Goal: Task Accomplishment & Management: Manage account settings

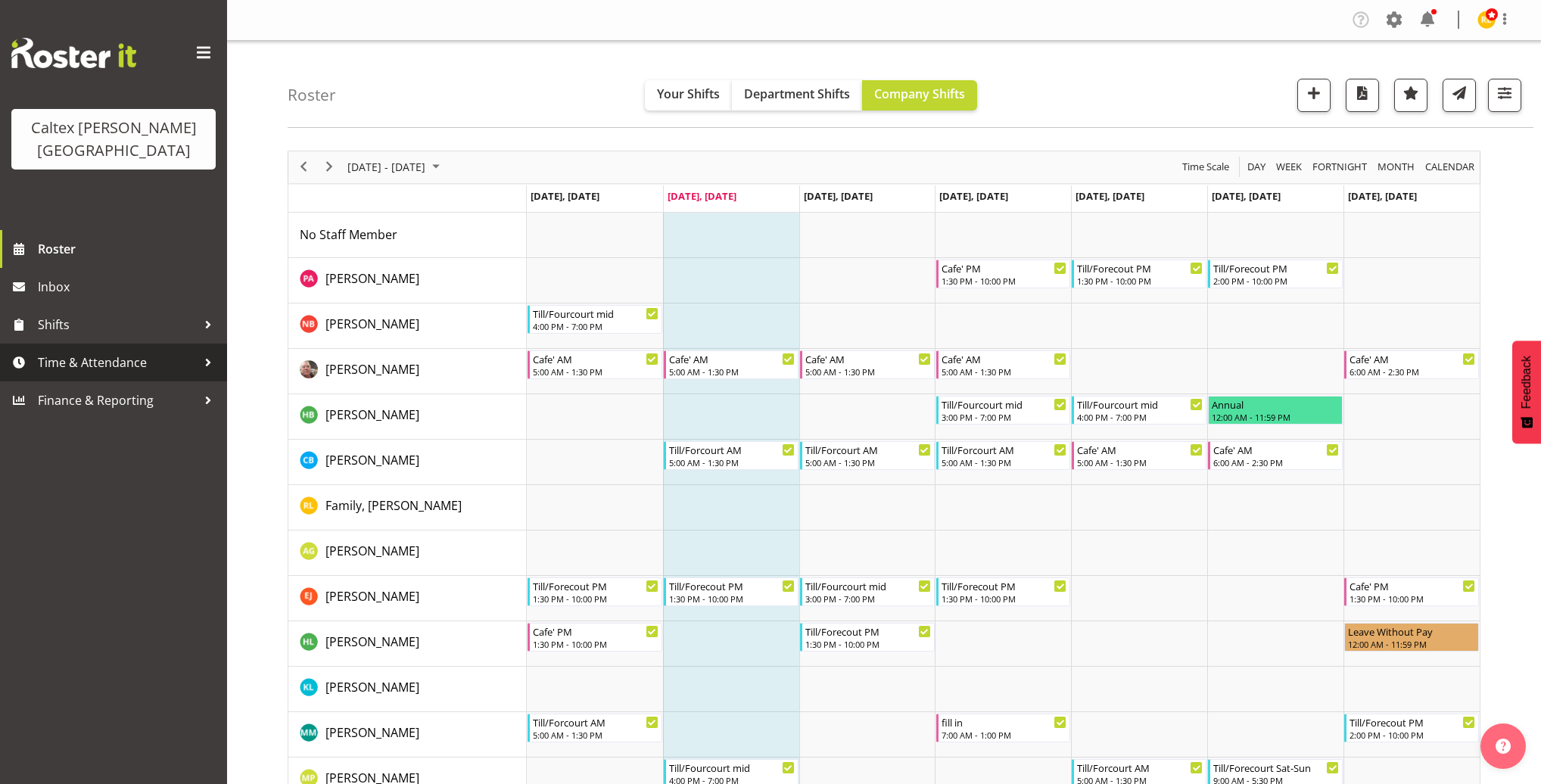
click at [123, 351] on span "Time & Attendance" at bounding box center [117, 362] width 159 height 23
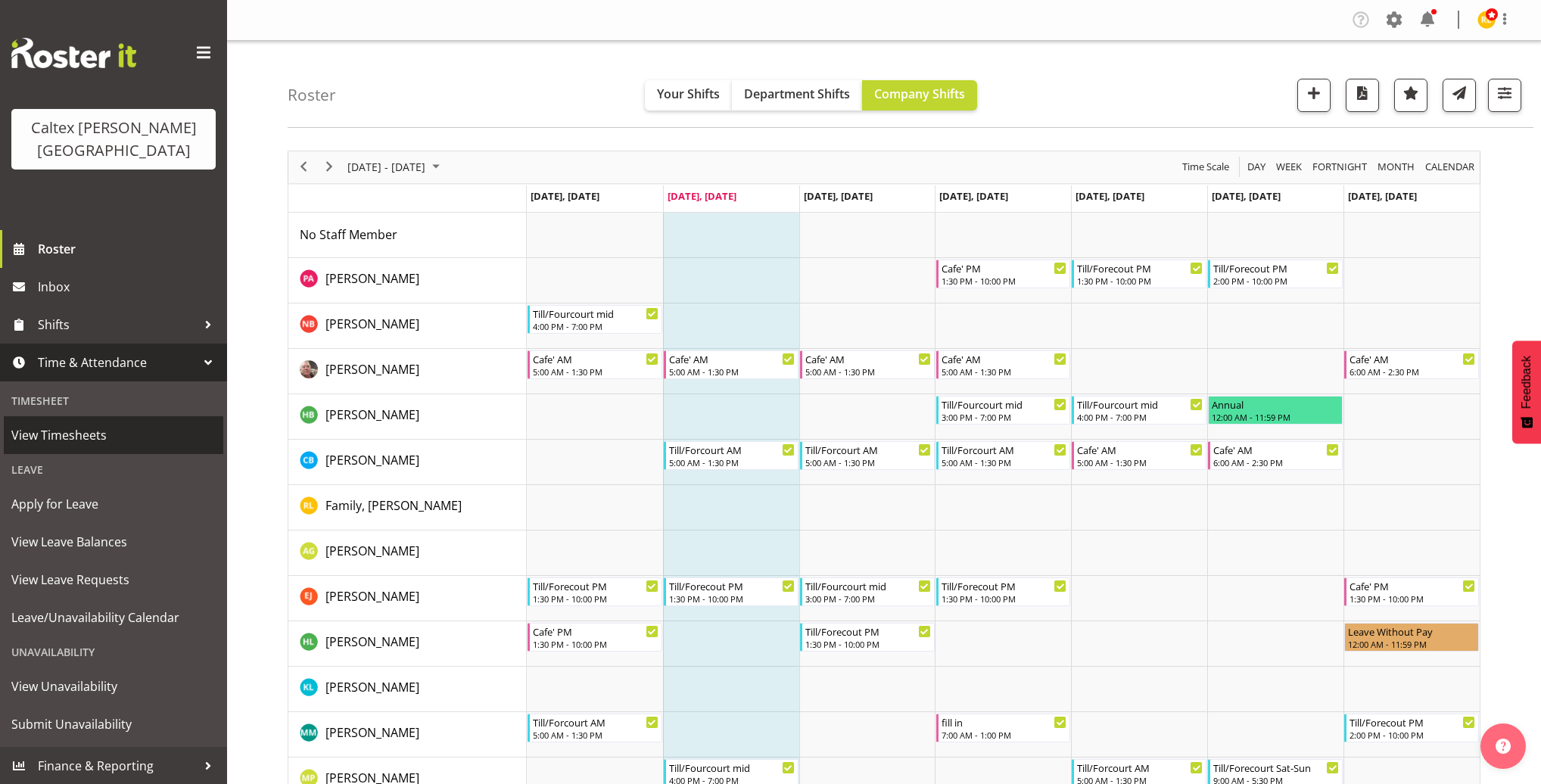
click at [87, 424] on span "View Timesheets" at bounding box center [113, 435] width 204 height 23
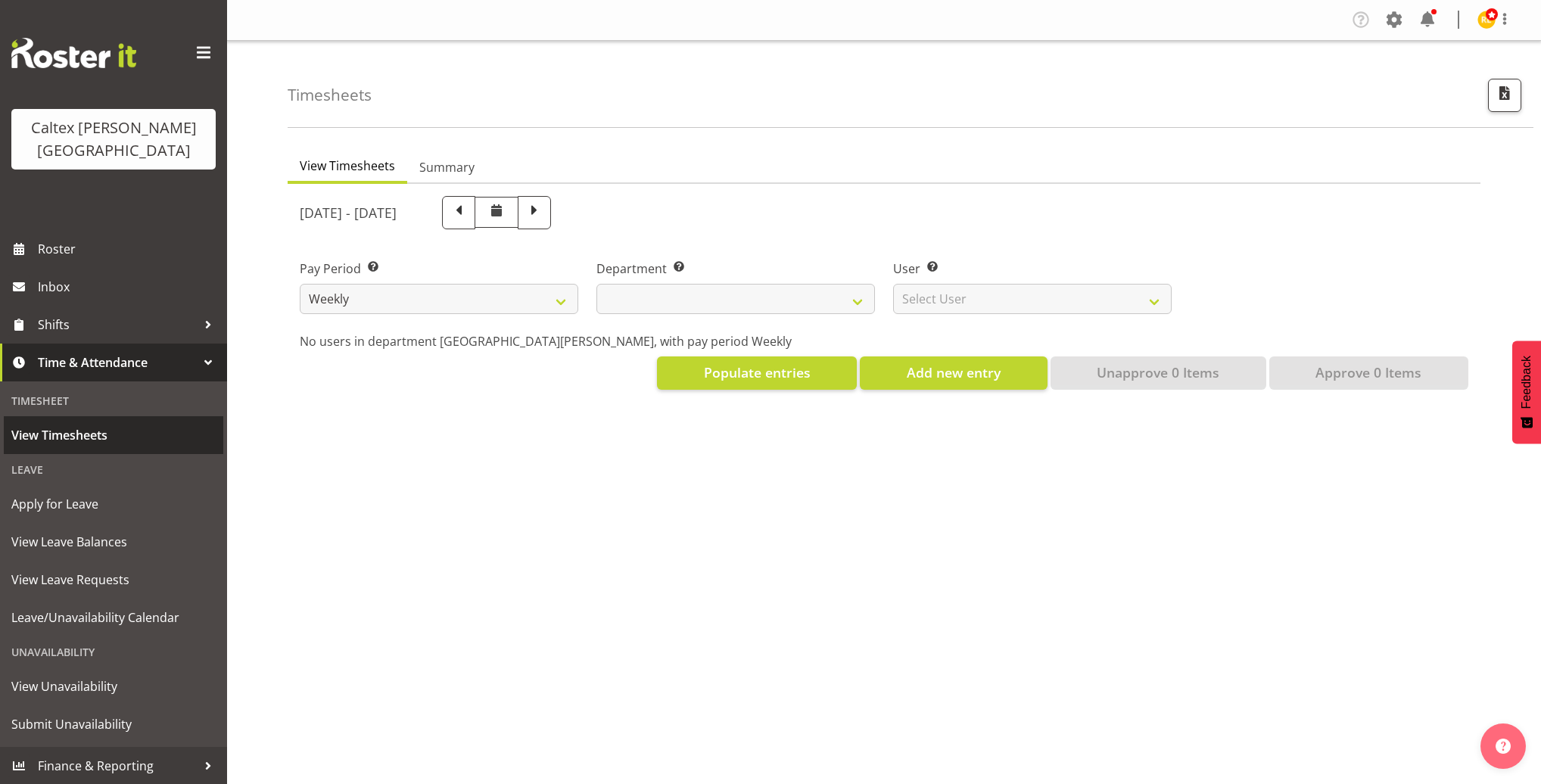
select select
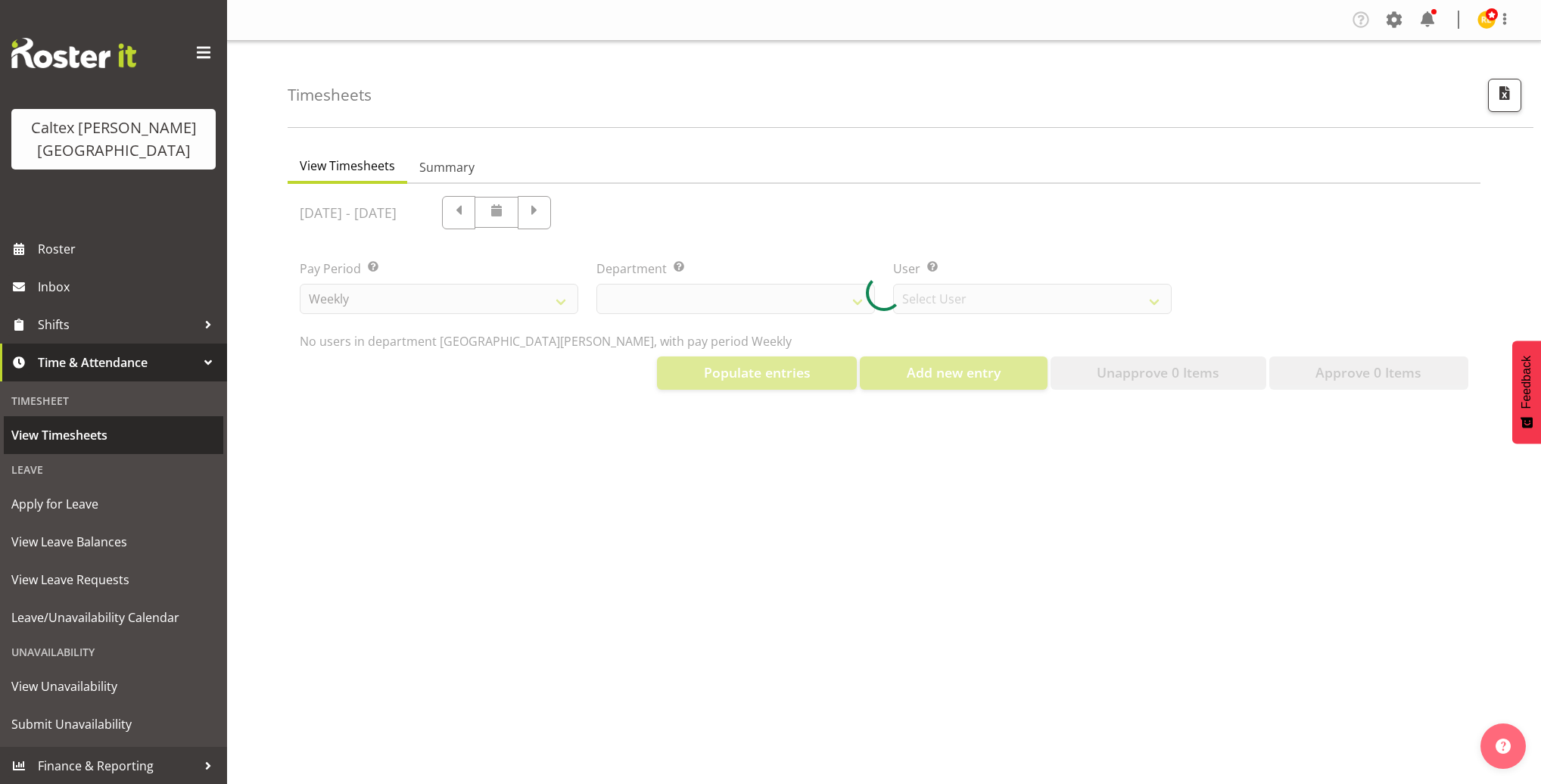
select select "10953"
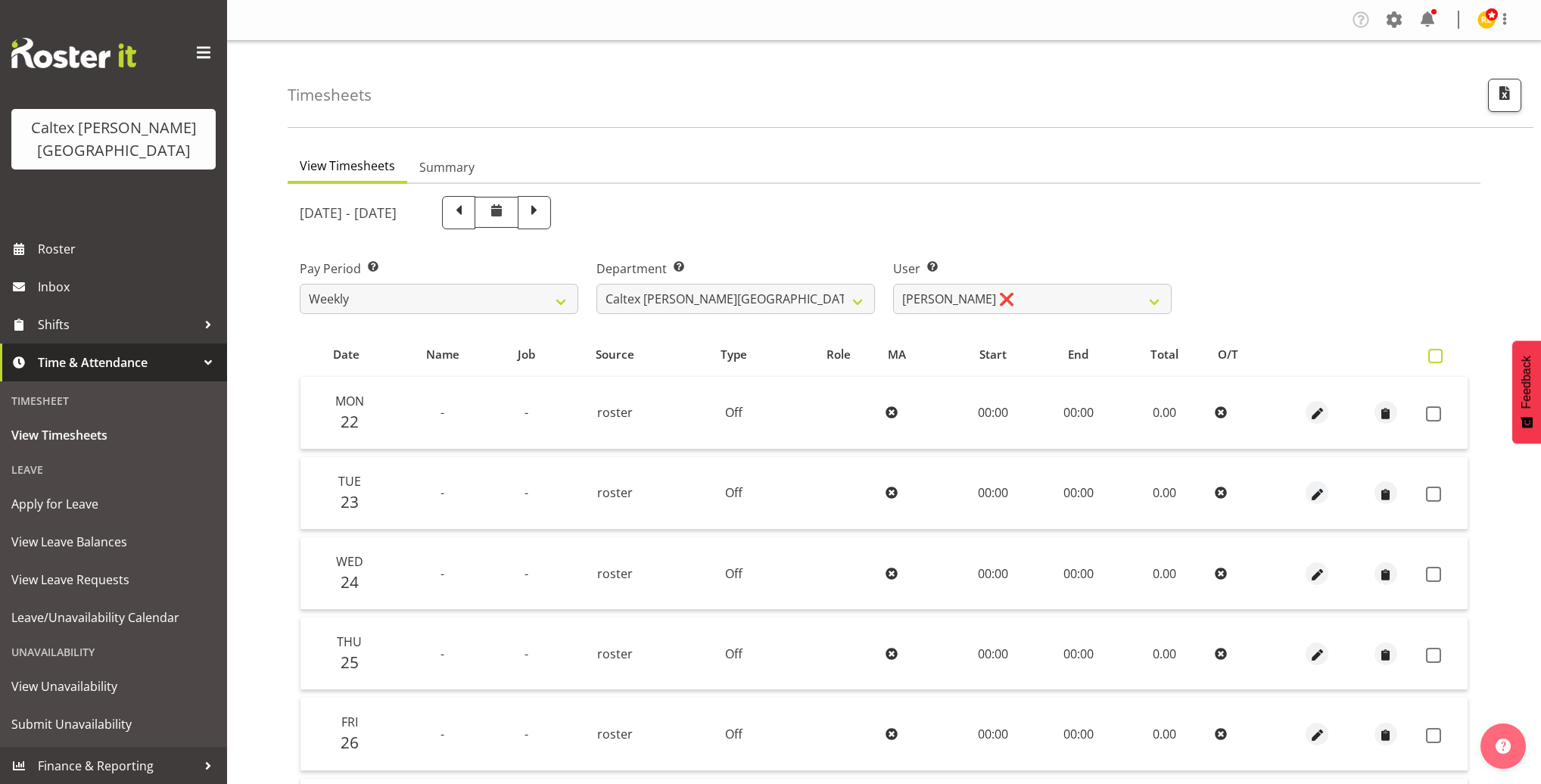
click at [1438, 354] on span at bounding box center [1434, 356] width 15 height 15
click at [1438, 354] on input "checkbox" at bounding box center [1432, 356] width 10 height 10
checkbox input "true"
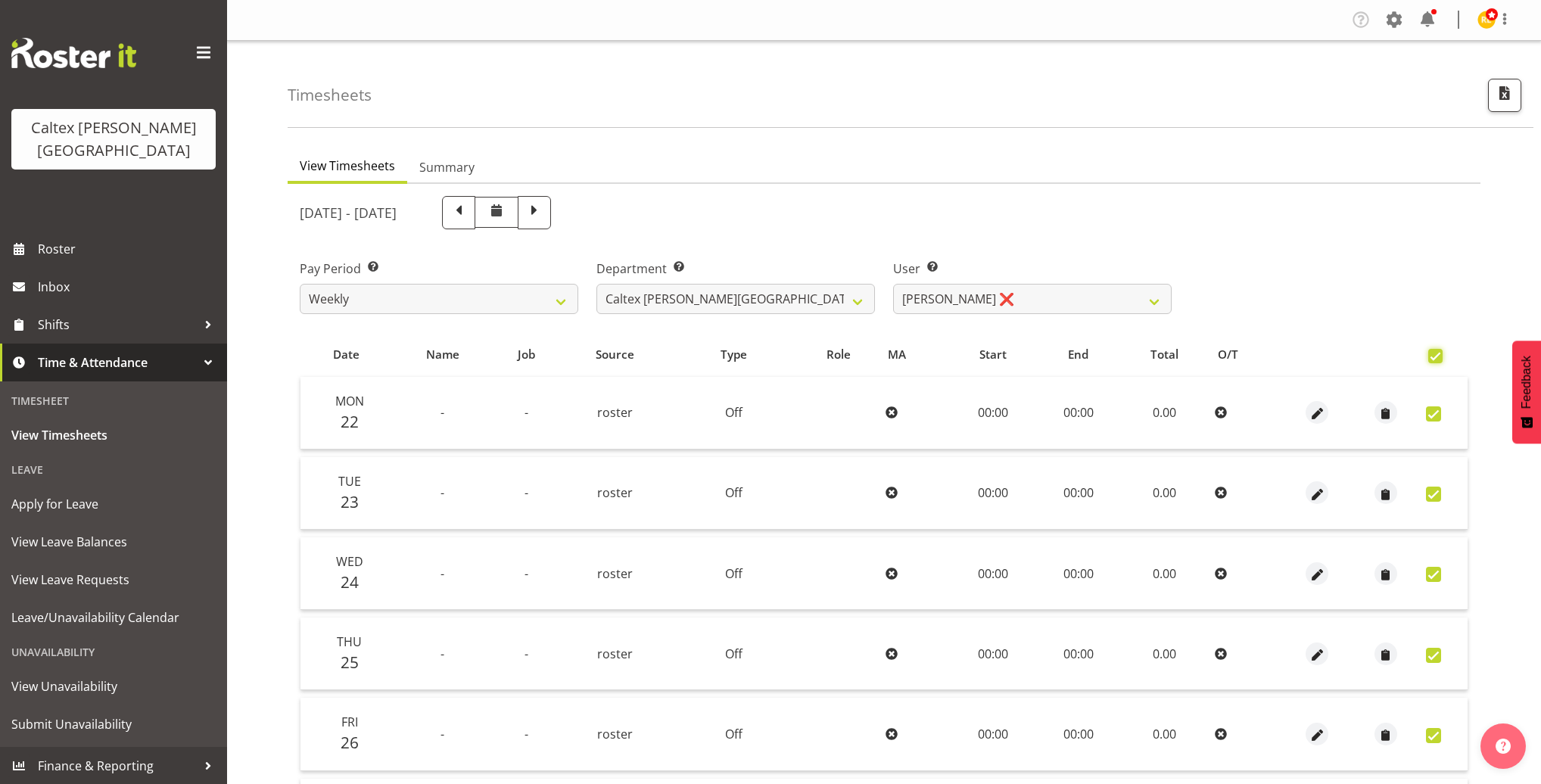
checkbox input "true"
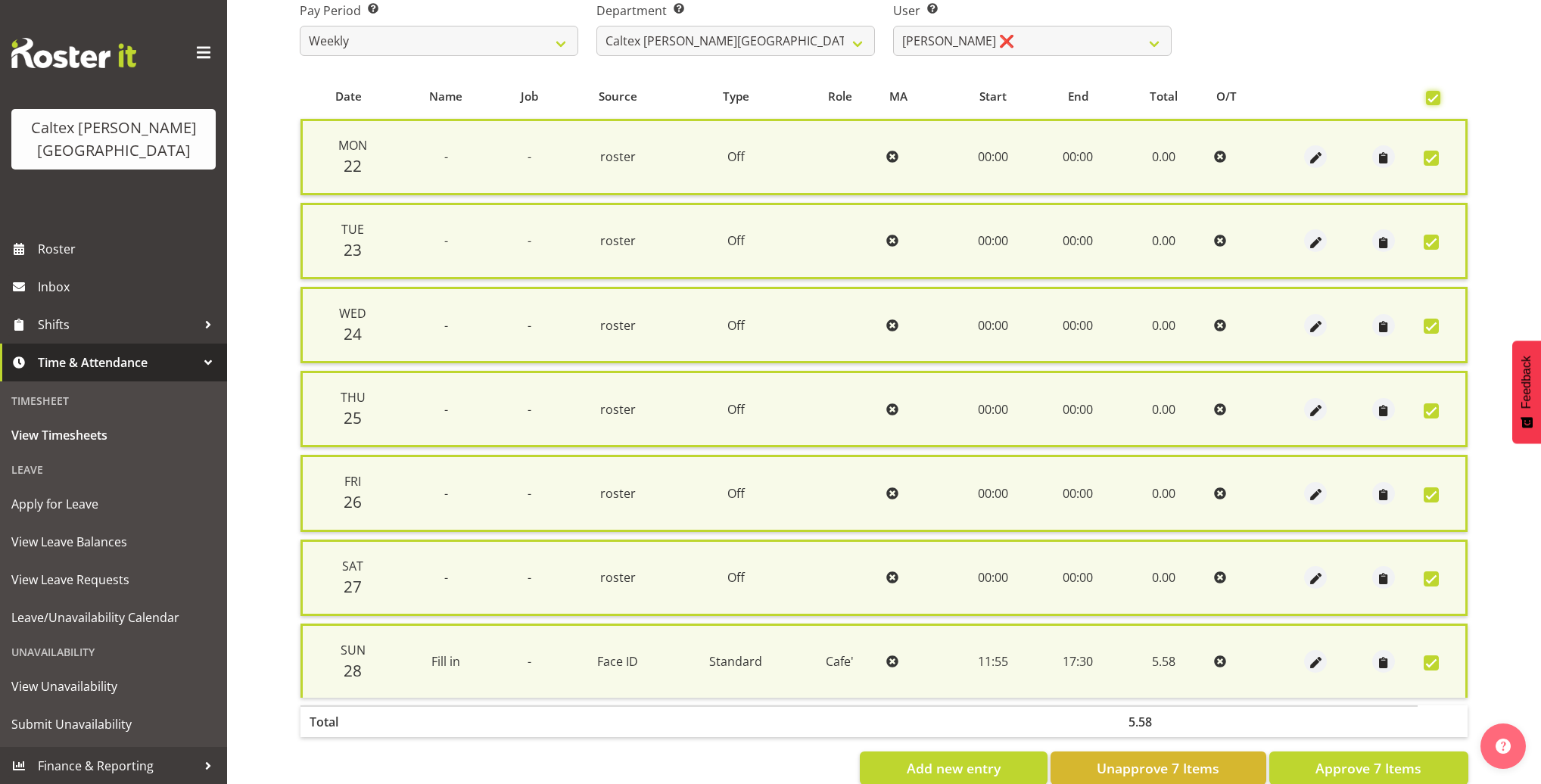
scroll to position [280, 0]
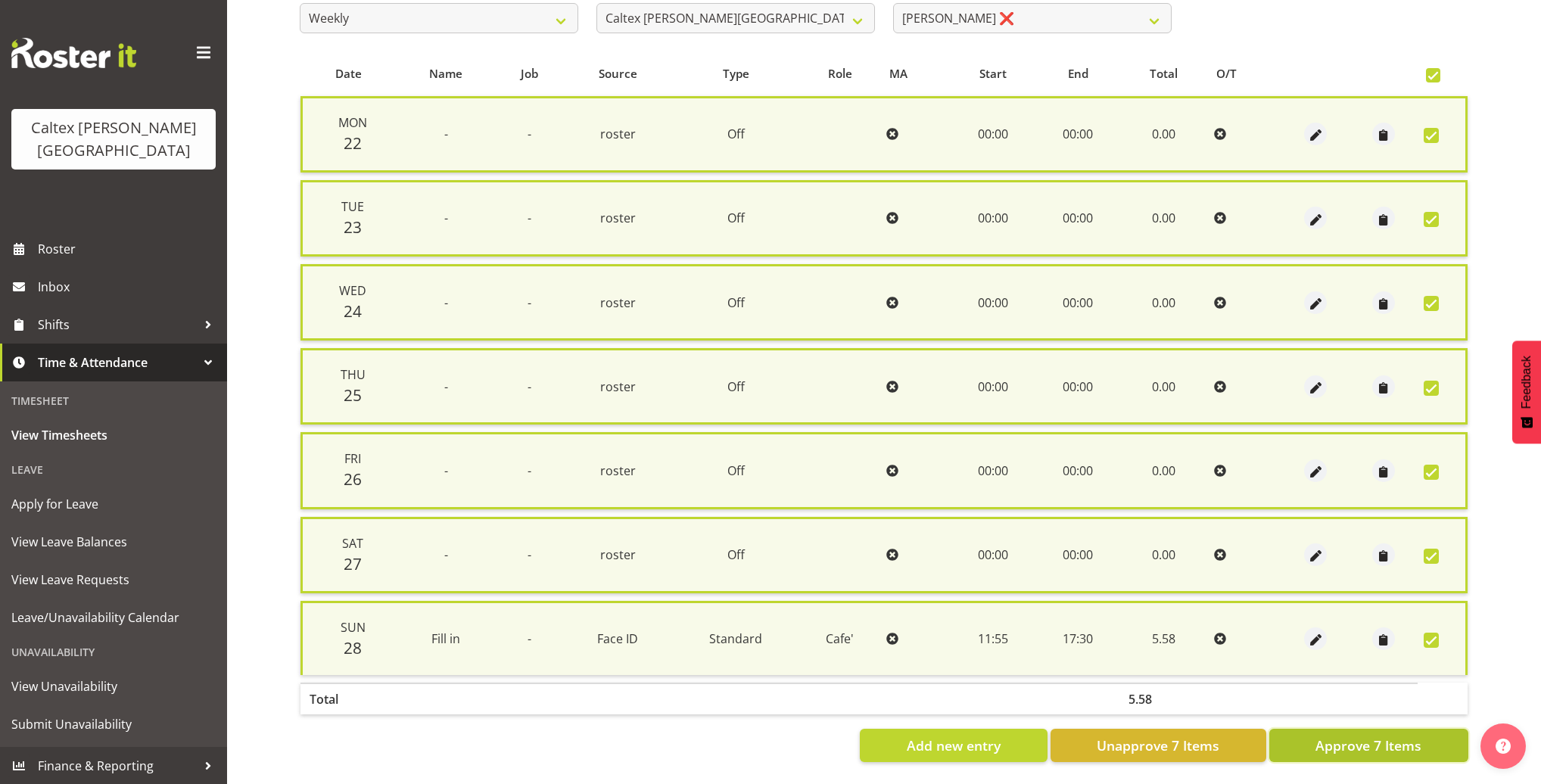
click at [1357, 743] on span "Approve 7 Items" at bounding box center [1368, 745] width 106 height 20
checkbox input "false"
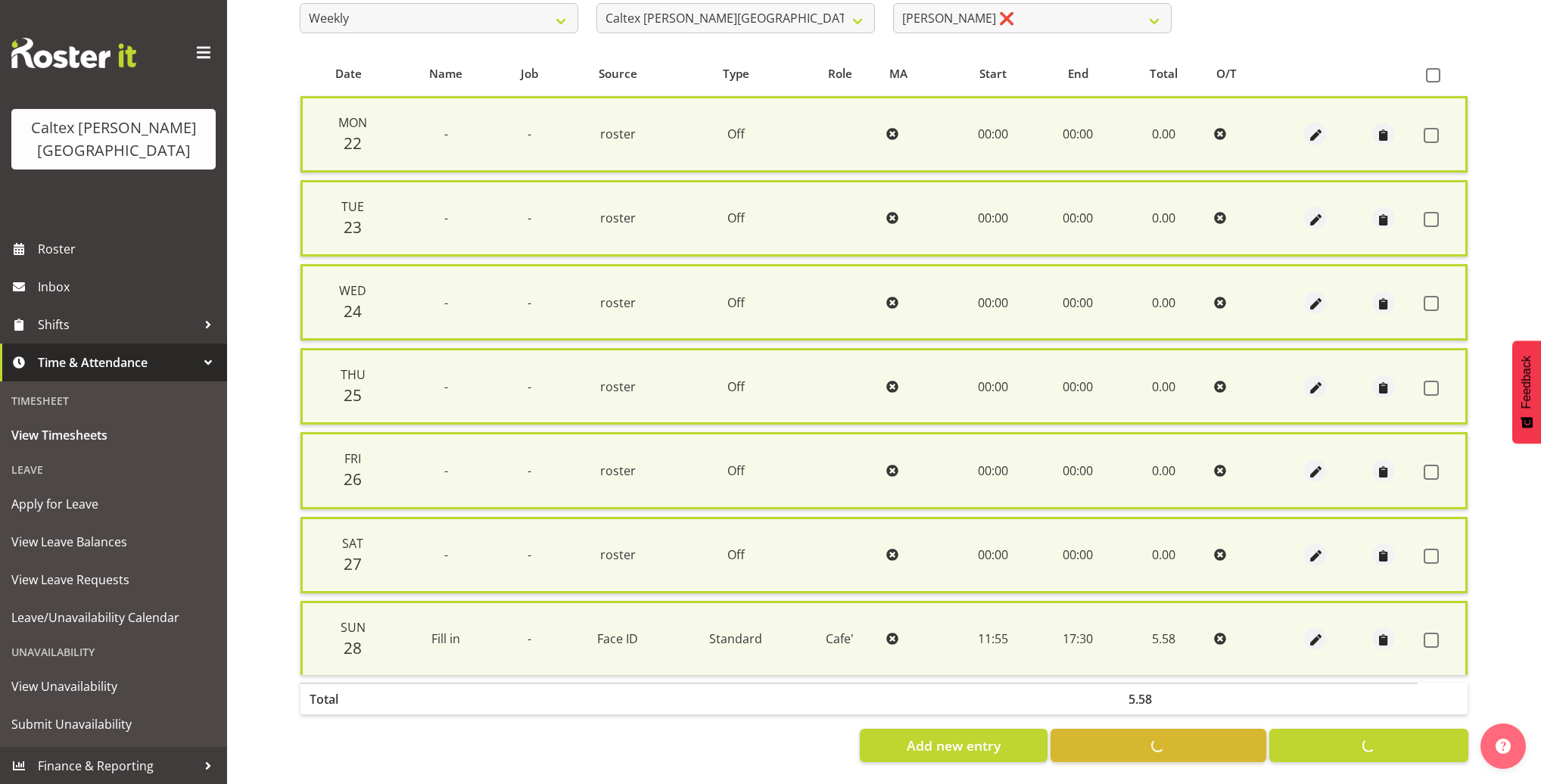
checkbox input "false"
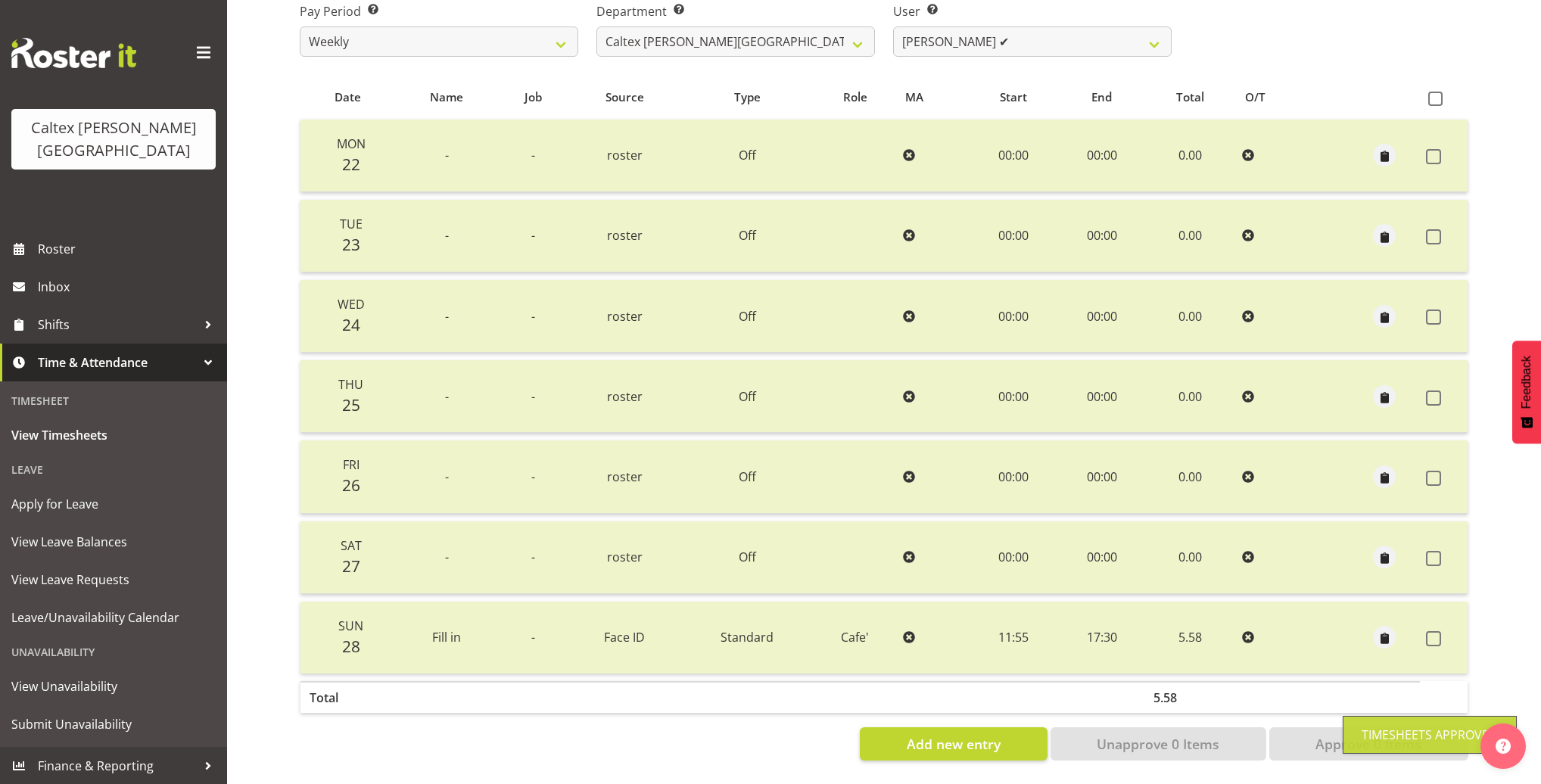
scroll to position [0, 0]
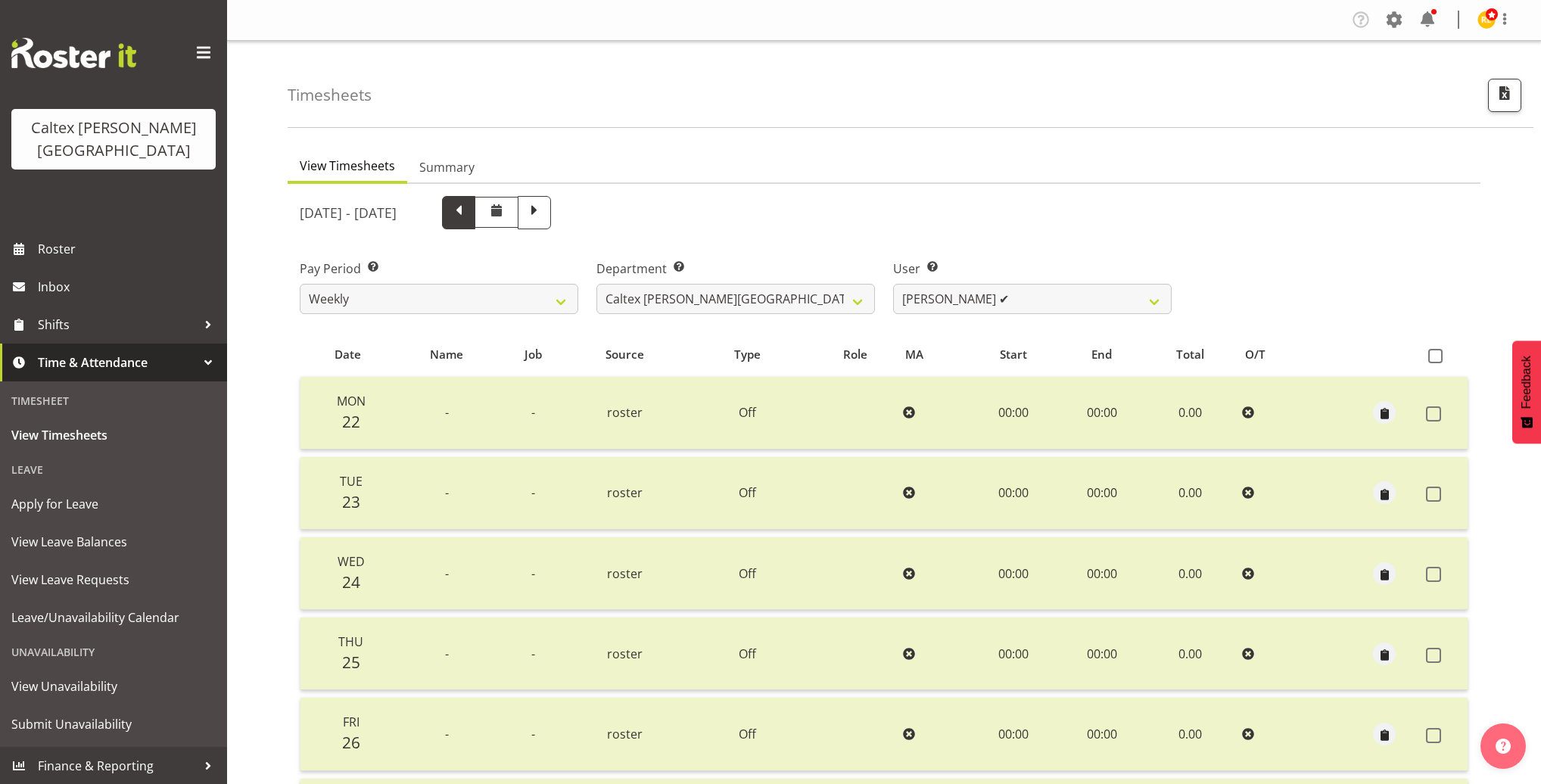
click at [468, 211] on span at bounding box center [458, 212] width 20 height 20
select select
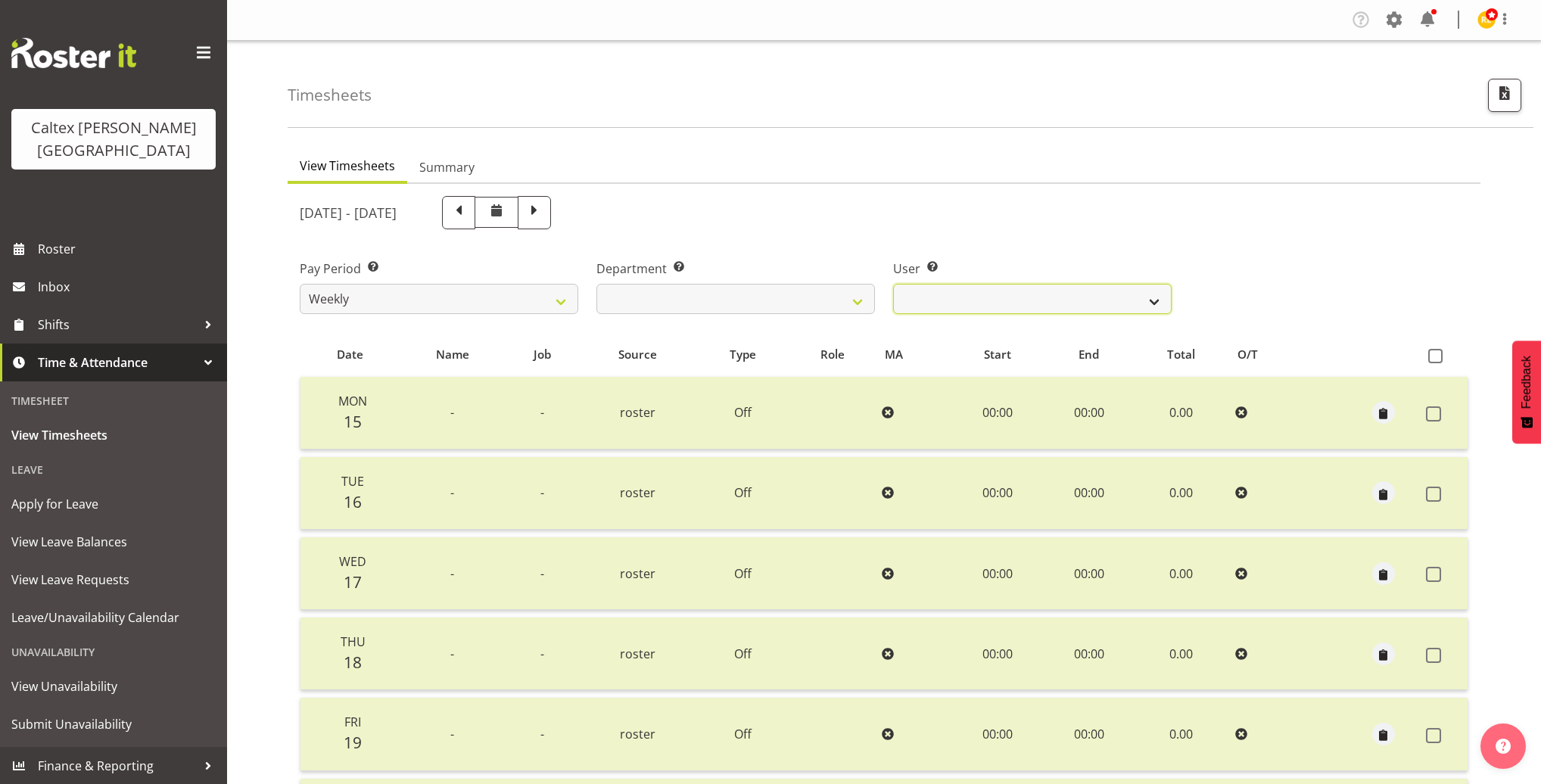
click at [948, 300] on select "Grant, Adam ✔ Robertson, Christine ✔ Bullock, Christopher ✔ Wasley, Connor ✔ Jo…" at bounding box center [1032, 298] width 278 height 30
select select "10954"
click at [893, 284] on select "Grant, Adam ✔ Robertson, Christine ✔ Bullock, Christopher ✔ Wasley, Connor ✔ Jo…" at bounding box center [1032, 298] width 278 height 30
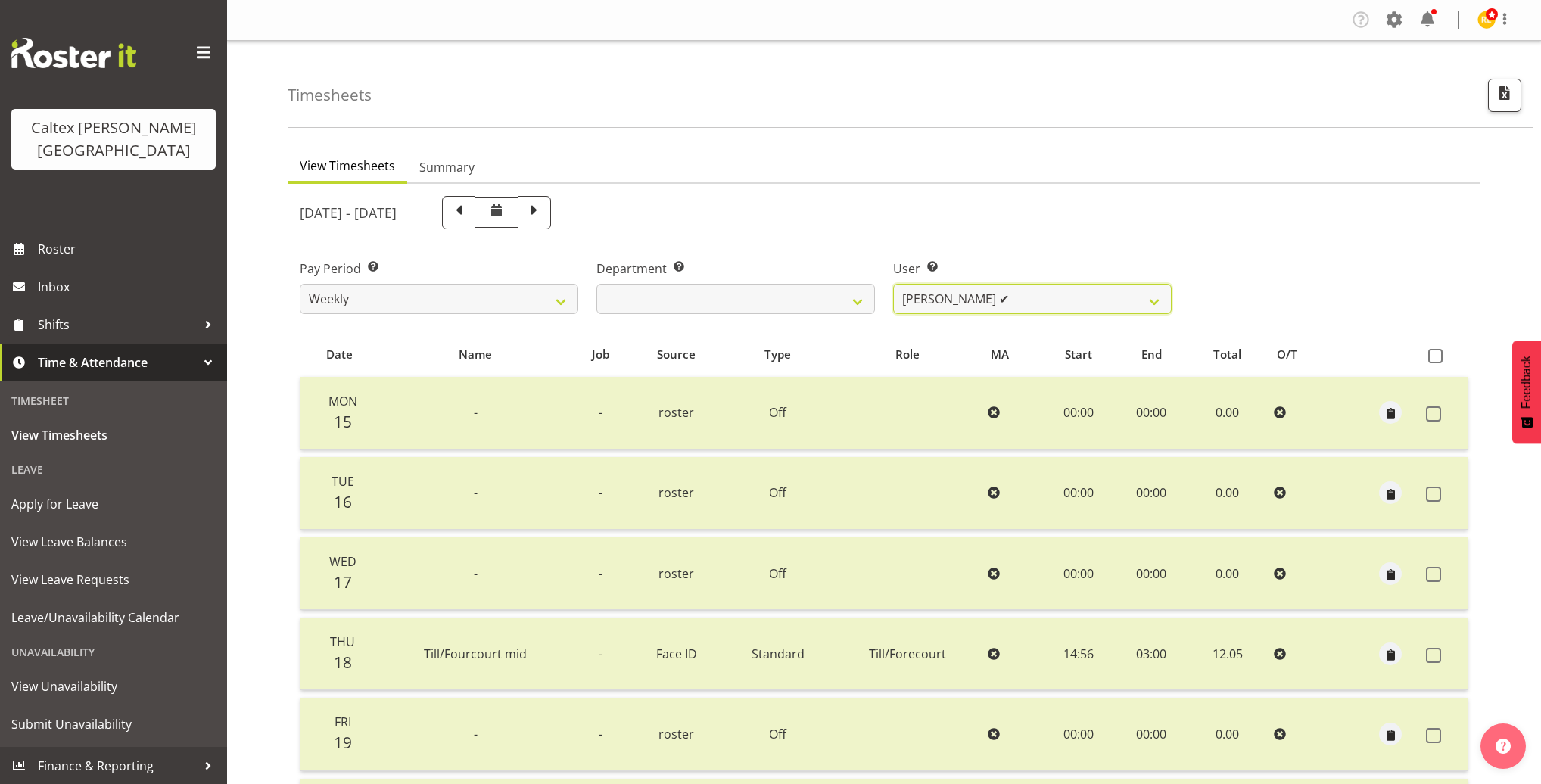
scroll to position [15, 0]
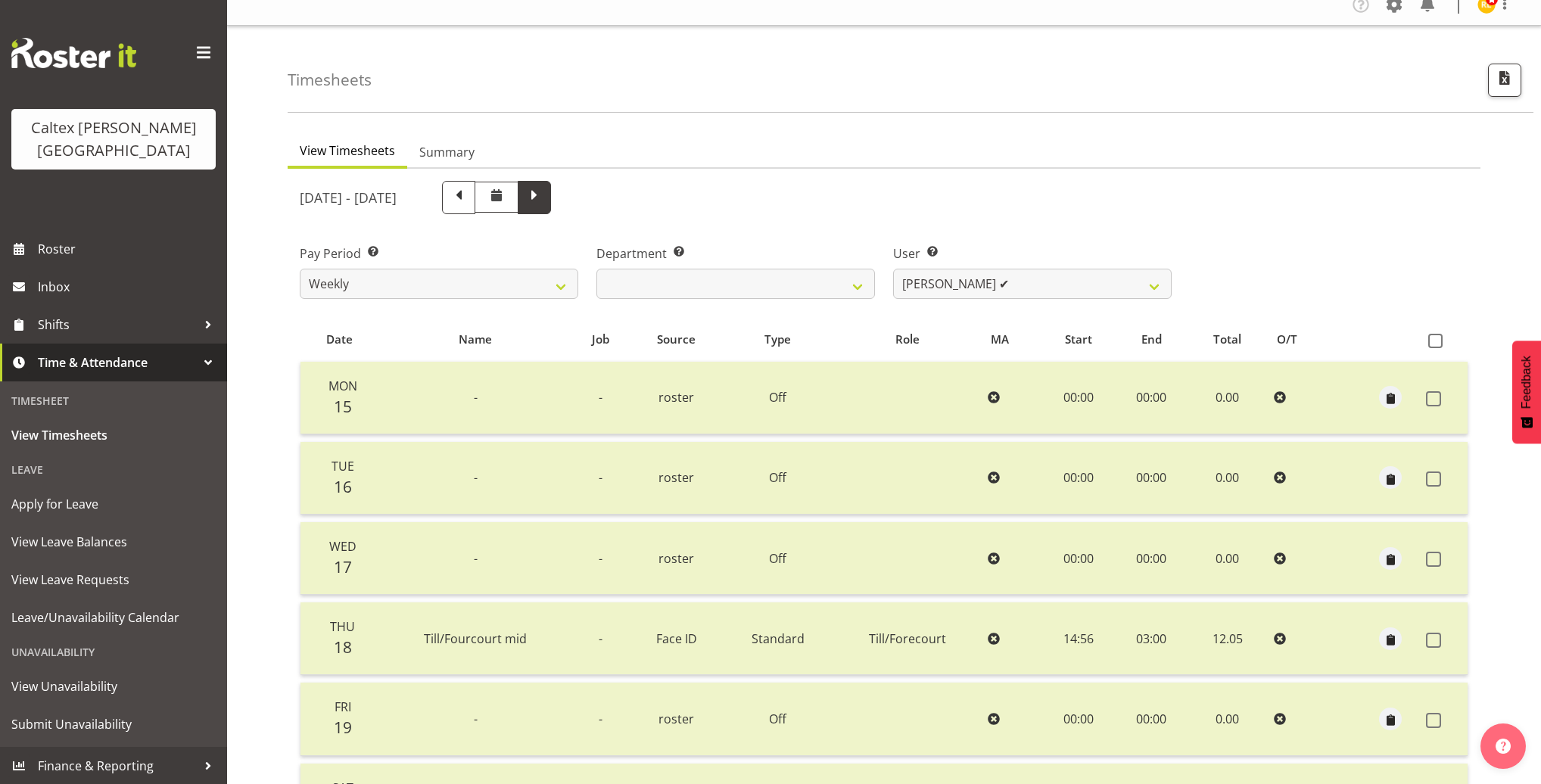
click at [544, 200] on span at bounding box center [534, 196] width 20 height 20
select select
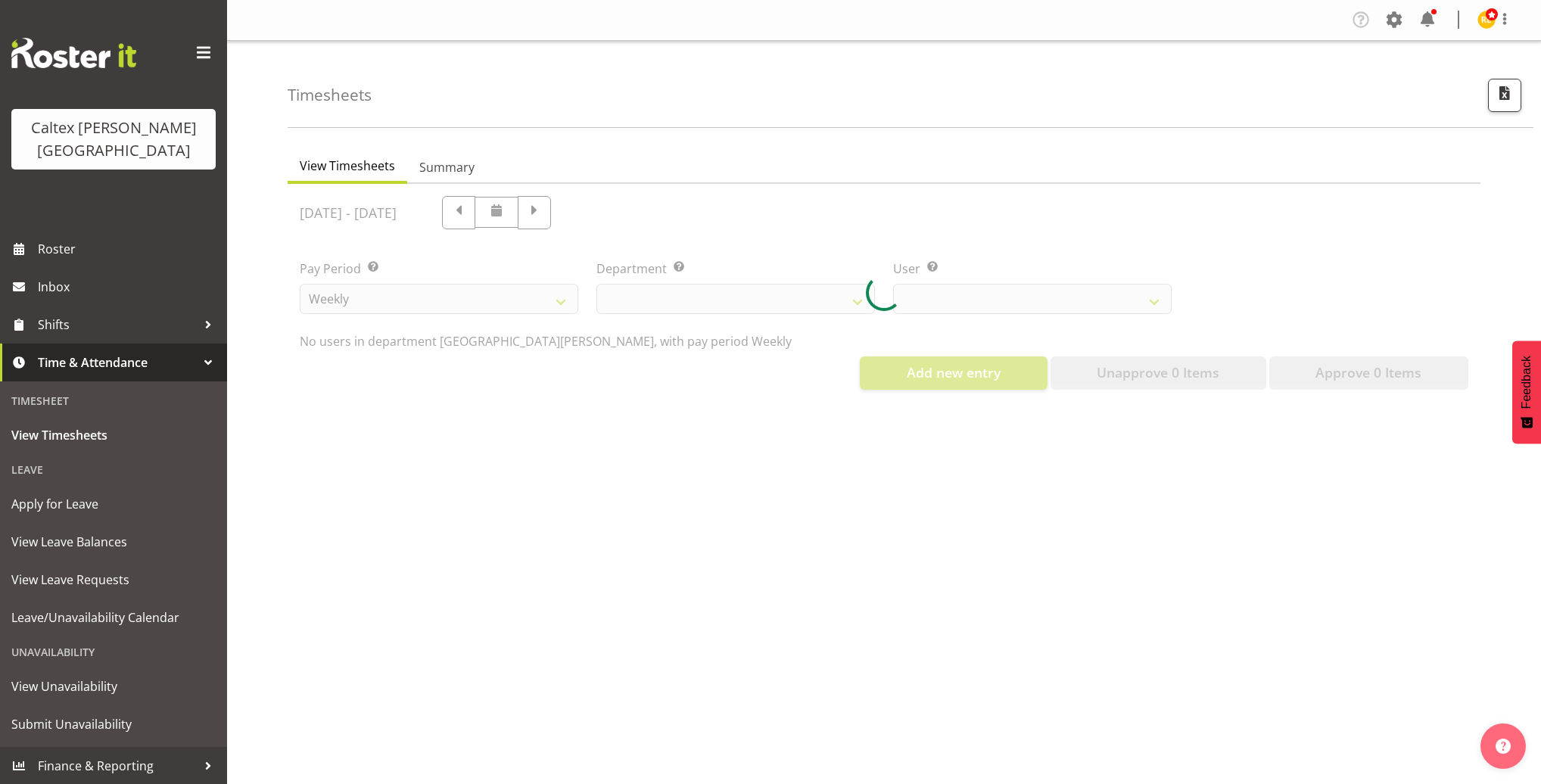
select select "10954"
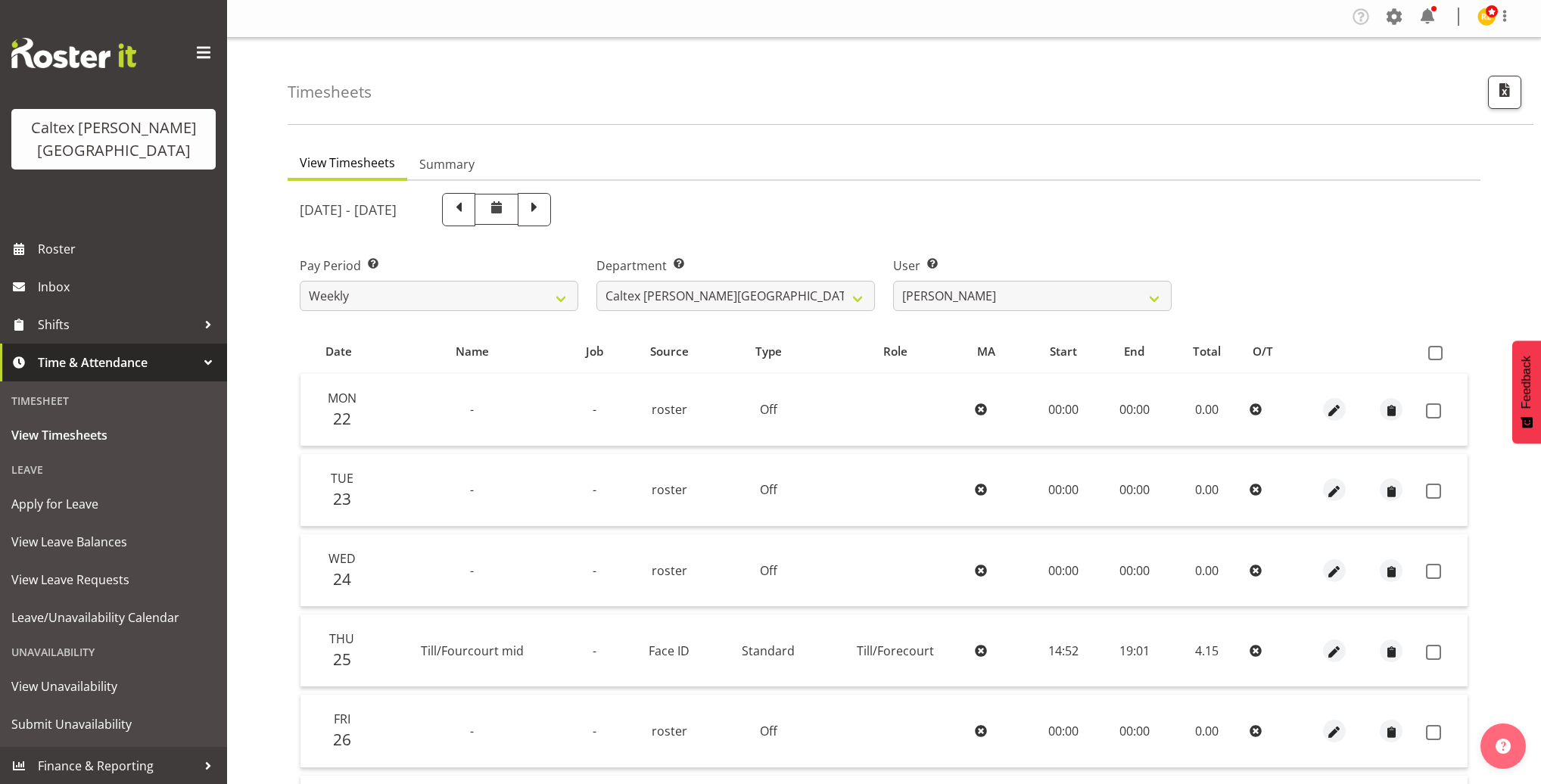
scroll to position [5, 0]
click at [1438, 344] on span at bounding box center [1434, 351] width 15 height 15
click at [1438, 346] on input "checkbox" at bounding box center [1432, 351] width 10 height 10
checkbox input "true"
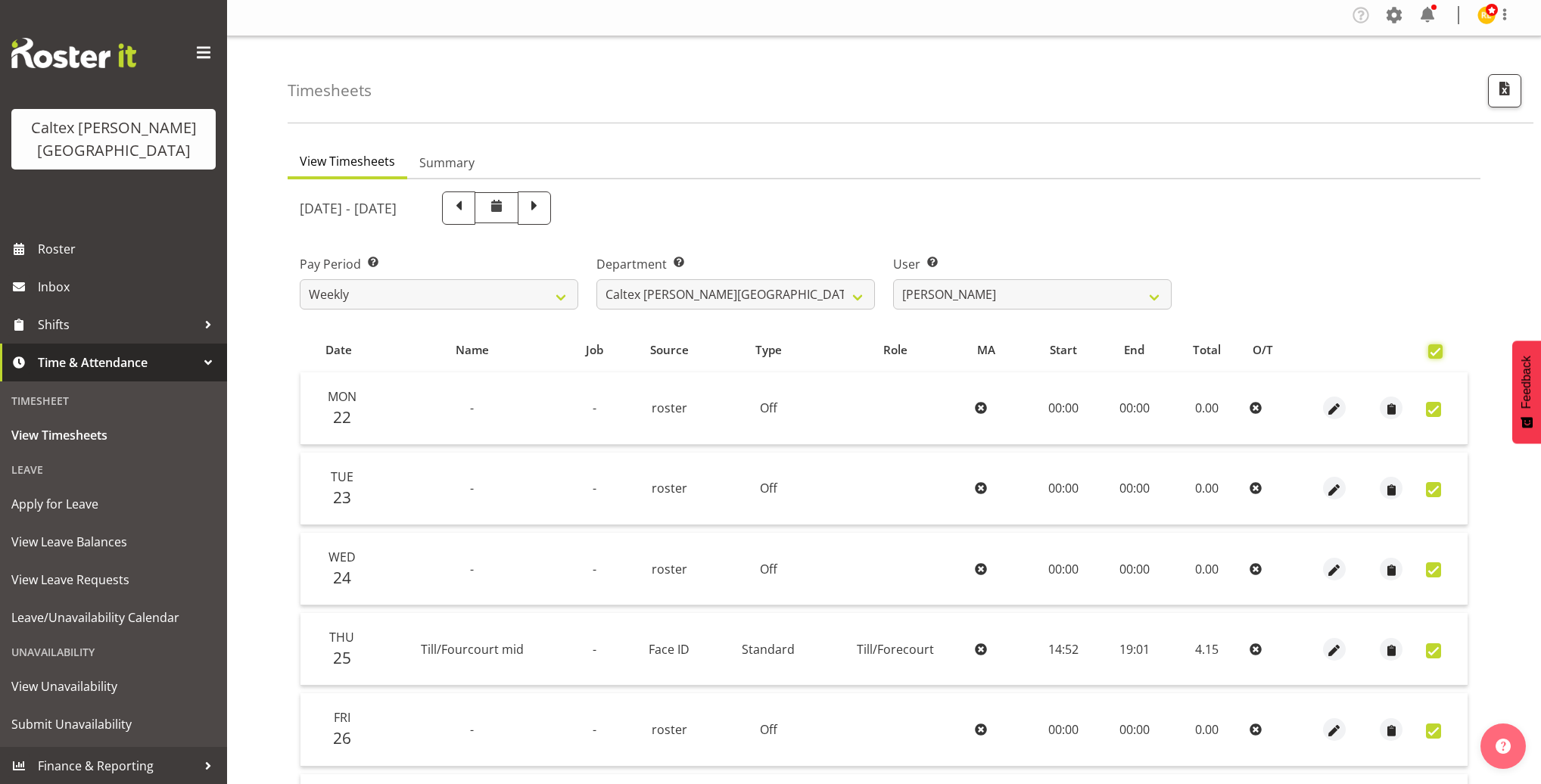
checkbox input "true"
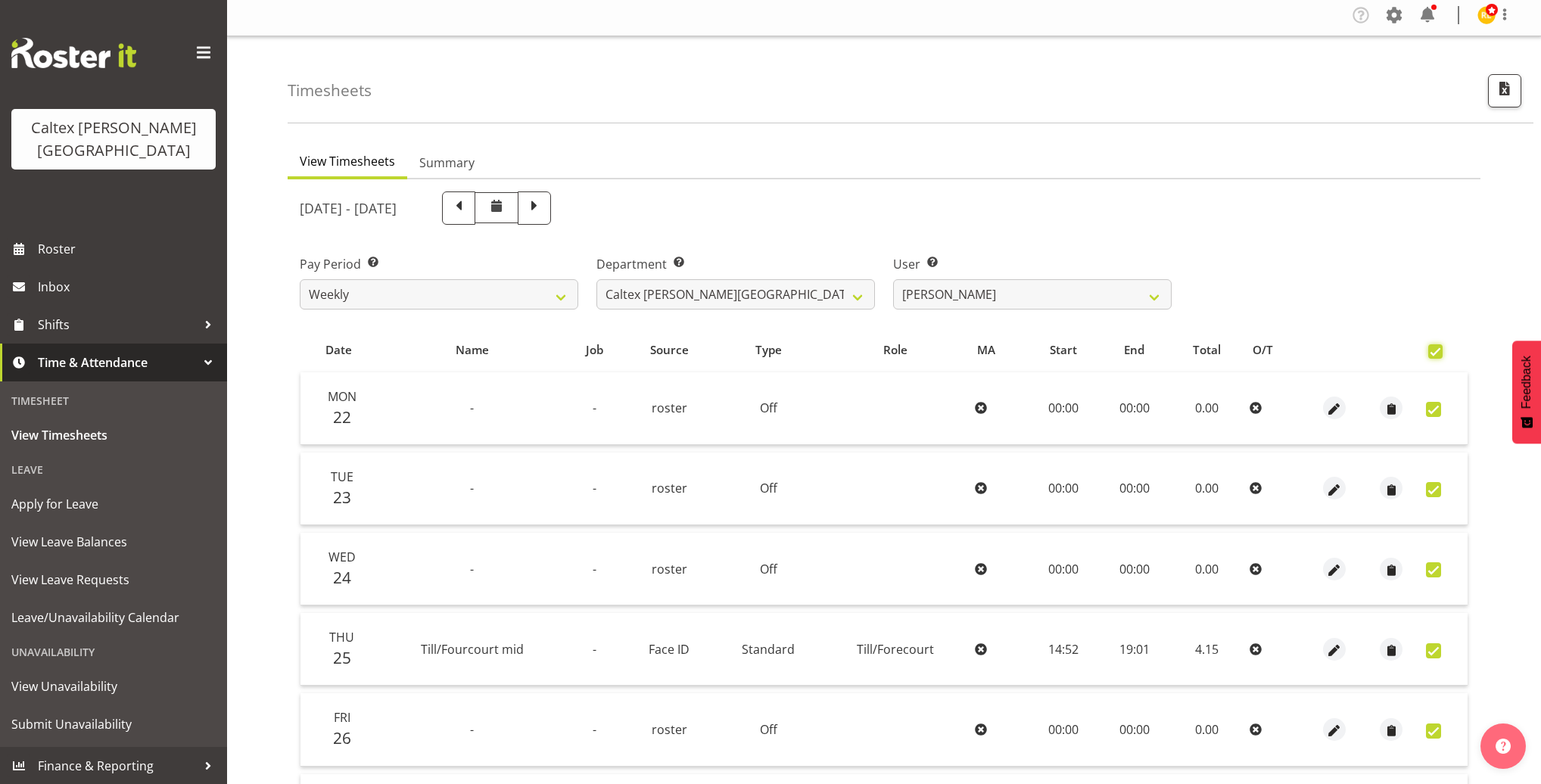
checkbox input "true"
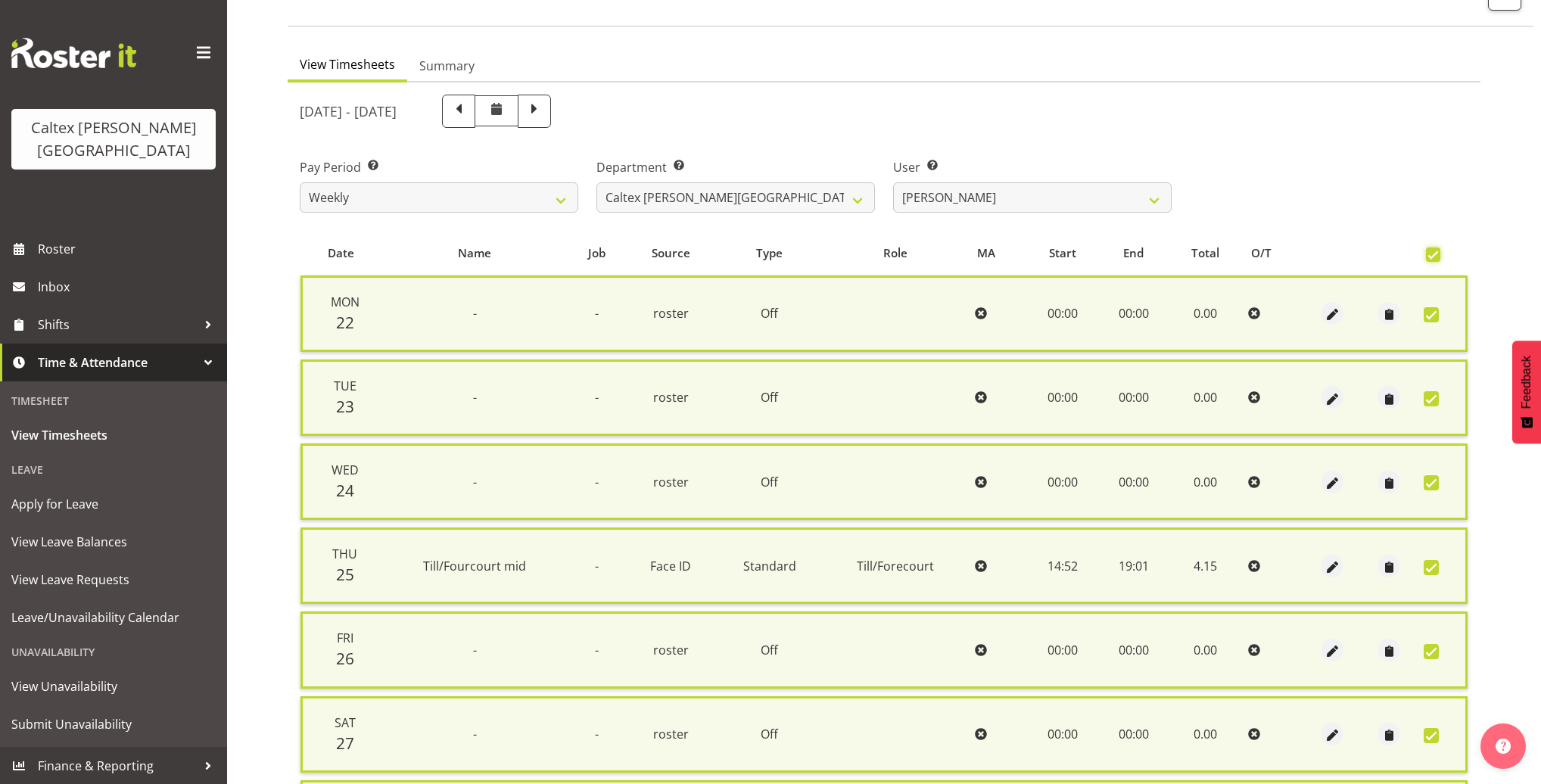
scroll to position [280, 0]
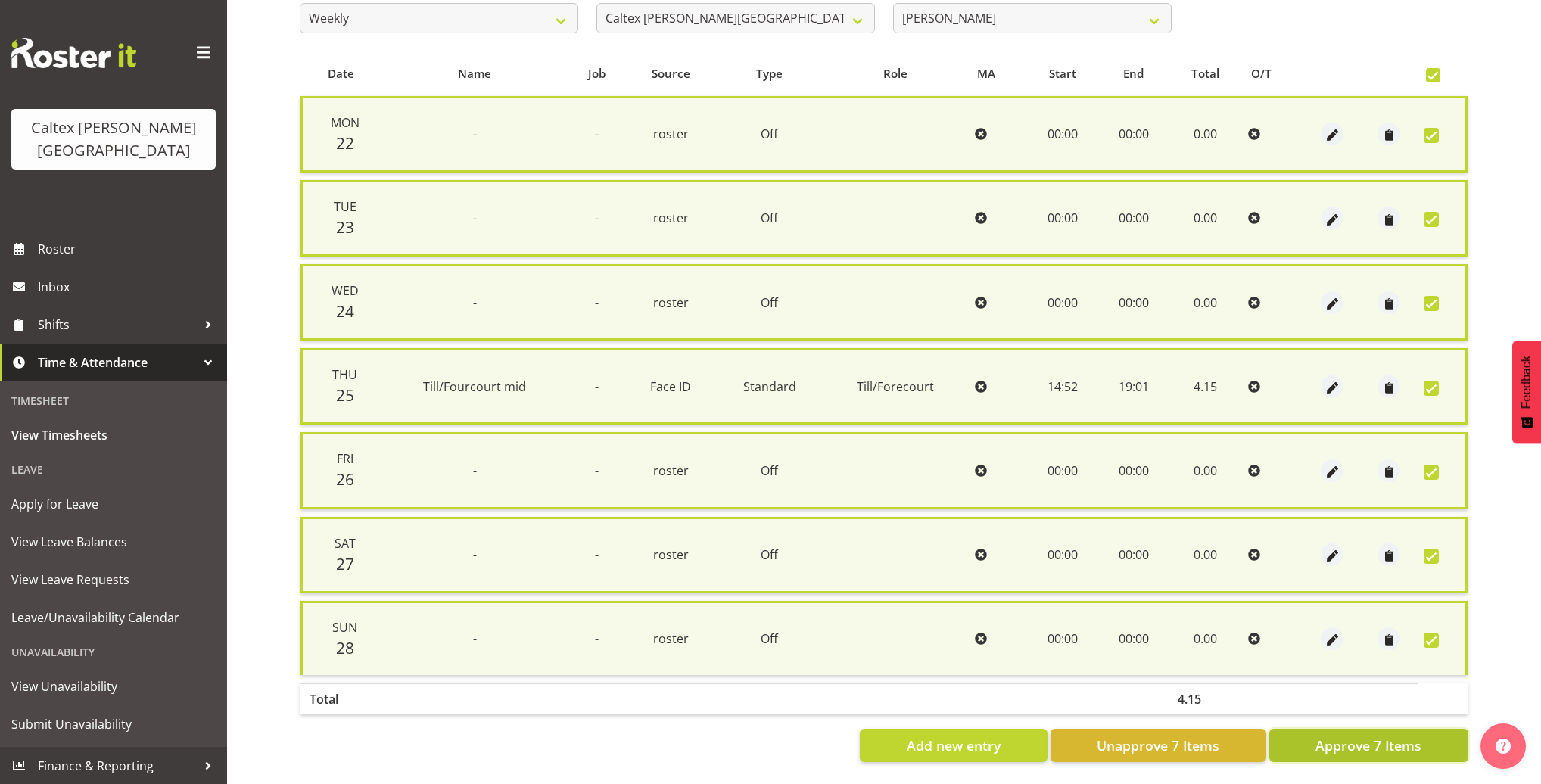
click at [1380, 746] on button "Approve 7 Items" at bounding box center [1368, 744] width 199 height 33
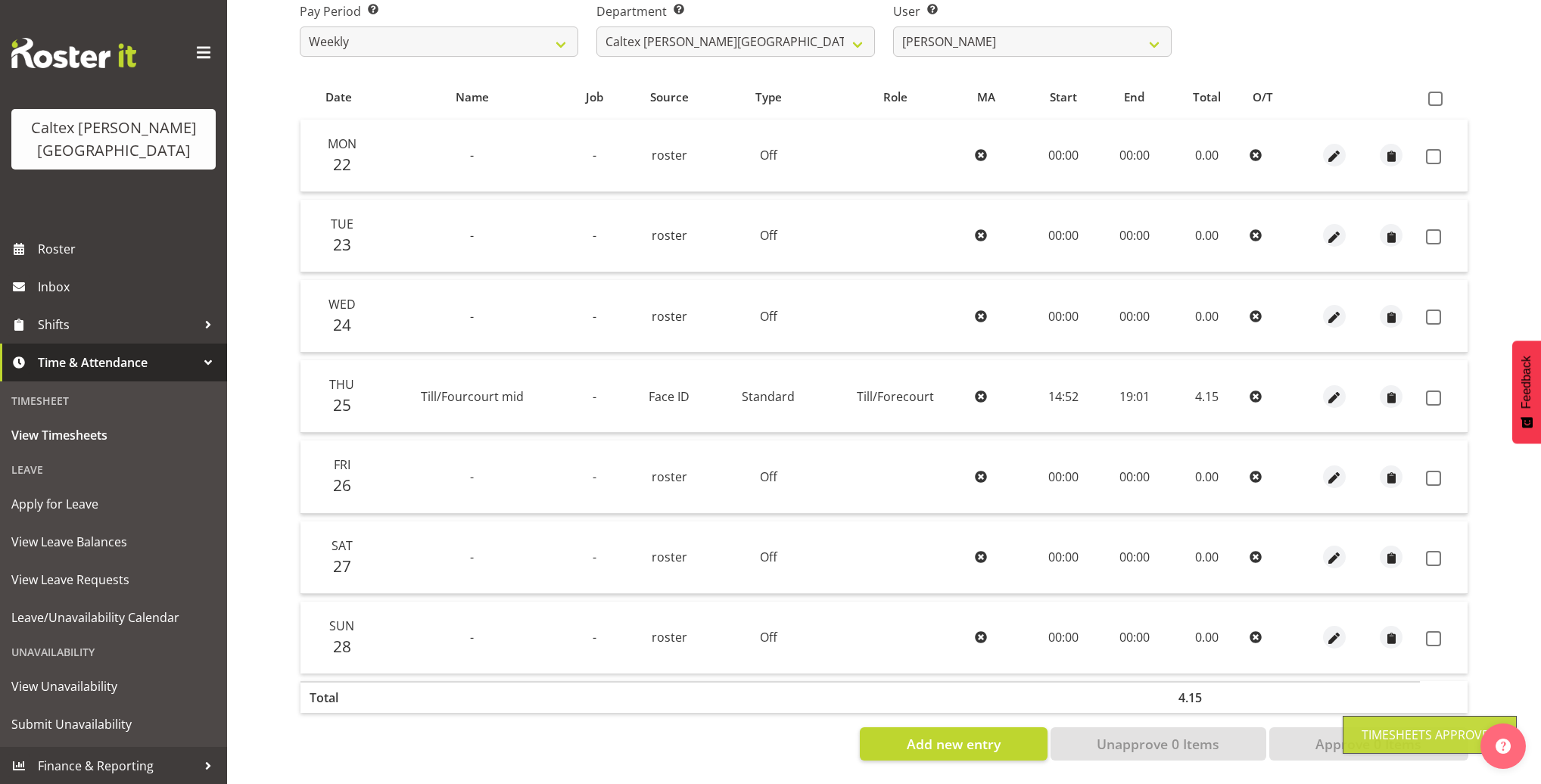
checkbox input "false"
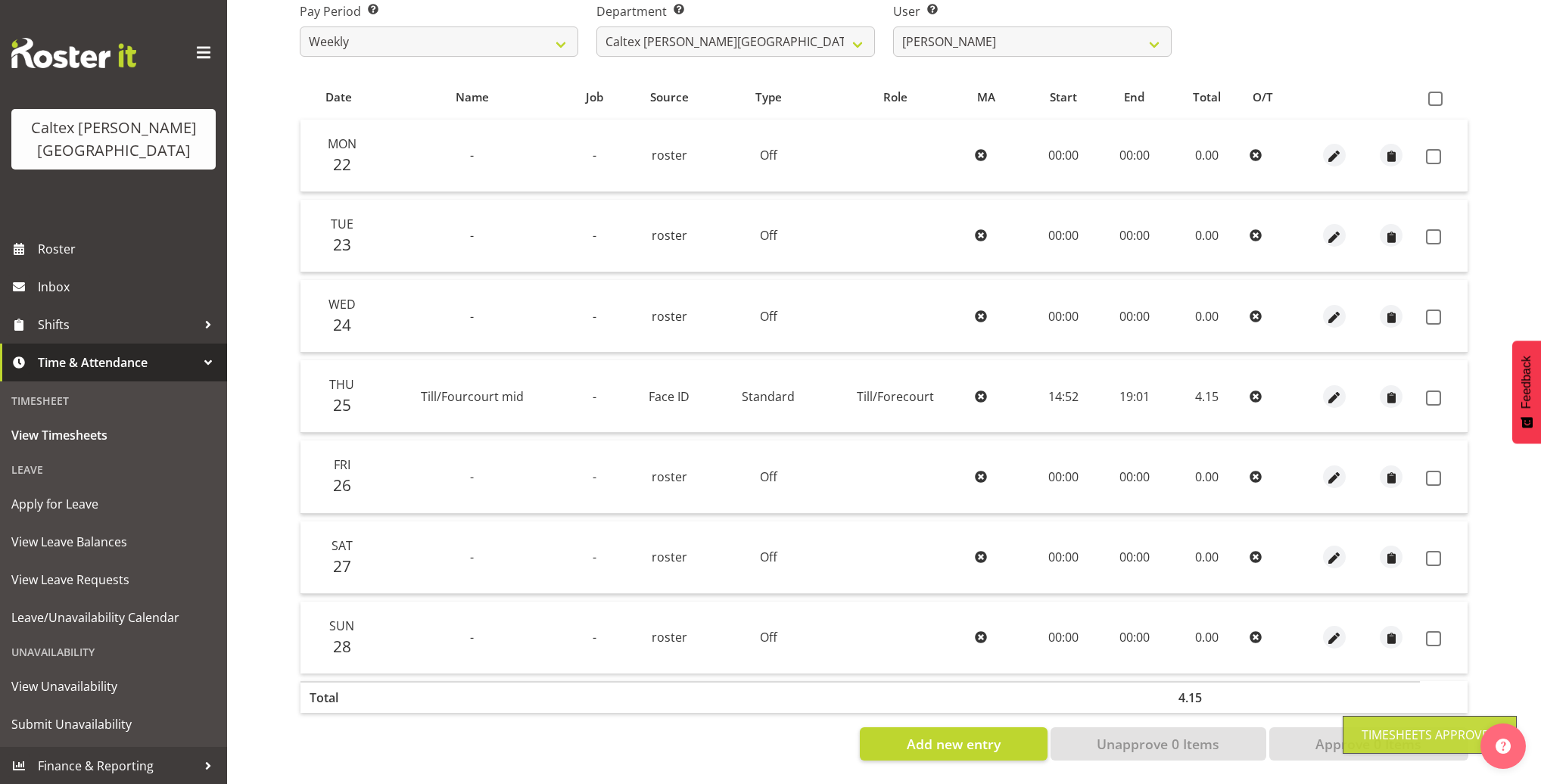
checkbox input "false"
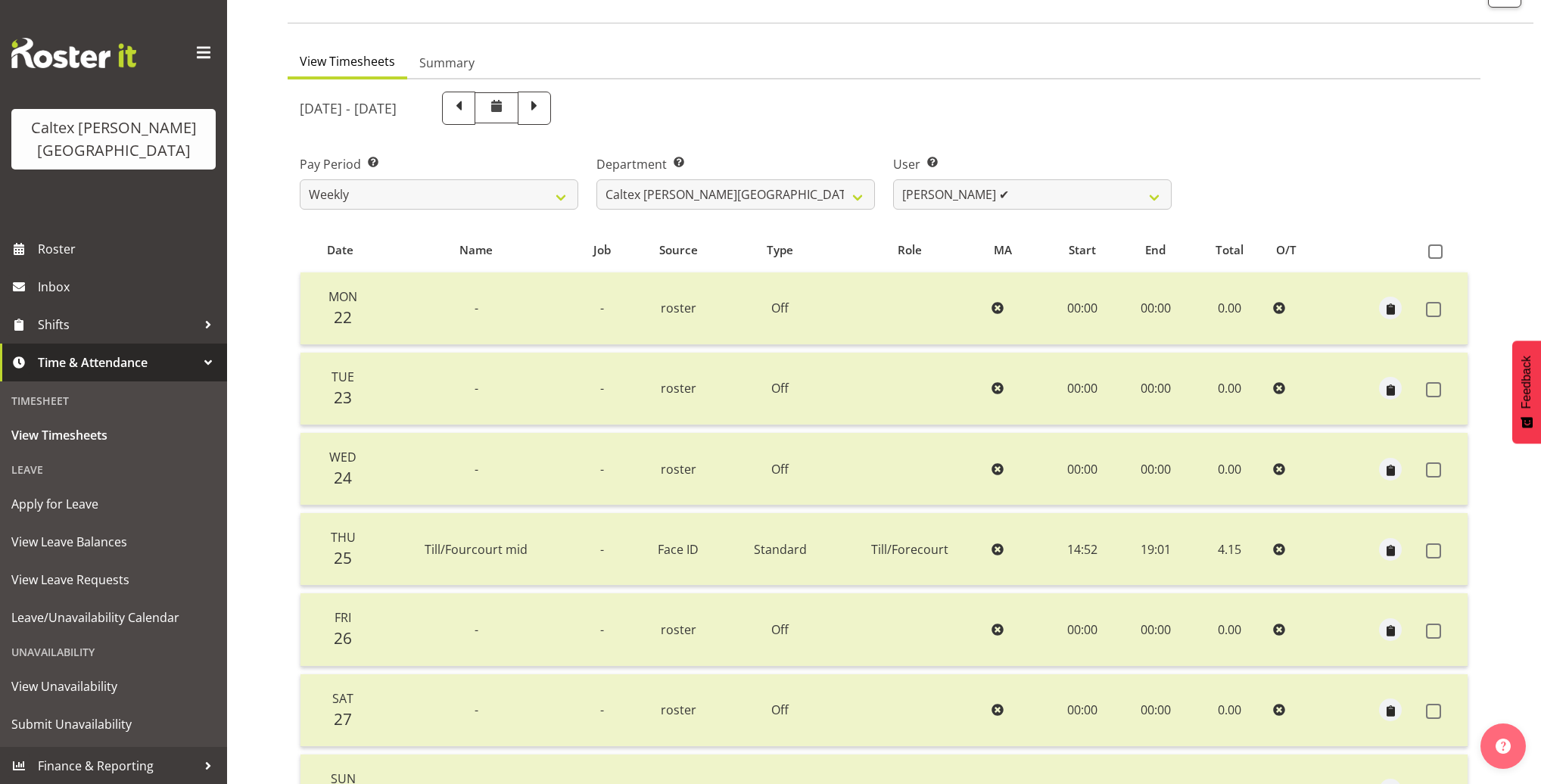
scroll to position [0, 0]
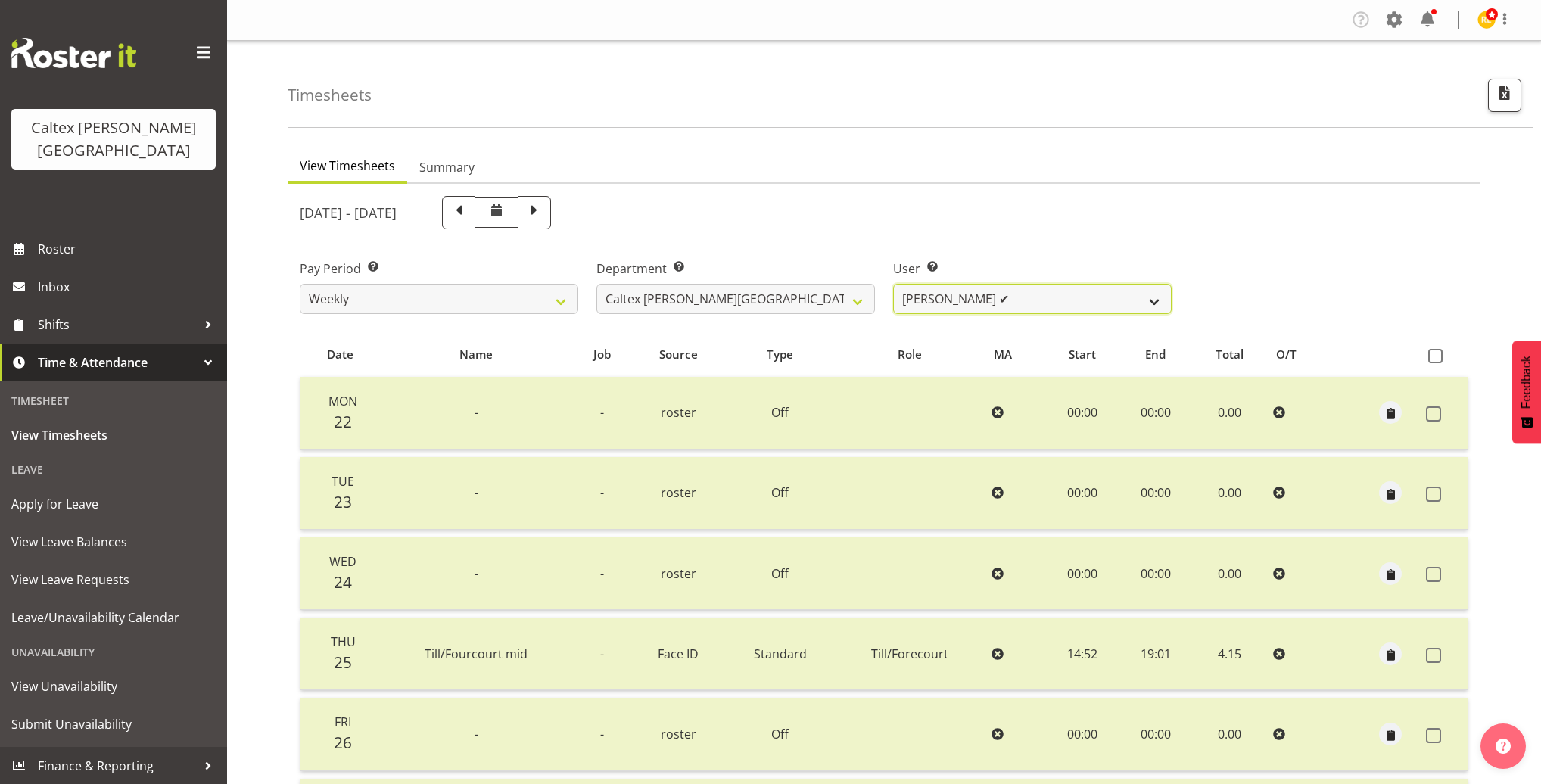
click at [1040, 307] on select "Grant, Adam ✔ Robertson, Christine ✔ Bullock, Christopher ❌ Wasley, Connor ❌ Jo…" at bounding box center [1032, 298] width 278 height 30
select select "10956"
click at [893, 284] on select "Grant, Adam ✔ Robertson, Christine ✔ Bullock, Christopher ❌ Wasley, Connor ❌ Jo…" at bounding box center [1032, 298] width 278 height 30
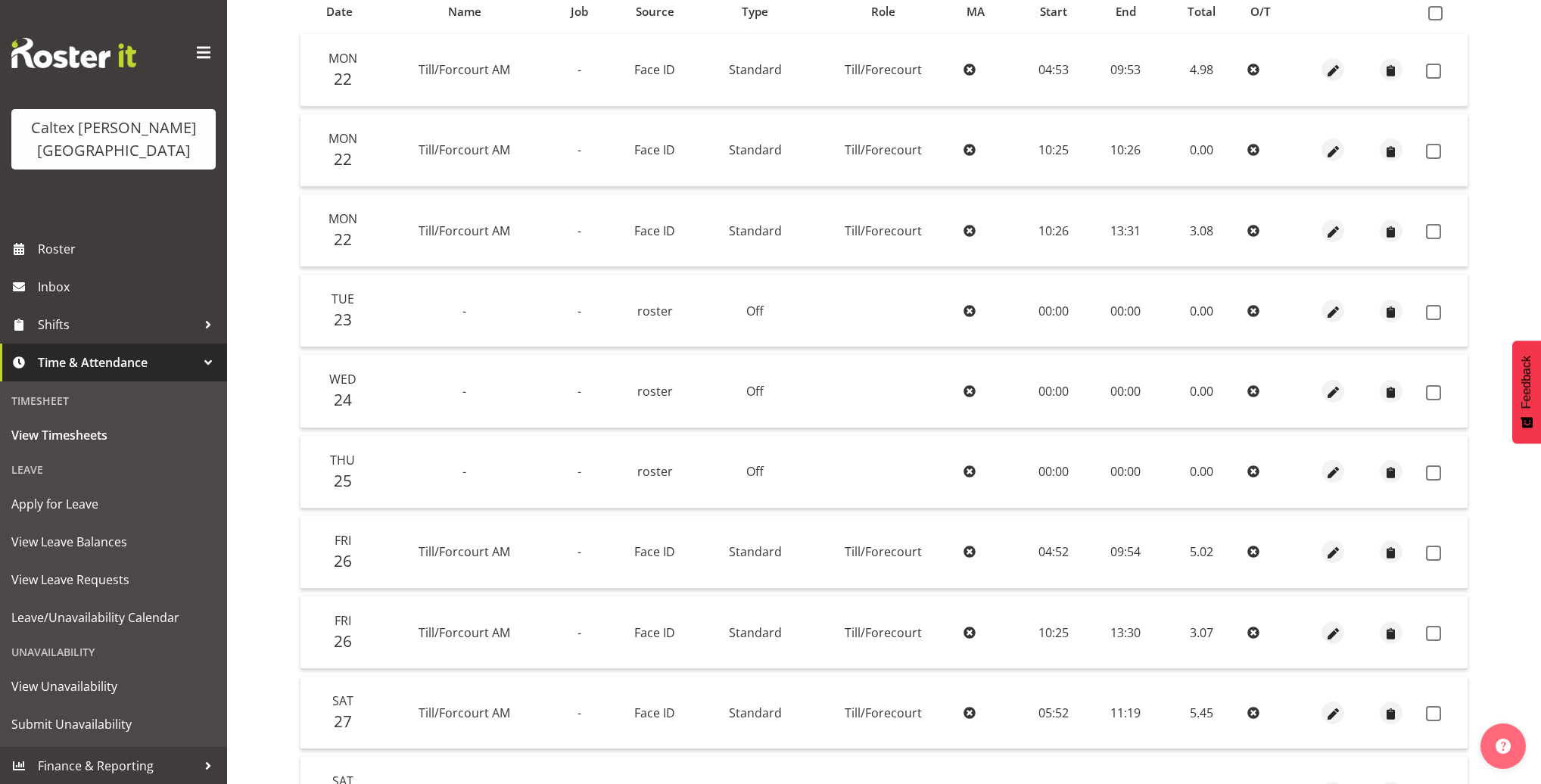
scroll to position [87, 0]
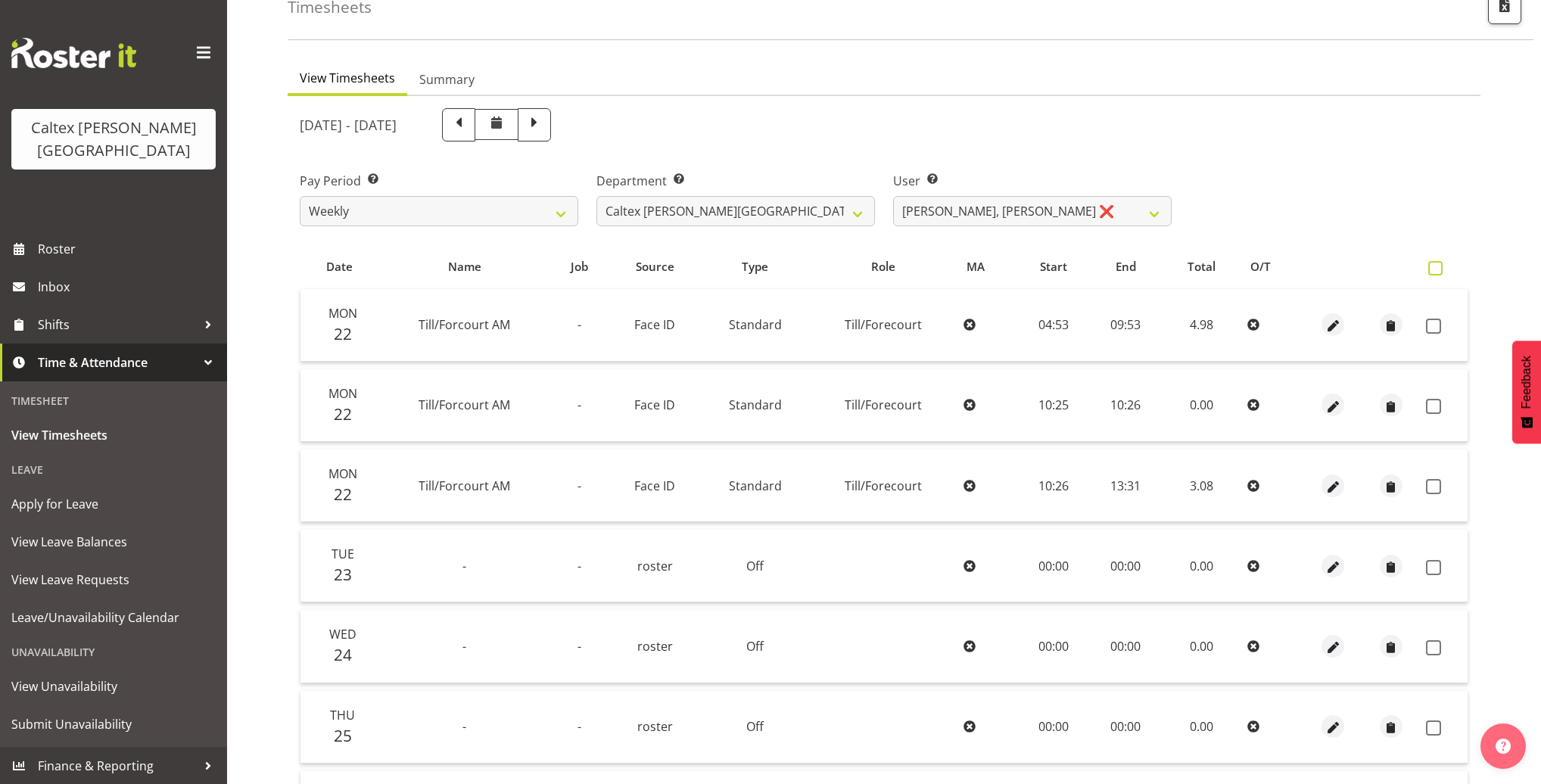
click at [1435, 267] on span at bounding box center [1434, 268] width 15 height 15
click at [1435, 267] on input "checkbox" at bounding box center [1432, 267] width 10 height 10
checkbox input "true"
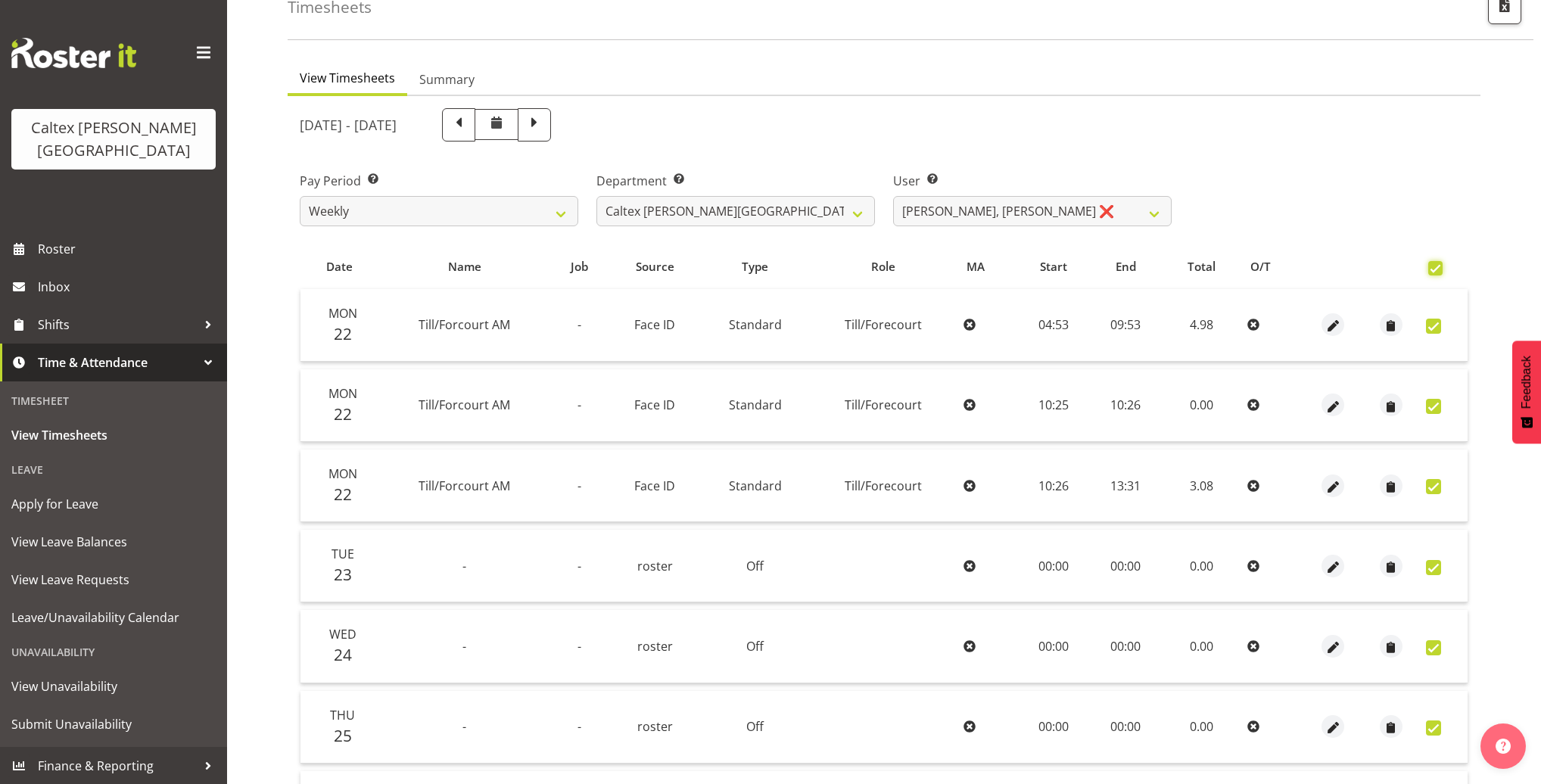
checkbox input "true"
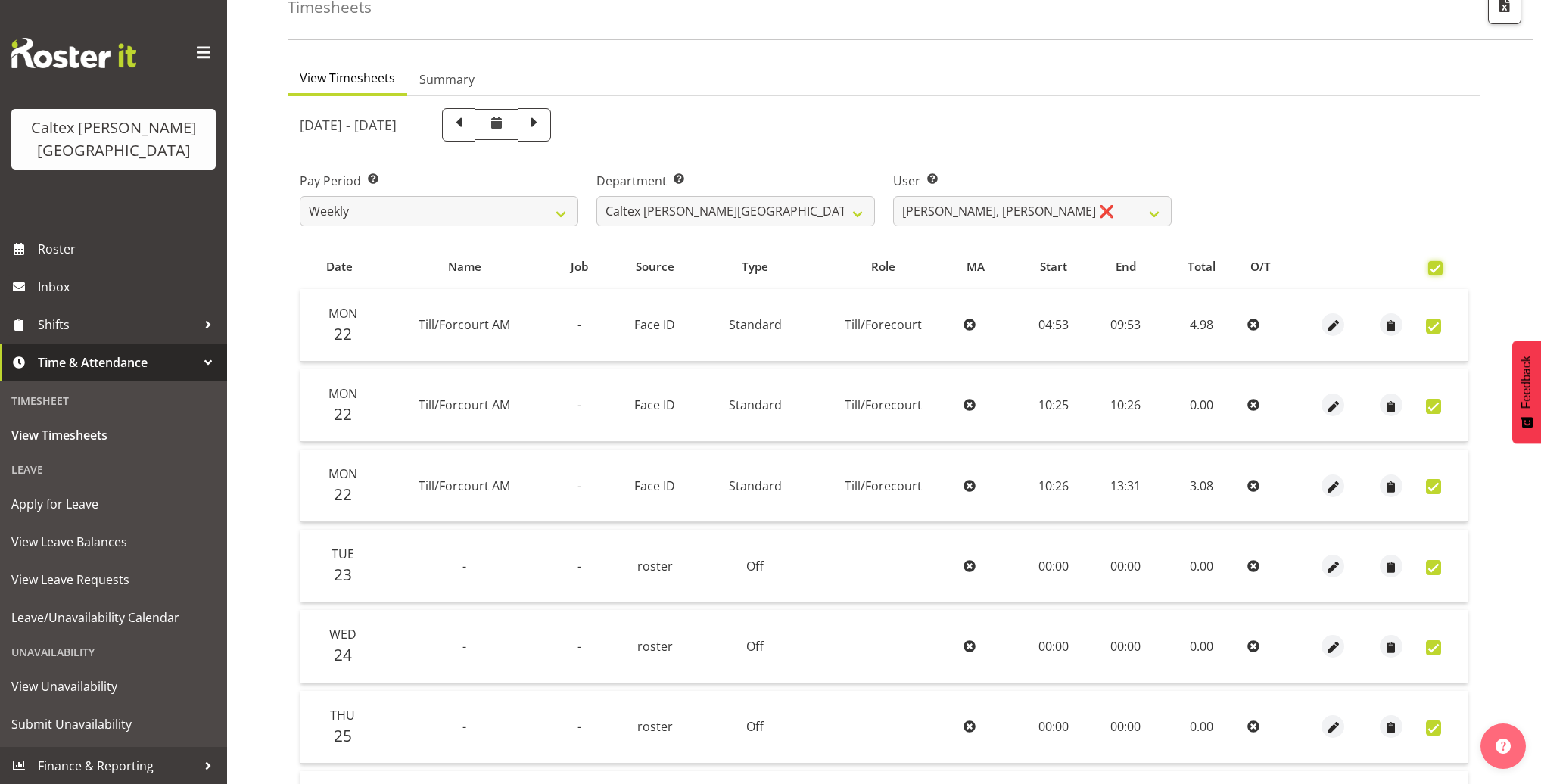
checkbox input "true"
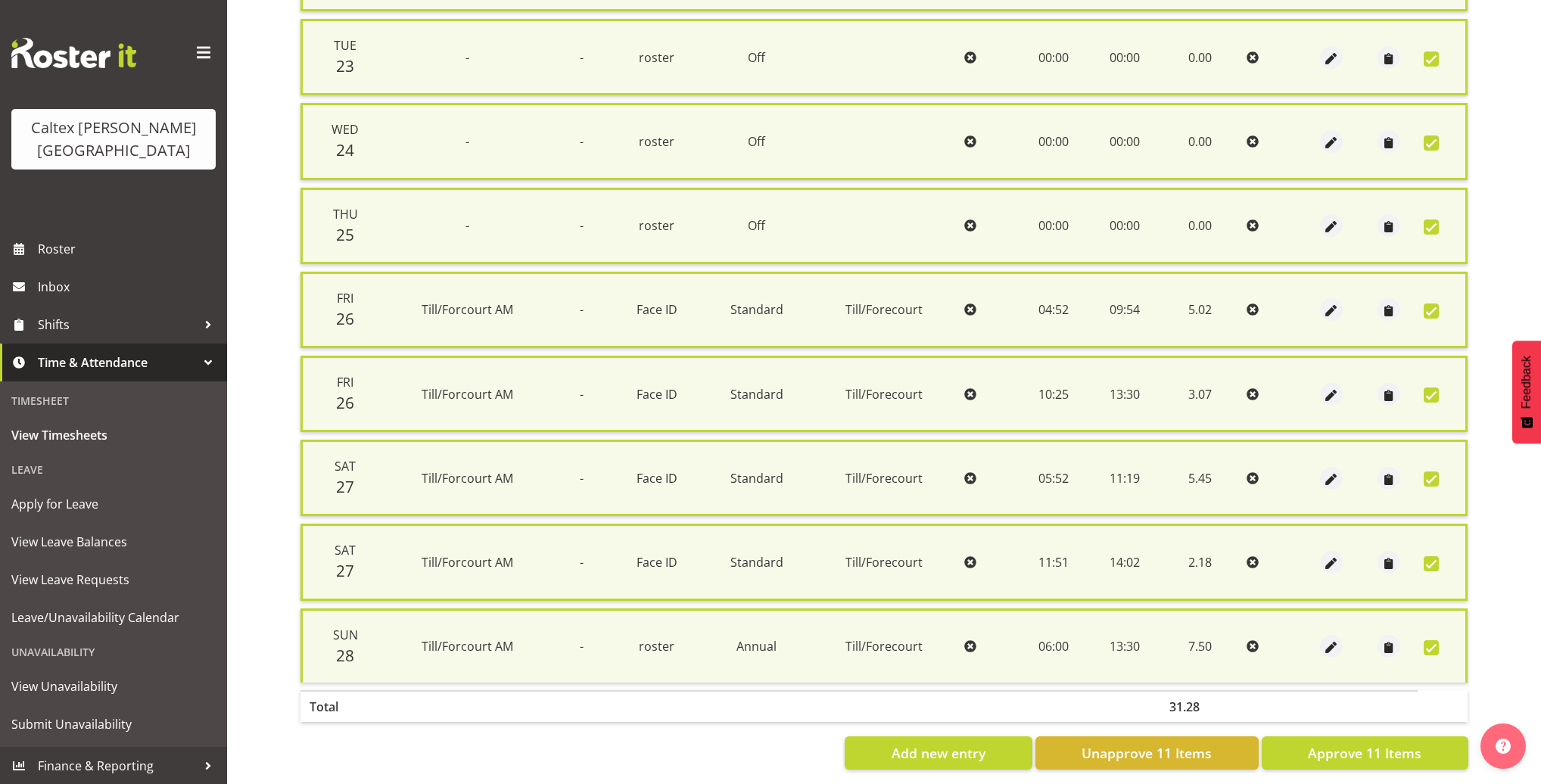
scroll to position [612, 0]
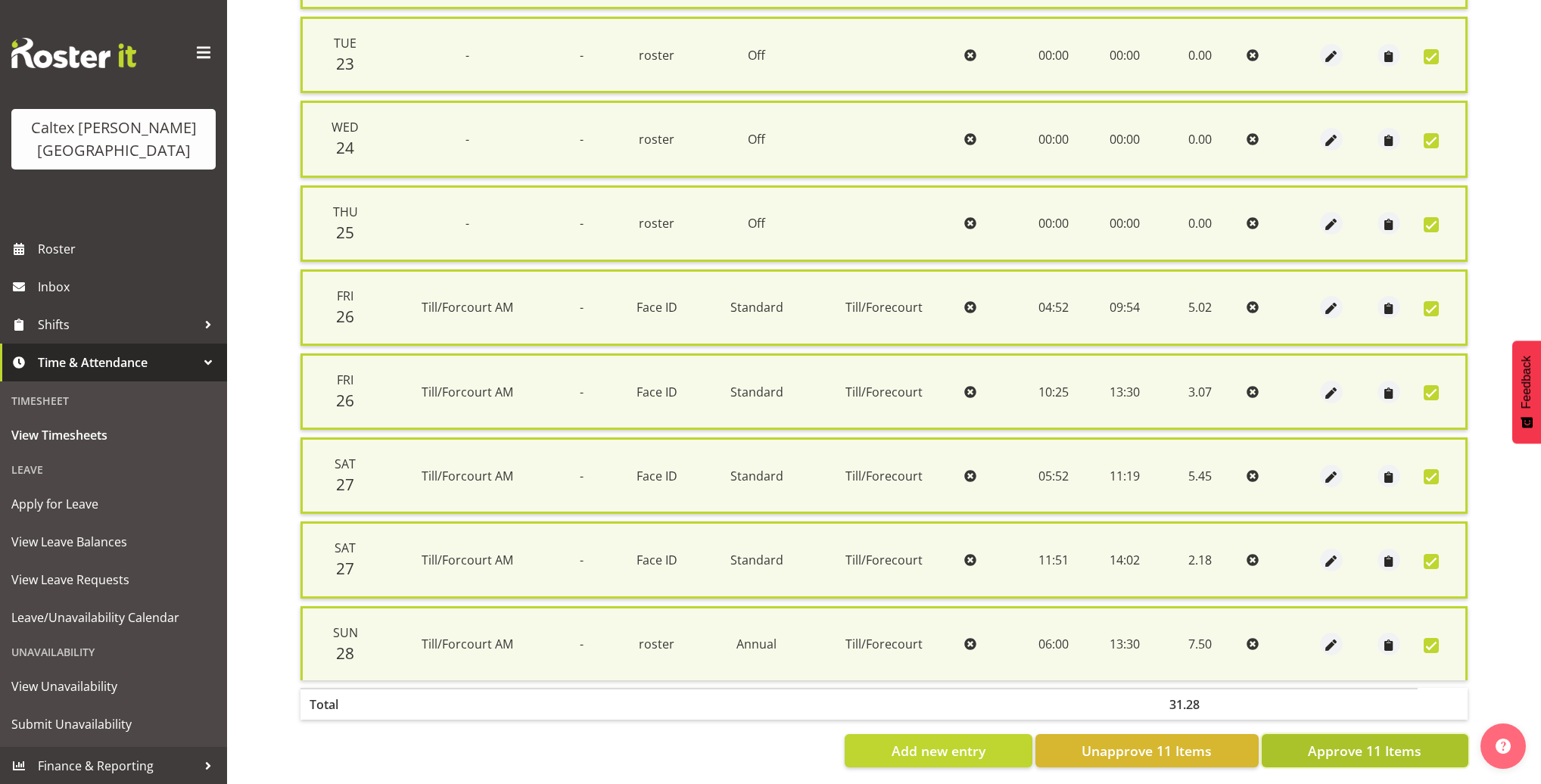
click at [1343, 740] on span "Approve 11 Items" at bounding box center [1365, 750] width 113 height 20
checkbox input "false"
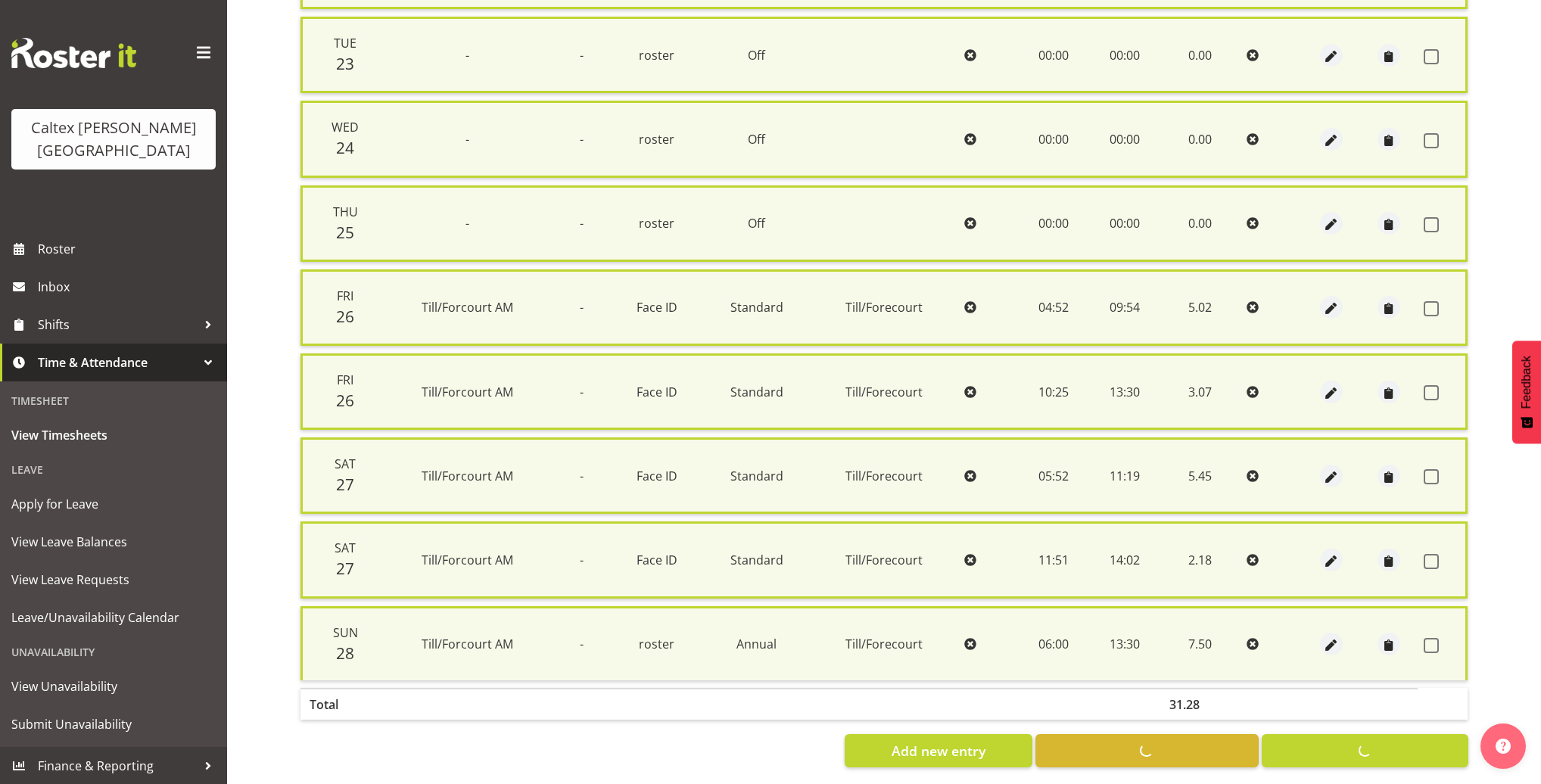
checkbox input "false"
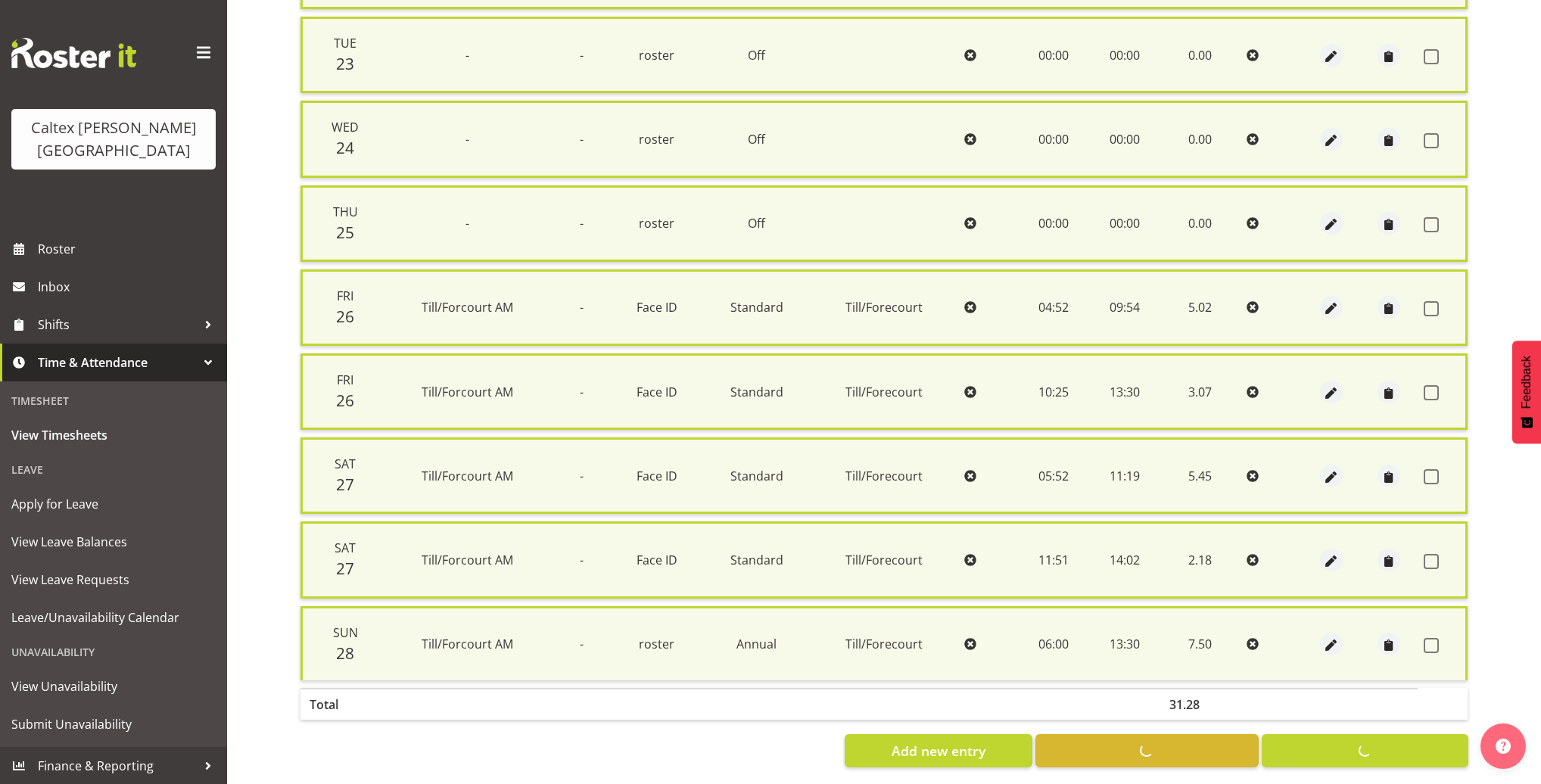
checkbox input "false"
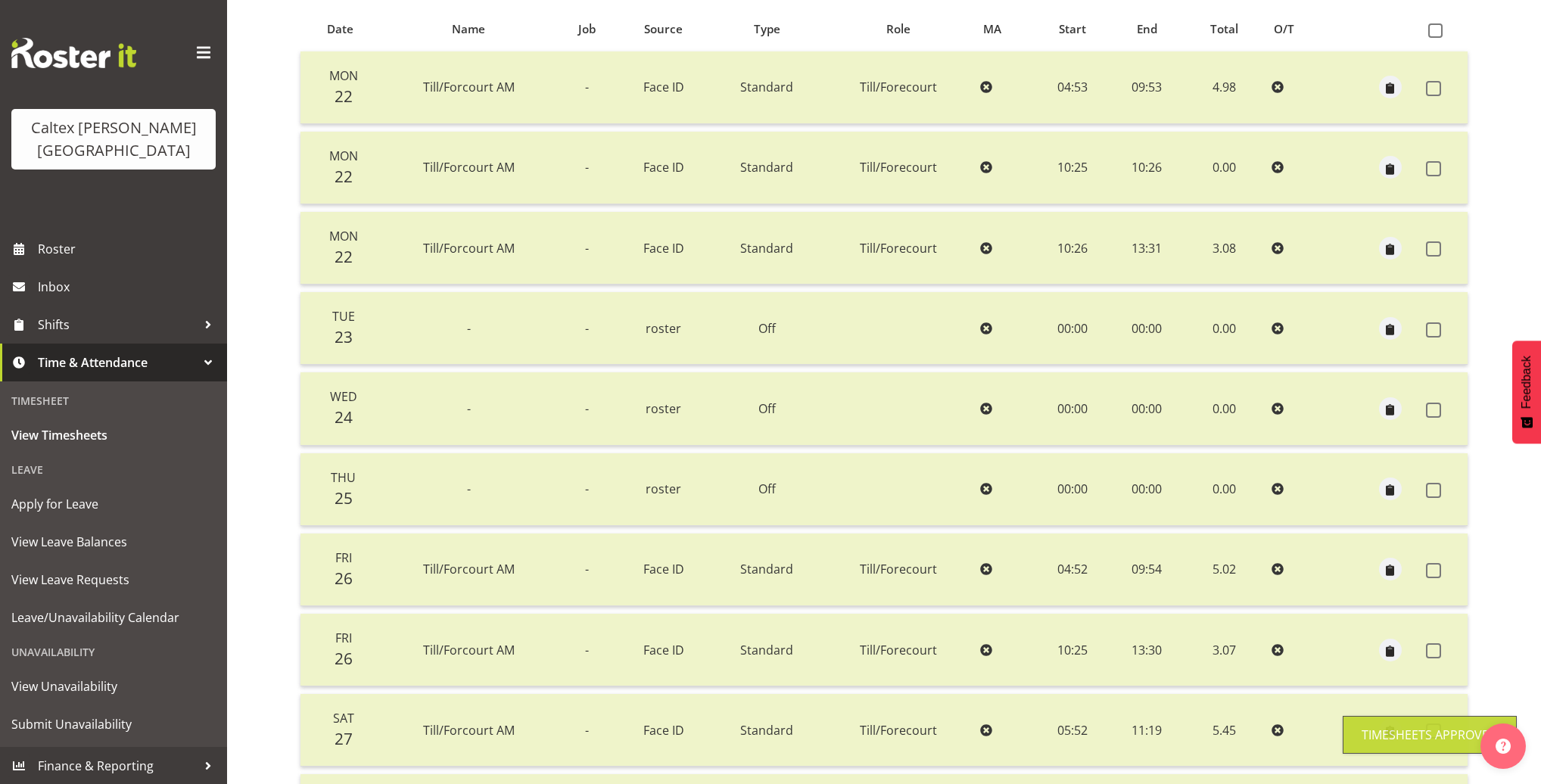
scroll to position [0, 0]
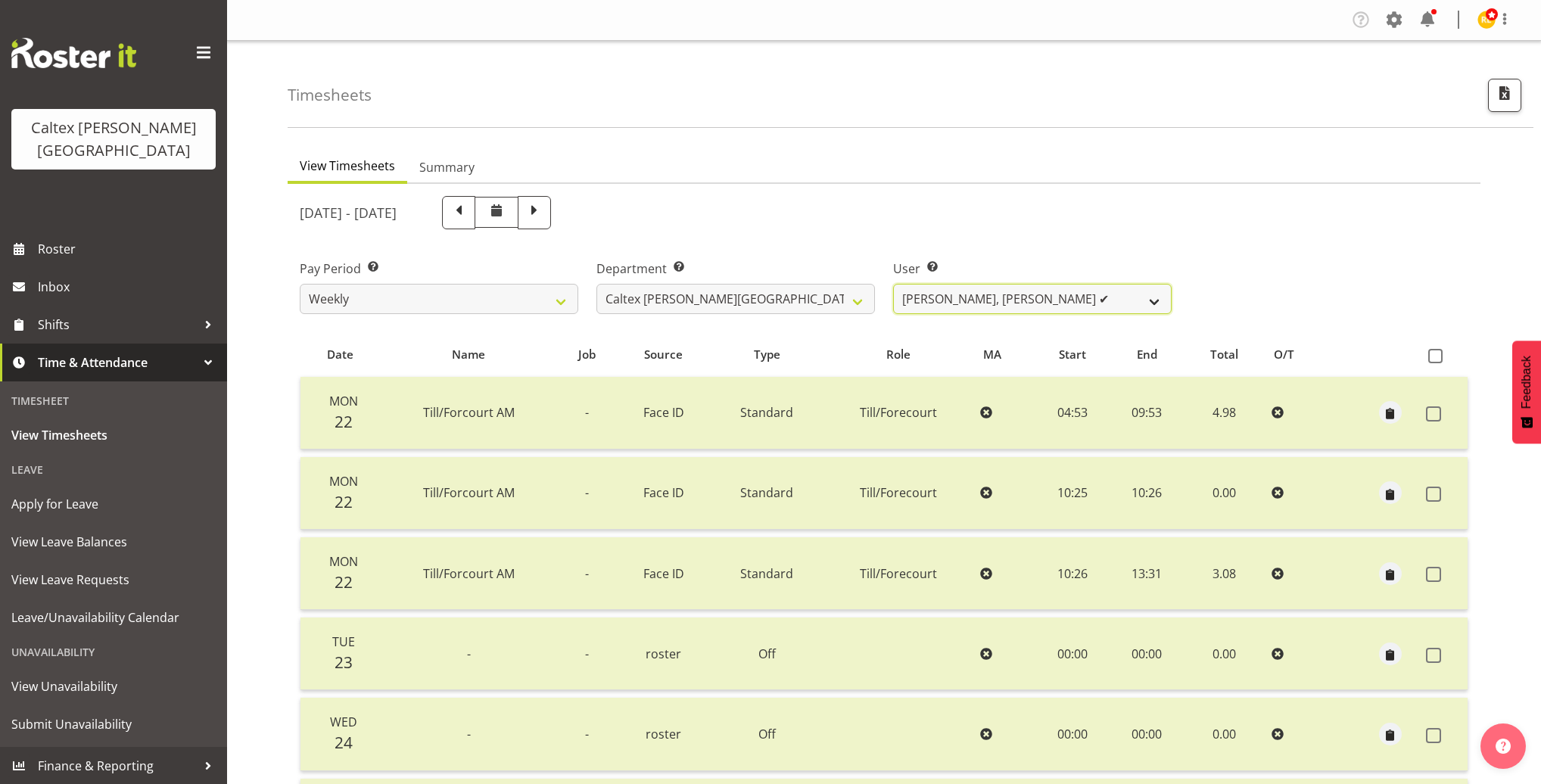
click at [1099, 297] on select "Grant, Adam ✔ Robertson, Christine ✔ Bullock, Christopher ❌ Wasley, Connor ✔ Jo…" at bounding box center [1032, 298] width 278 height 30
select select "10957"
click at [893, 284] on select "Grant, Adam ✔ Robertson, Christine ✔ Bullock, Christopher ❌ Wasley, Connor ✔ Jo…" at bounding box center [1032, 298] width 278 height 30
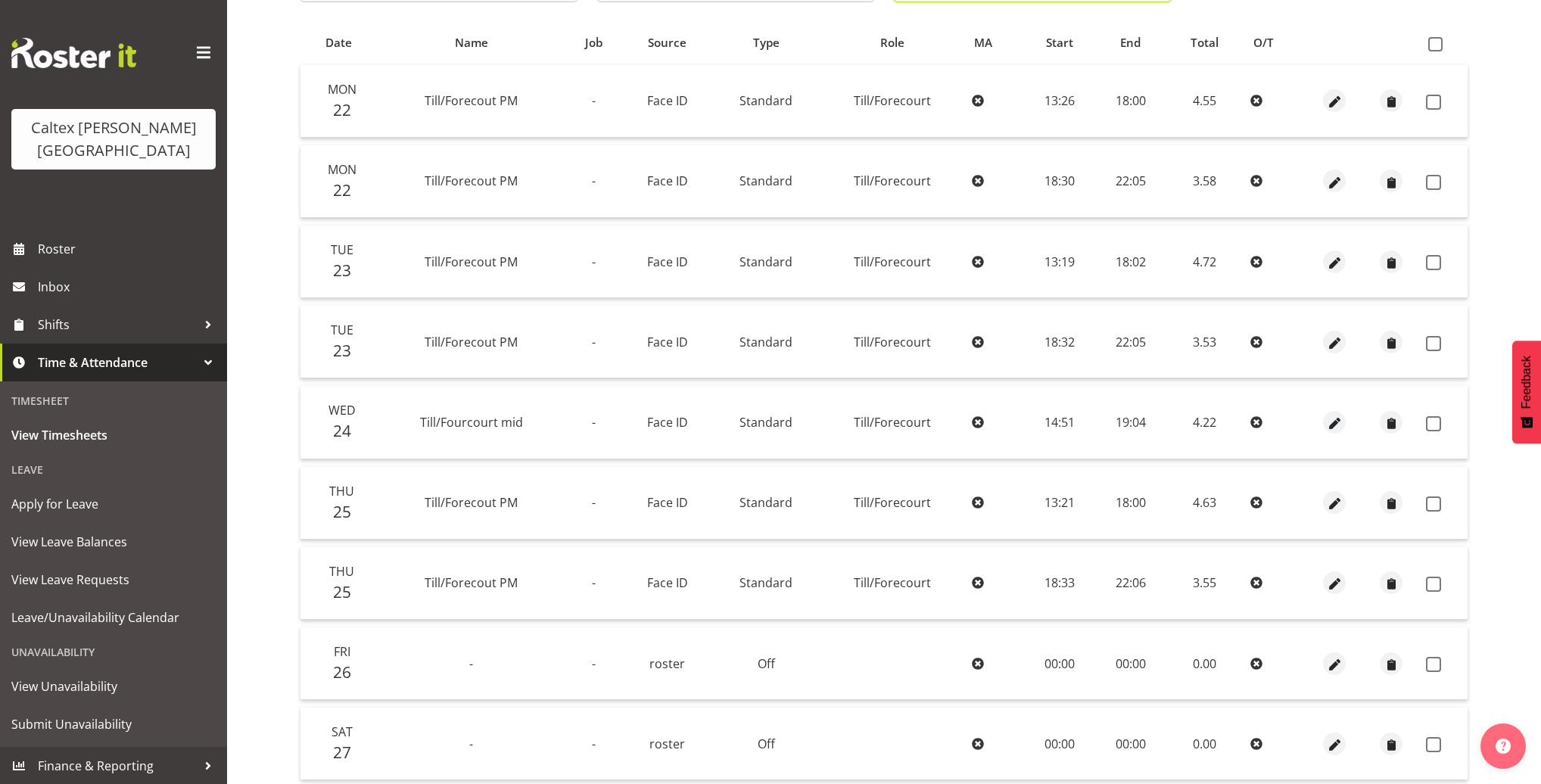
scroll to position [278, 0]
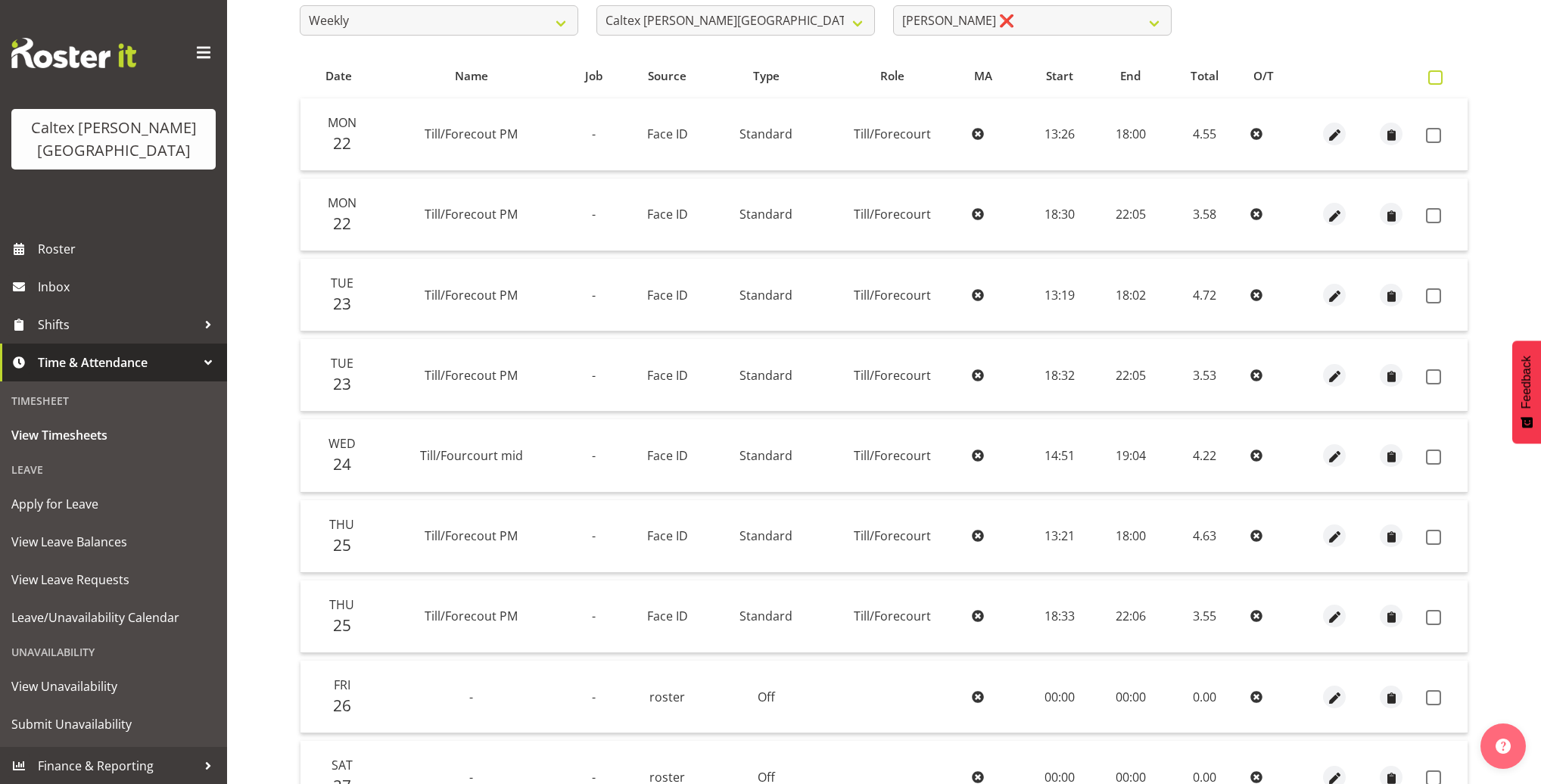
click at [1437, 75] on span at bounding box center [1434, 77] width 15 height 15
click at [1437, 75] on input "checkbox" at bounding box center [1432, 77] width 10 height 10
checkbox input "true"
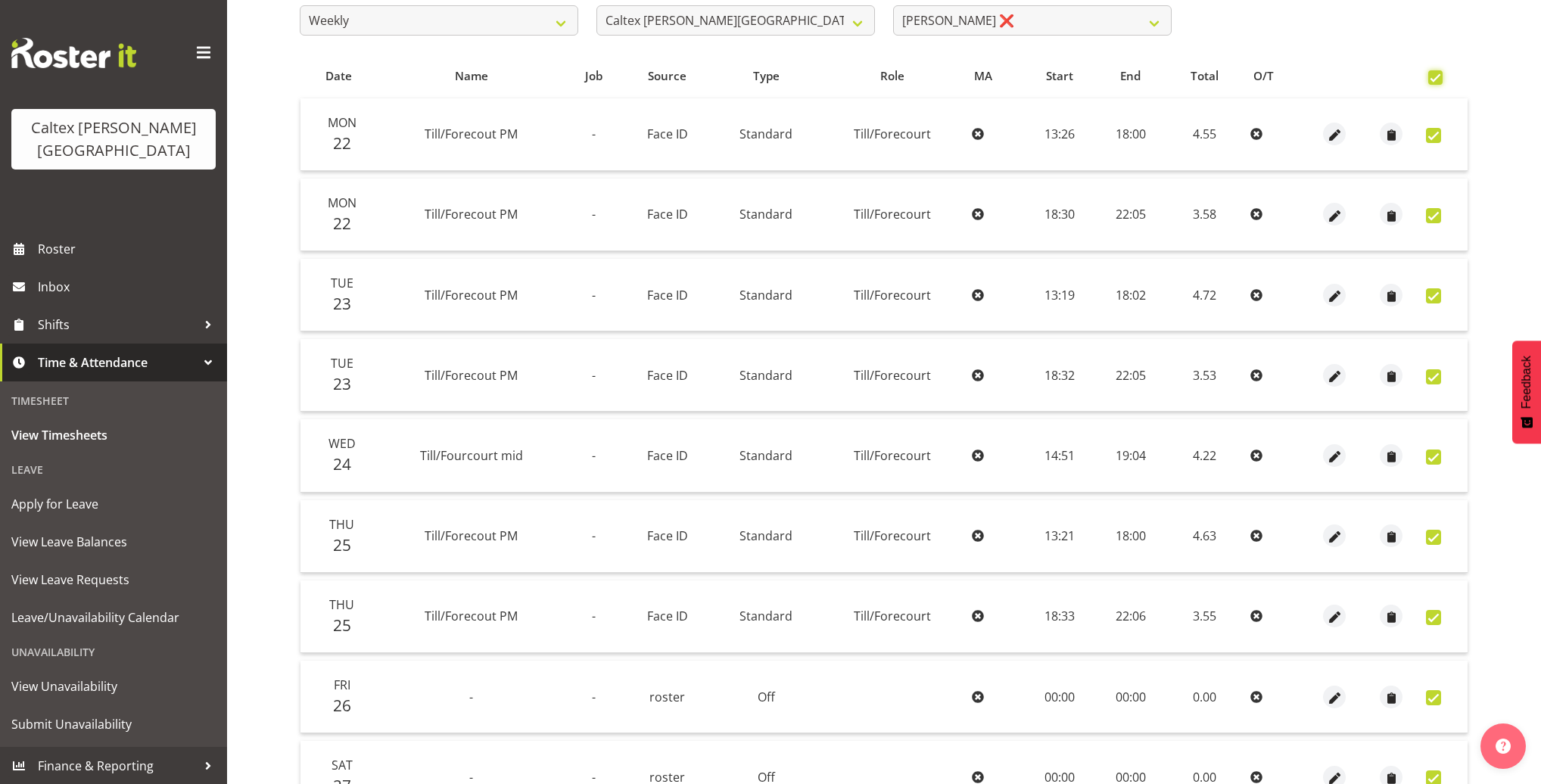
checkbox input "true"
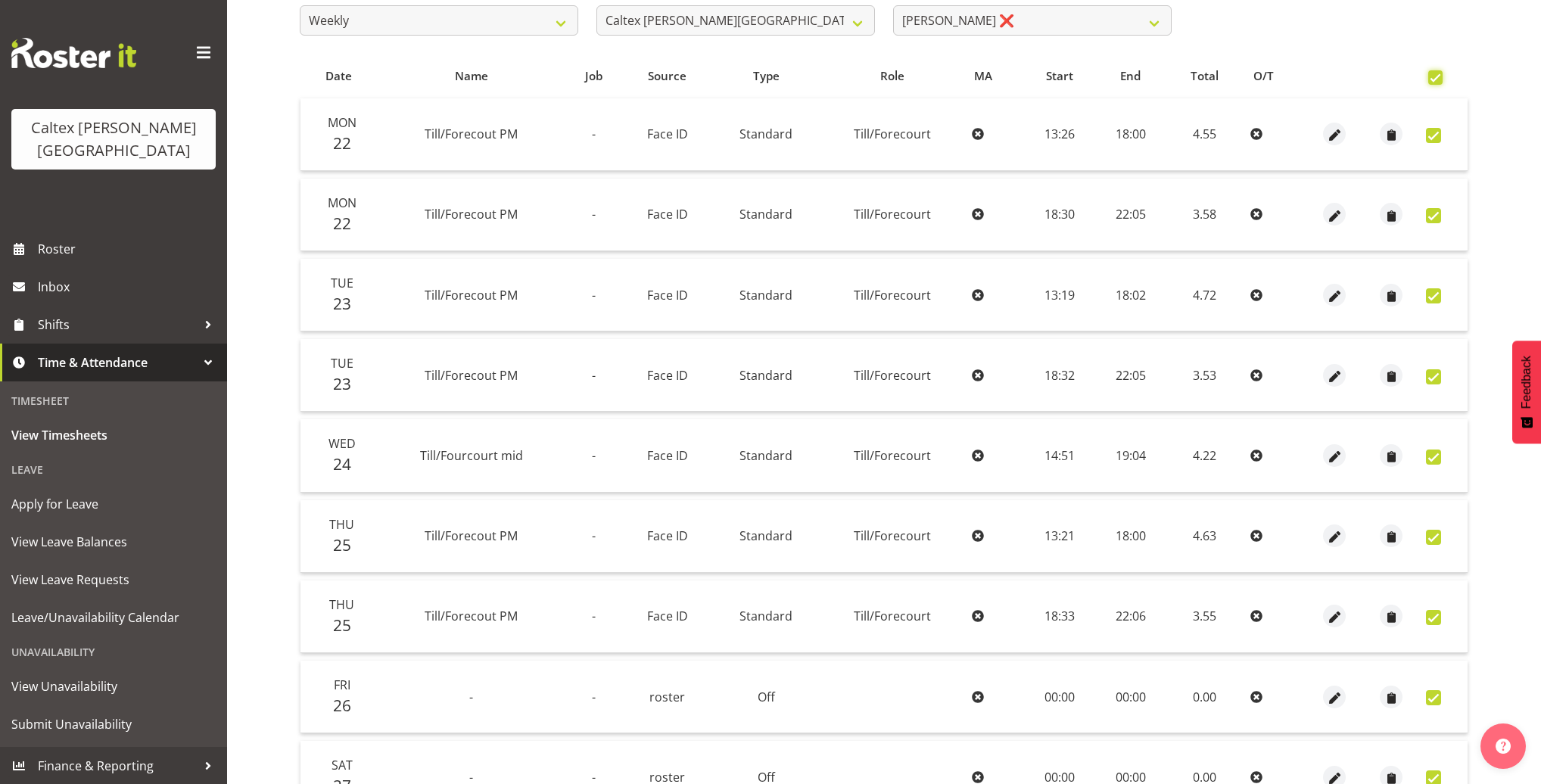
checkbox input "true"
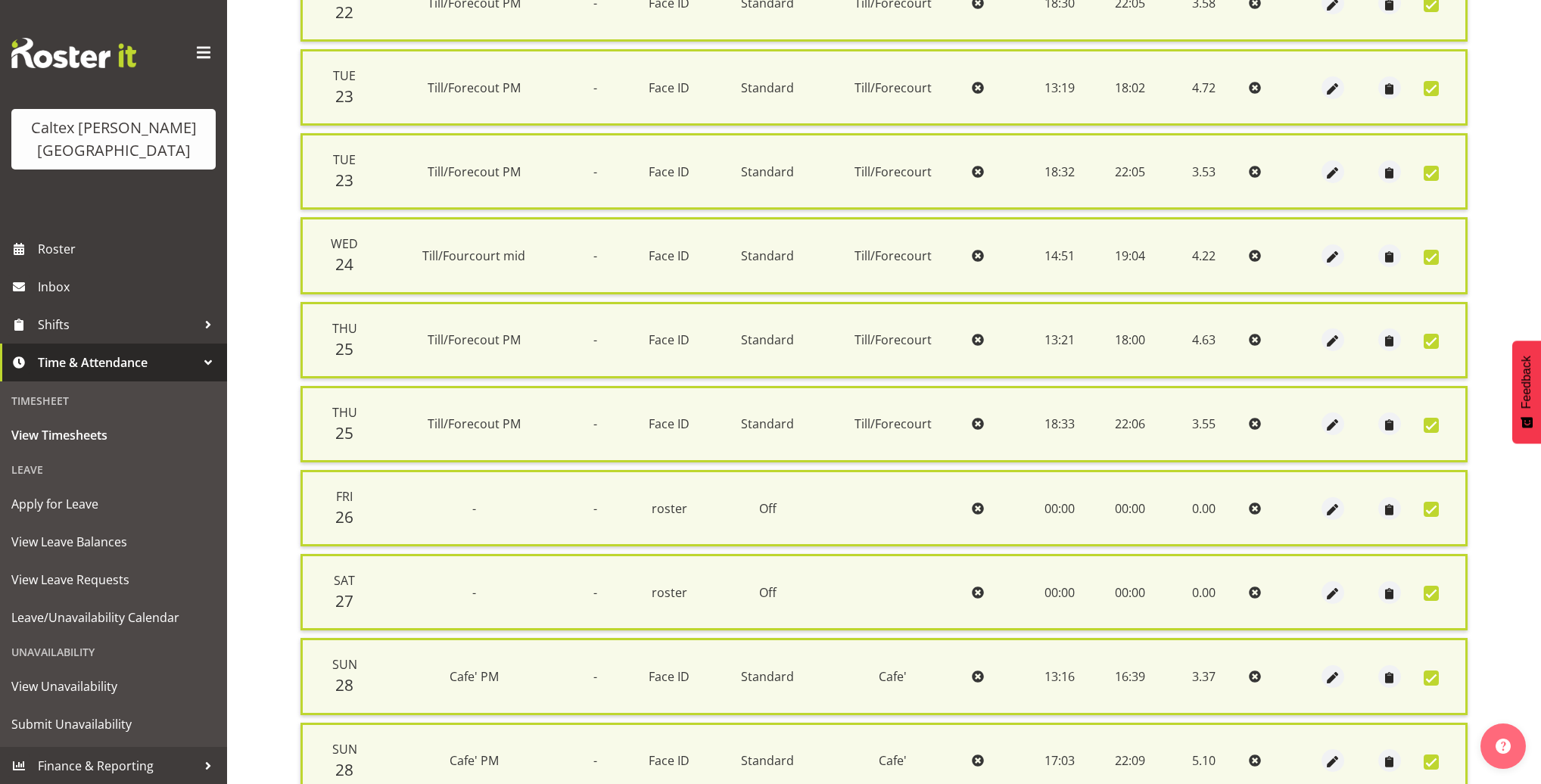
scroll to position [612, 0]
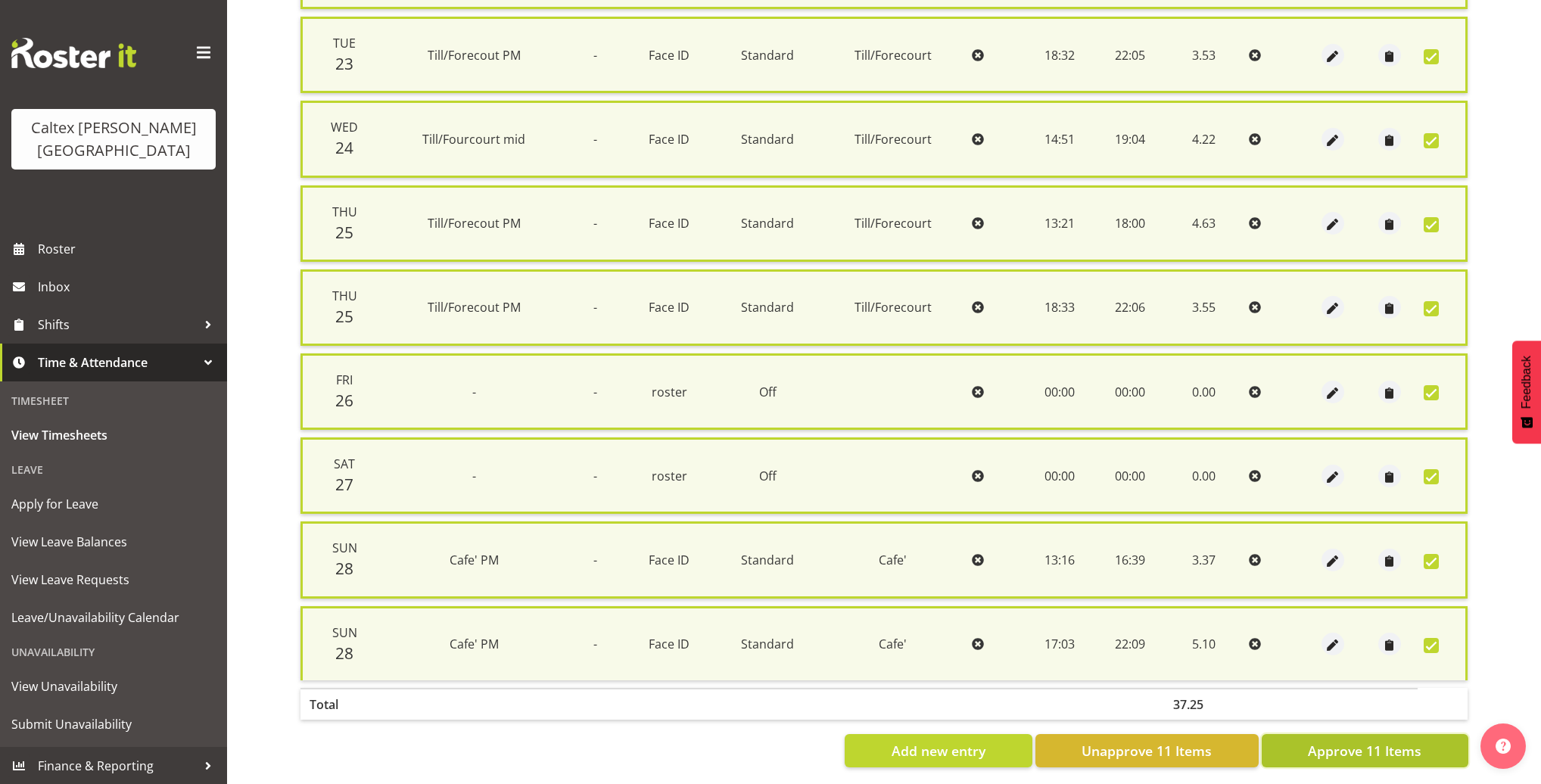
click at [1359, 740] on span "Approve 11 Items" at bounding box center [1365, 750] width 113 height 20
checkbox input "false"
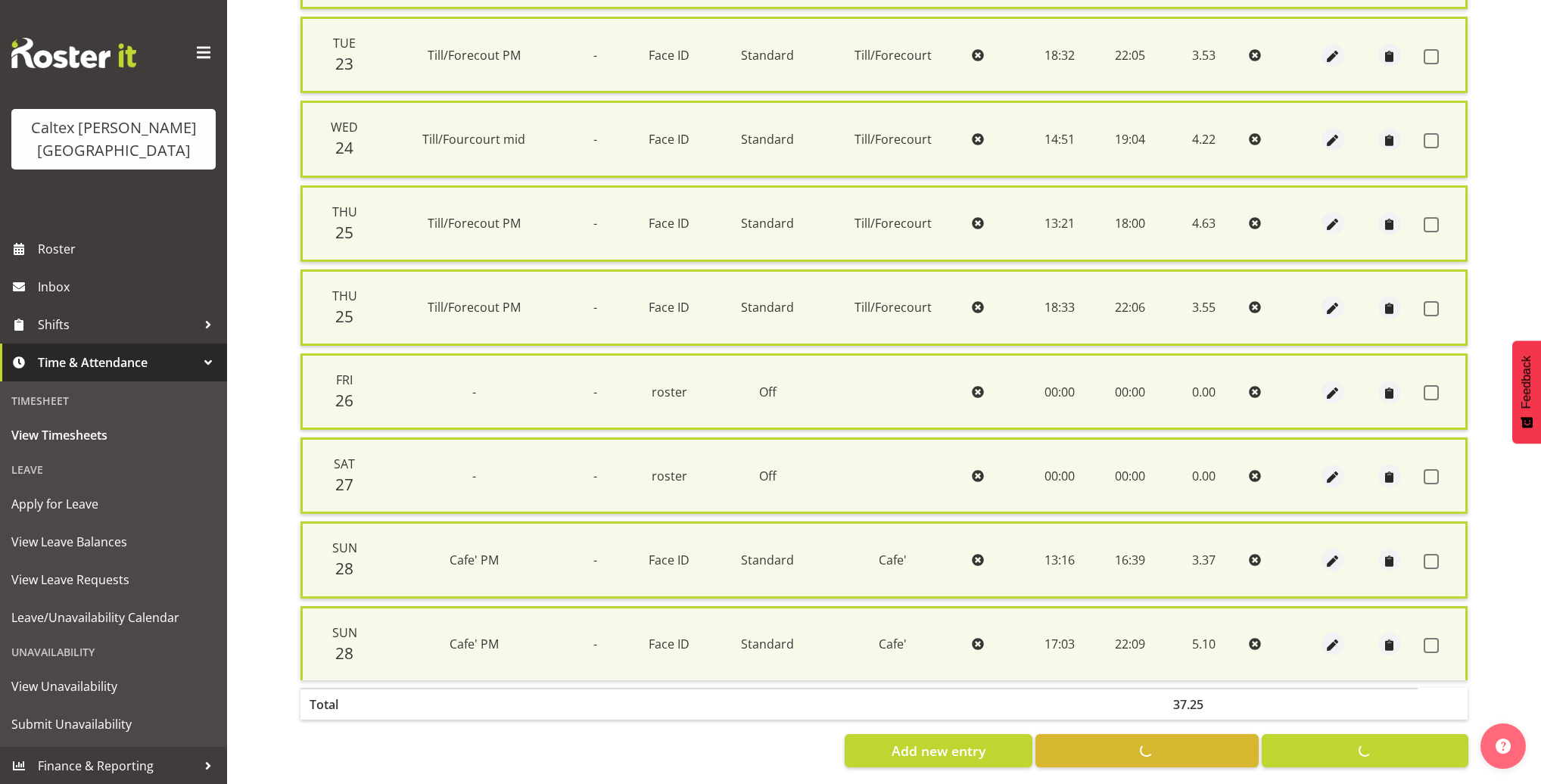
checkbox input "false"
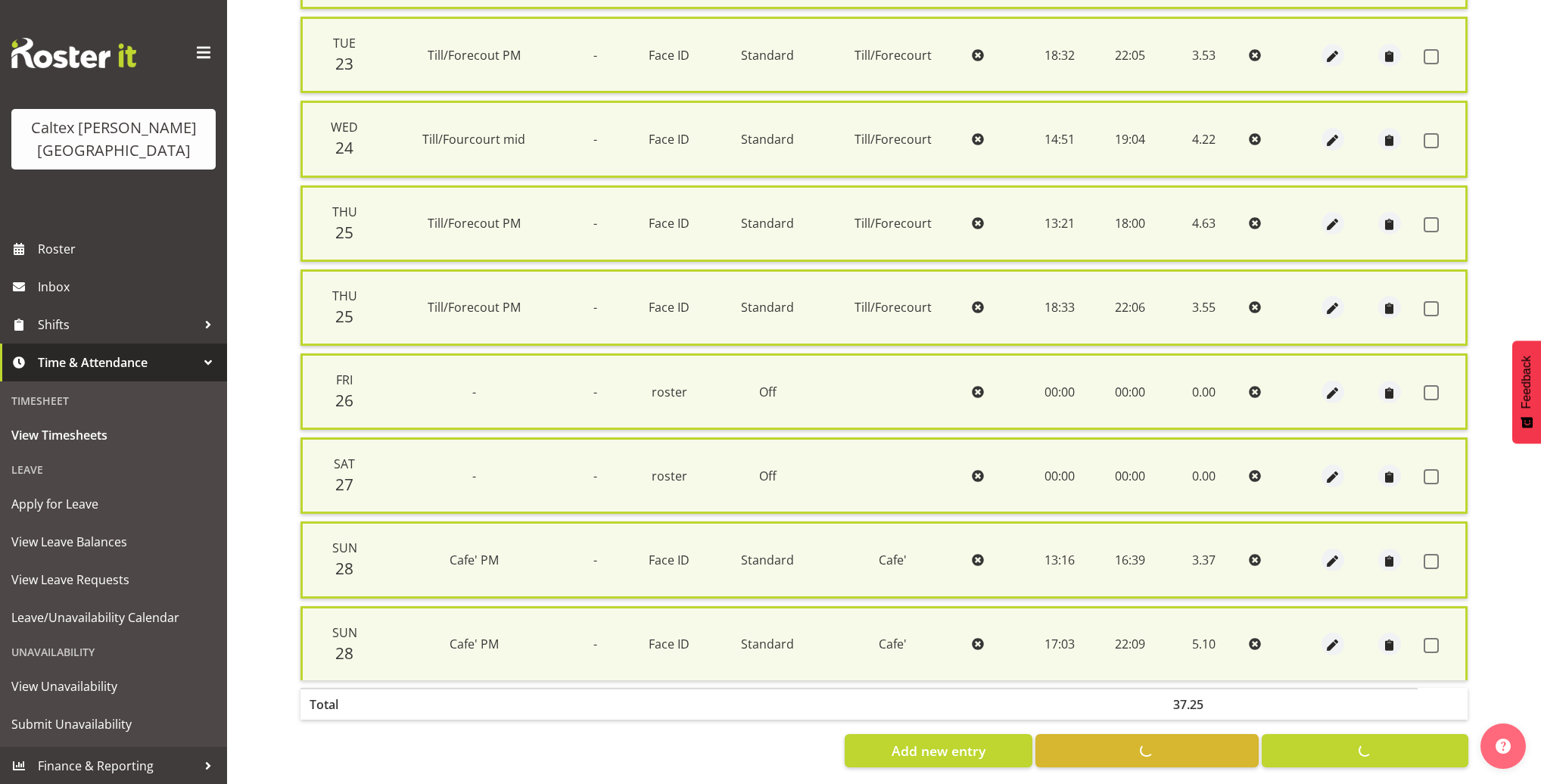
checkbox input "false"
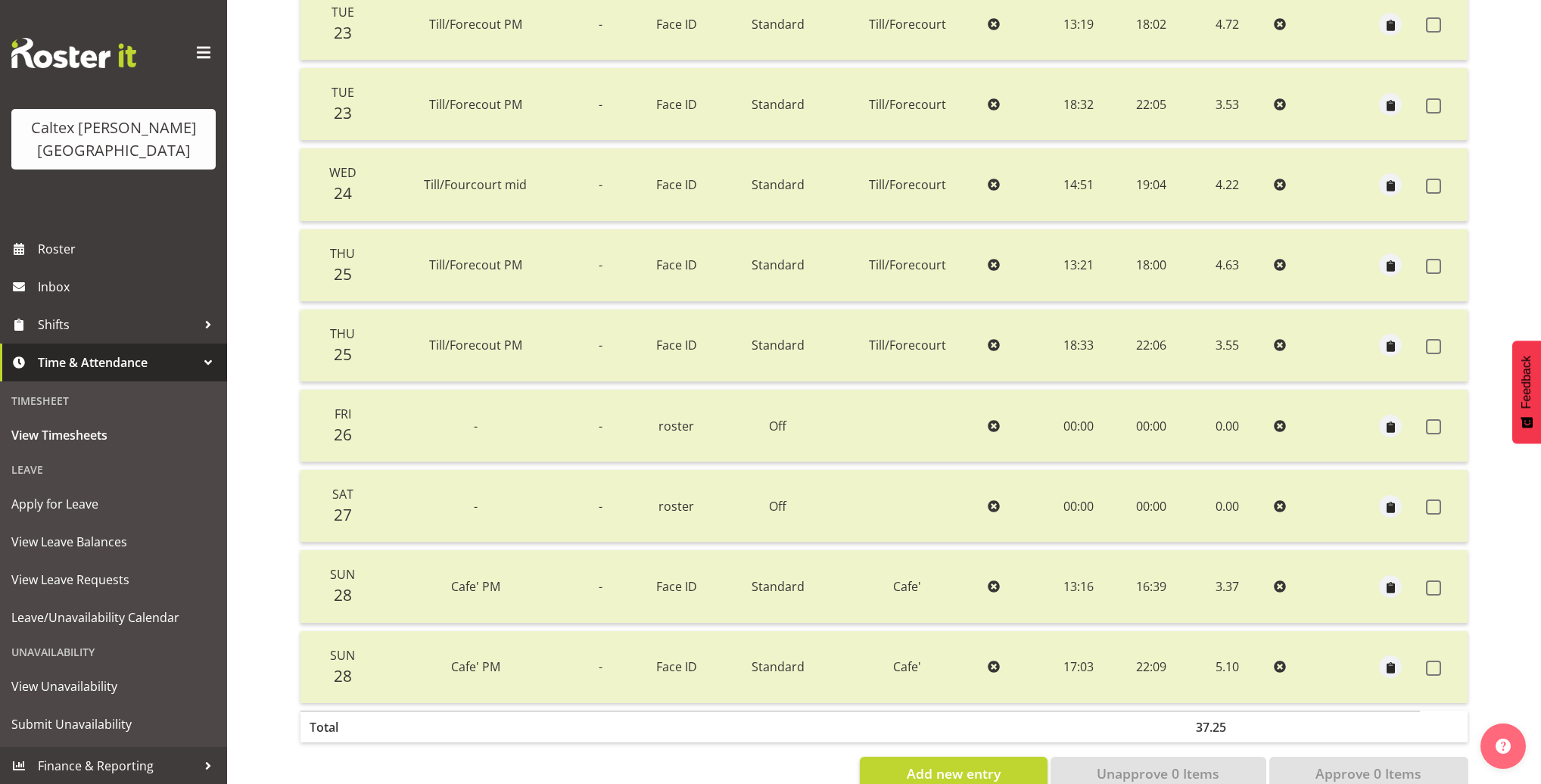
scroll to position [0, 0]
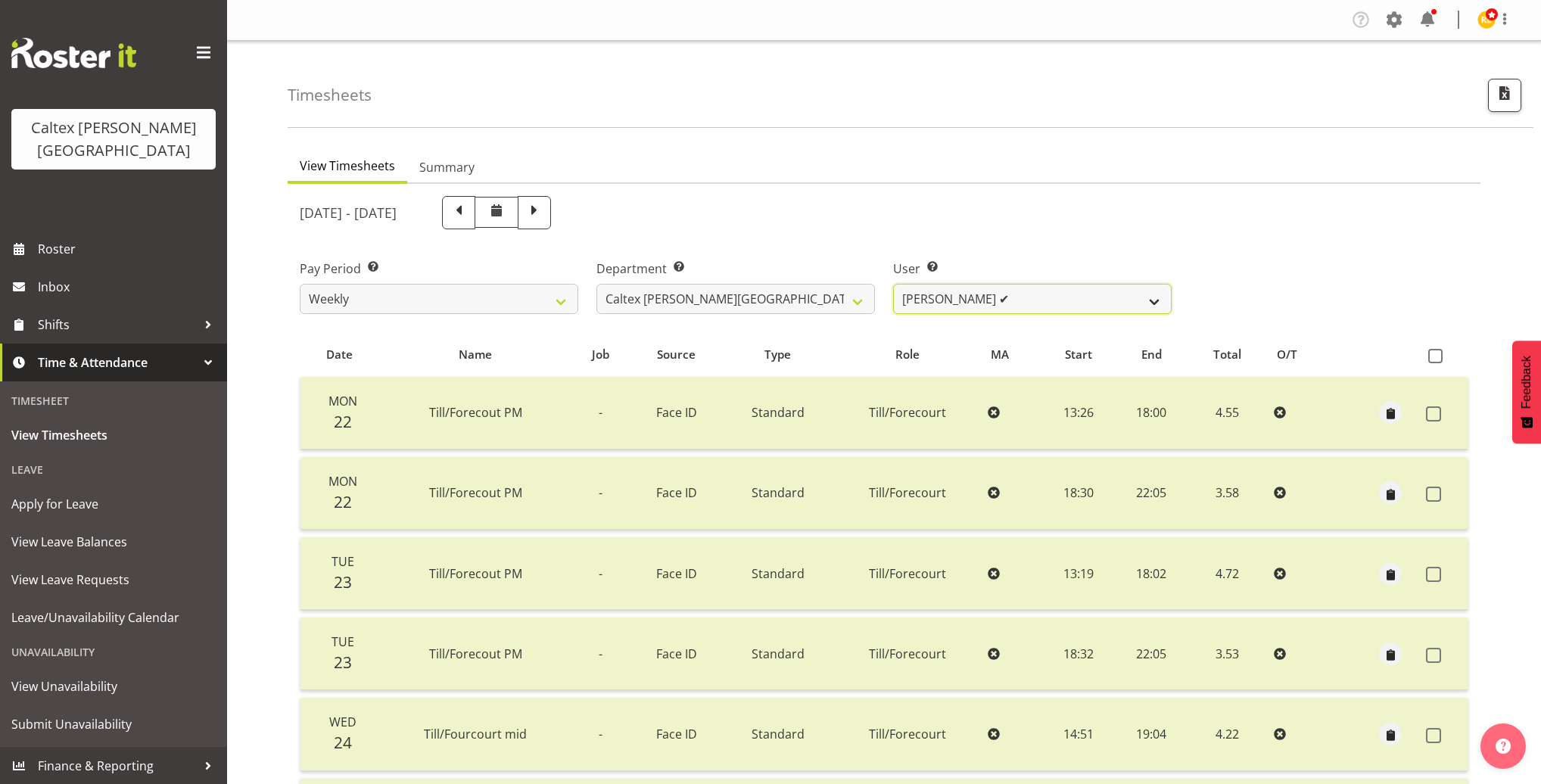
click at [1111, 299] on select "Grant, Adam ✔ Robertson, Christine ✔ Bullock, Christopher ❌ Wasley, Connor ✔ Jo…" at bounding box center [1032, 298] width 278 height 30
select select "10958"
click at [893, 284] on select "Grant, Adam ✔ Robertson, Christine ✔ Bullock, Christopher ❌ Wasley, Connor ✔ Jo…" at bounding box center [1032, 298] width 278 height 30
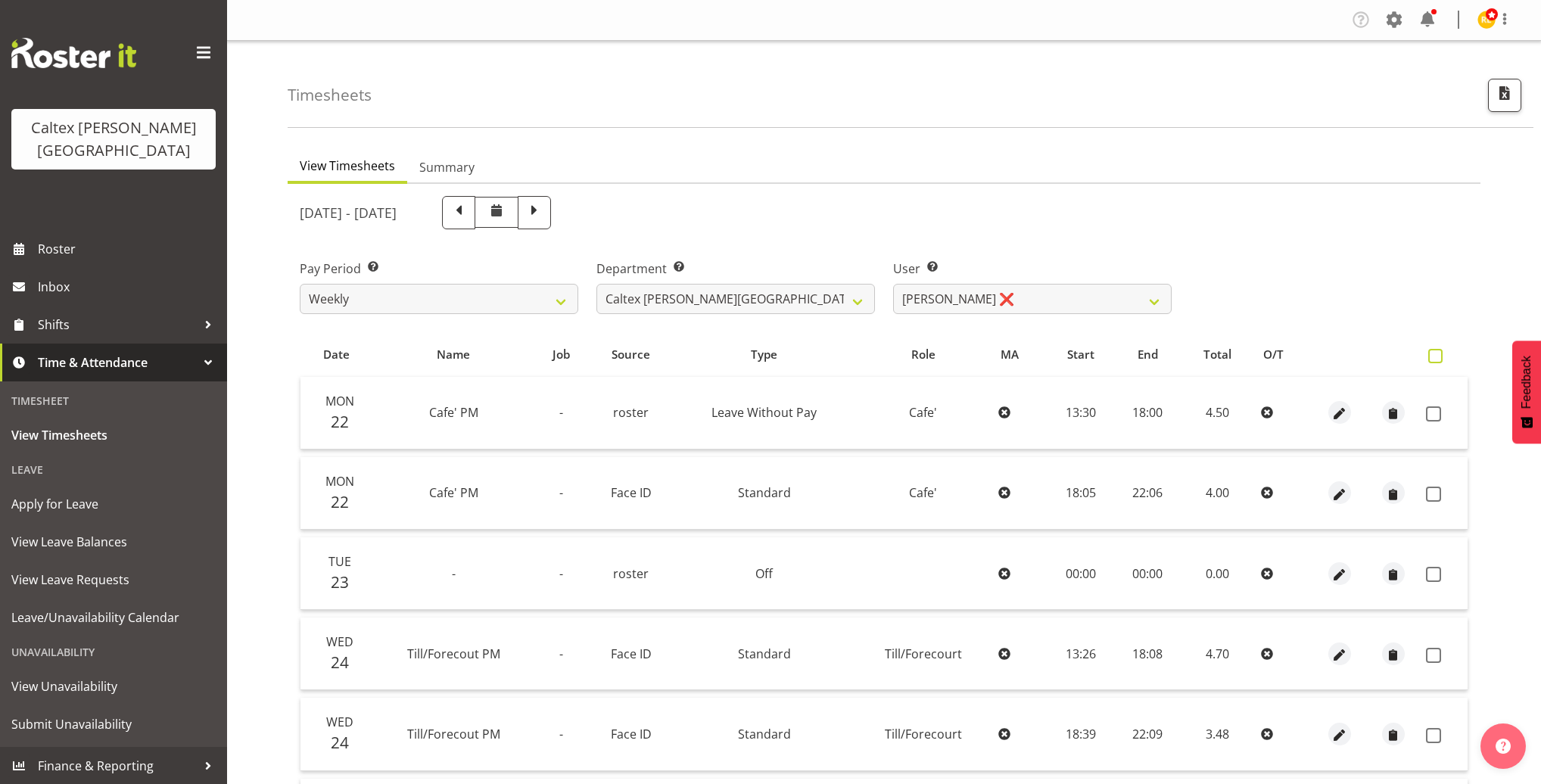
click at [1431, 351] on span at bounding box center [1434, 356] width 15 height 15
click at [1431, 351] on input "checkbox" at bounding box center [1432, 356] width 10 height 10
checkbox input "true"
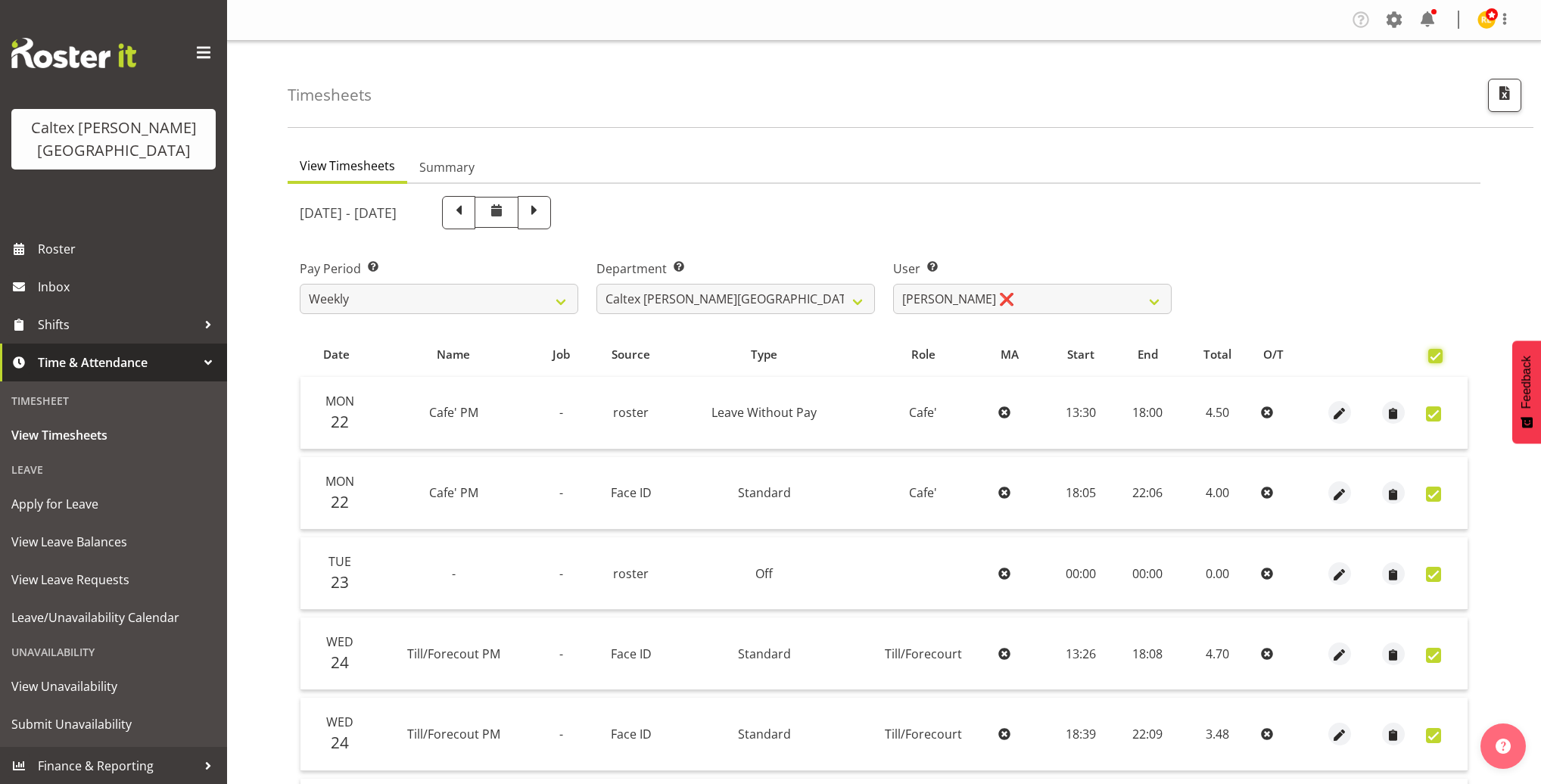
checkbox input "true"
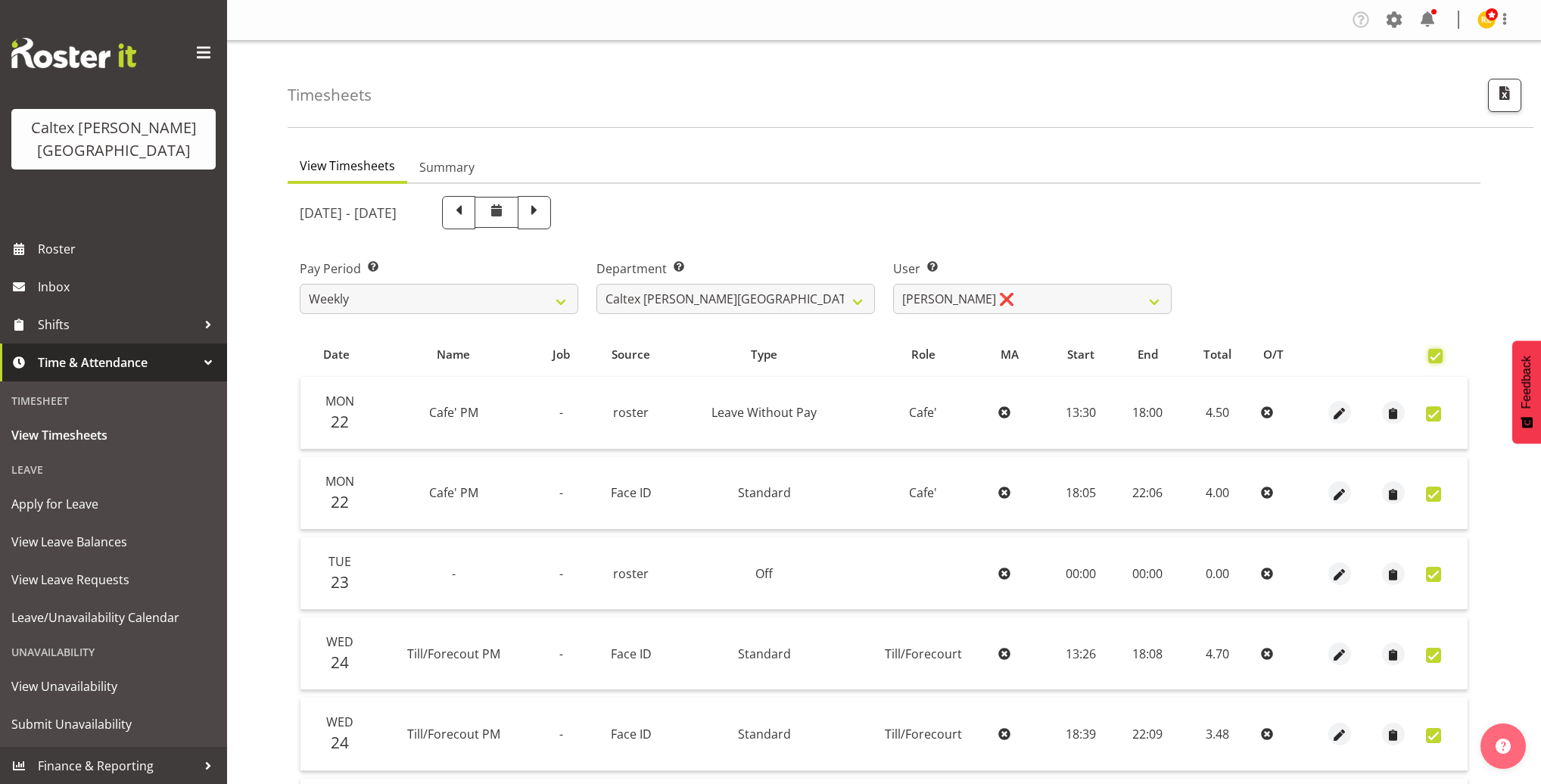
checkbox input "true"
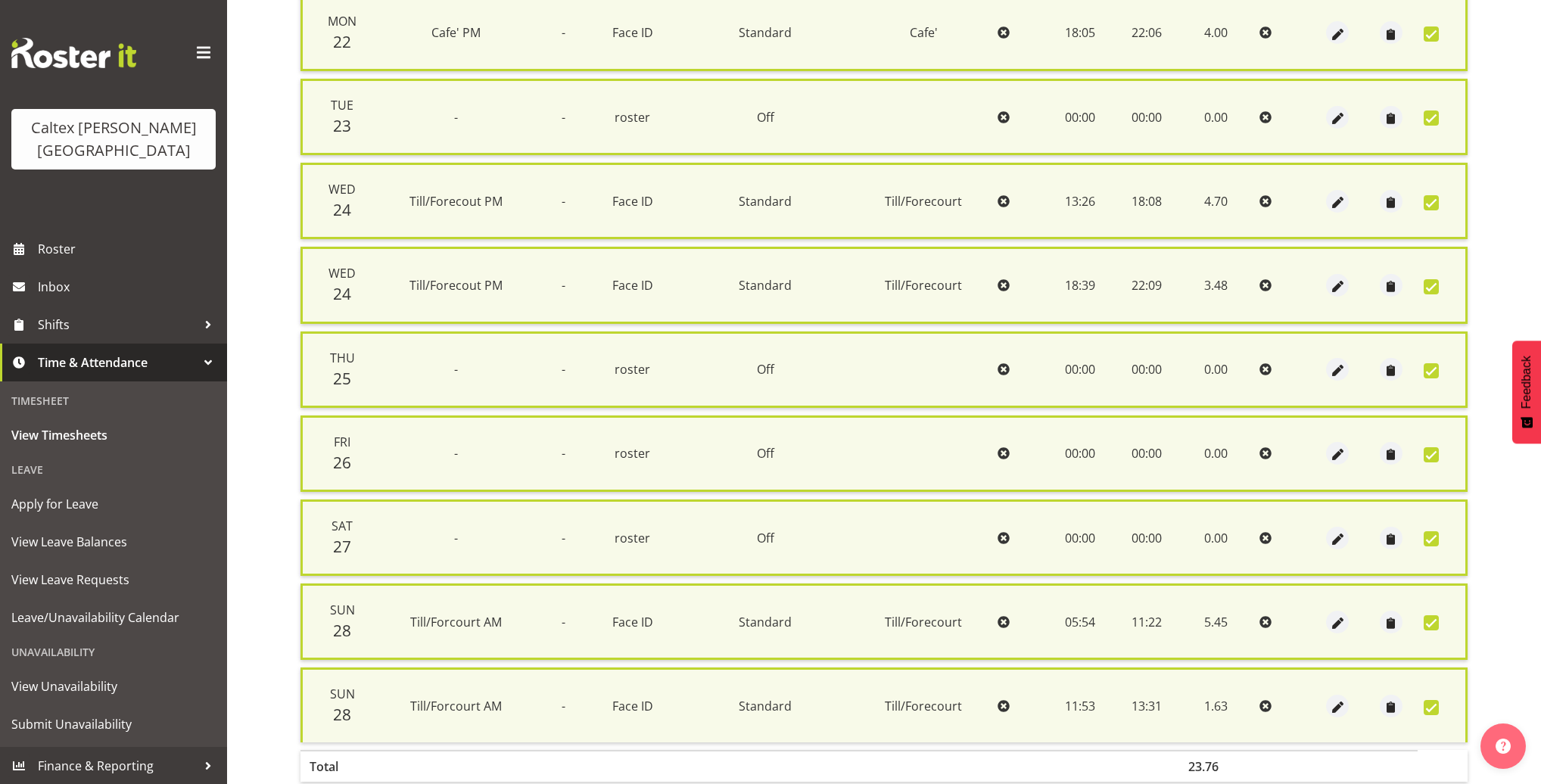
scroll to position [530, 0]
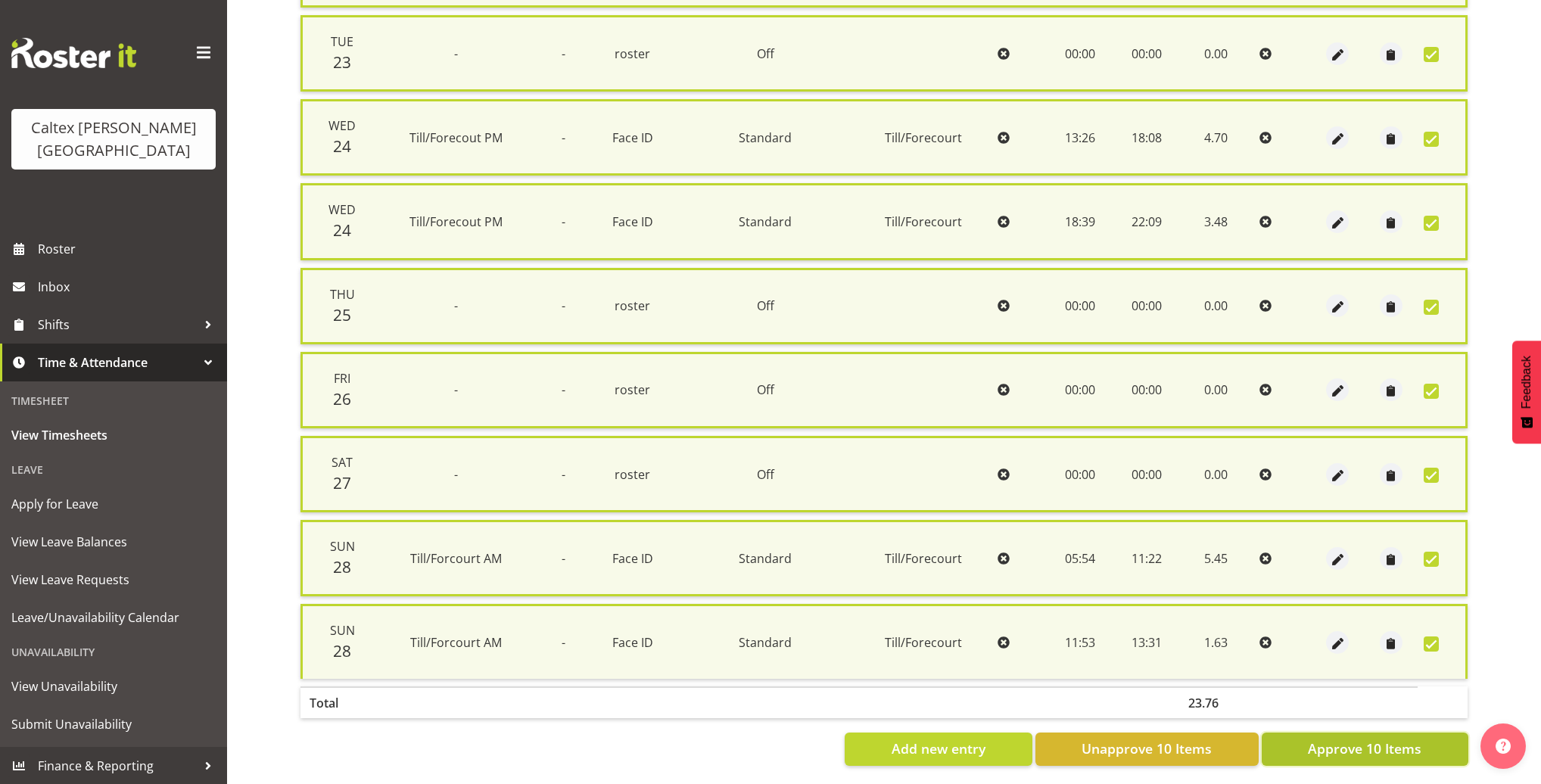
click at [1343, 741] on span "Approve 10 Items" at bounding box center [1365, 748] width 113 height 20
checkbox input "false"
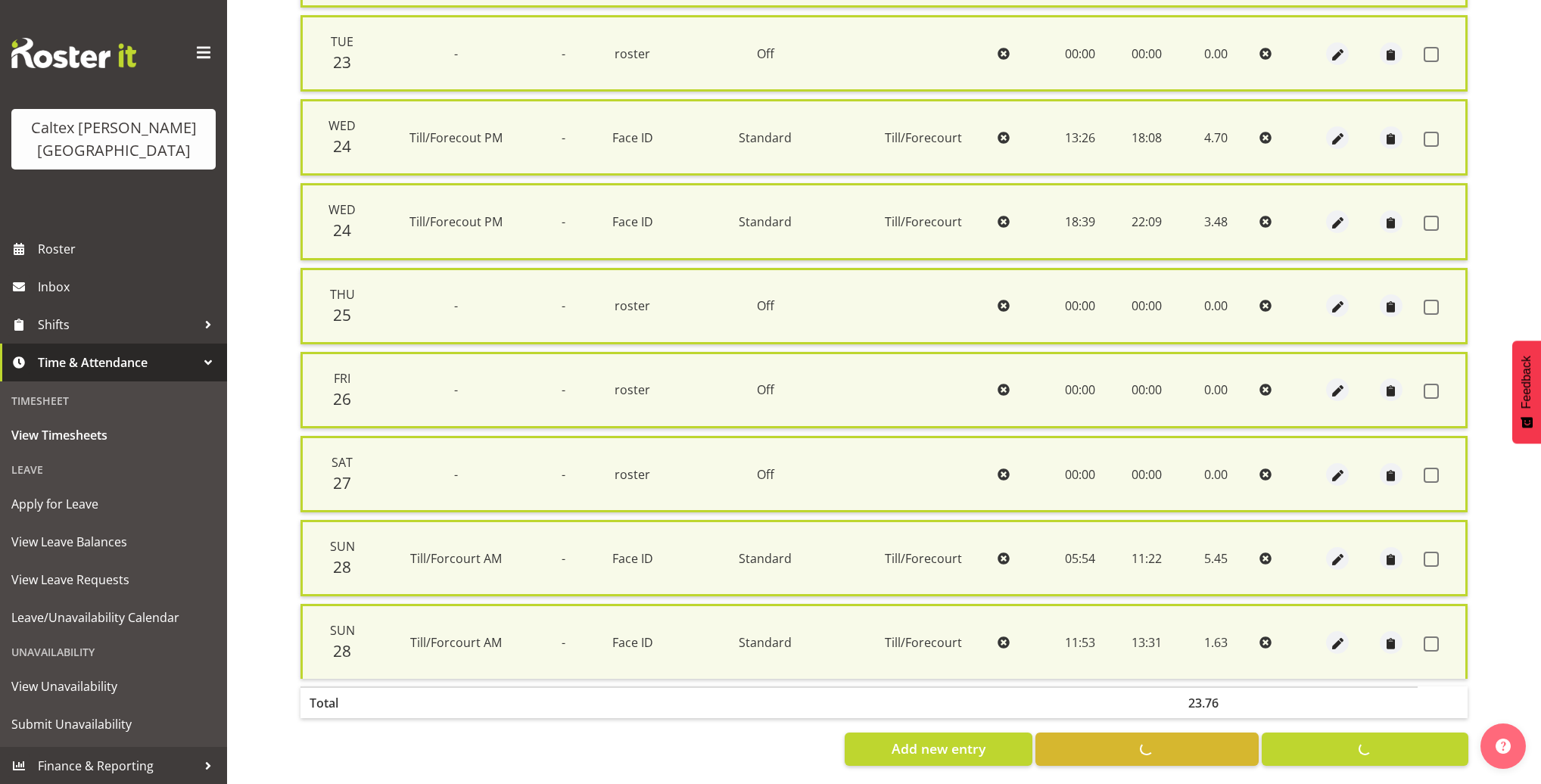
checkbox input "false"
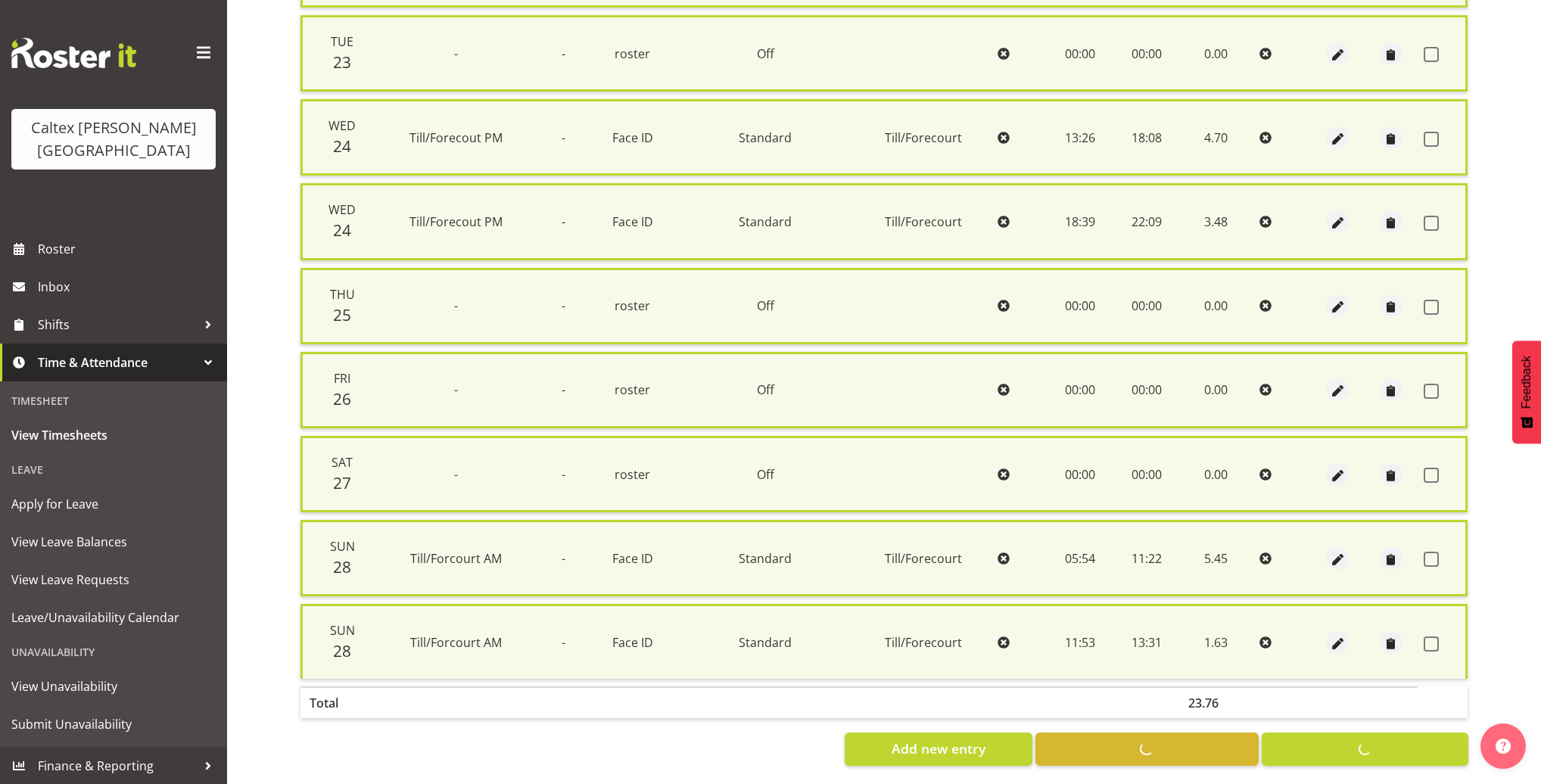
checkbox input "false"
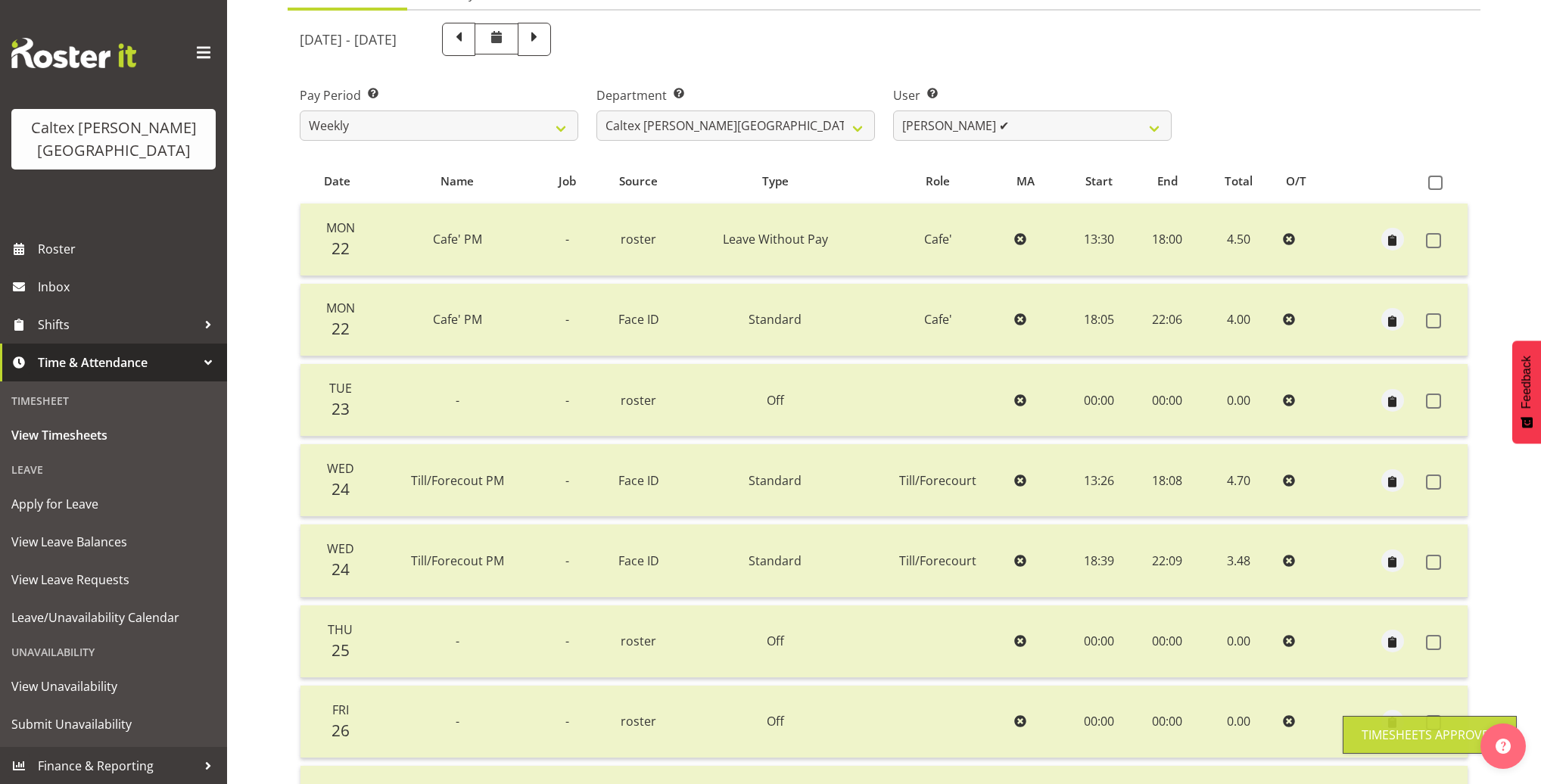
scroll to position [0, 0]
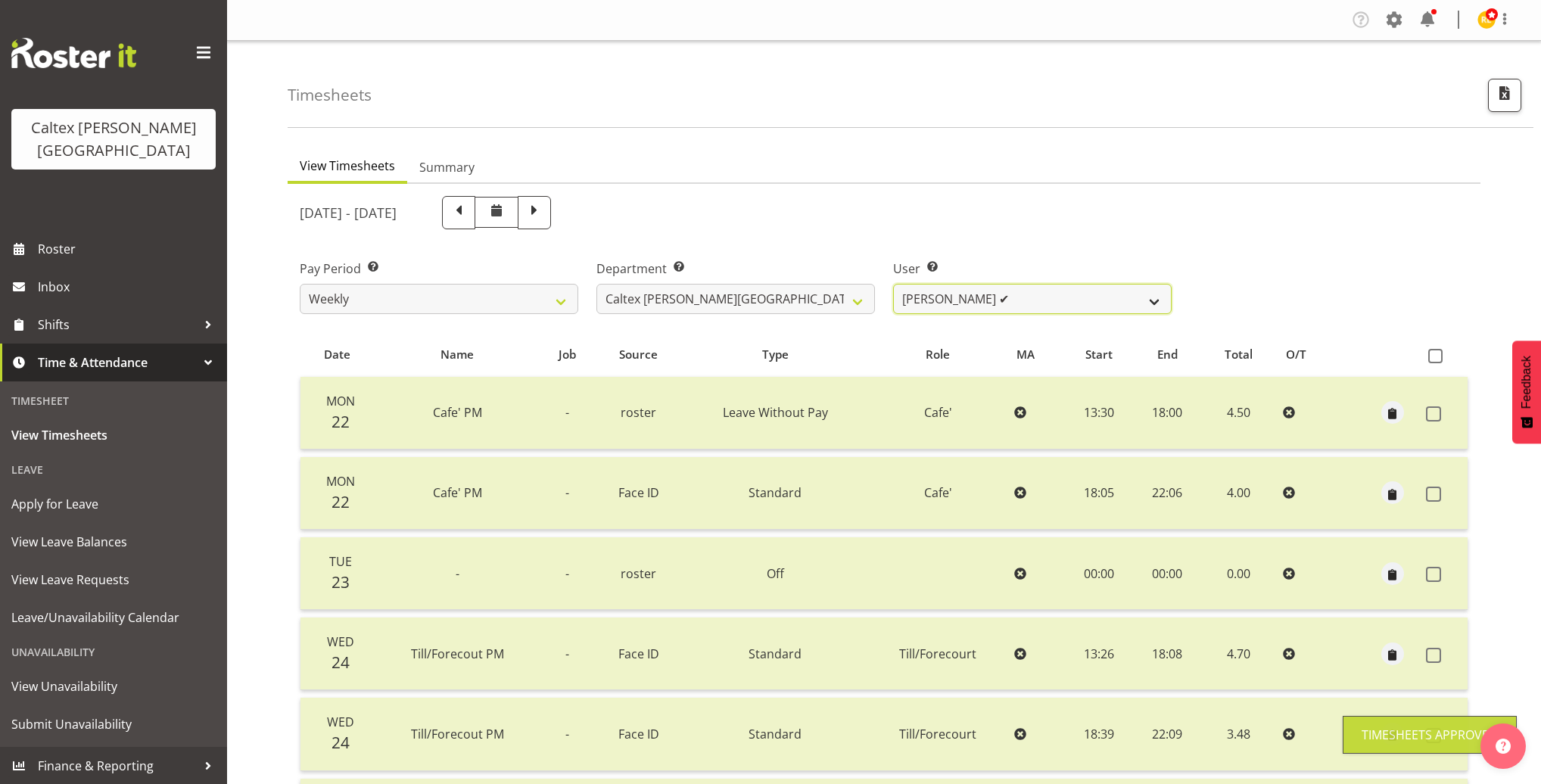
click at [1126, 291] on select "Grant, Adam ✔ Robertson, Christine ✔ Bullock, Christopher ❌ Wasley, Connor ✔ Jo…" at bounding box center [1032, 298] width 278 height 30
select select "10959"
click at [893, 284] on select "Grant, Adam ✔ Robertson, Christine ✔ Bullock, Christopher ❌ Wasley, Connor ✔ Jo…" at bounding box center [1032, 298] width 278 height 30
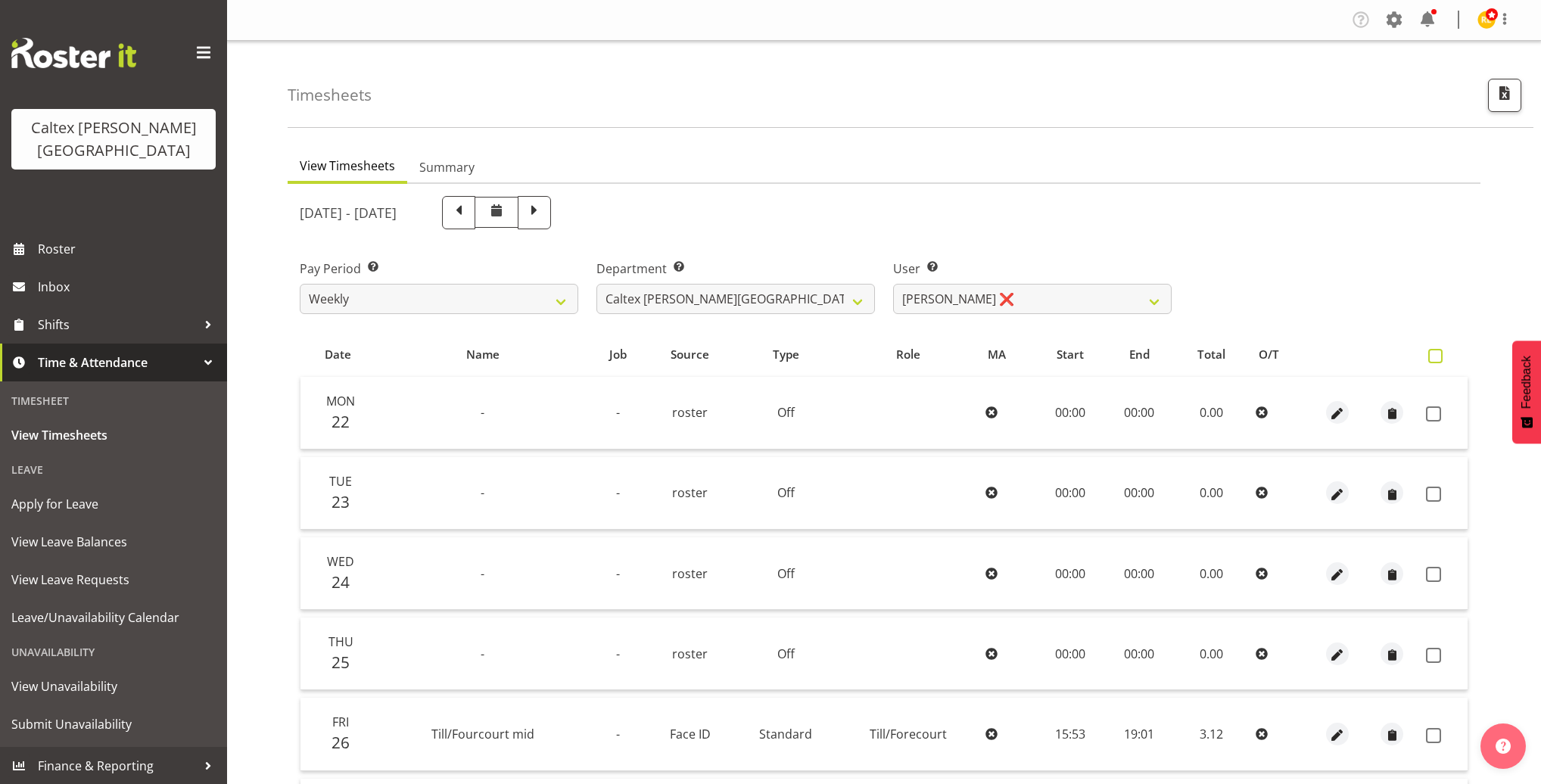
click at [1437, 354] on span at bounding box center [1434, 356] width 15 height 15
click at [1437, 354] on input "checkbox" at bounding box center [1432, 356] width 10 height 10
checkbox input "true"
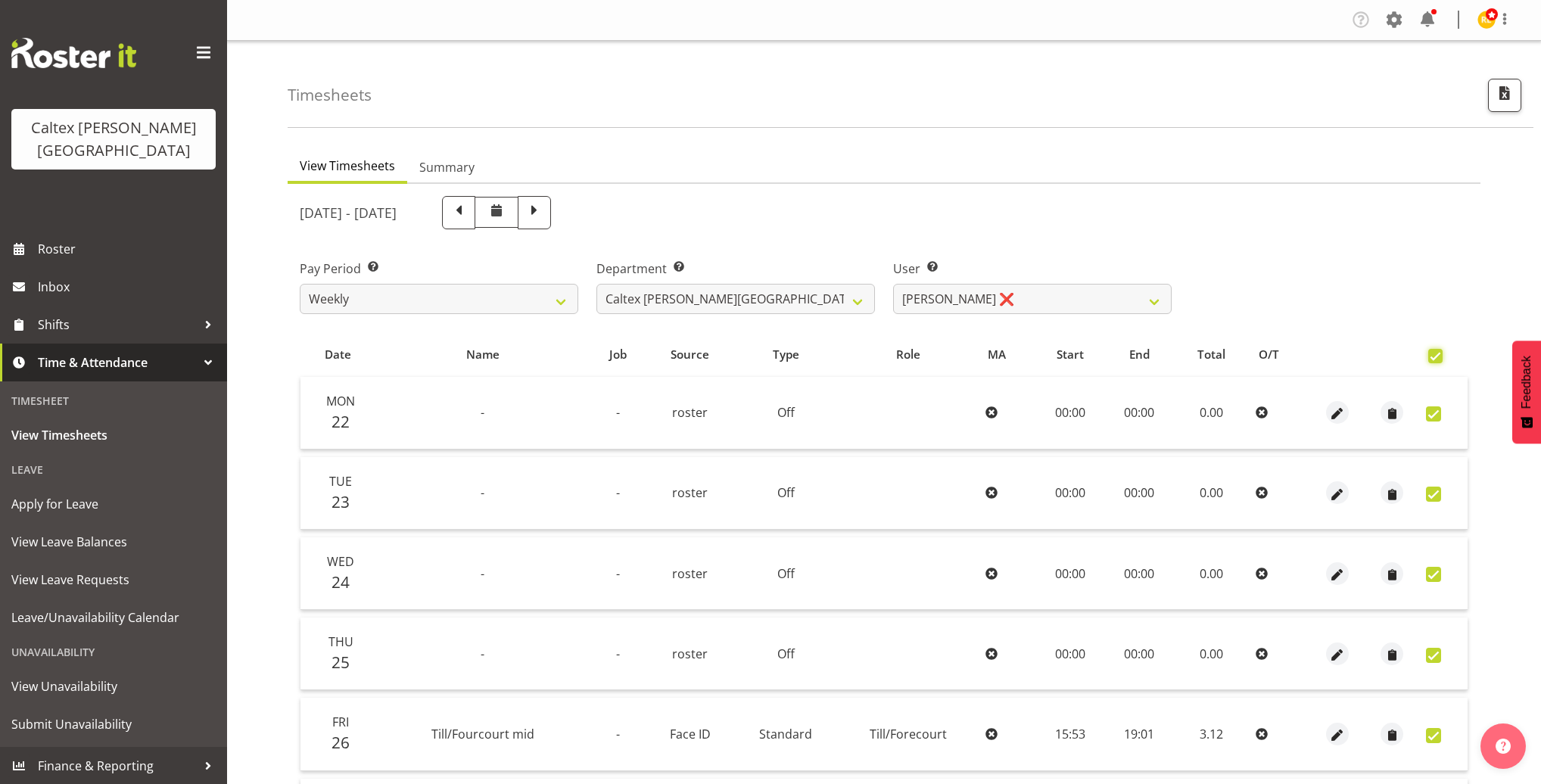
checkbox input "true"
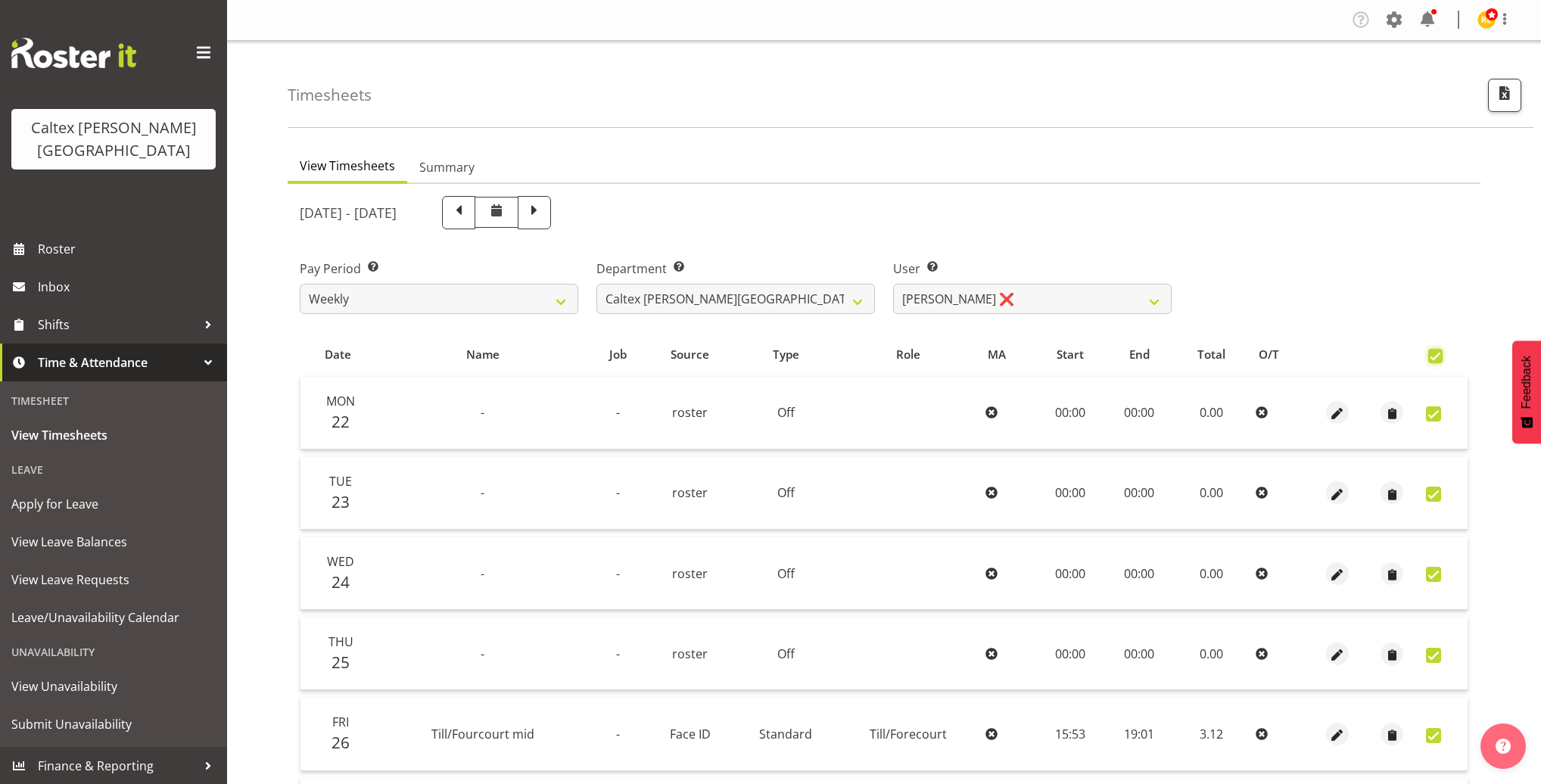
checkbox input "true"
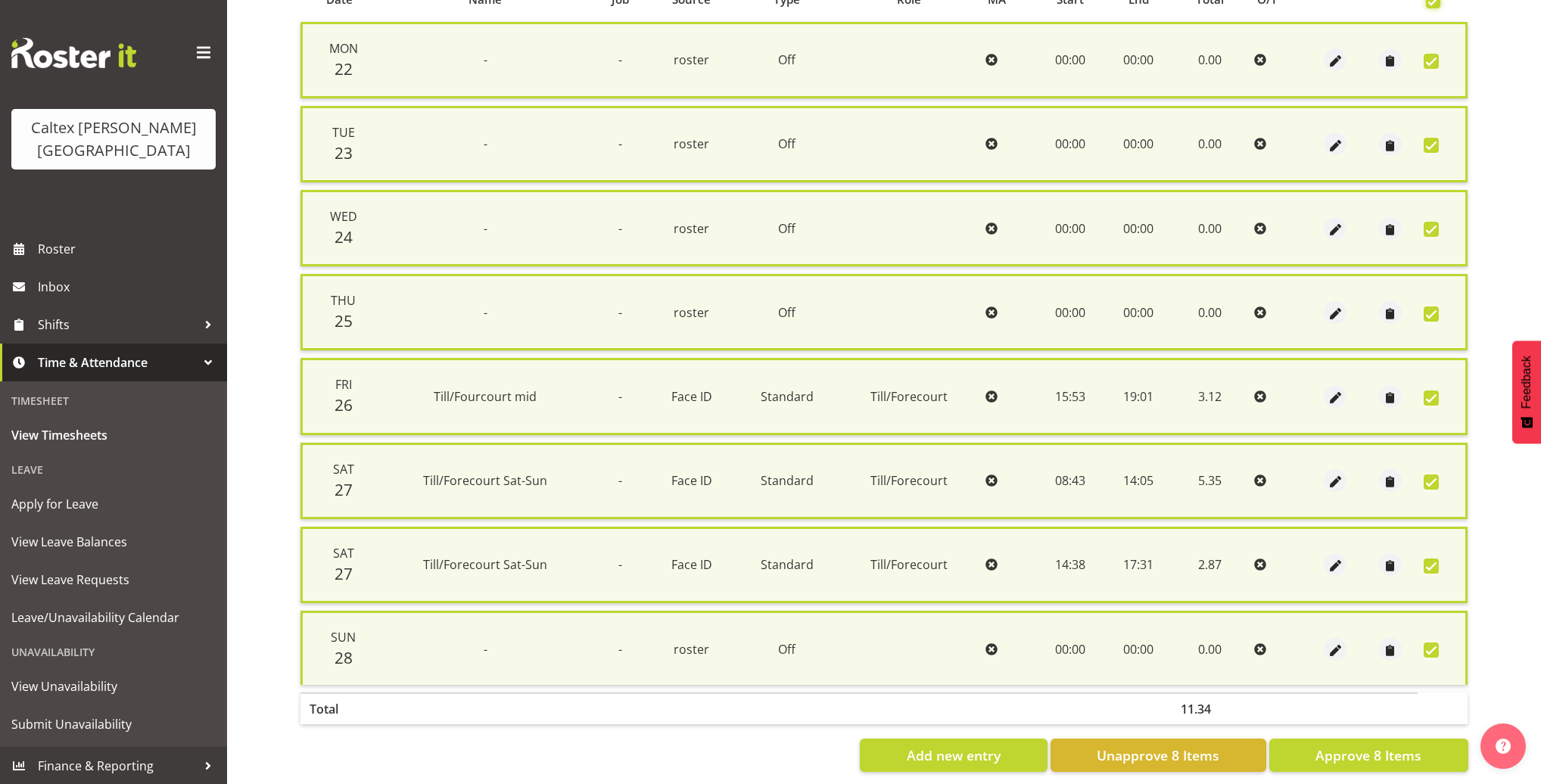
scroll to position [363, 0]
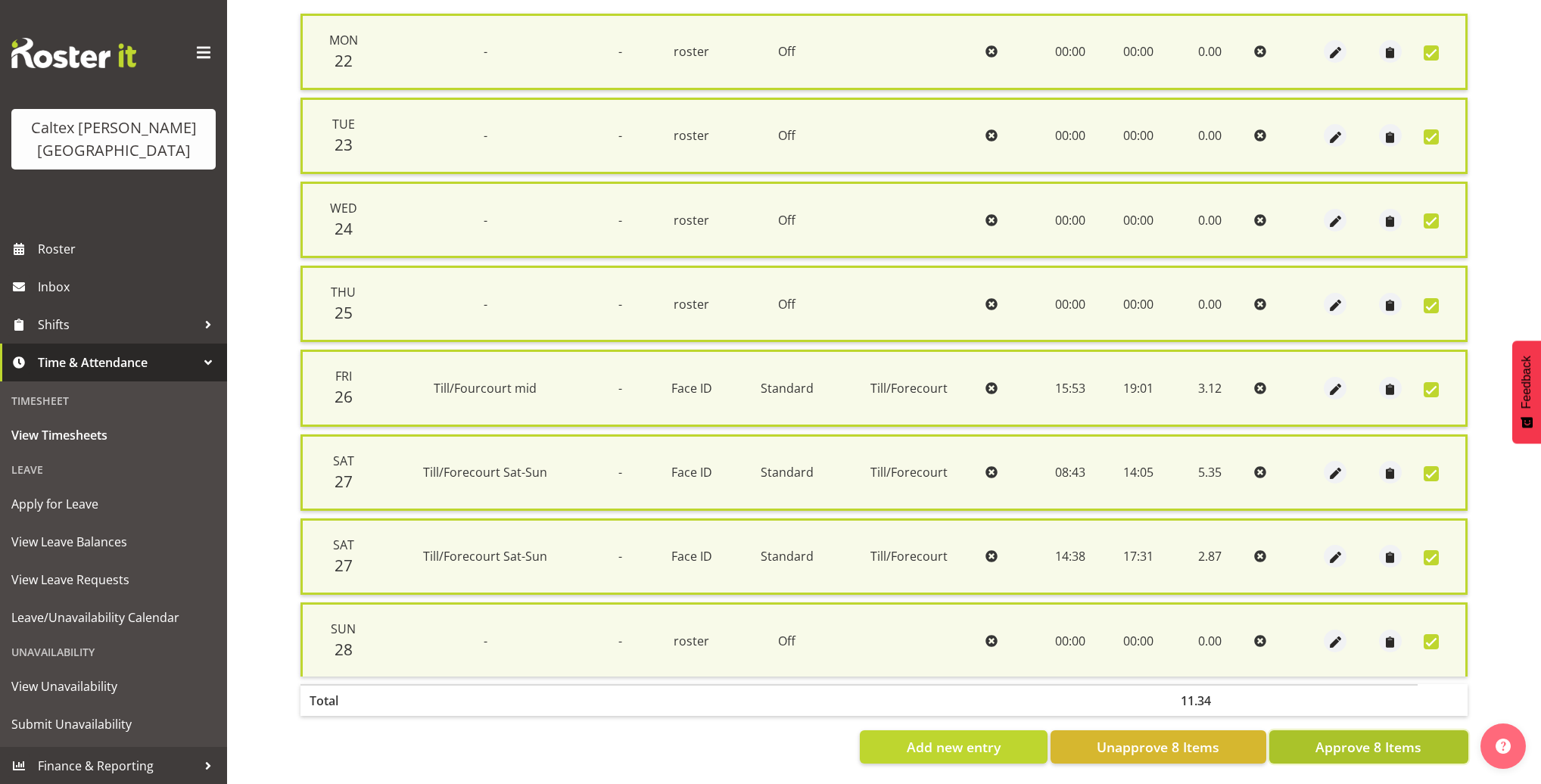
click at [1372, 744] on span "Approve 8 Items" at bounding box center [1368, 746] width 106 height 20
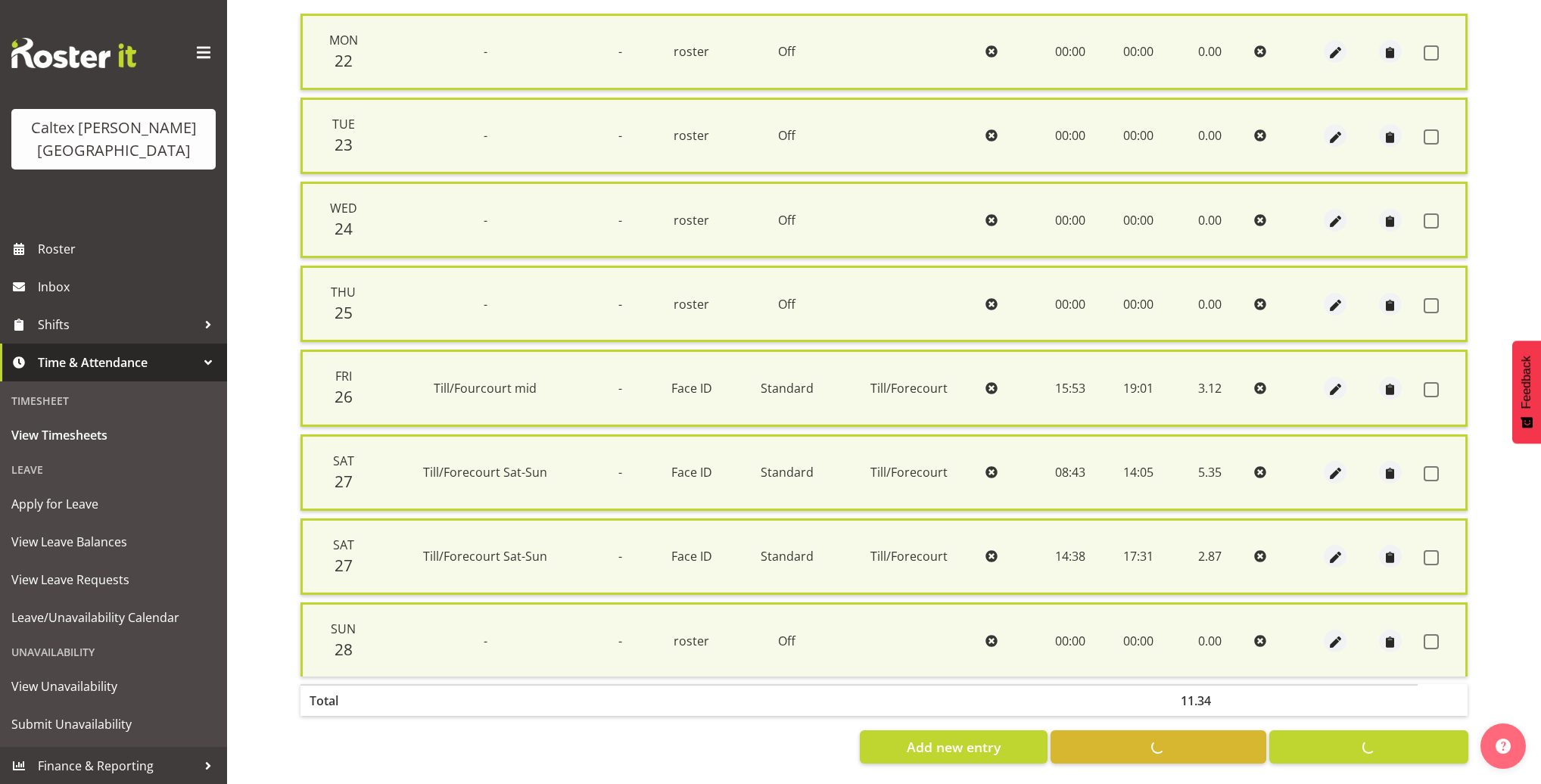
checkbox input "false"
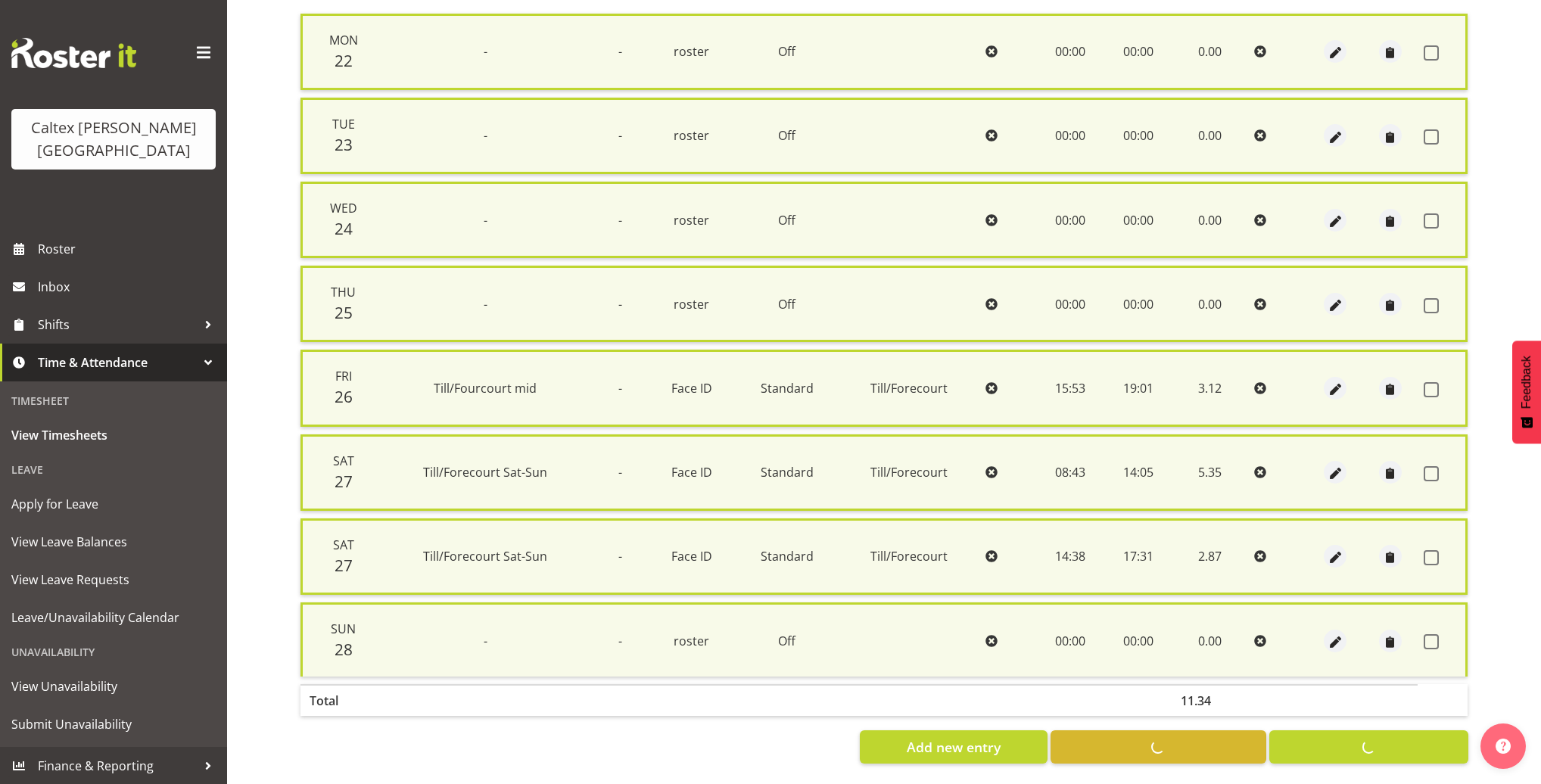
checkbox input "false"
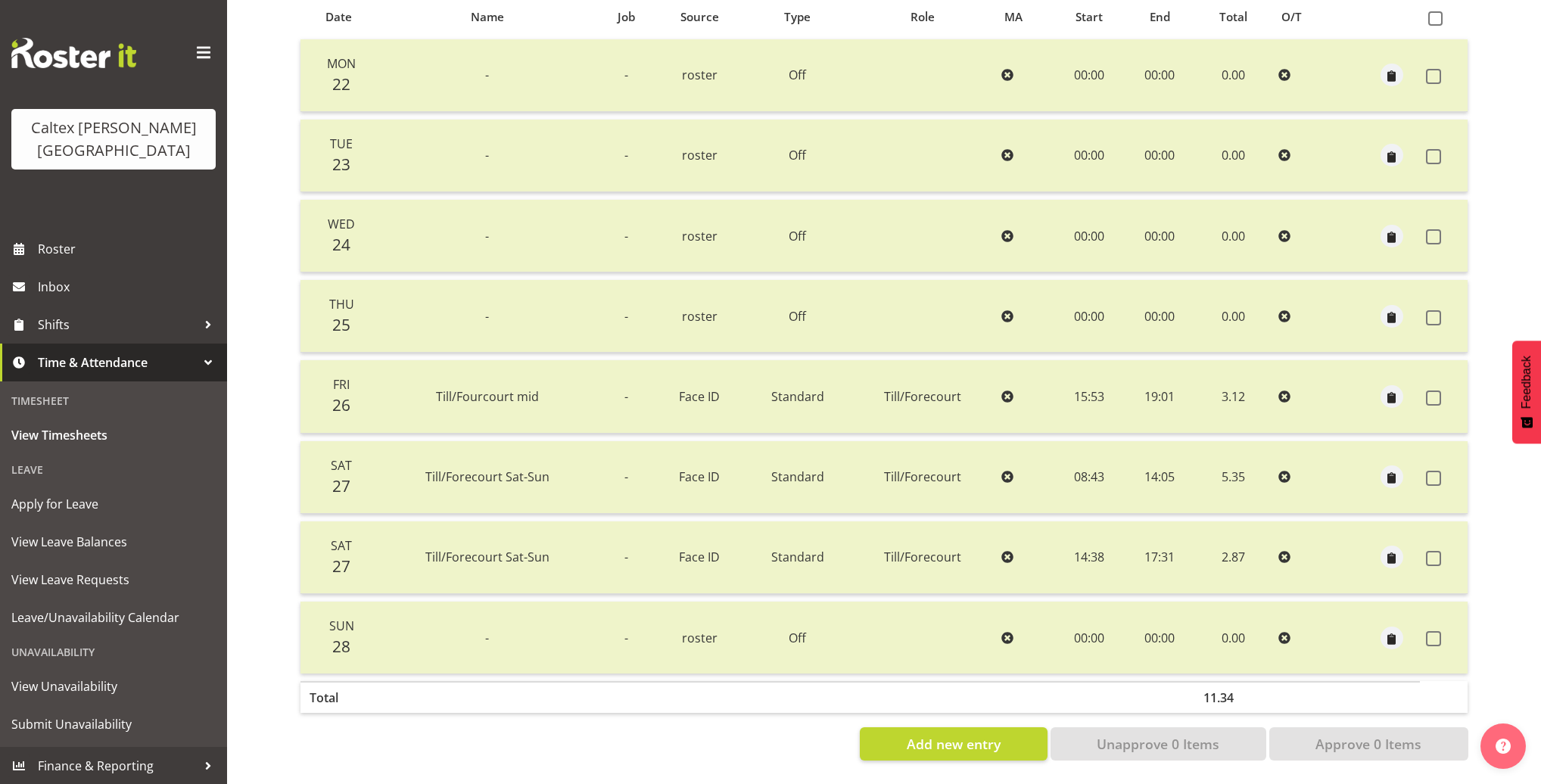
scroll to position [0, 0]
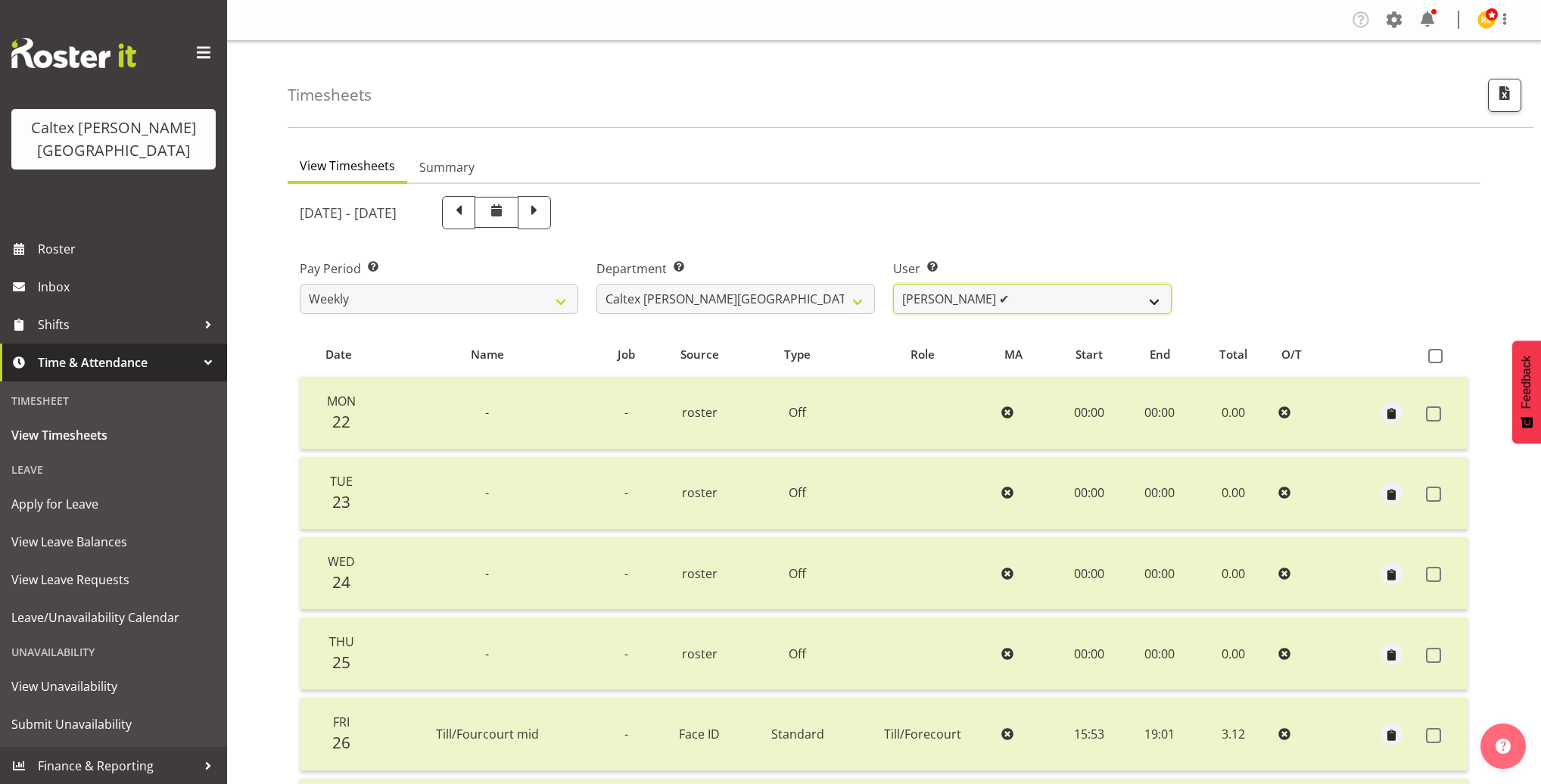
click at [1153, 306] on select "Grant, Adam ✔ Robertson, Christine ✔ Bullock, Christopher ❌ Wasley, Connor ✔ Jo…" at bounding box center [1032, 298] width 278 height 30
select select "11377"
click at [893, 284] on select "Grant, Adam ✔ Robertson, Christine ✔ Bullock, Christopher ❌ Wasley, Connor ✔ Jo…" at bounding box center [1032, 298] width 278 height 30
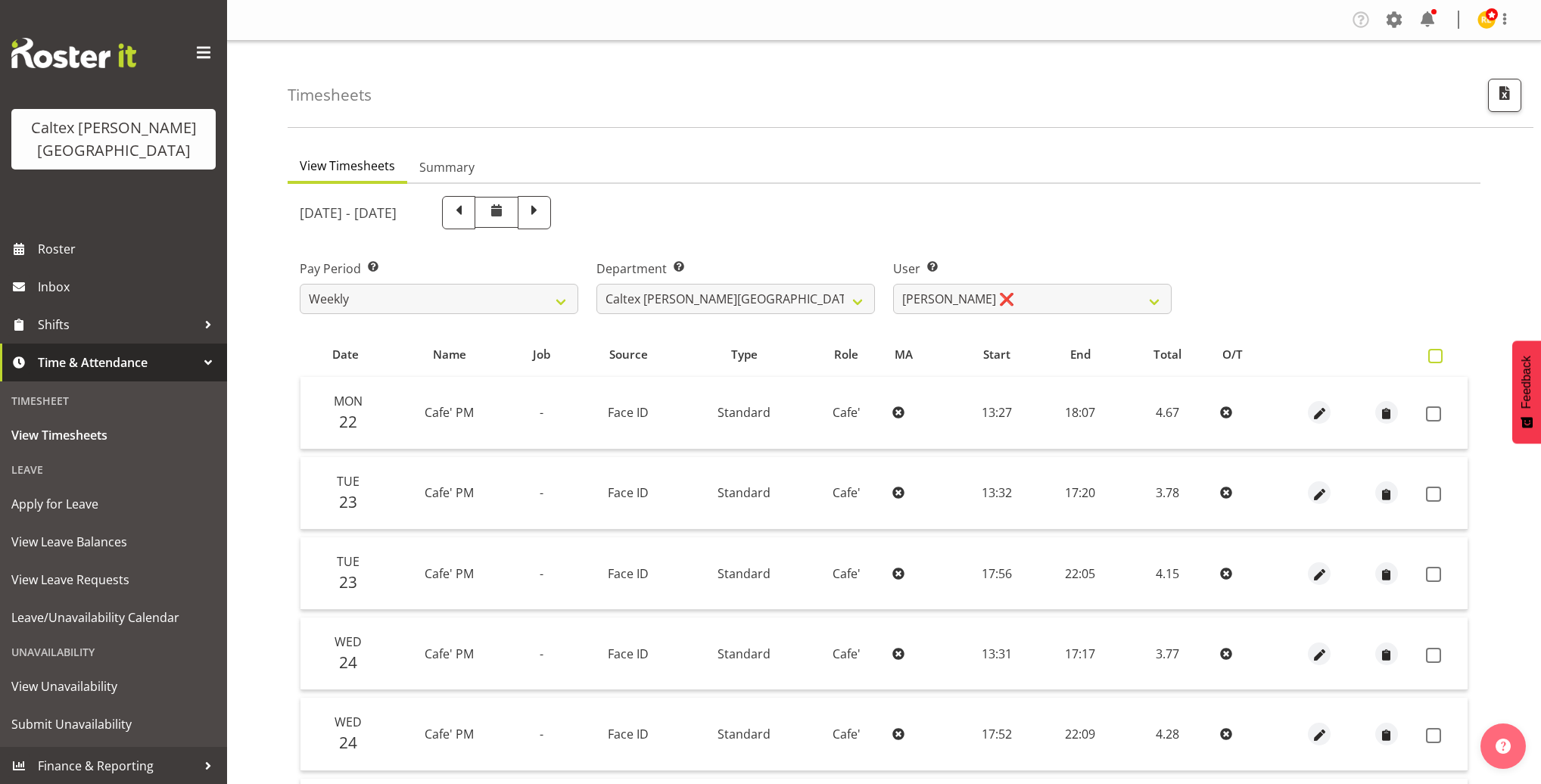
click at [1434, 349] on span at bounding box center [1434, 356] width 15 height 15
click at [1434, 351] on input "checkbox" at bounding box center [1432, 356] width 10 height 10
checkbox input "true"
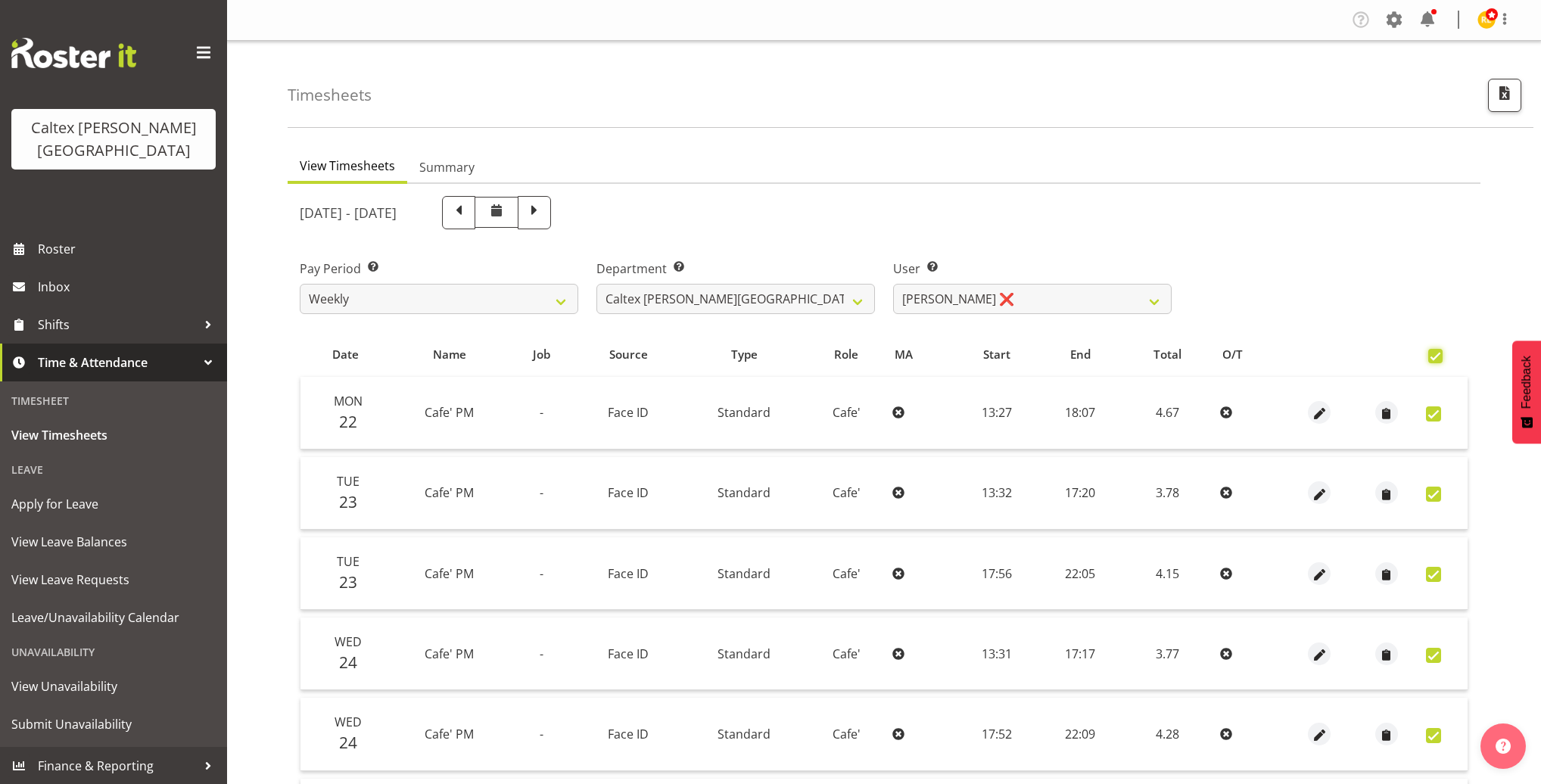
checkbox input "true"
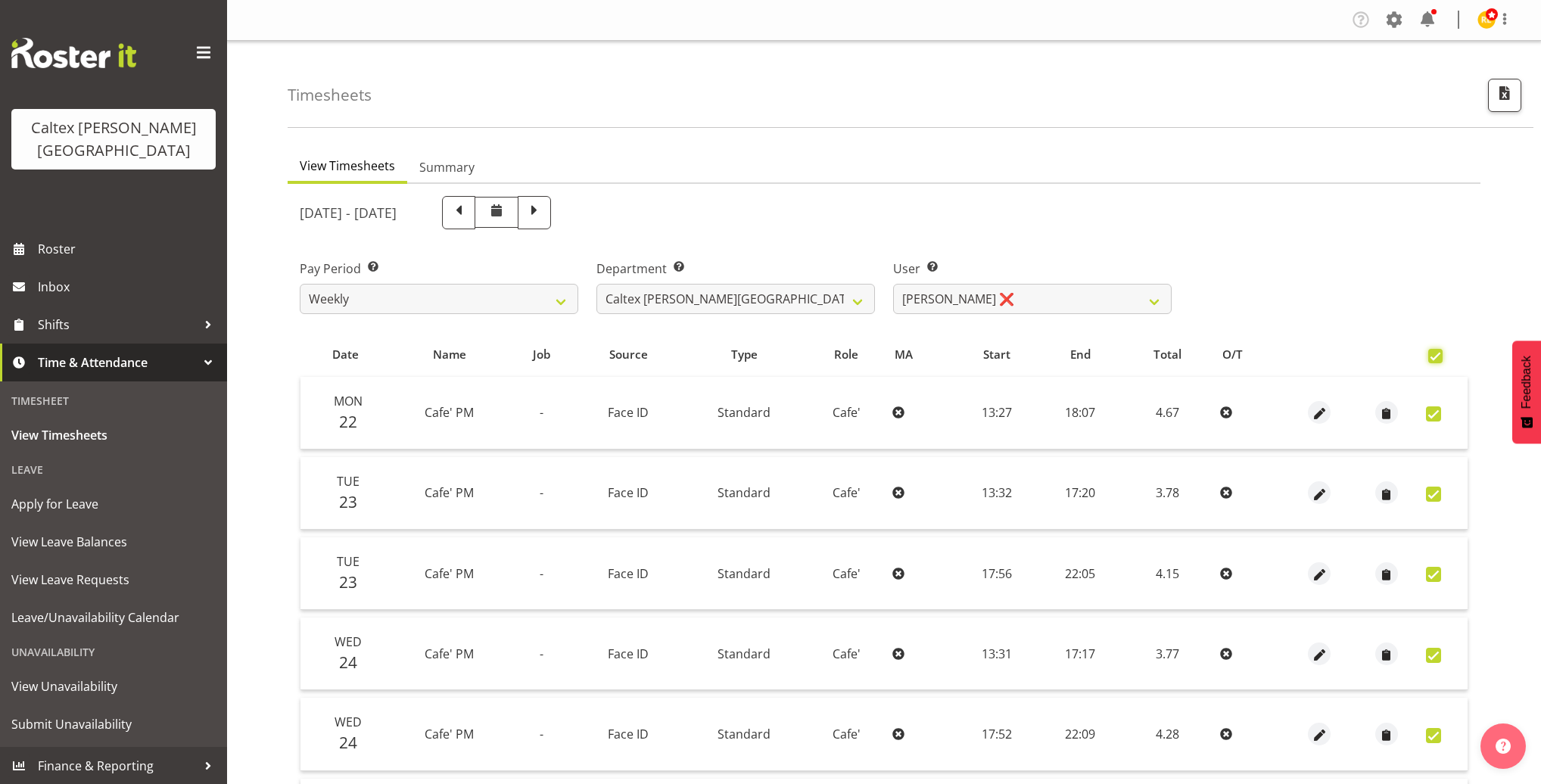
checkbox input "true"
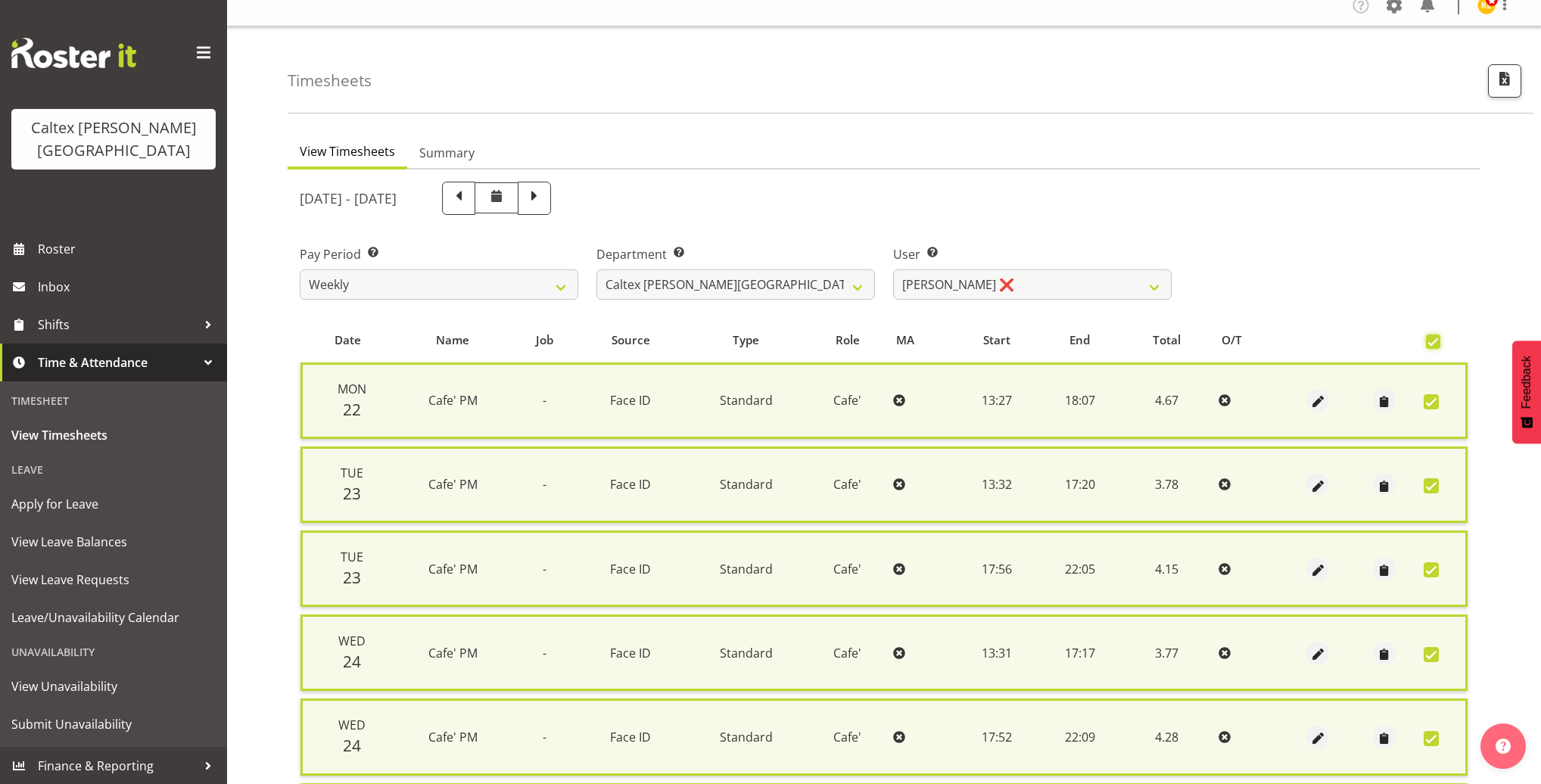
scroll to position [612, 0]
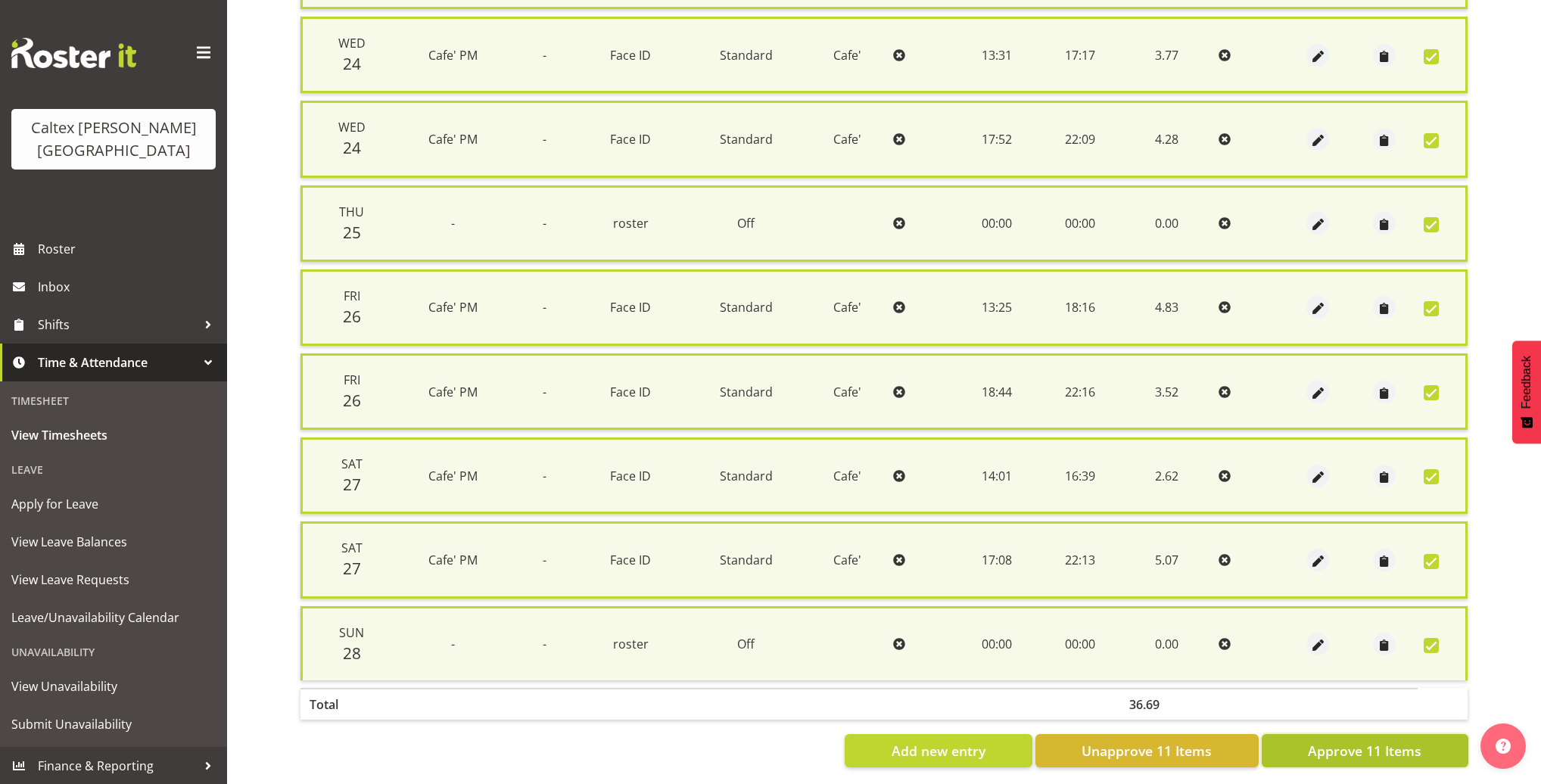
click at [1341, 740] on span "Approve 11 Items" at bounding box center [1365, 750] width 113 height 20
checkbox input "false"
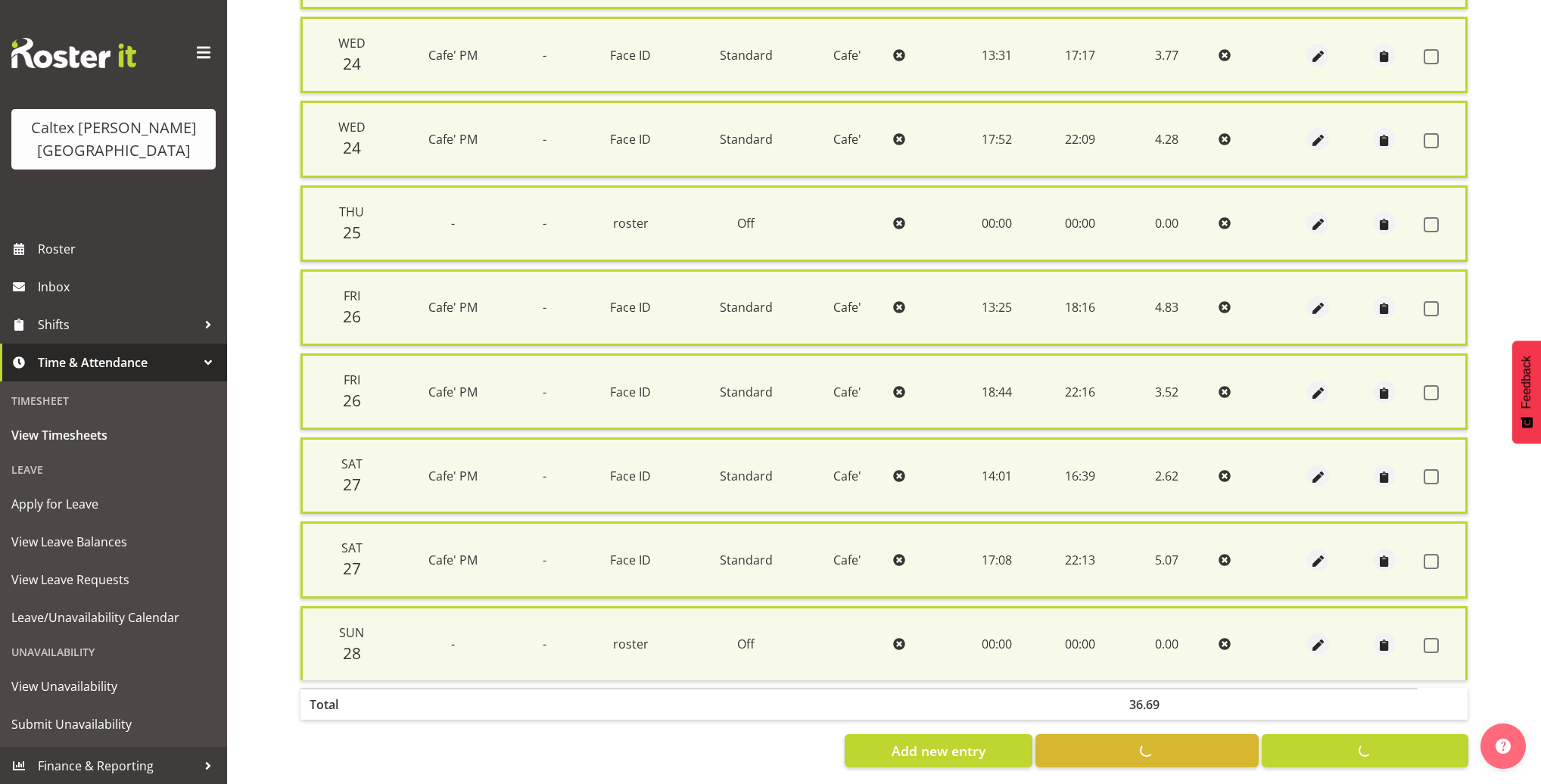
checkbox input "false"
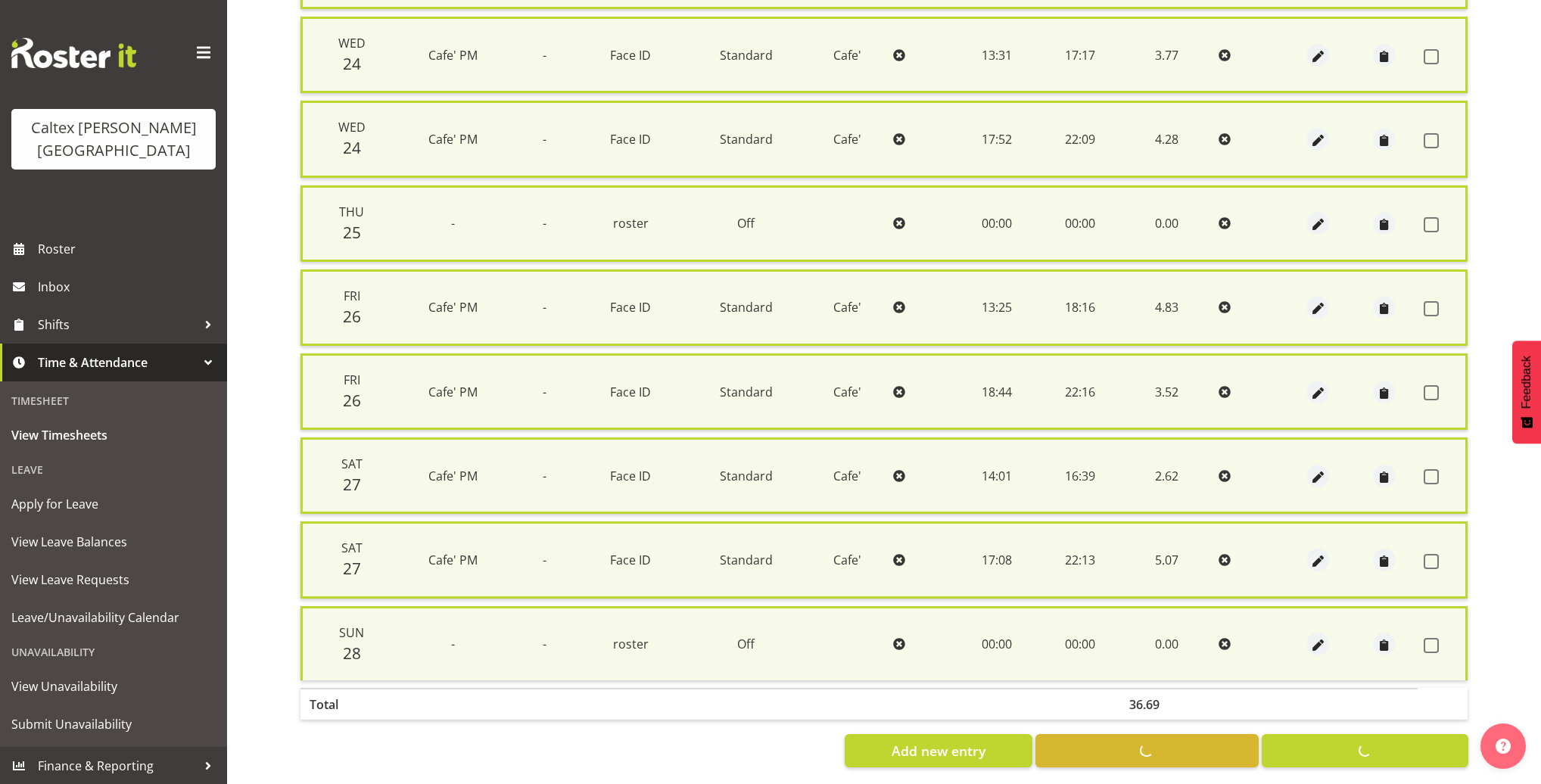
checkbox input "false"
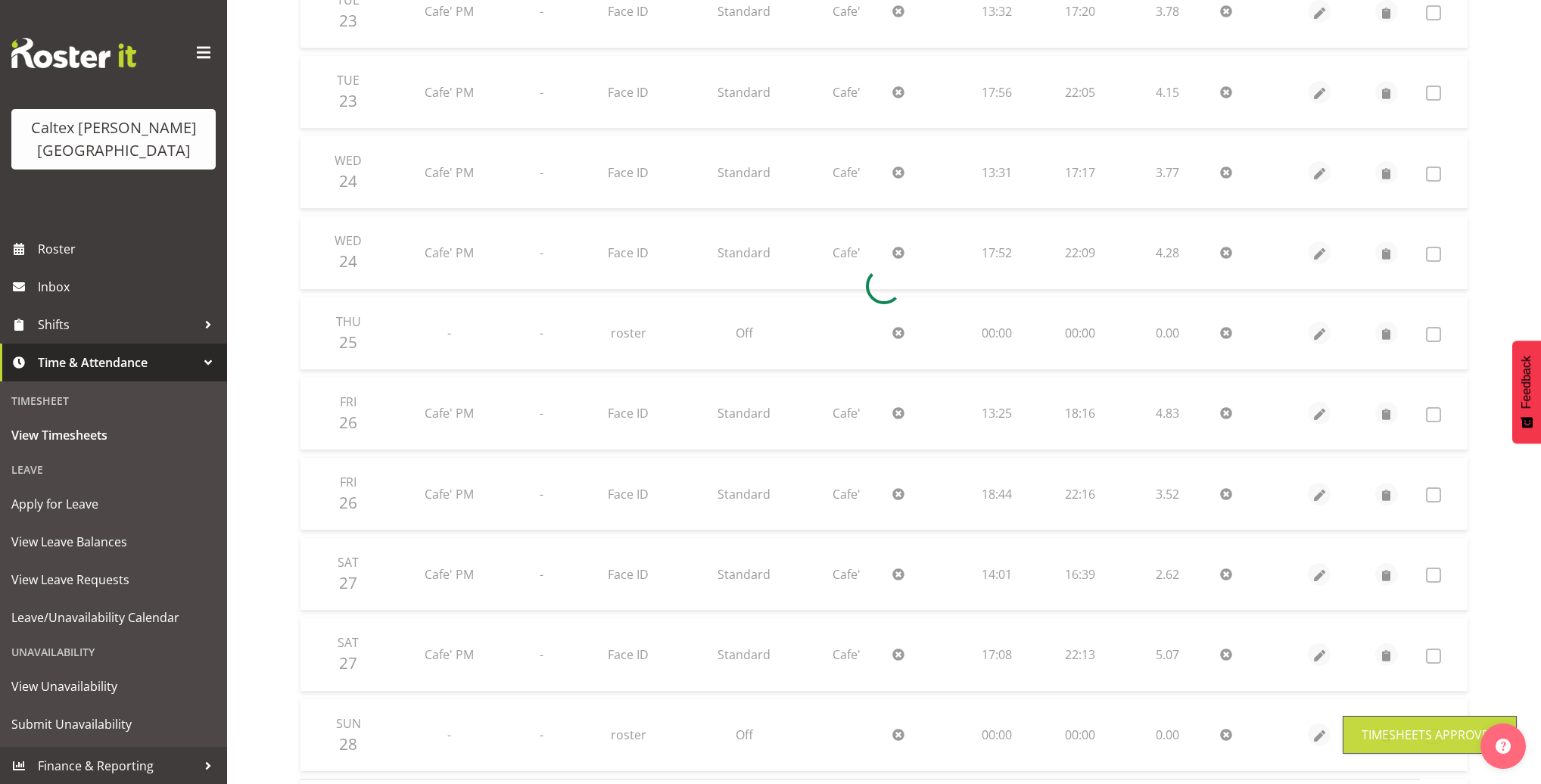
scroll to position [0, 0]
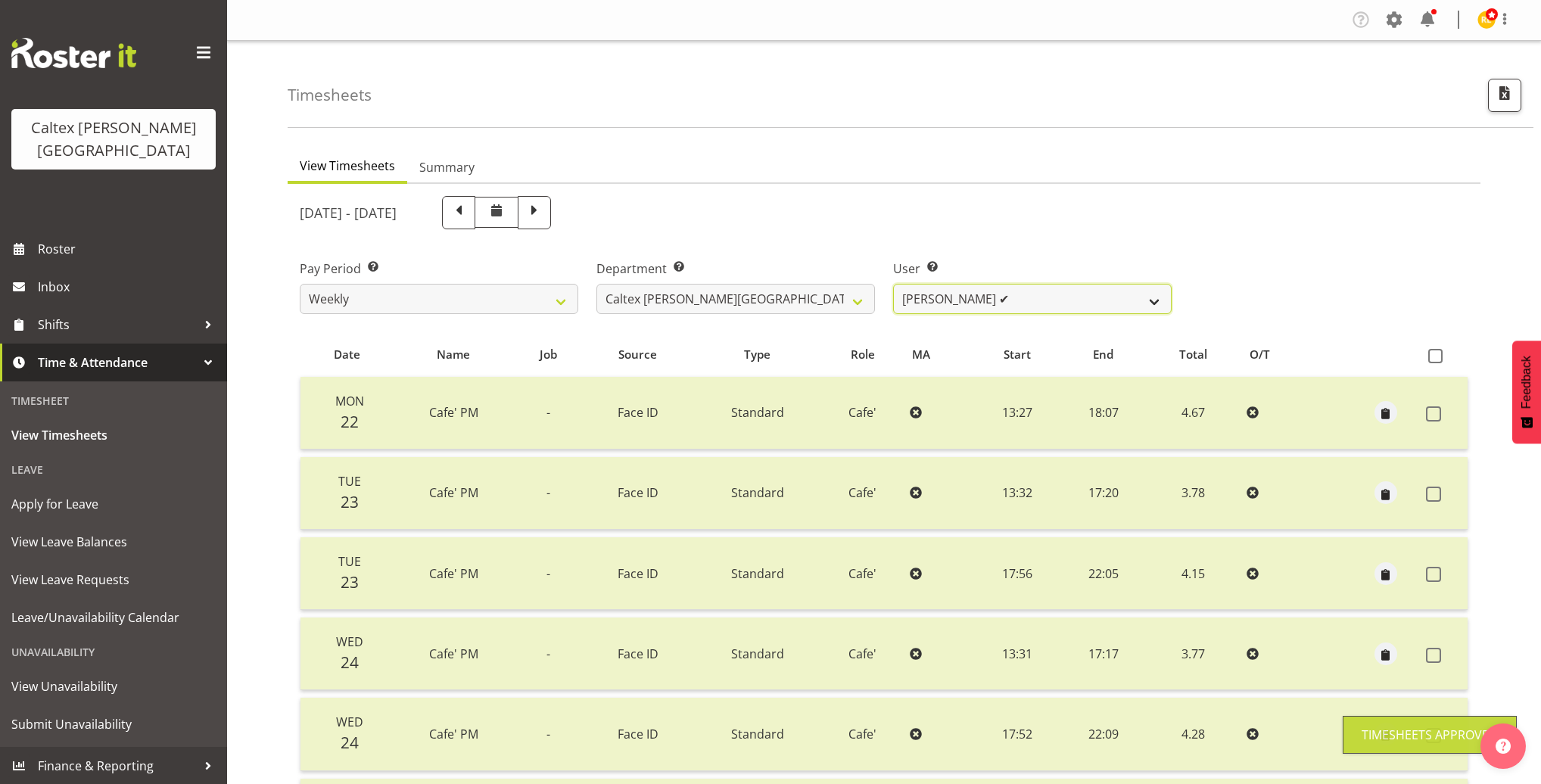
click at [1095, 308] on select "Grant, Adam ✔ Robertson, Christine ✔ Bullock, Christopher ❌ Wasley, Connor ✔ Jo…" at bounding box center [1032, 298] width 278 height 30
select select "10955"
click at [893, 284] on select "Grant, Adam ✔ Robertson, Christine ✔ Bullock, Christopher ❌ Wasley, Connor ✔ Jo…" at bounding box center [1032, 298] width 278 height 30
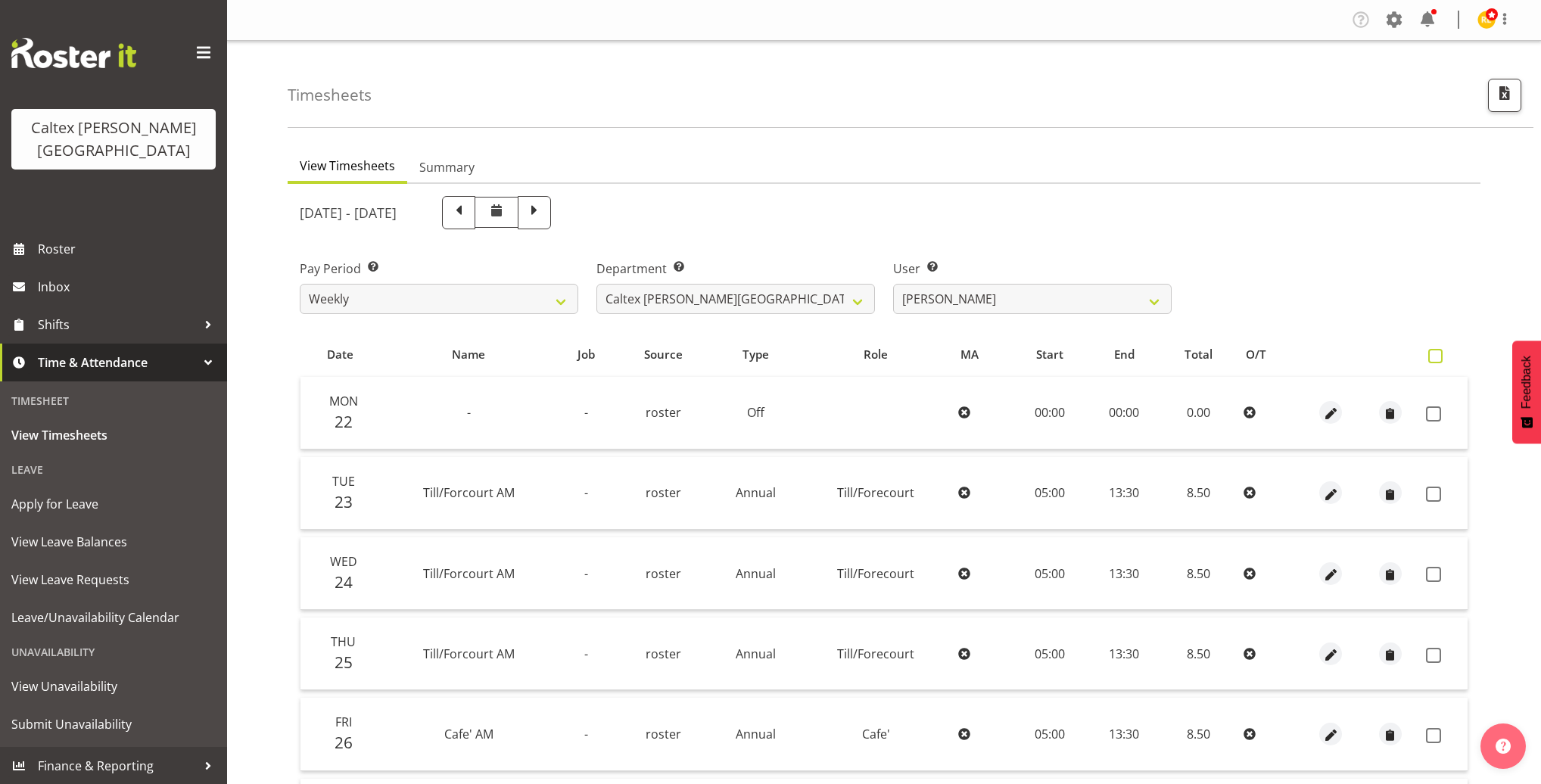
click at [1434, 350] on span at bounding box center [1434, 356] width 15 height 15
click at [1434, 351] on input "checkbox" at bounding box center [1432, 356] width 10 height 10
checkbox input "true"
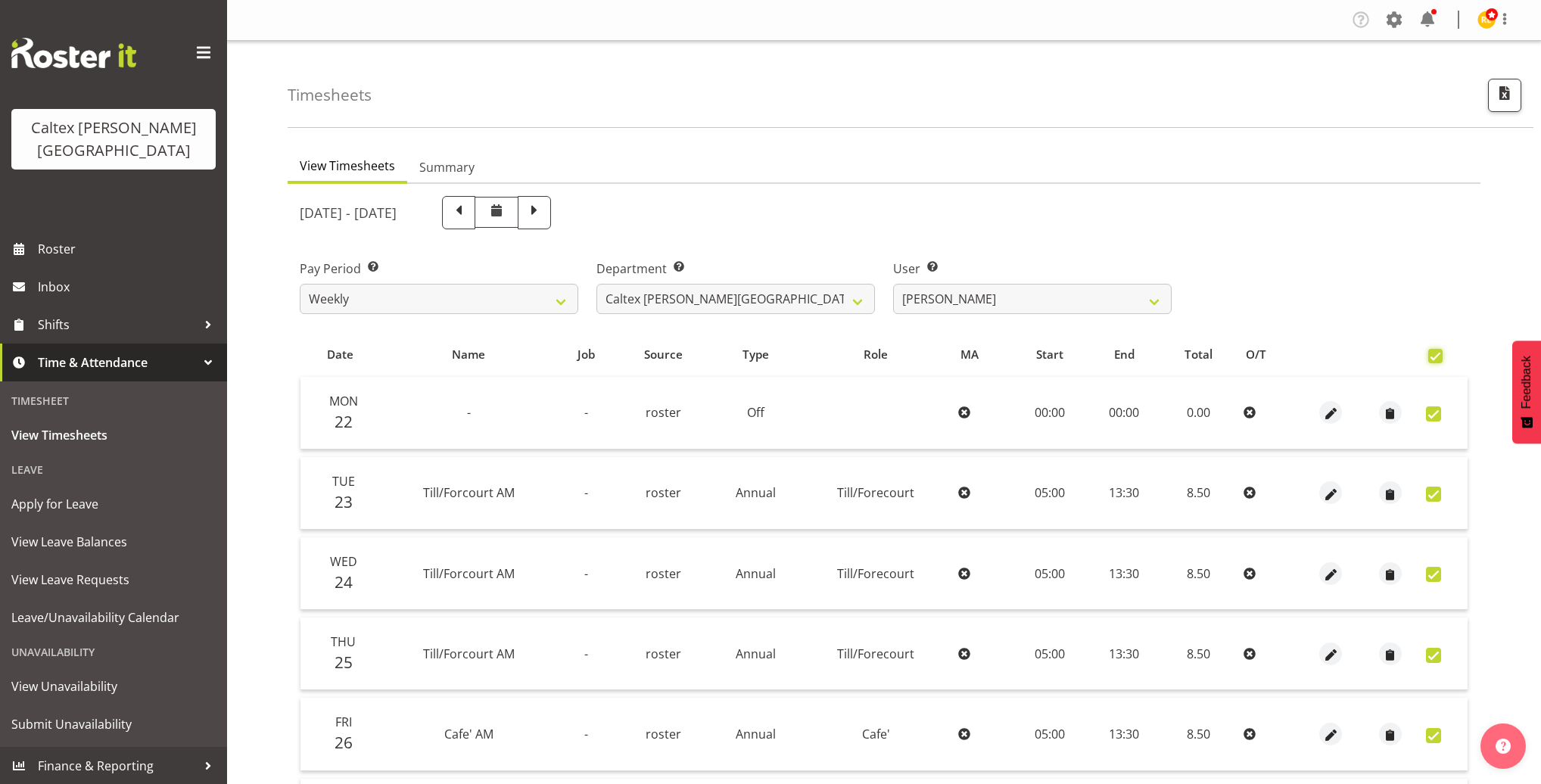
checkbox input "true"
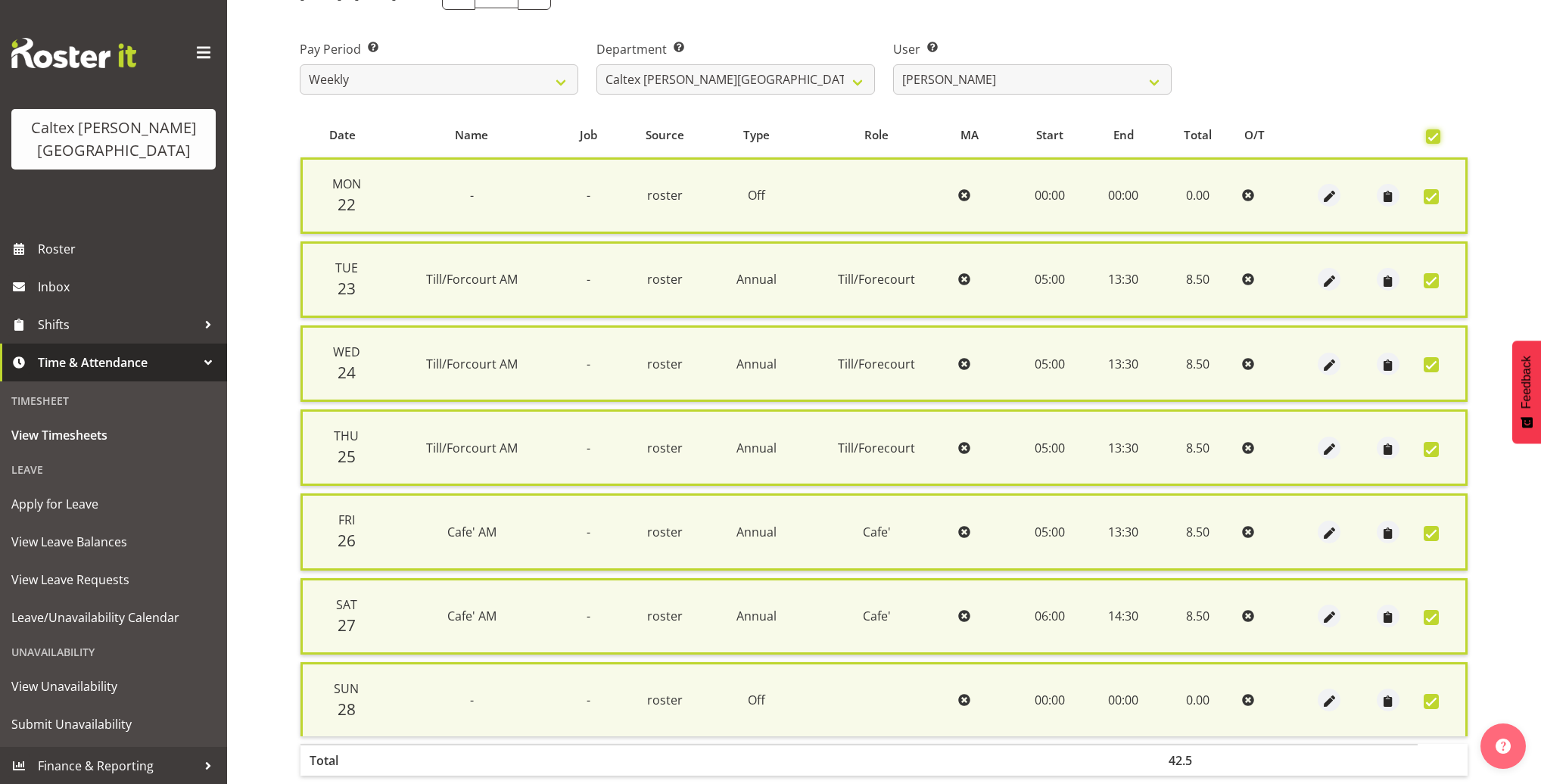
scroll to position [280, 0]
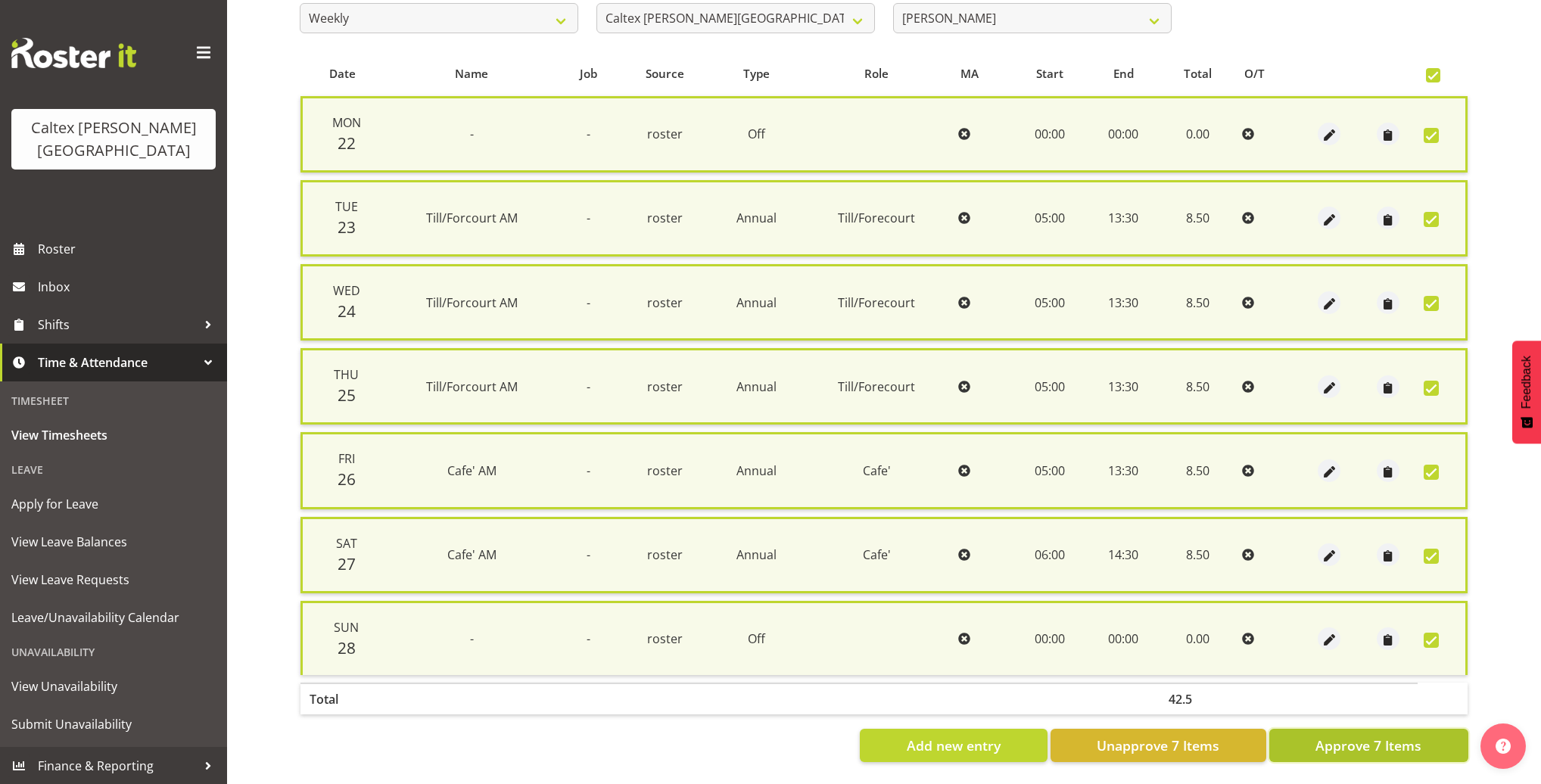
click at [1370, 737] on span "Approve 7 Items" at bounding box center [1368, 745] width 106 height 20
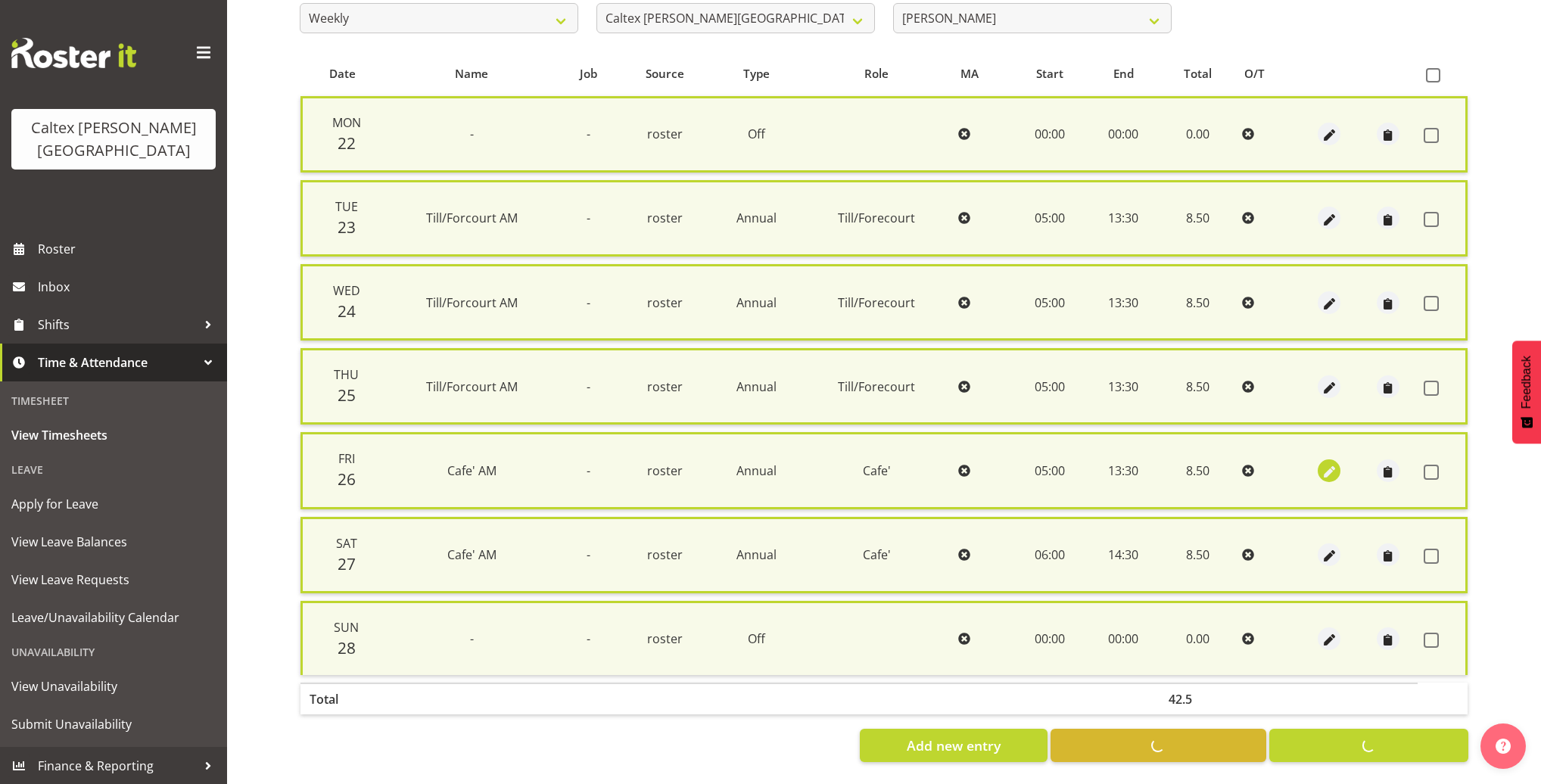
checkbox input "false"
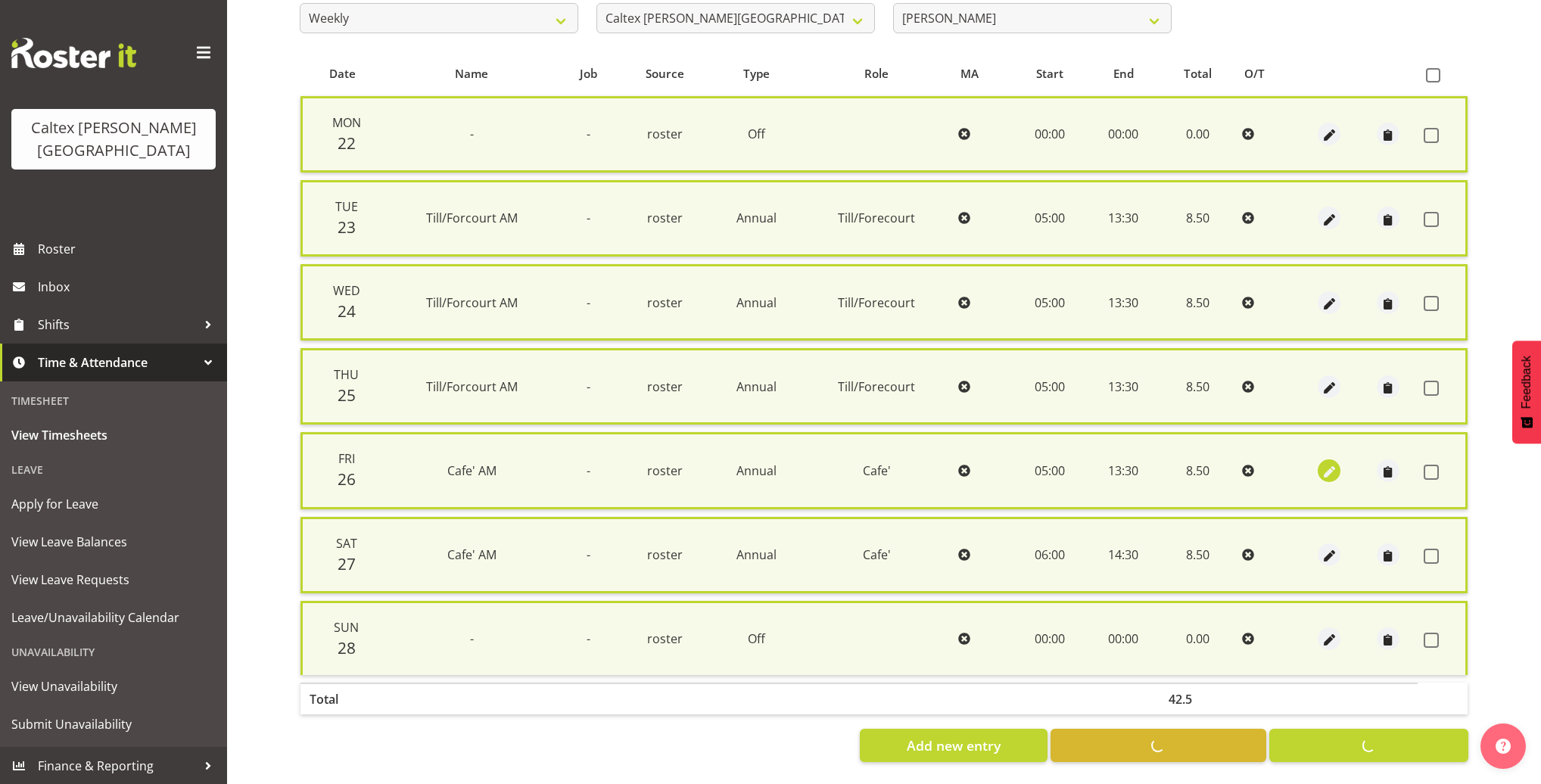
checkbox input "false"
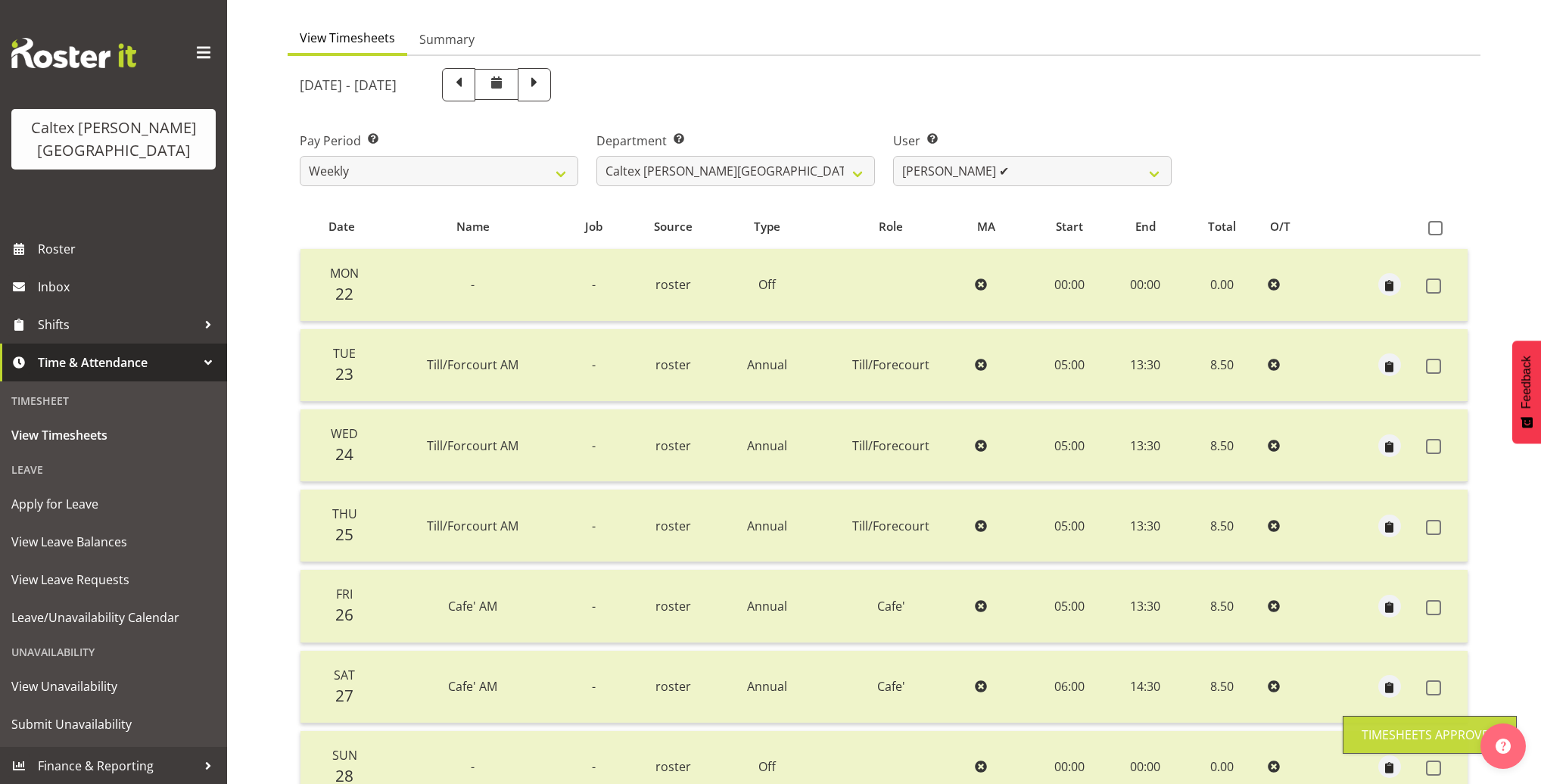
scroll to position [0, 0]
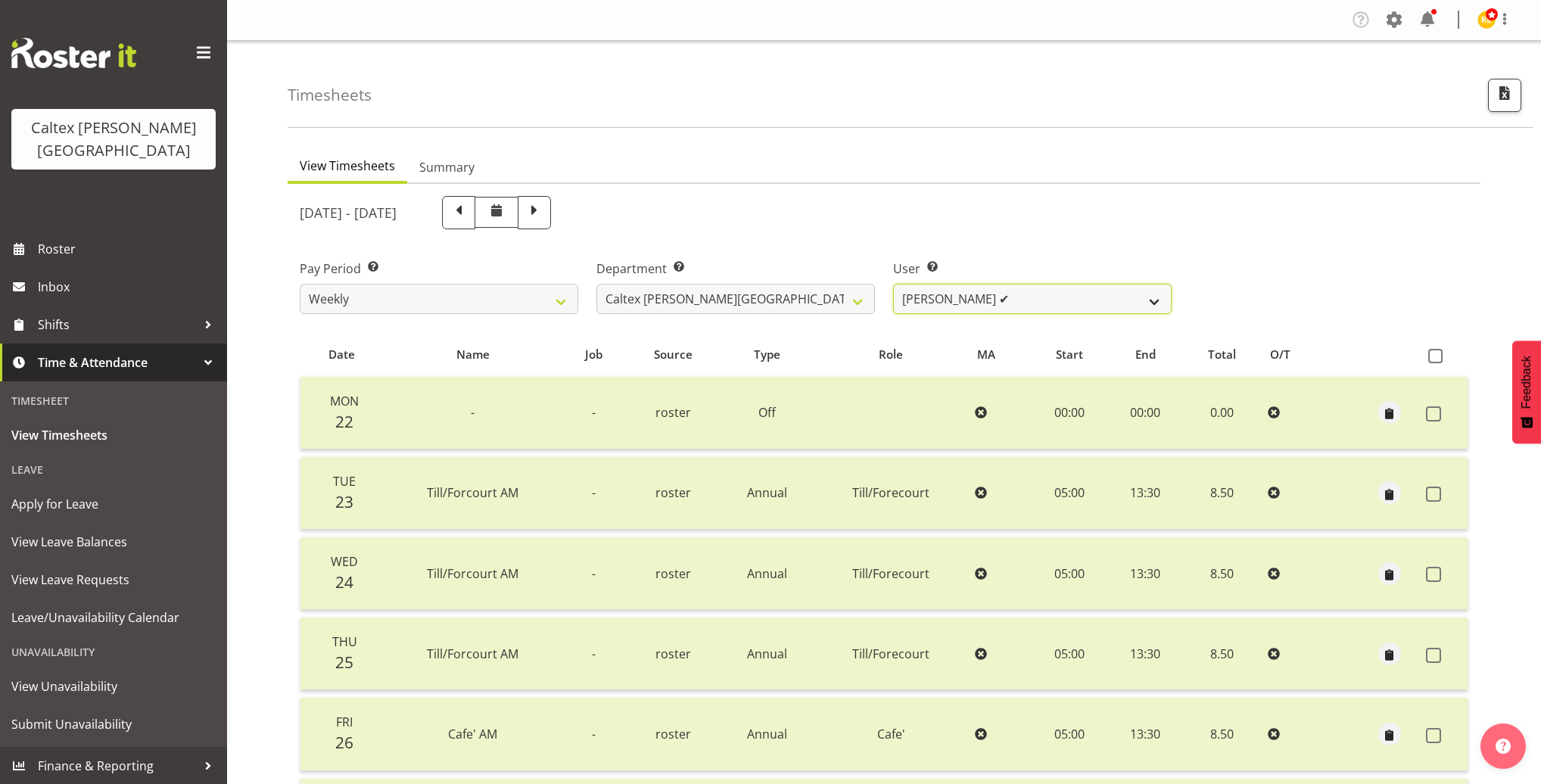
click at [1143, 305] on select "Grant, Adam ✔ Robertson, Christine ✔ Bullock, Christopher ✔ Wasley, Connor ✔ Jo…" at bounding box center [1032, 298] width 278 height 30
select select "10960"
click at [893, 284] on select "Grant, Adam ✔ Robertson, Christine ✔ Bullock, Christopher ✔ Wasley, Connor ✔ Jo…" at bounding box center [1032, 298] width 278 height 30
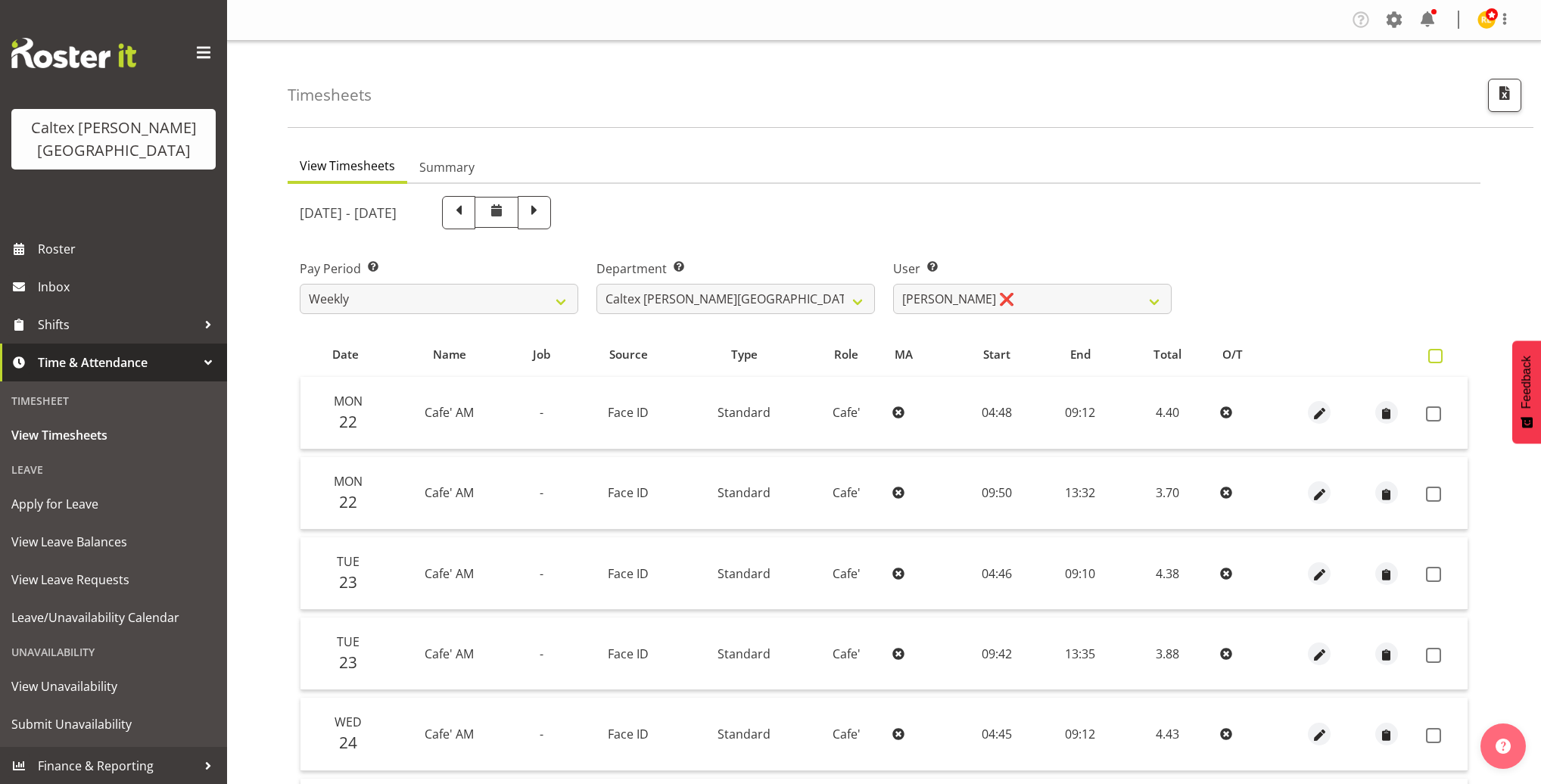
click at [1434, 356] on span at bounding box center [1434, 356] width 15 height 15
click at [1434, 356] on input "checkbox" at bounding box center [1432, 356] width 10 height 10
checkbox input "true"
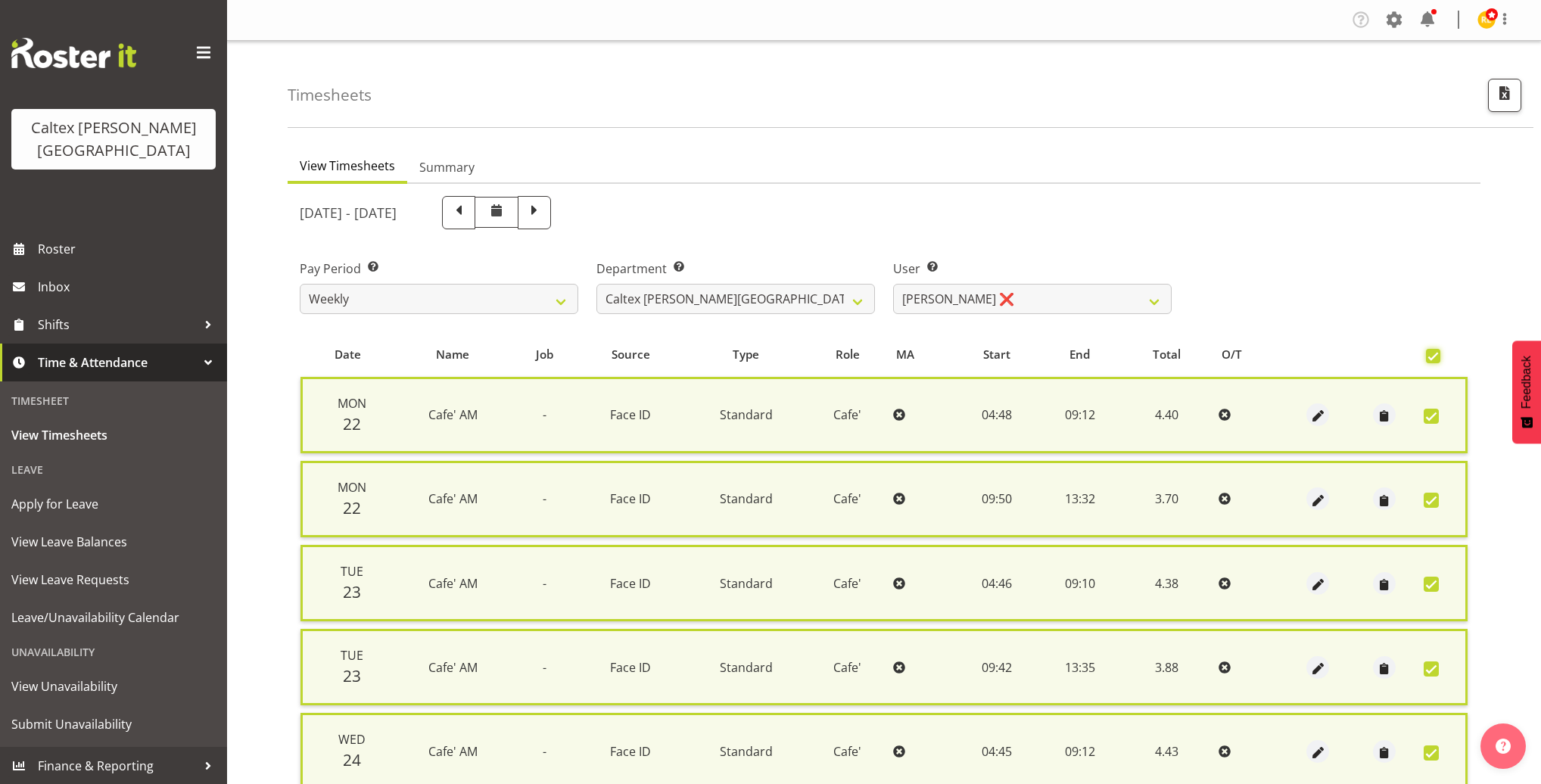
checkbox input "true"
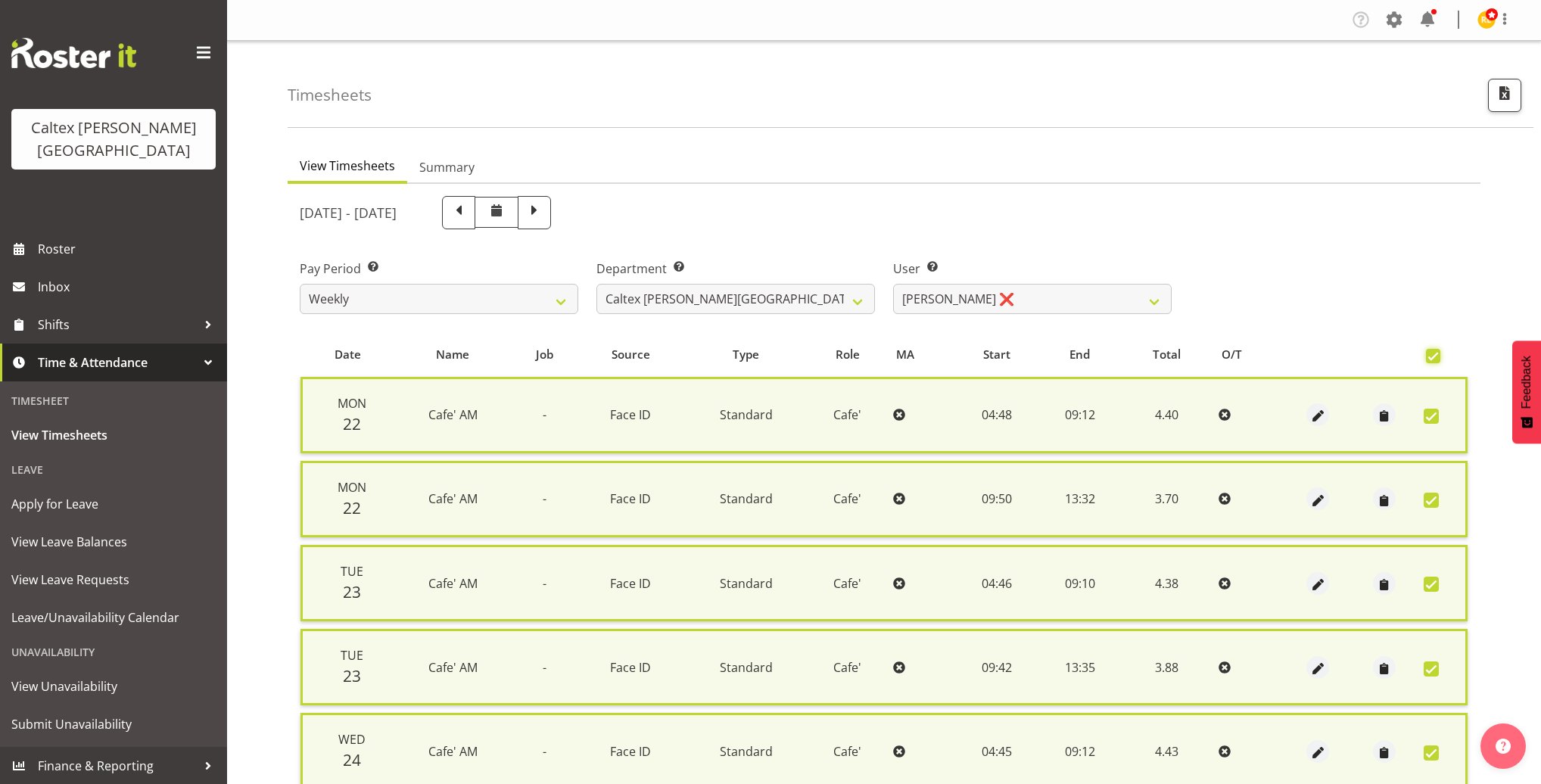
checkbox input "true"
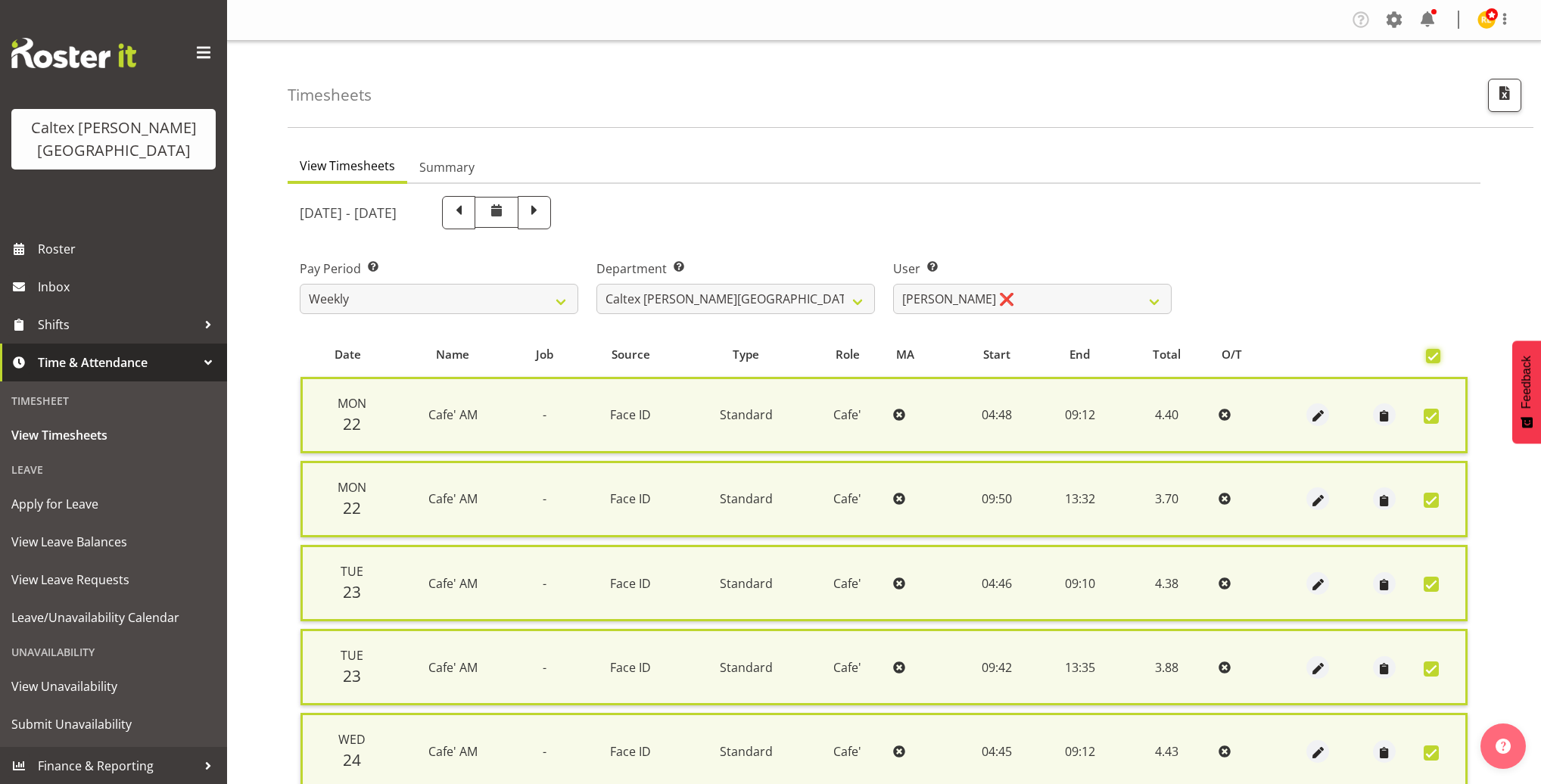
checkbox input "true"
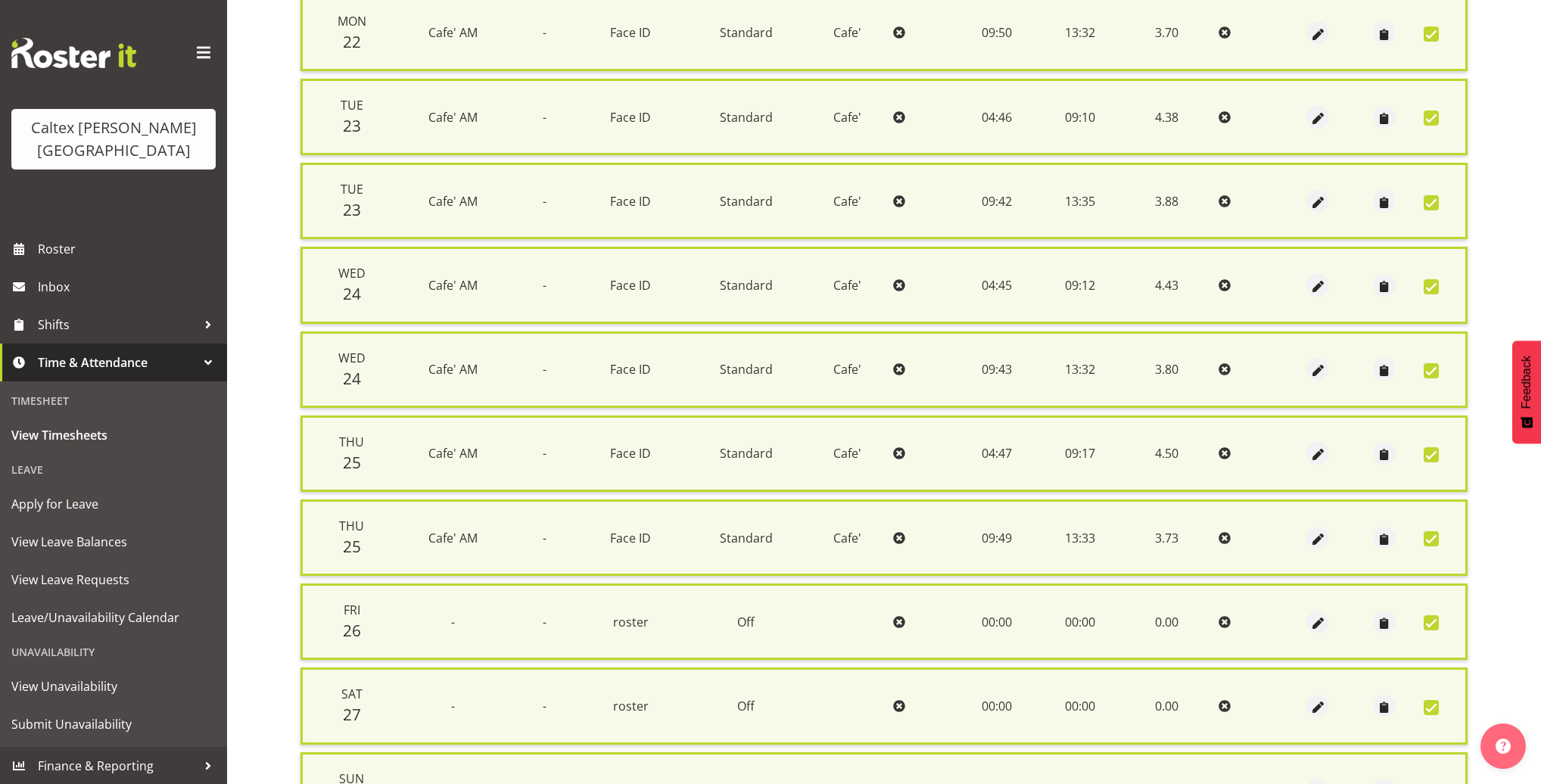
scroll to position [695, 0]
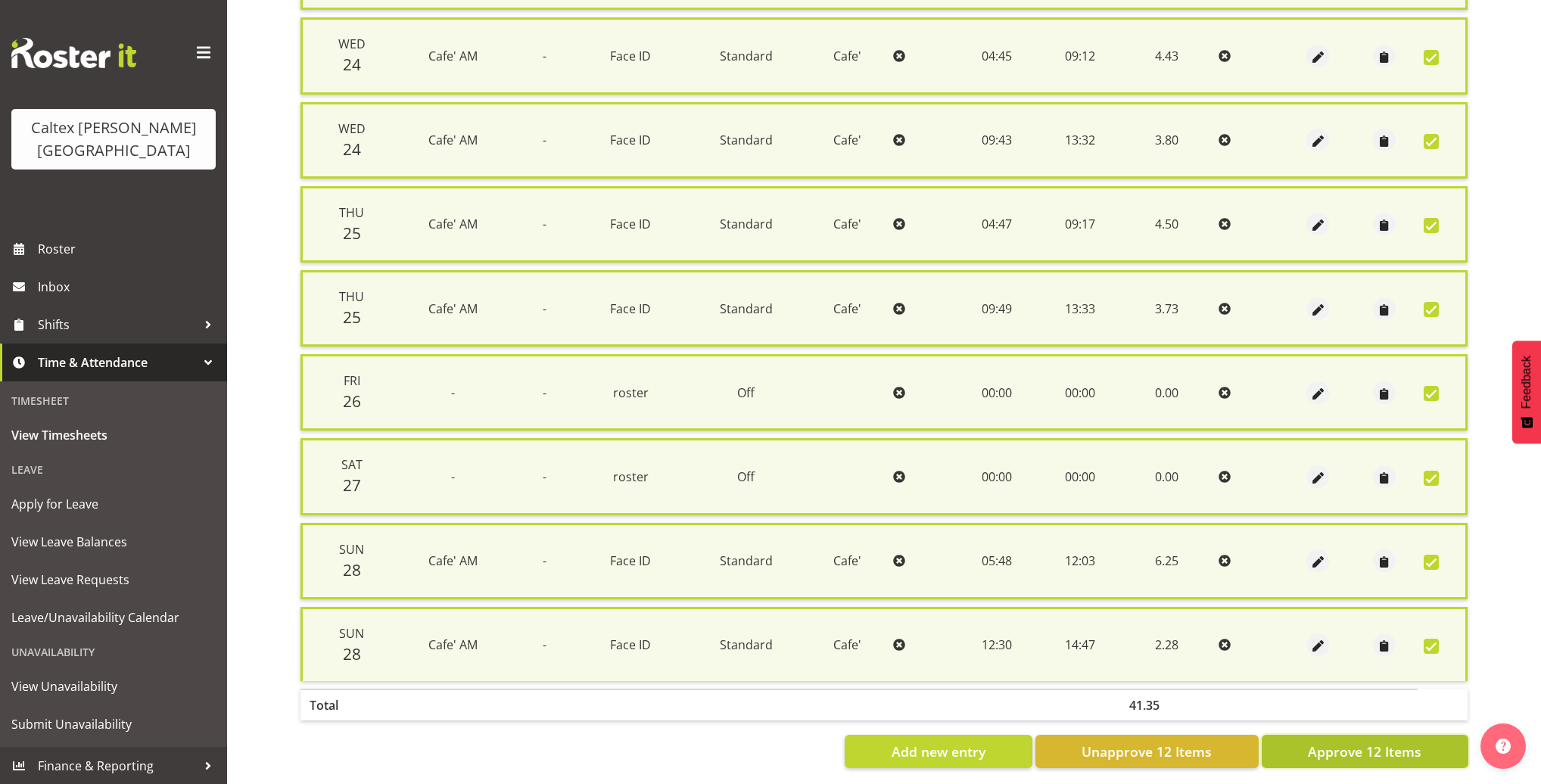
click at [1352, 741] on span "Approve 12 Items" at bounding box center [1365, 751] width 113 height 20
checkbox input "false"
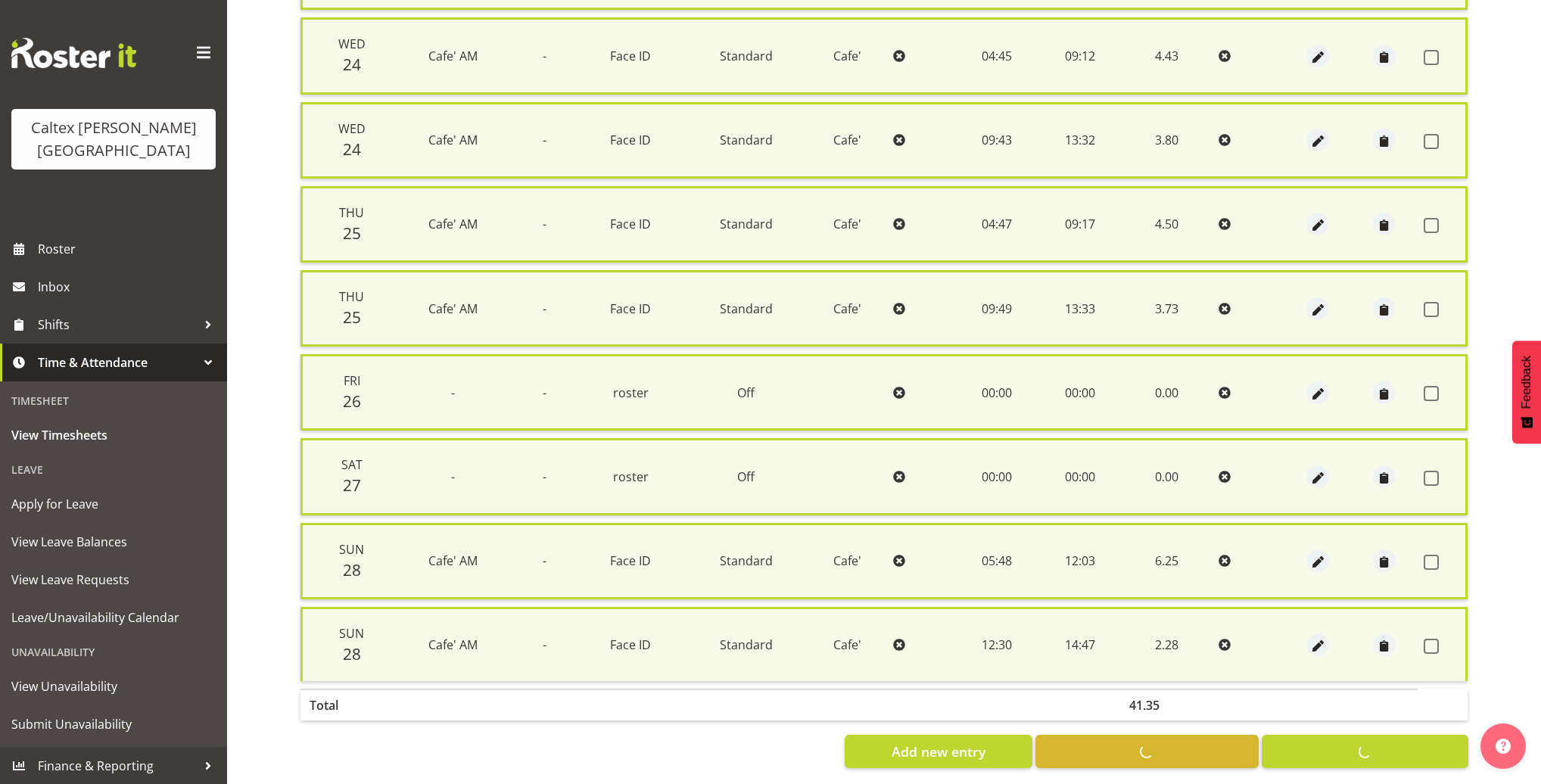
checkbox input "false"
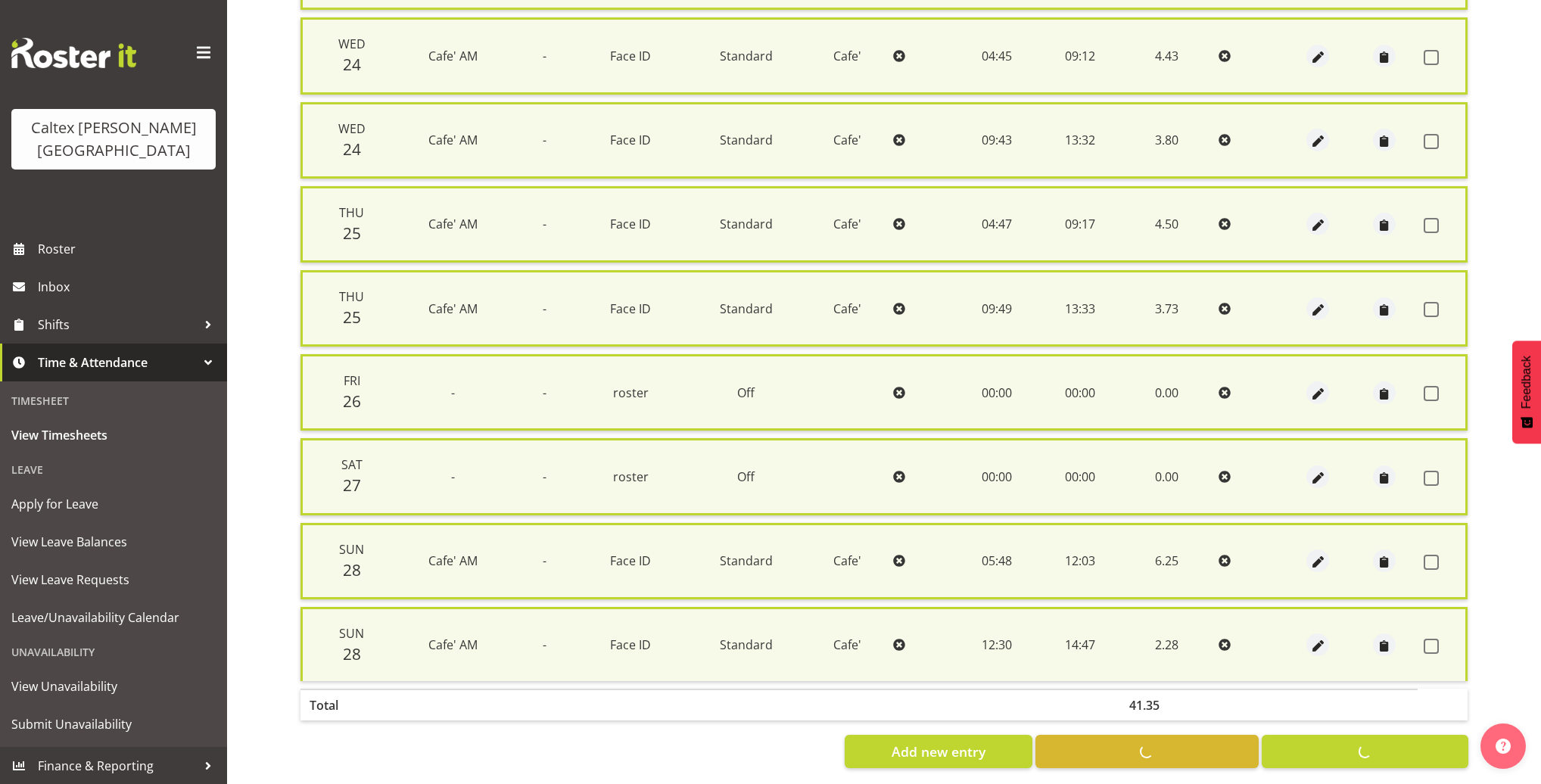
checkbox input "false"
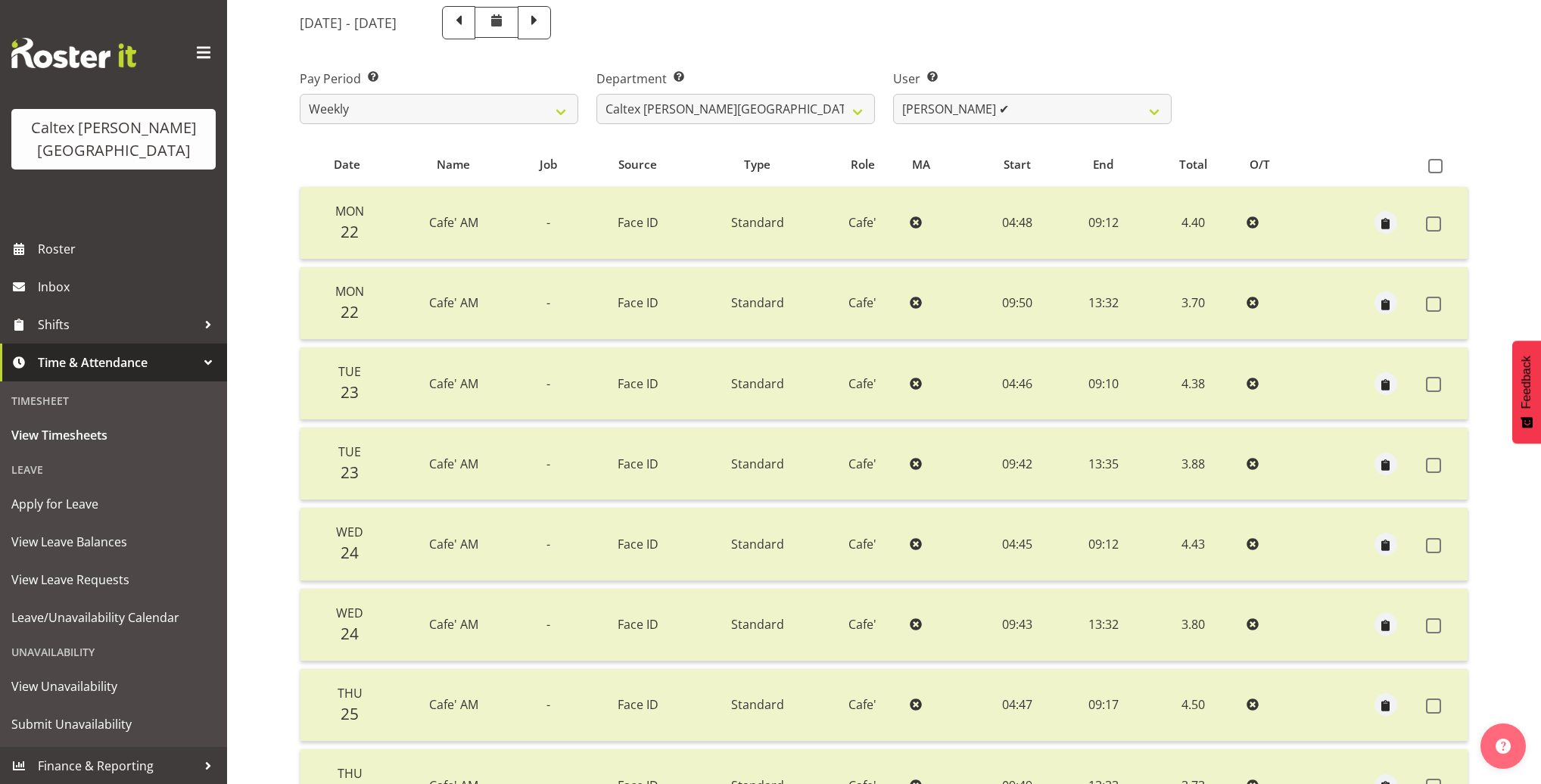
scroll to position [129, 0]
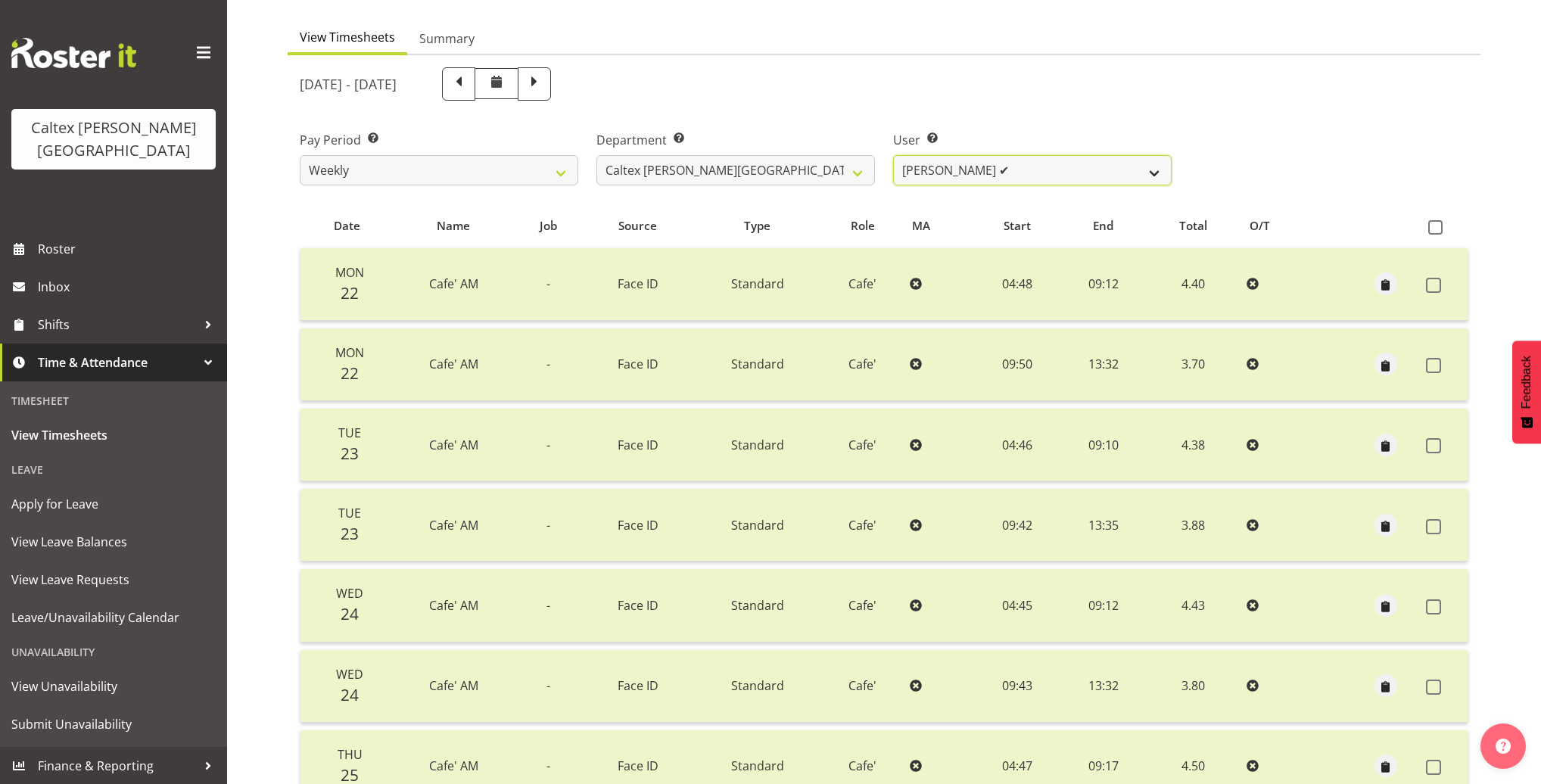
click at [1082, 169] on select "Grant, Adam ✔ Robertson, Christine ✔ Bullock, Christopher ✔ Wasley, Connor ✔ Jo…" at bounding box center [1032, 169] width 278 height 30
select select "11619"
click at [893, 155] on select "Grant, Adam ✔ Robertson, Christine ✔ Bullock, Christopher ✔ Wasley, Connor ✔ Jo…" at bounding box center [1032, 169] width 278 height 30
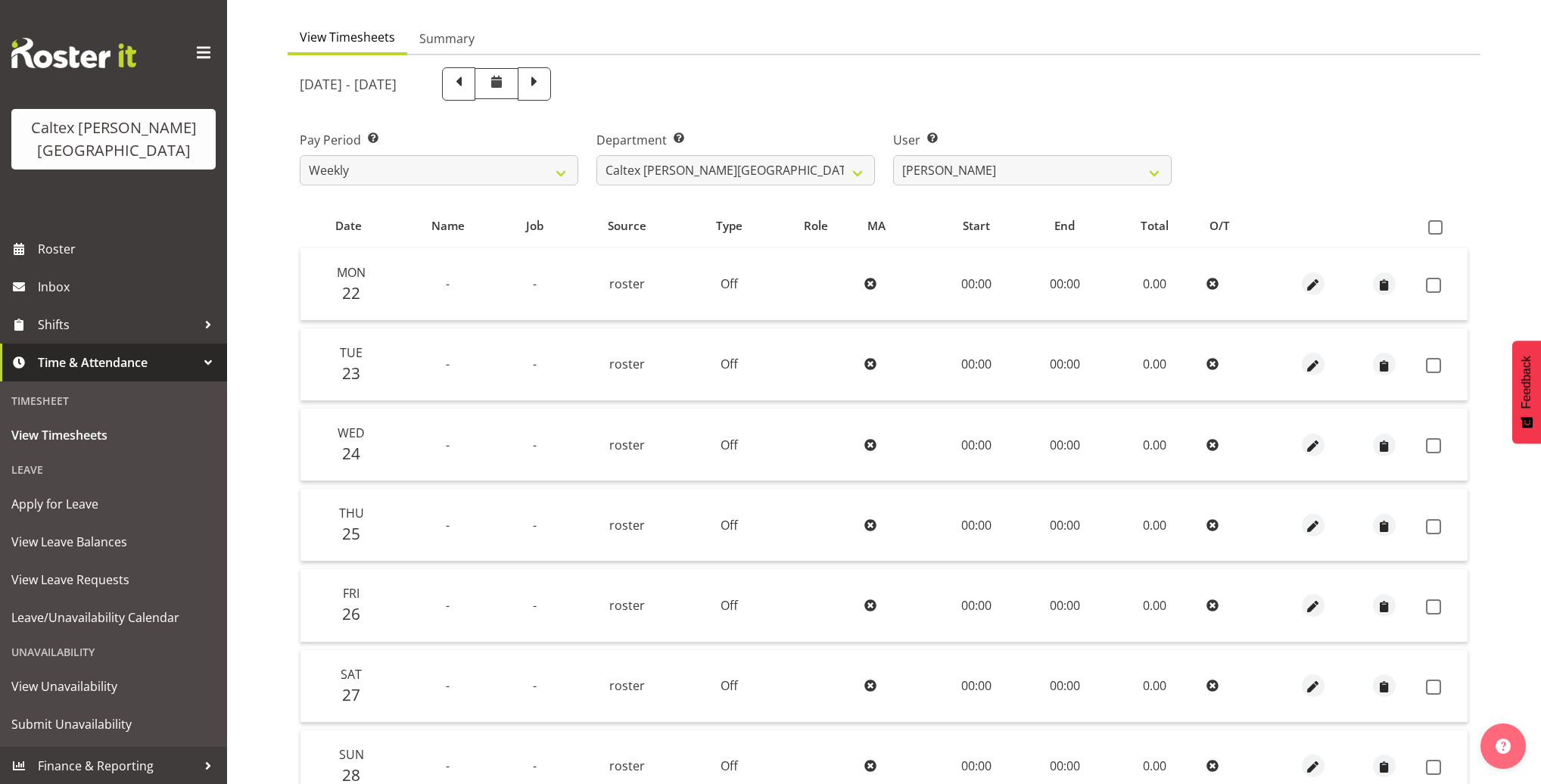
click at [1434, 226] on span at bounding box center [1434, 227] width 15 height 15
click at [1434, 226] on input "checkbox" at bounding box center [1432, 227] width 10 height 10
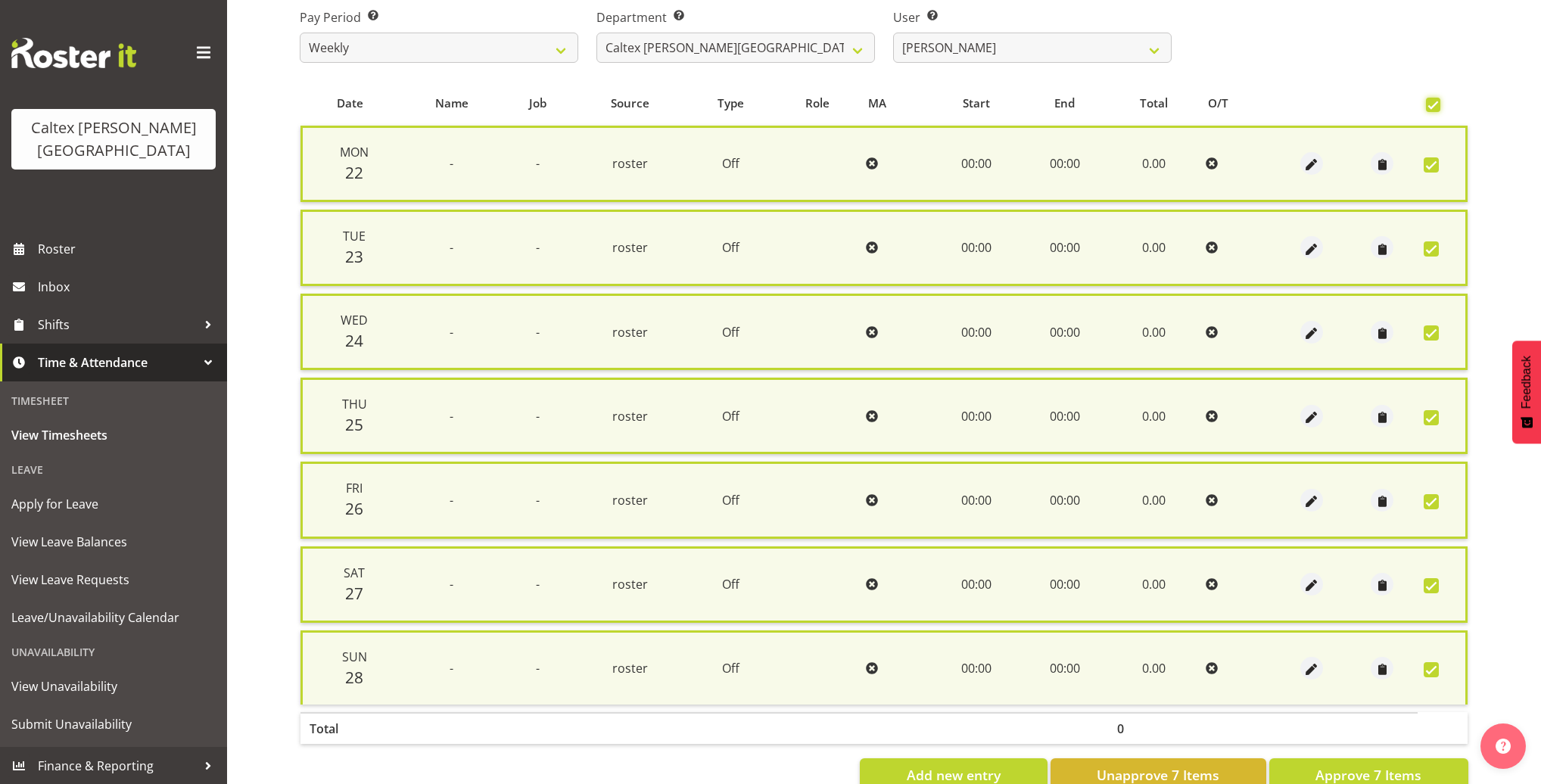
scroll to position [280, 0]
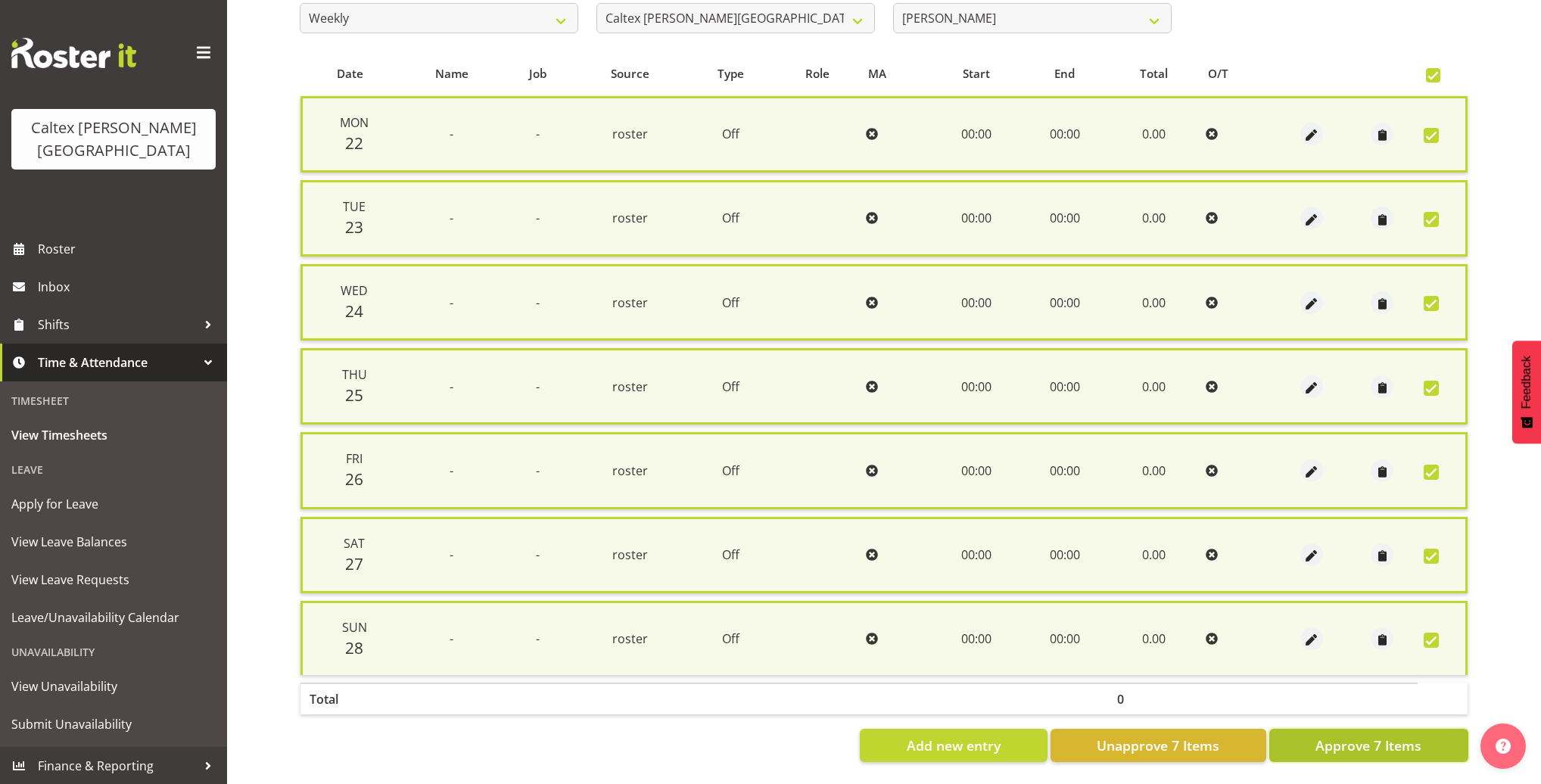
click at [1358, 744] on button "Approve 7 Items" at bounding box center [1368, 744] width 199 height 33
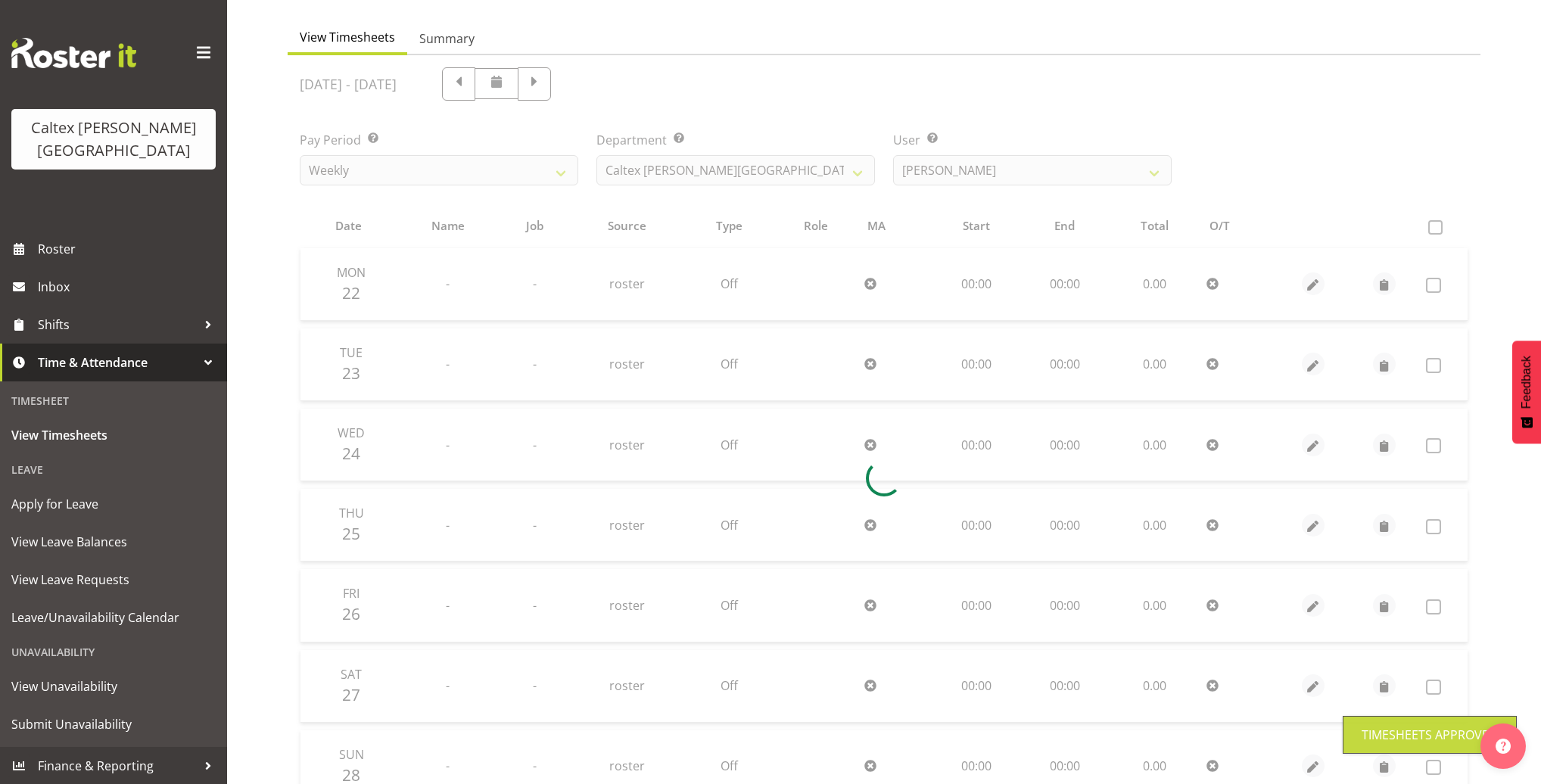
scroll to position [0, 0]
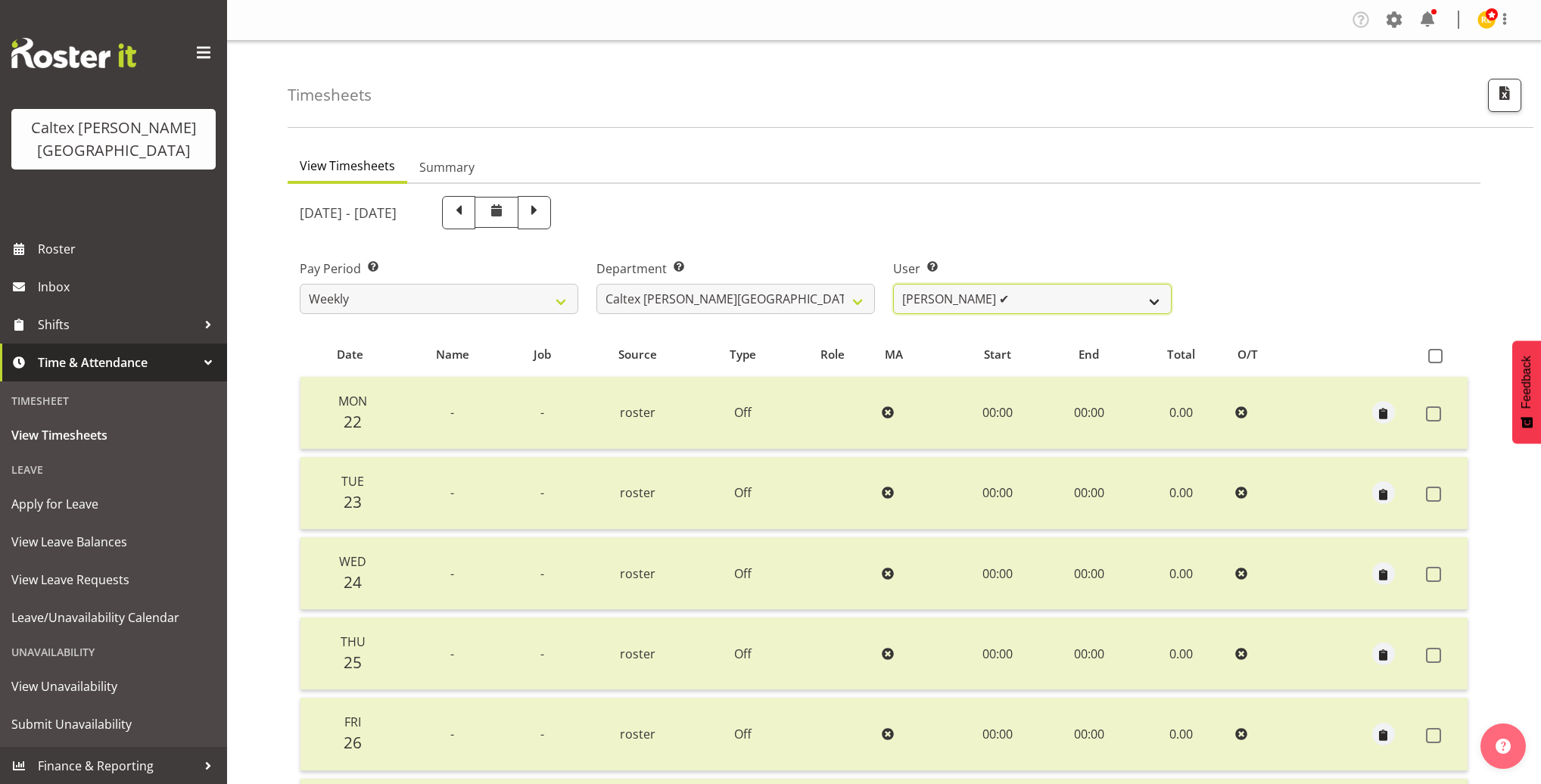
click at [1144, 293] on select "Grant, Adam ✔ Robertson, Christine ✔ Bullock, Christopher ✔ Wasley, Connor ✔ Jo…" at bounding box center [1032, 298] width 278 height 30
click at [893, 284] on select "Grant, Adam ✔ Robertson, Christine ✔ Bullock, Christopher ✔ Wasley, Connor ✔ Jo…" at bounding box center [1032, 298] width 278 height 30
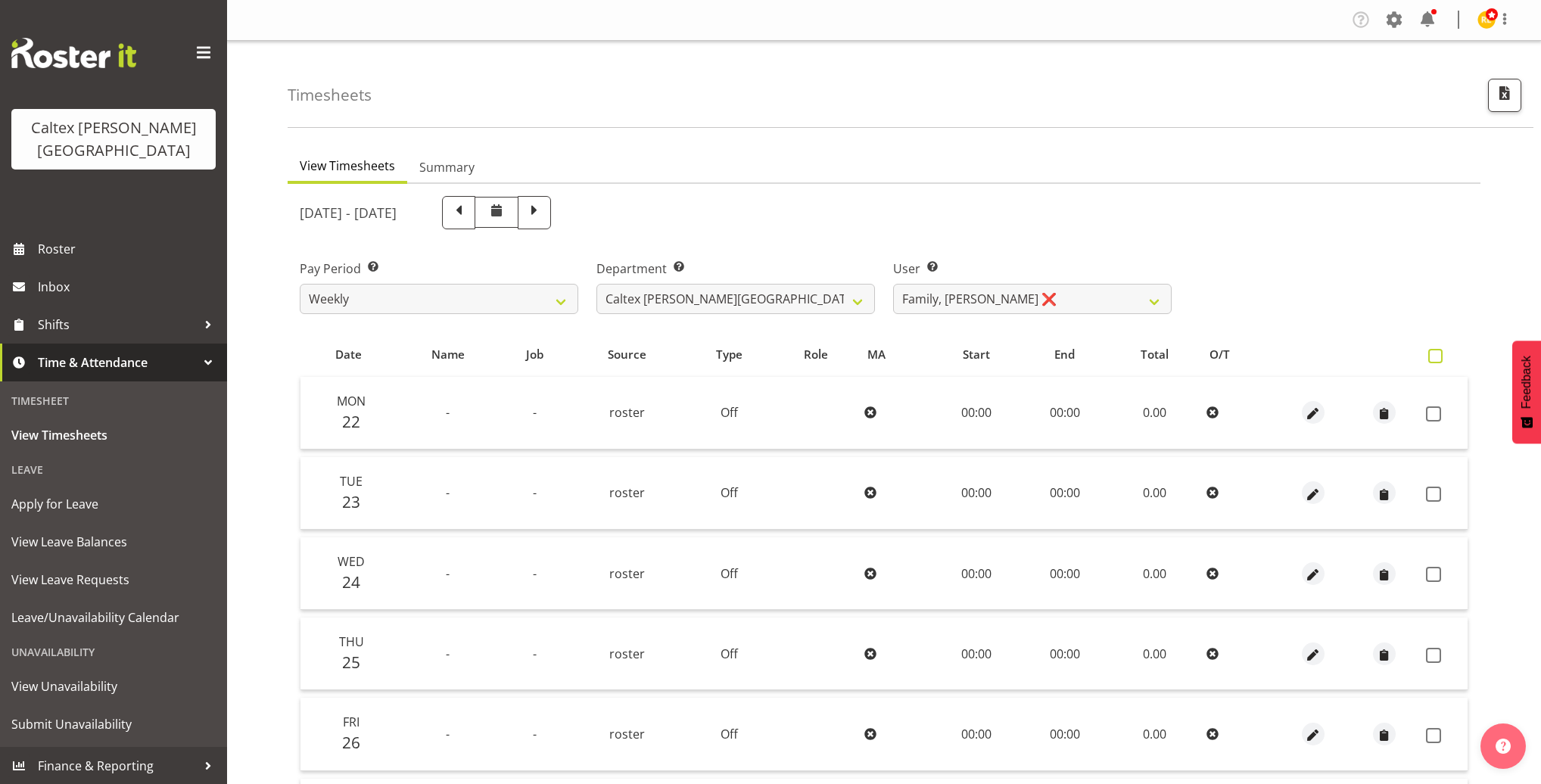
click at [1433, 351] on span at bounding box center [1434, 356] width 15 height 15
click at [1433, 351] on input "checkbox" at bounding box center [1432, 356] width 10 height 10
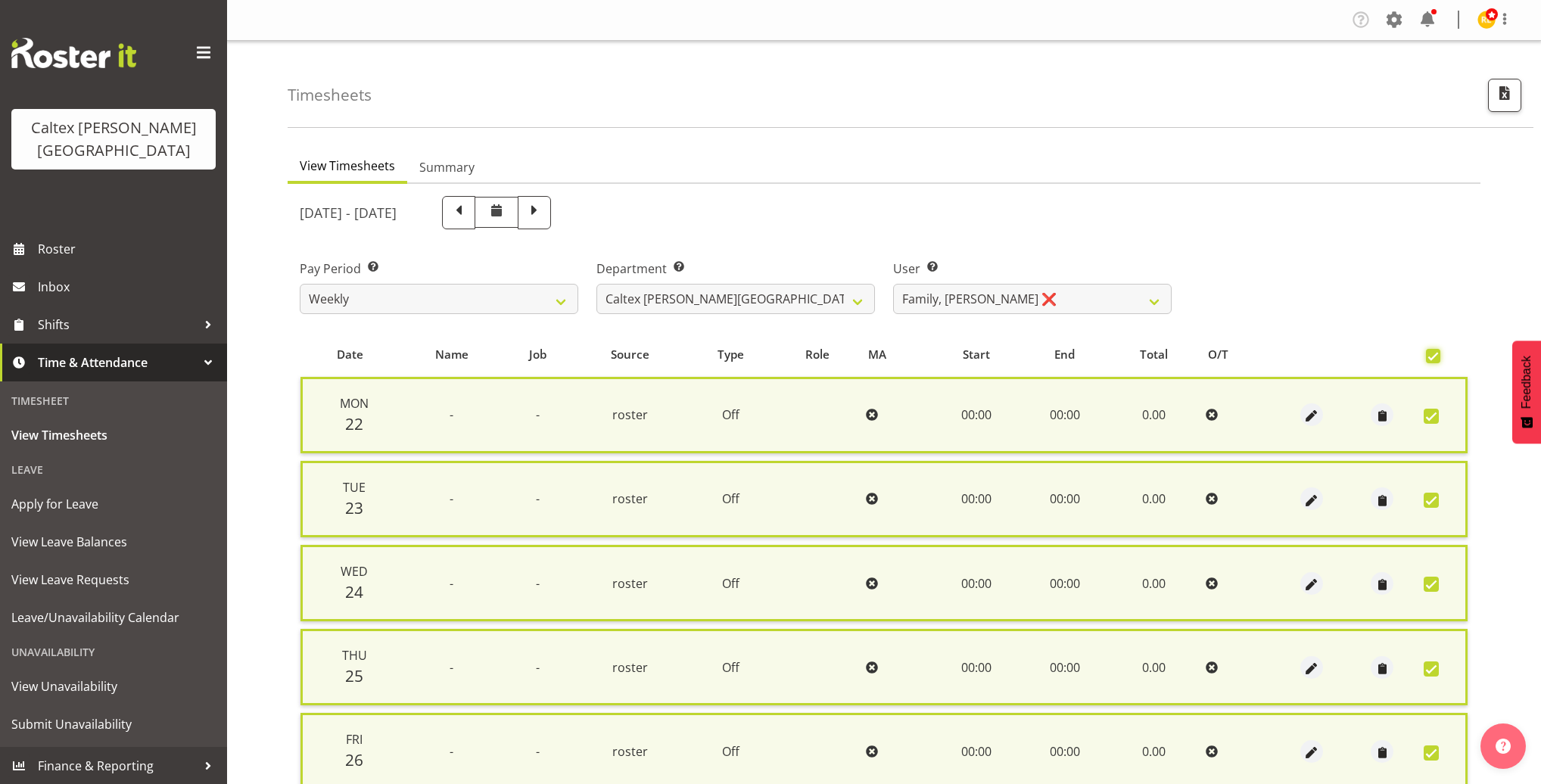
scroll to position [280, 0]
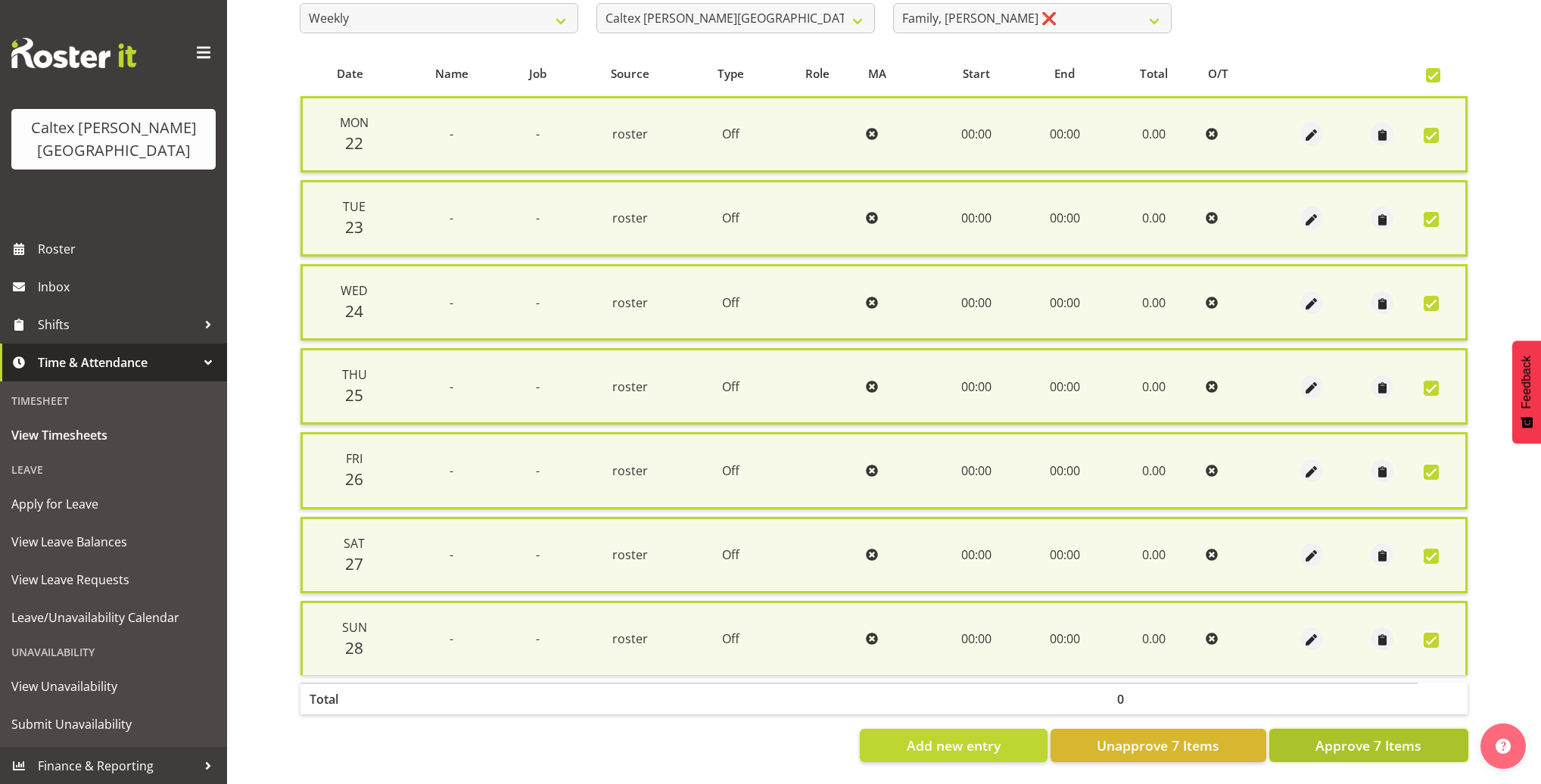
click at [1352, 735] on span "Approve 7 Items" at bounding box center [1368, 745] width 106 height 20
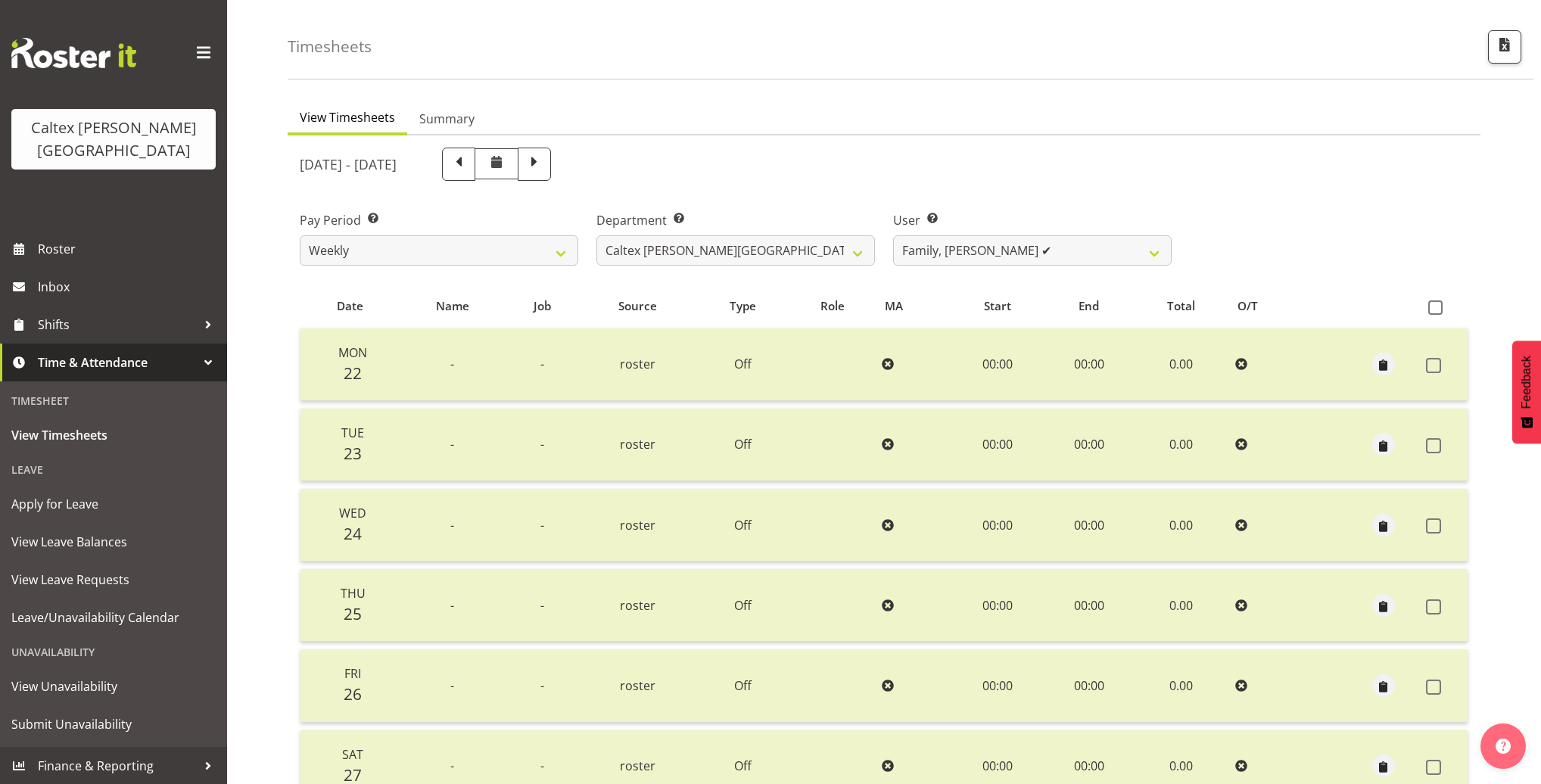
scroll to position [0, 0]
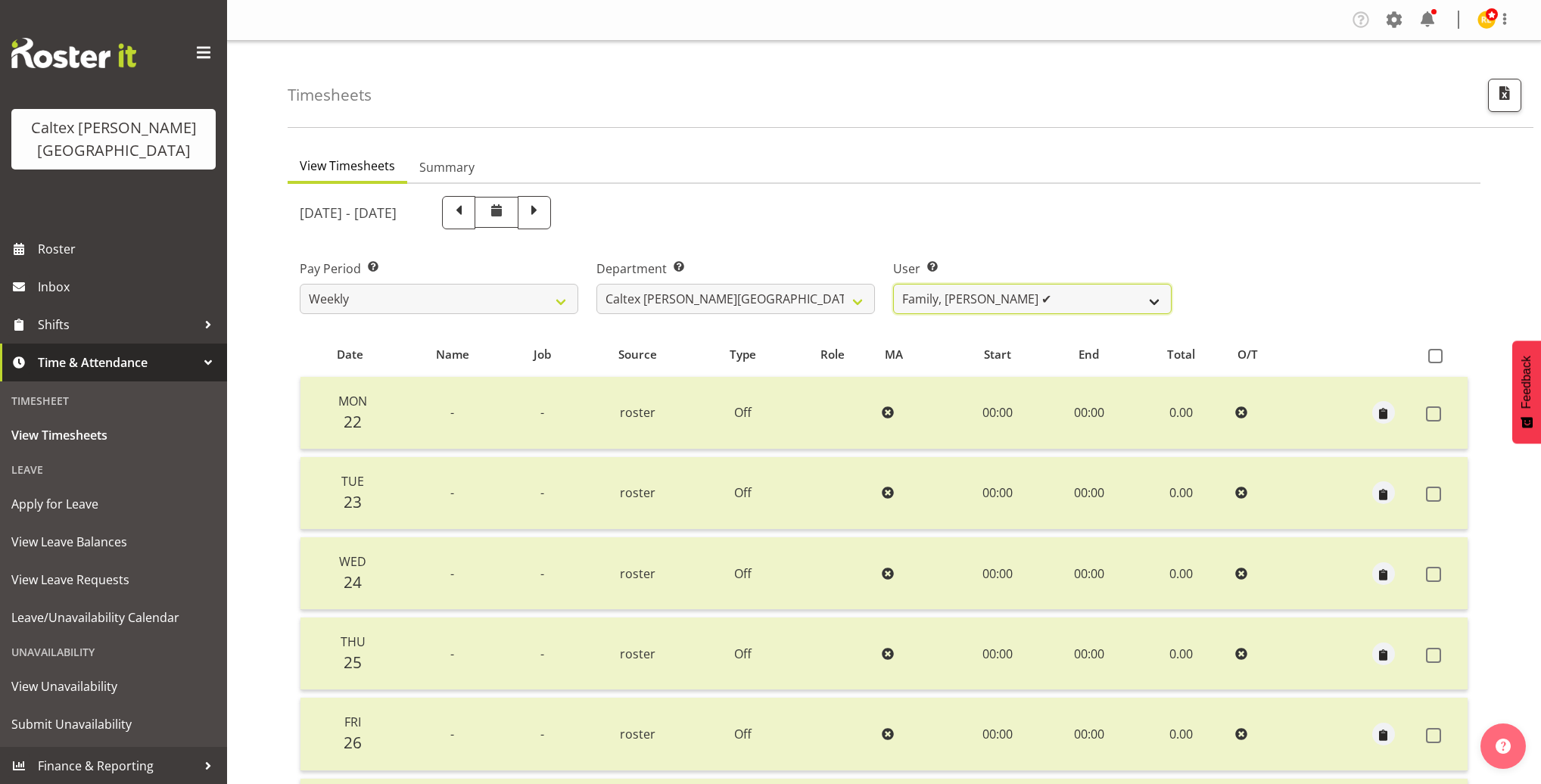
click at [1152, 293] on select "Grant, Adam ✔ Robertson, Christine ✔ Bullock, Christopher ✔ Wasley, Connor ✔ Jo…" at bounding box center [1032, 298] width 278 height 30
click at [893, 284] on select "Grant, Adam ✔ Robertson, Christine ✔ Bullock, Christopher ✔ Wasley, Connor ✔ Jo…" at bounding box center [1032, 298] width 278 height 30
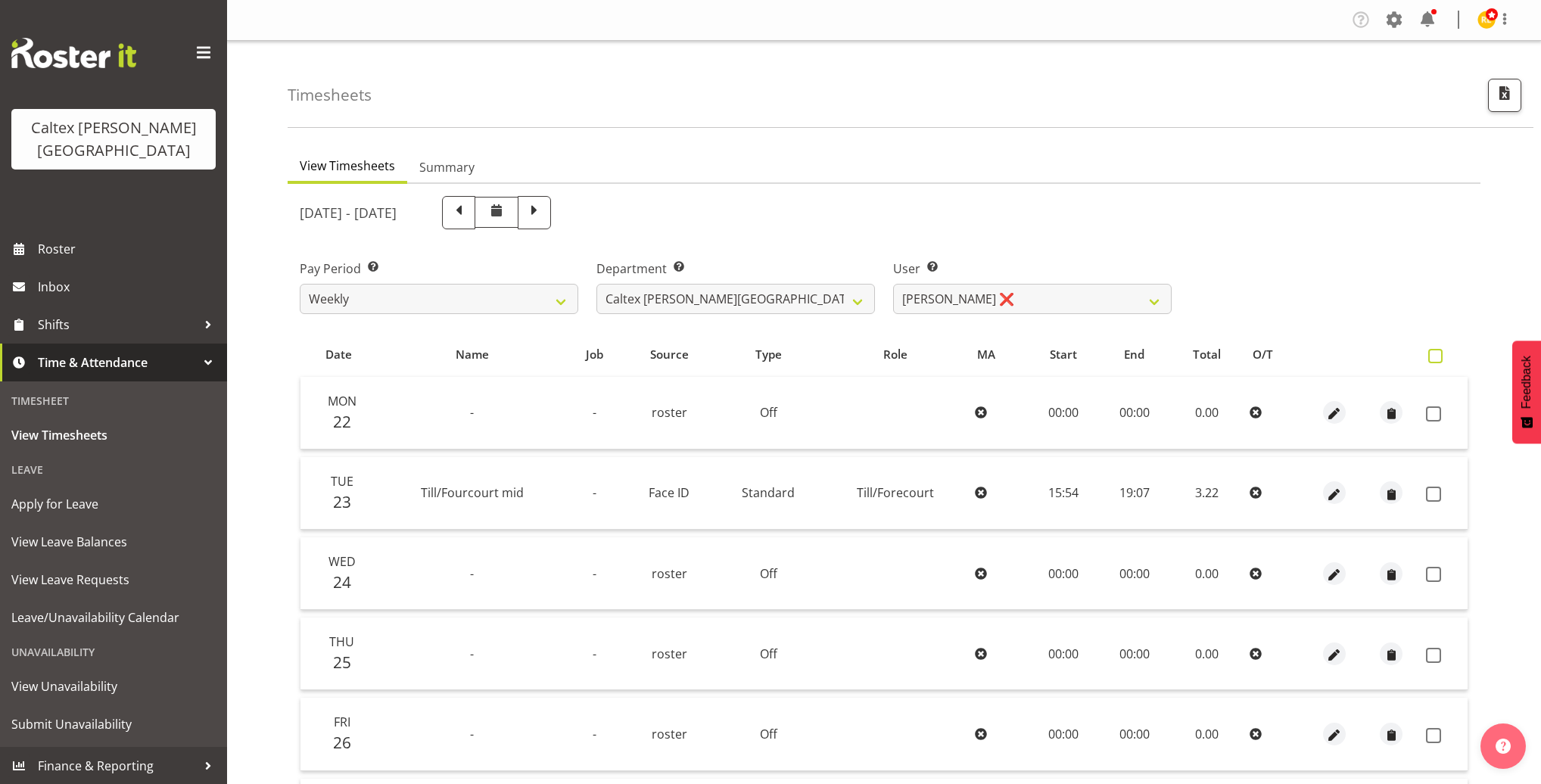
click at [1439, 355] on span at bounding box center [1434, 356] width 15 height 15
click at [1438, 355] on input "checkbox" at bounding box center [1432, 356] width 10 height 10
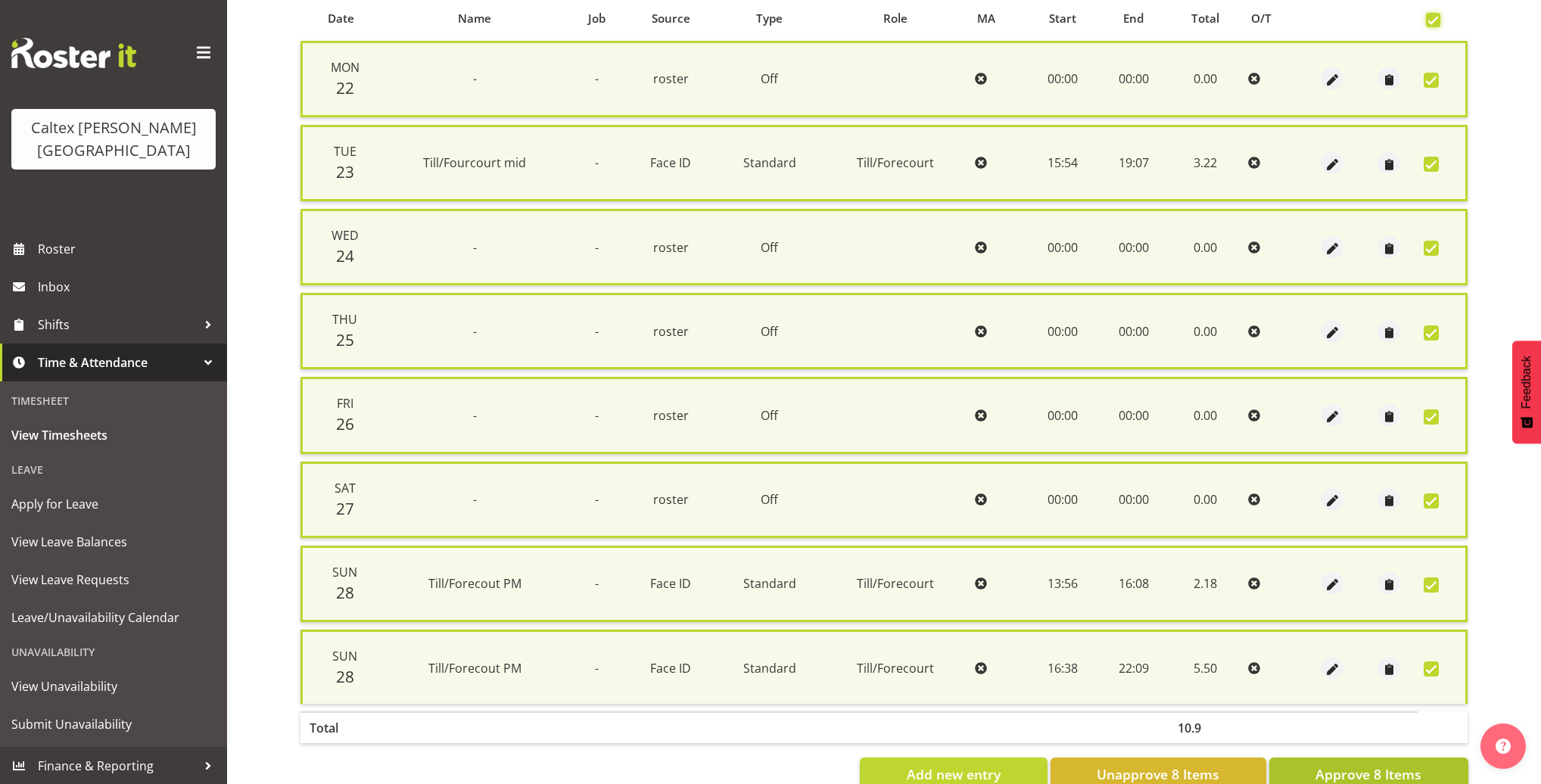
scroll to position [363, 0]
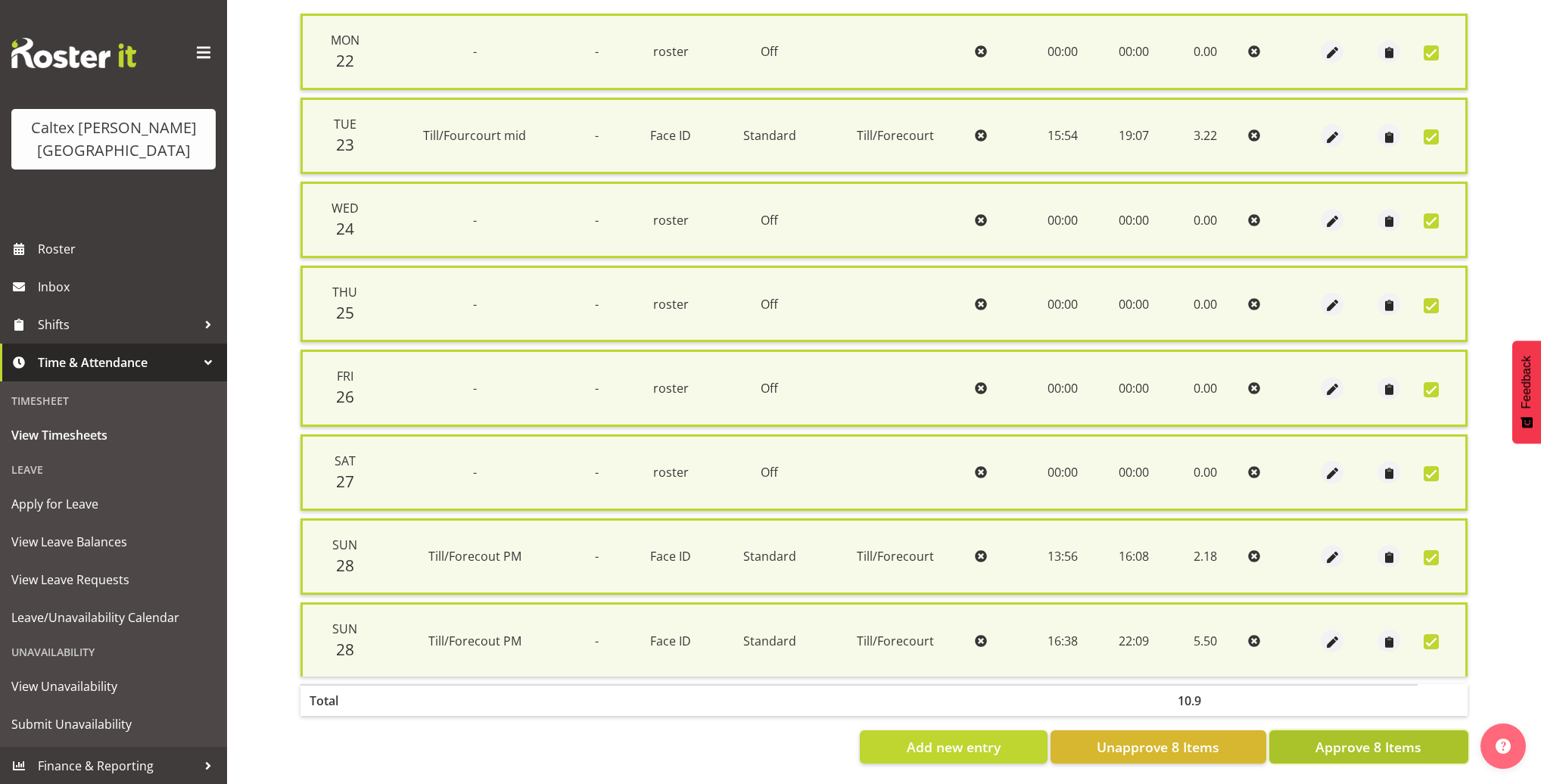
click at [1382, 736] on span "Approve 8 Items" at bounding box center [1368, 746] width 106 height 20
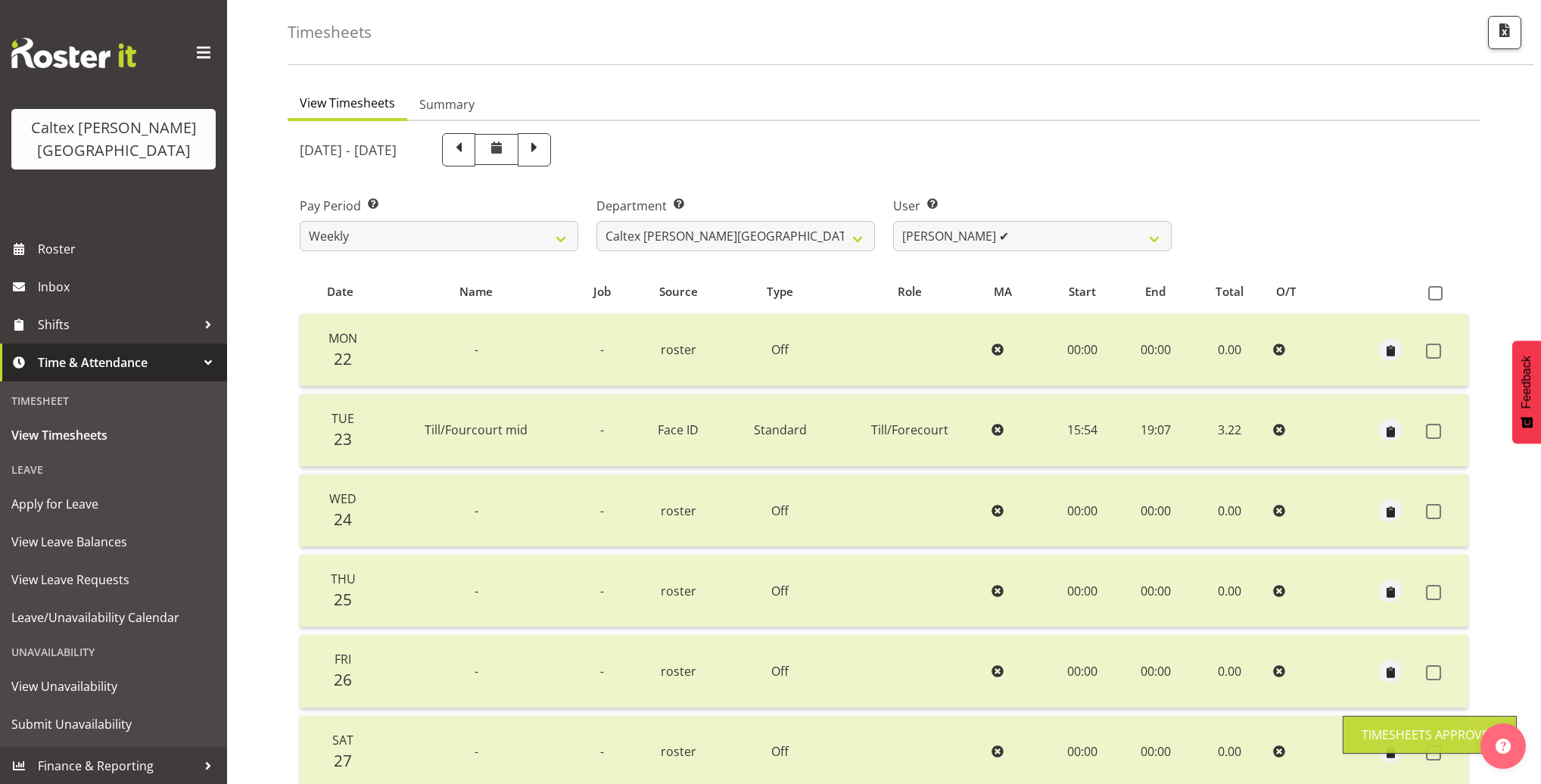
scroll to position [44, 0]
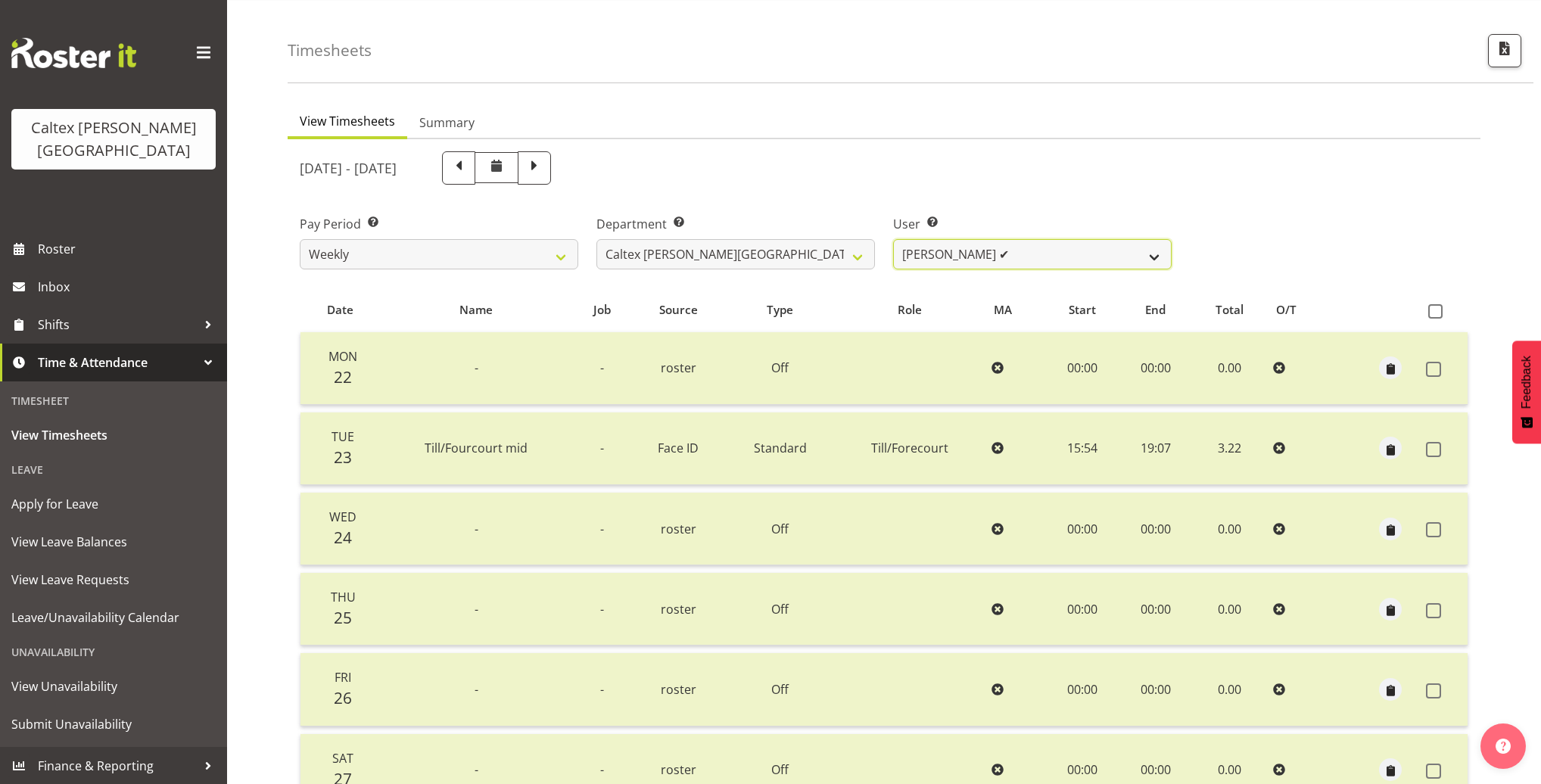
click at [1095, 251] on select "Grant, Adam ✔ Robertson, Christine ✔ Bullock, Christopher ✔ Wasley, Connor ✔ Jo…" at bounding box center [1032, 254] width 278 height 30
click at [893, 239] on select "Grant, Adam ✔ Robertson, Christine ✔ Bullock, Christopher ✔ Wasley, Connor ✔ Jo…" at bounding box center [1032, 254] width 278 height 30
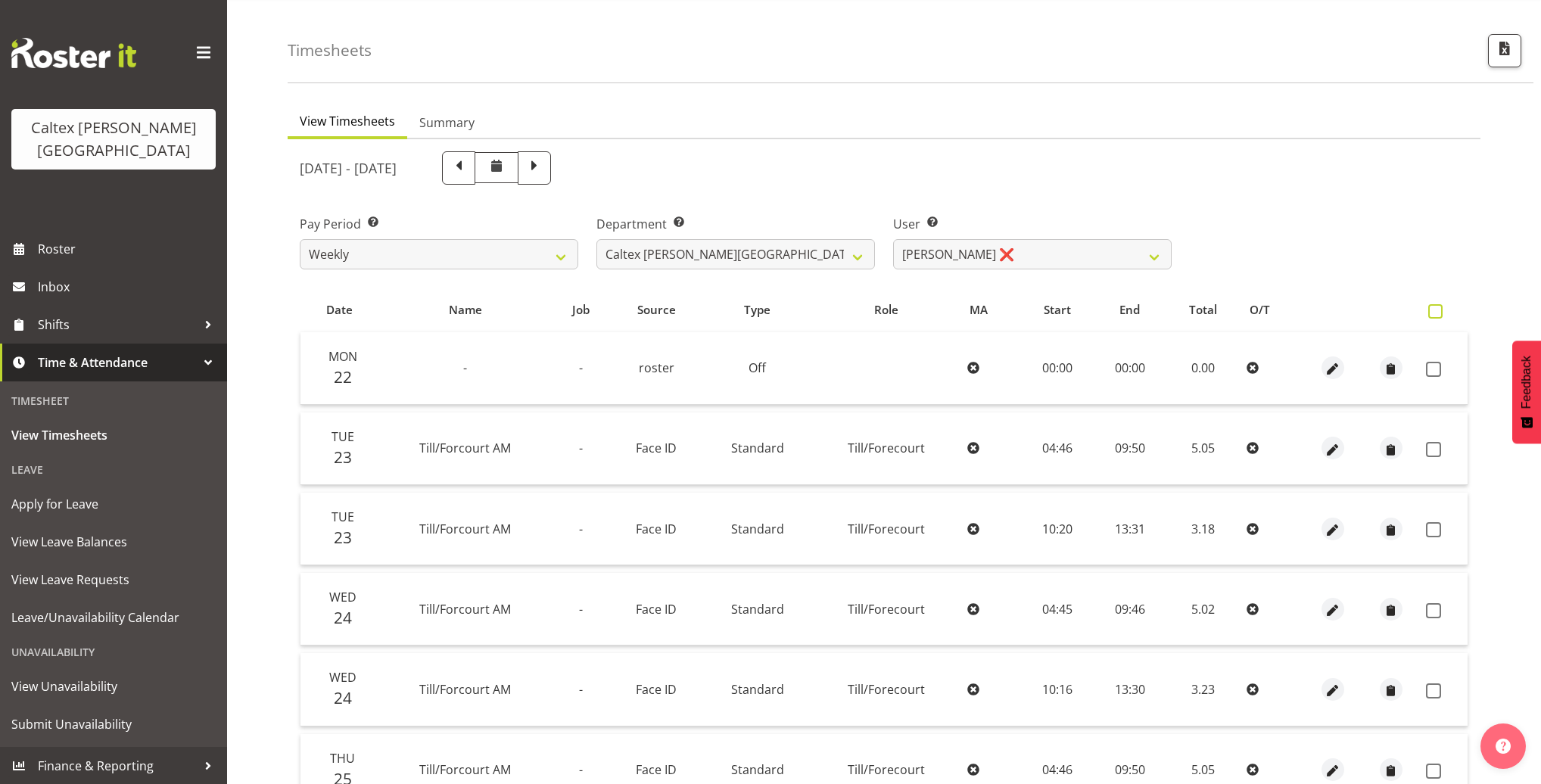
click at [1437, 310] on span at bounding box center [1434, 311] width 15 height 15
click at [1437, 310] on input "checkbox" at bounding box center [1432, 311] width 10 height 10
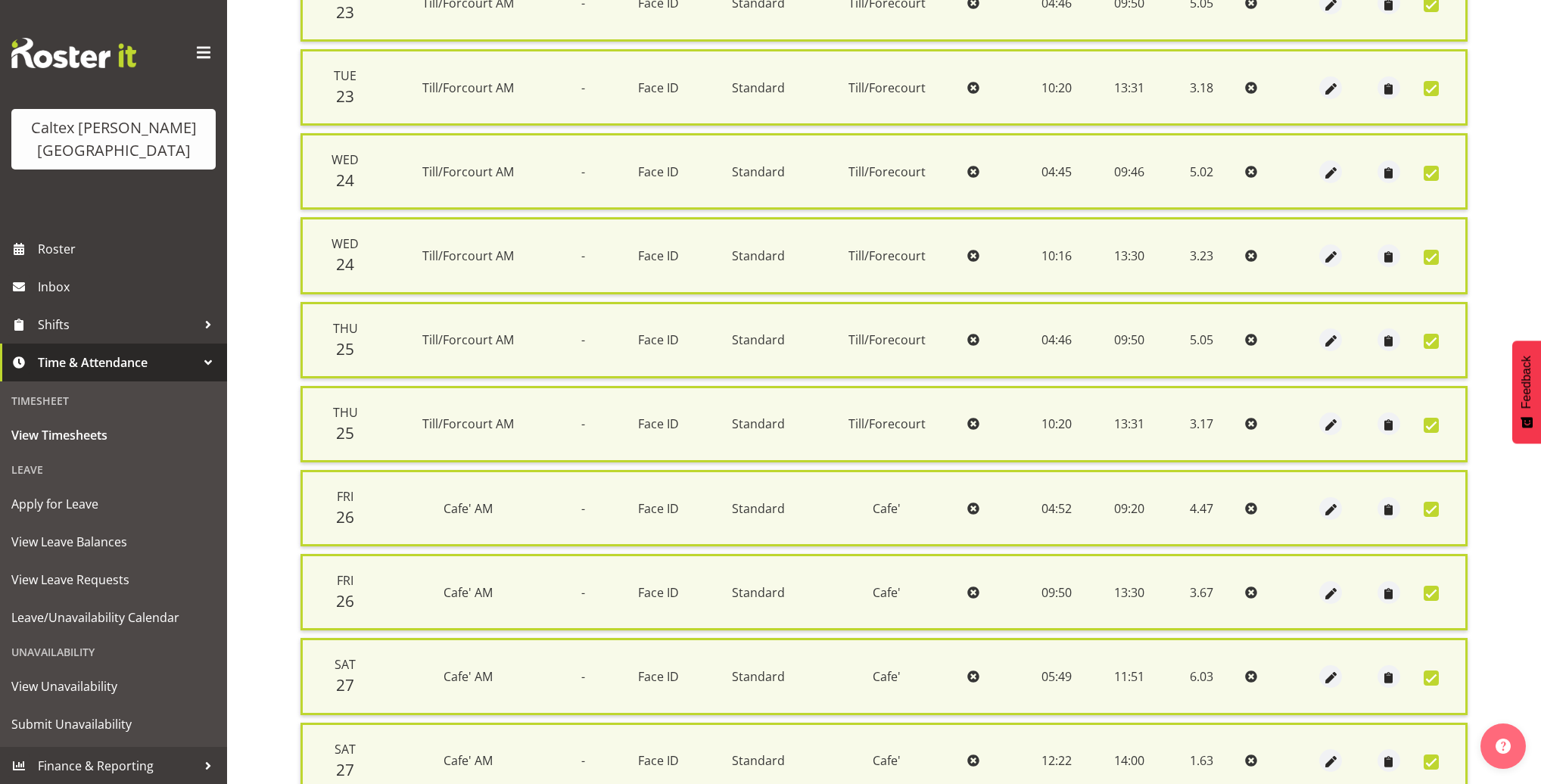
scroll to position [695, 0]
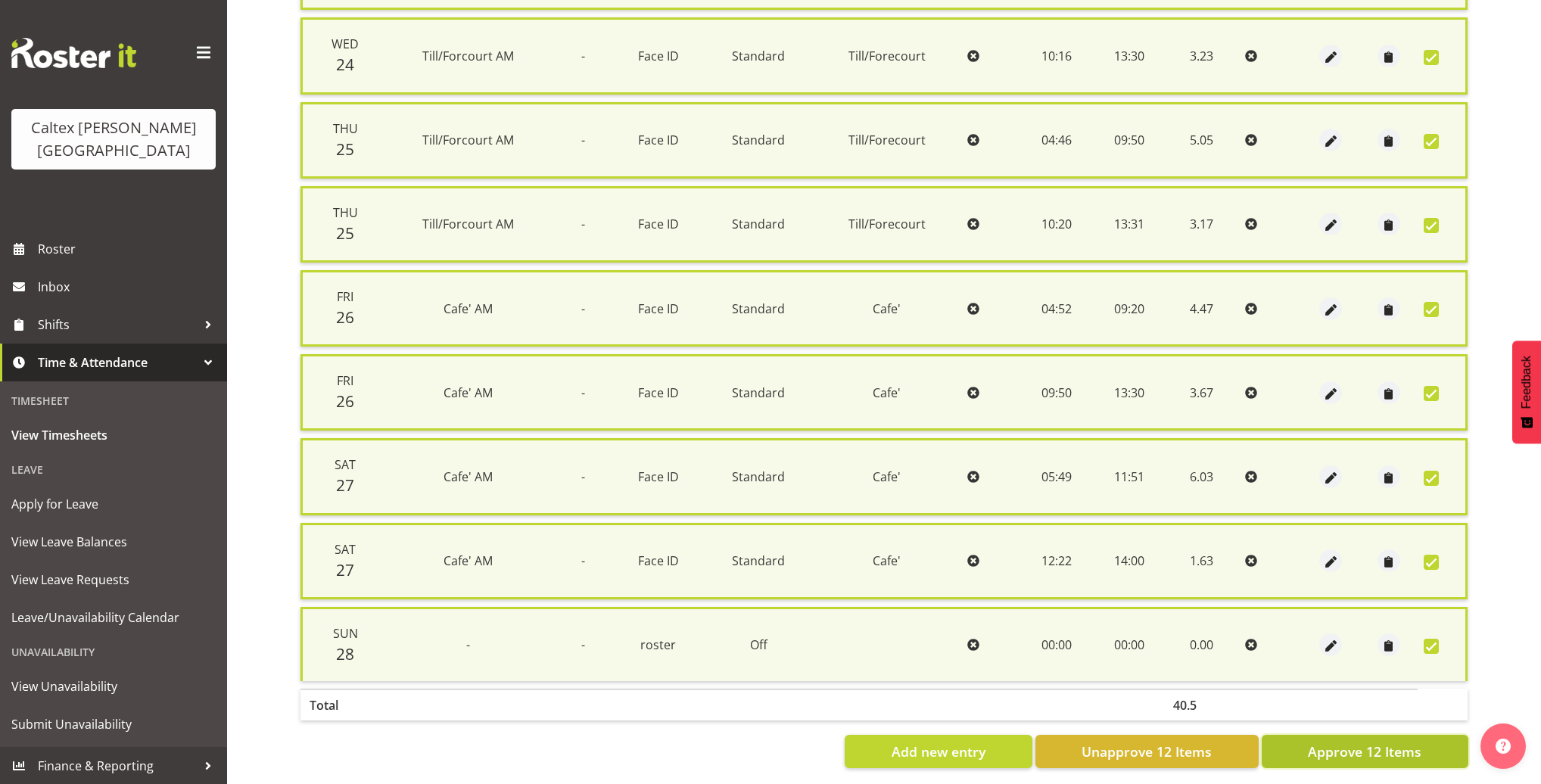
click at [1349, 741] on span "Approve 12 Items" at bounding box center [1365, 751] width 113 height 20
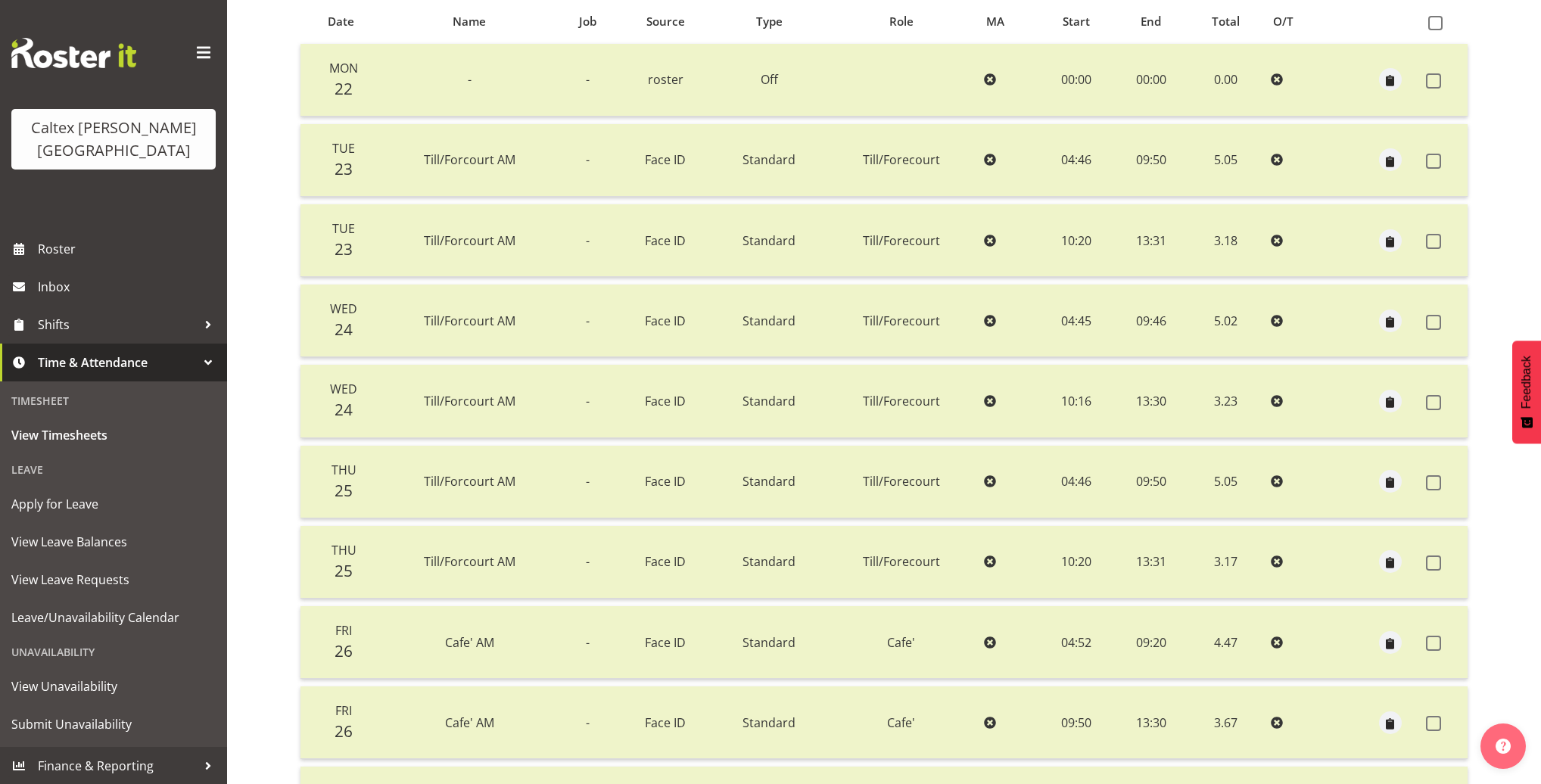
scroll to position [0, 0]
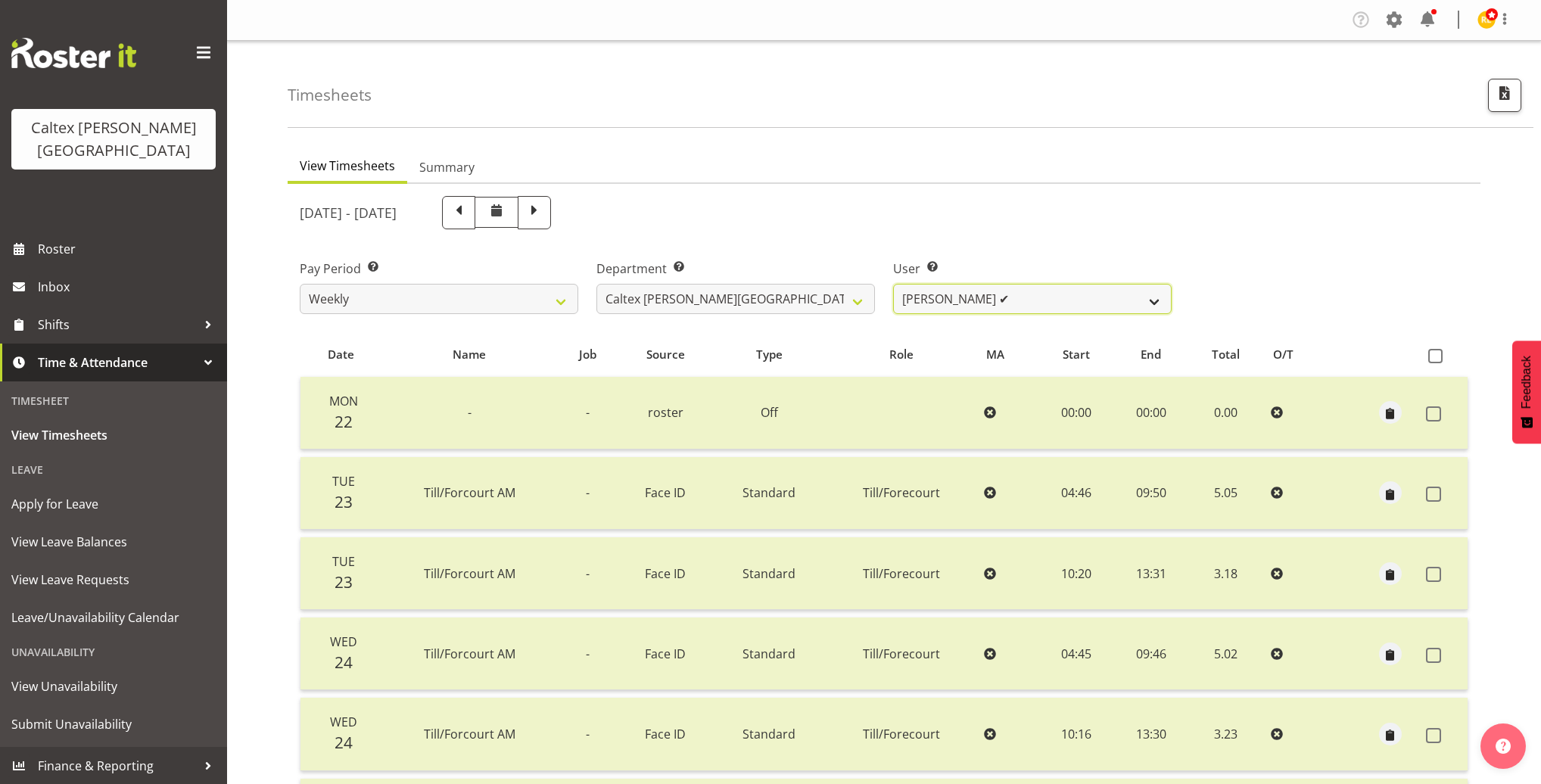
click at [1147, 294] on select "Grant, Adam ✔ Robertson, Christine ✔ Bullock, Christopher ✔ Wasley, Connor ✔ Jo…" at bounding box center [1032, 298] width 278 height 30
click at [893, 284] on select "Grant, Adam ✔ Robertson, Christine ✔ Bullock, Christopher ✔ Wasley, Connor ✔ Jo…" at bounding box center [1032, 298] width 278 height 30
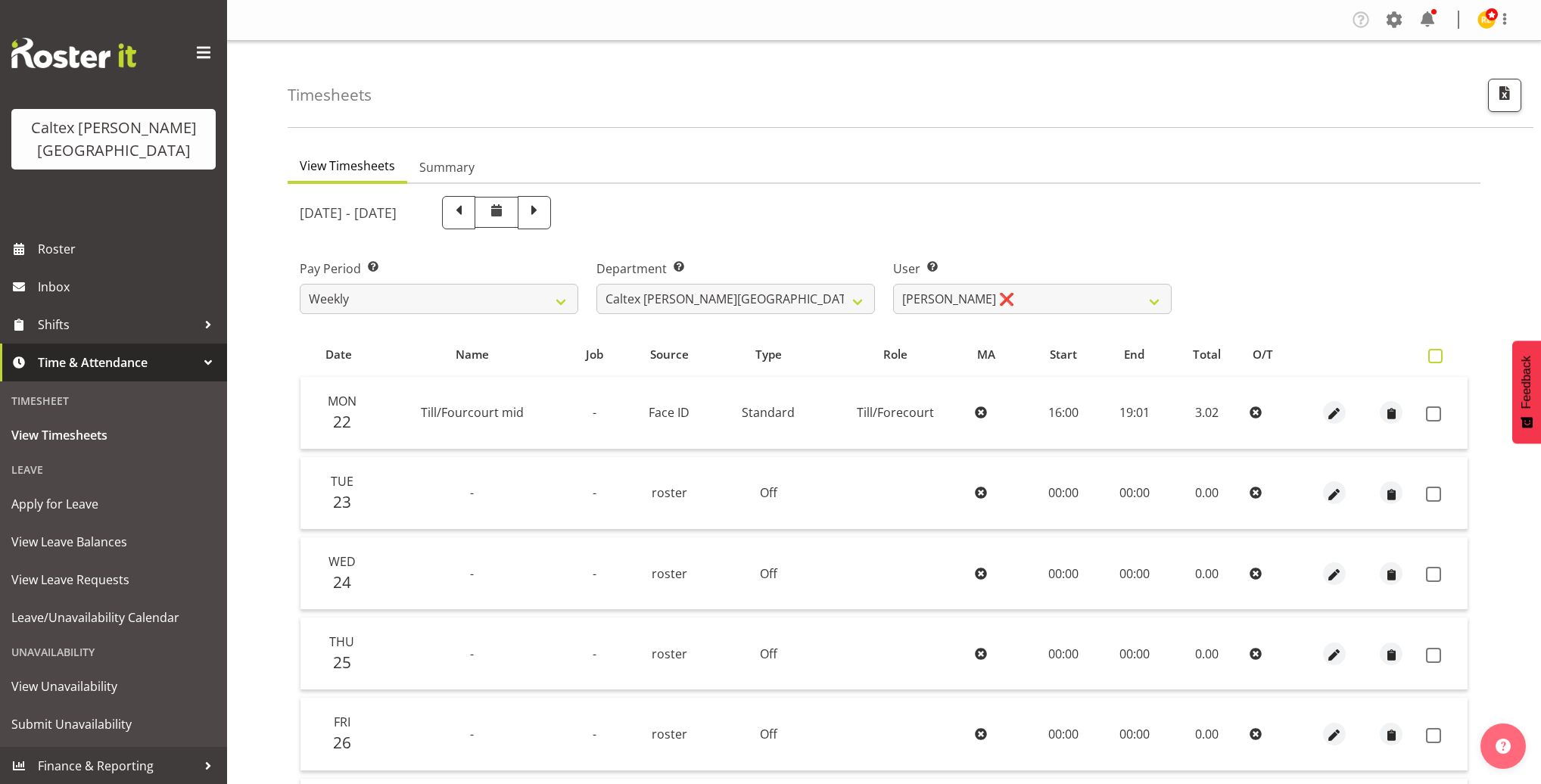
click at [1434, 353] on span at bounding box center [1434, 356] width 15 height 15
click at [1434, 353] on input "checkbox" at bounding box center [1432, 356] width 10 height 10
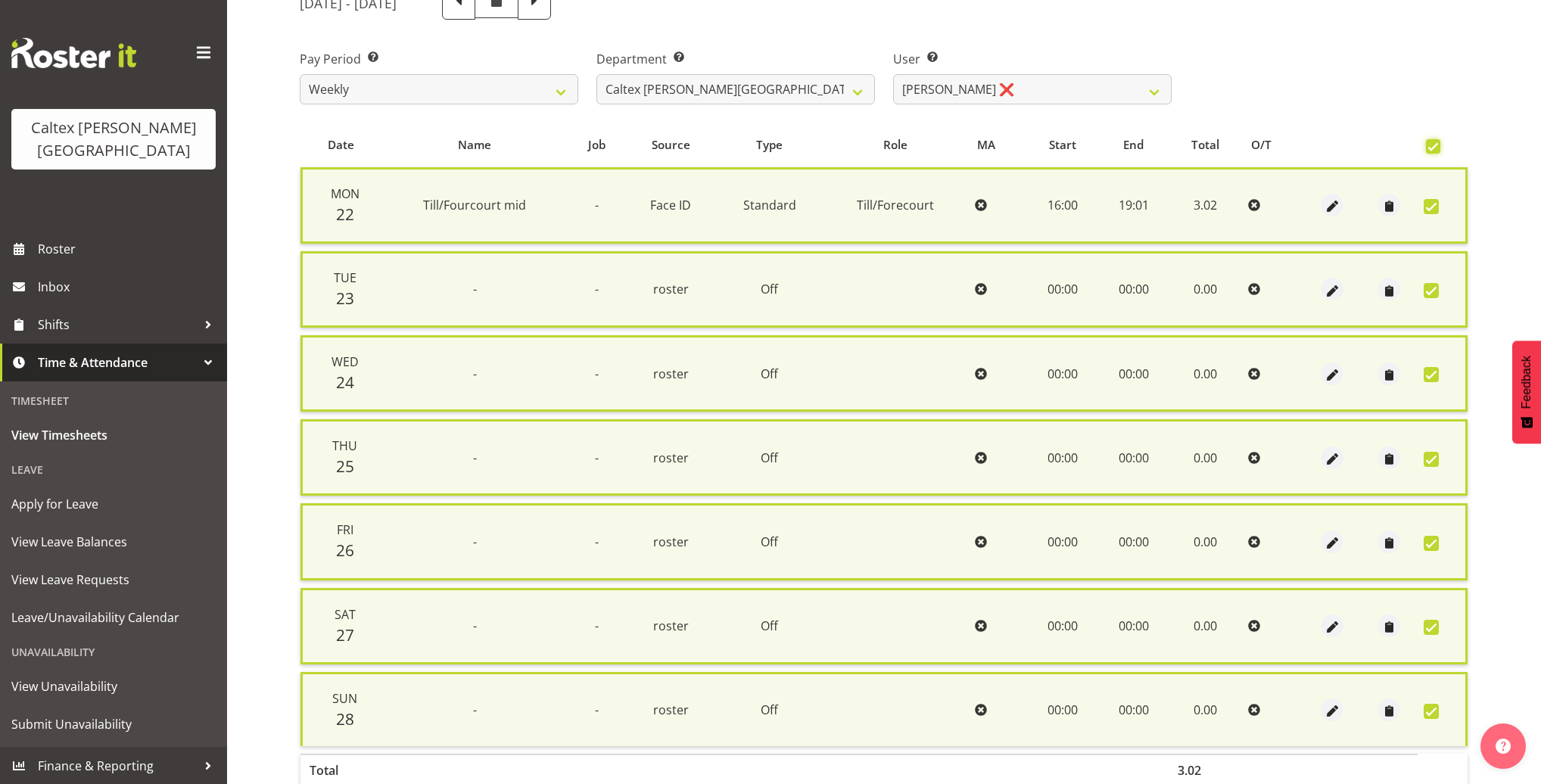
scroll to position [280, 0]
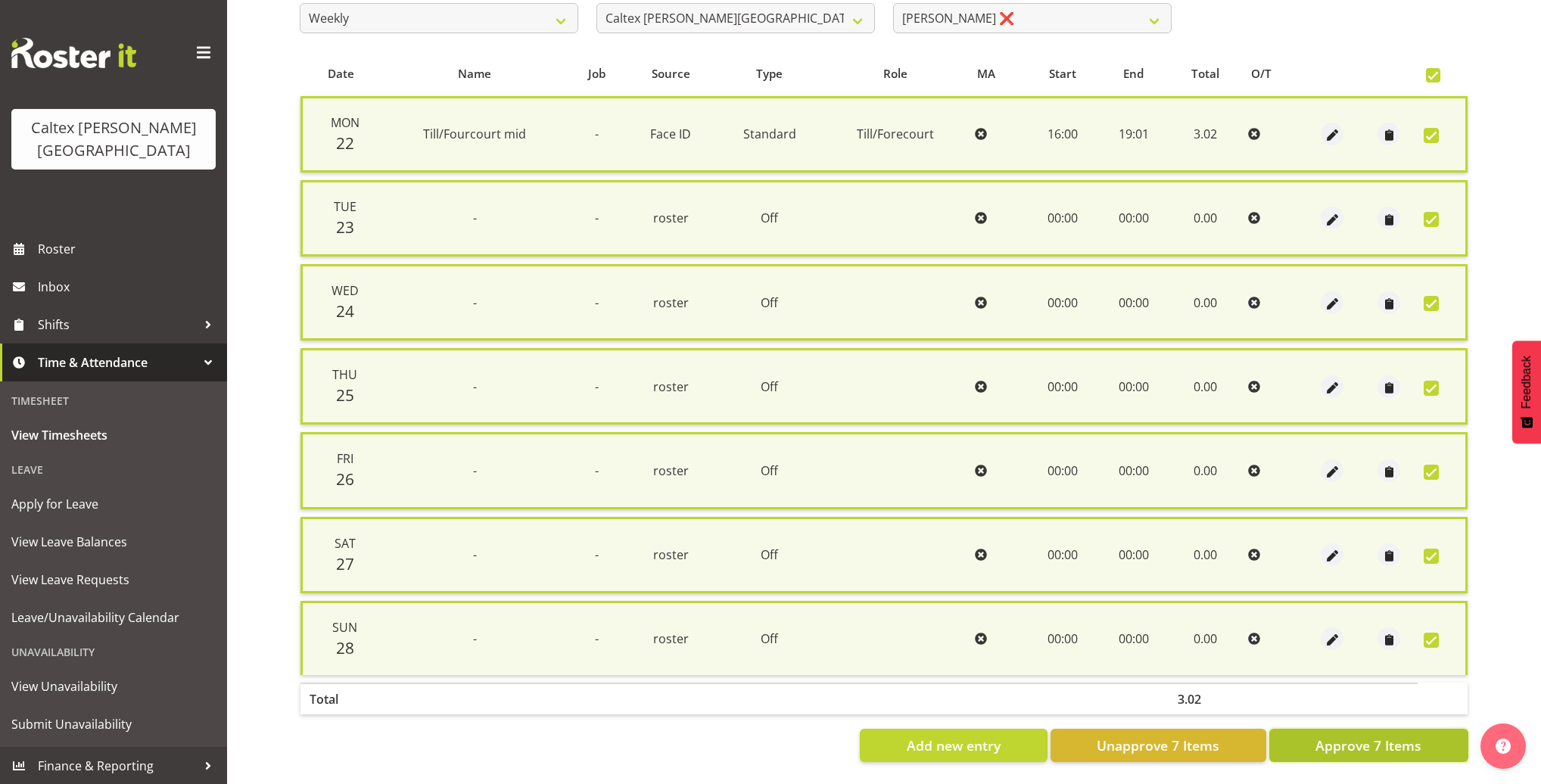
click at [1342, 737] on span "Approve 7 Items" at bounding box center [1368, 745] width 106 height 20
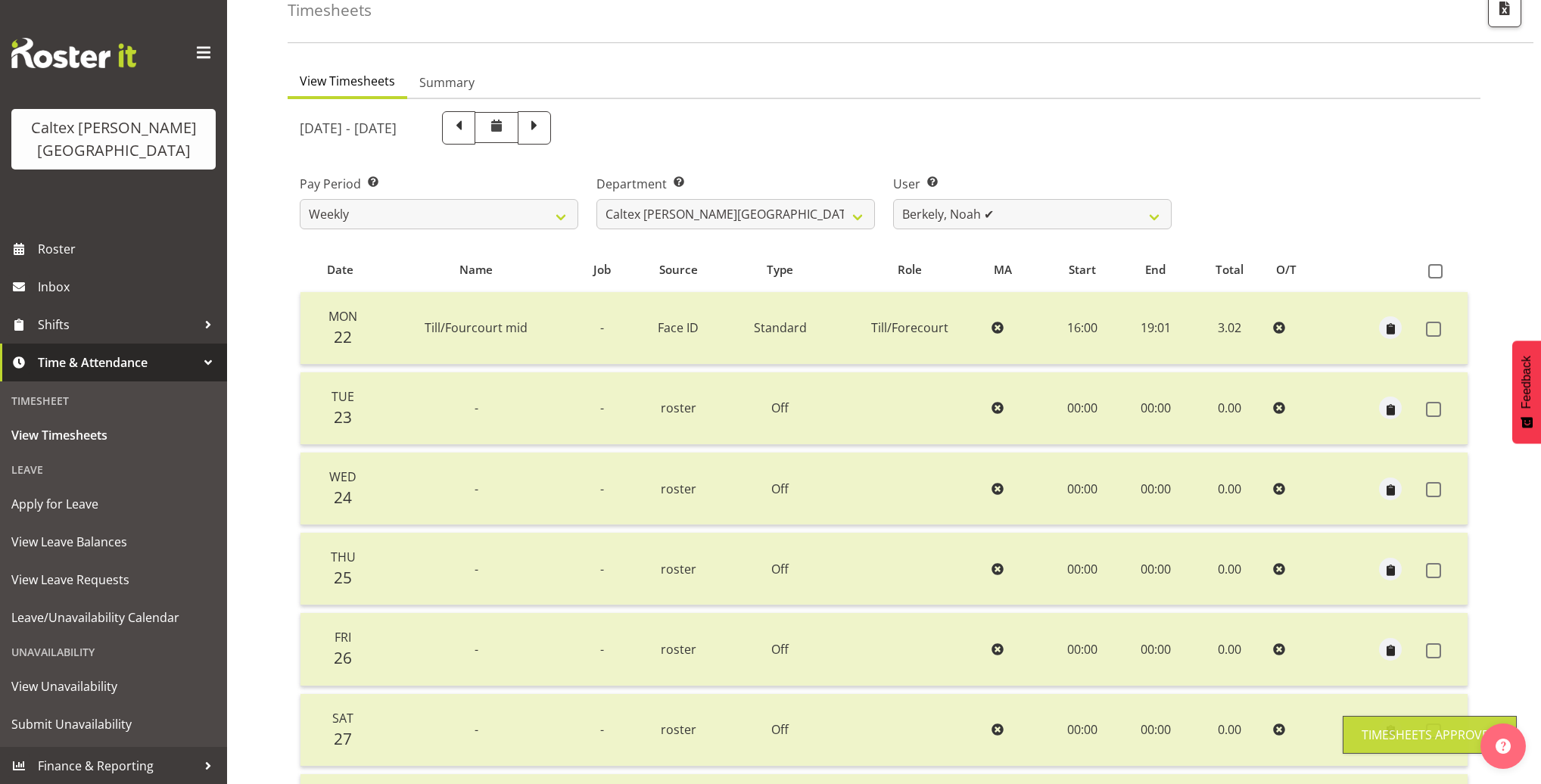
scroll to position [0, 0]
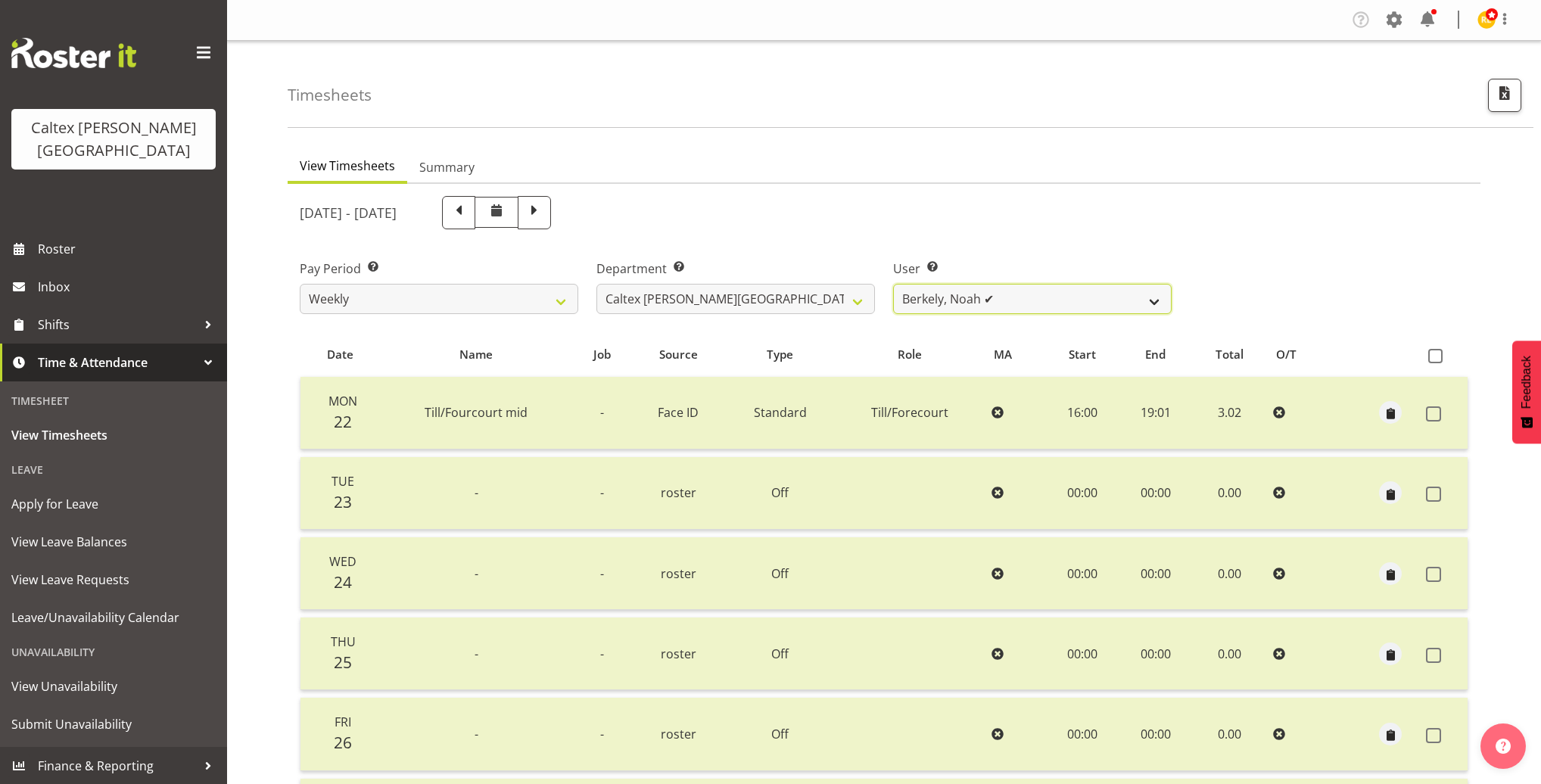
click at [1135, 299] on select "Grant, Adam ✔ Robertson, Christine ✔ Bullock, Christopher ✔ Wasley, Connor ✔ Jo…" at bounding box center [1032, 298] width 278 height 30
click at [893, 284] on select "Grant, Adam ✔ Robertson, Christine ✔ Bullock, Christopher ✔ Wasley, Connor ✔ Jo…" at bounding box center [1032, 298] width 278 height 30
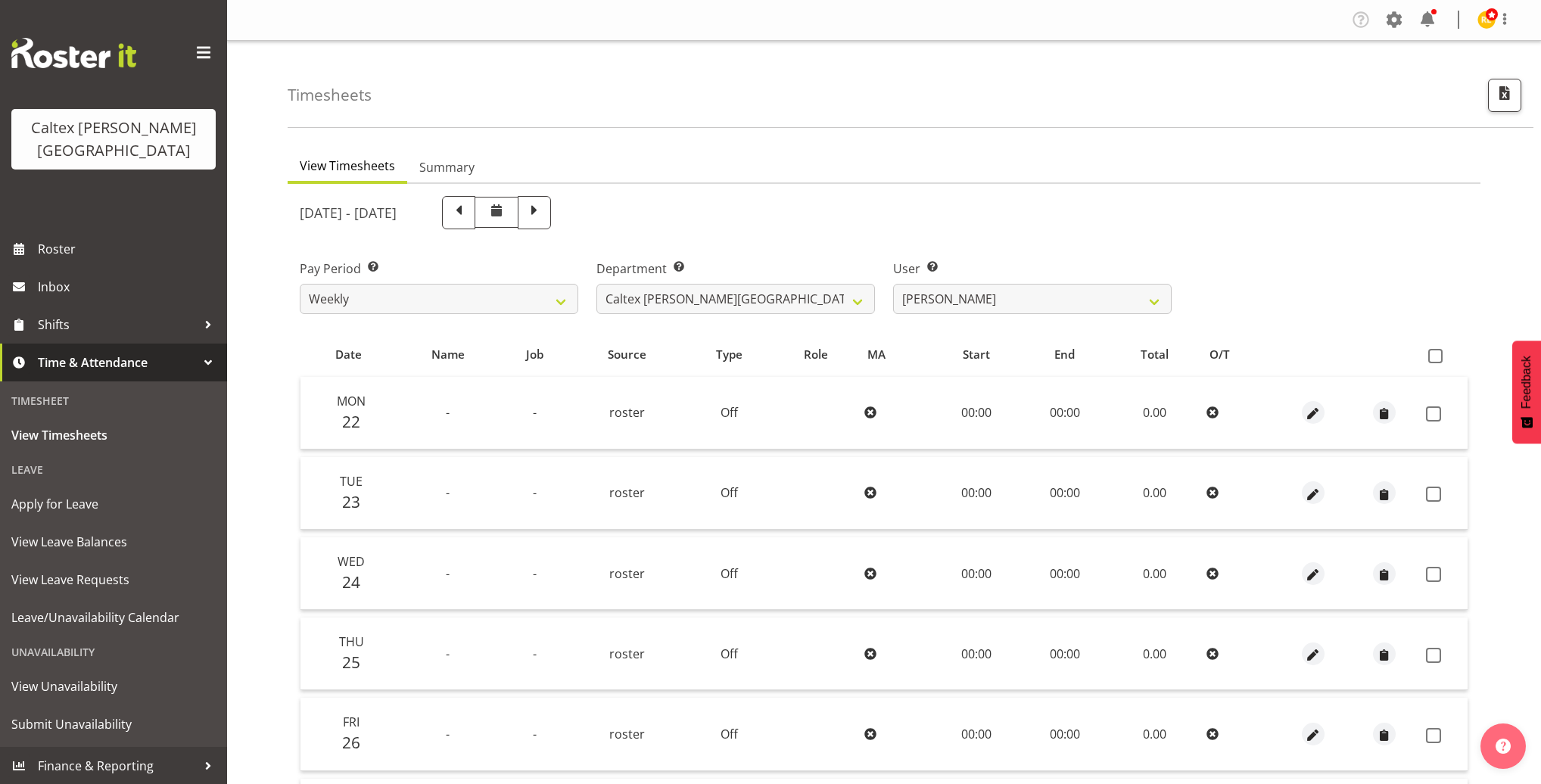
click at [1439, 355] on span at bounding box center [1434, 356] width 15 height 15
click at [1438, 355] on input "checkbox" at bounding box center [1432, 356] width 10 height 10
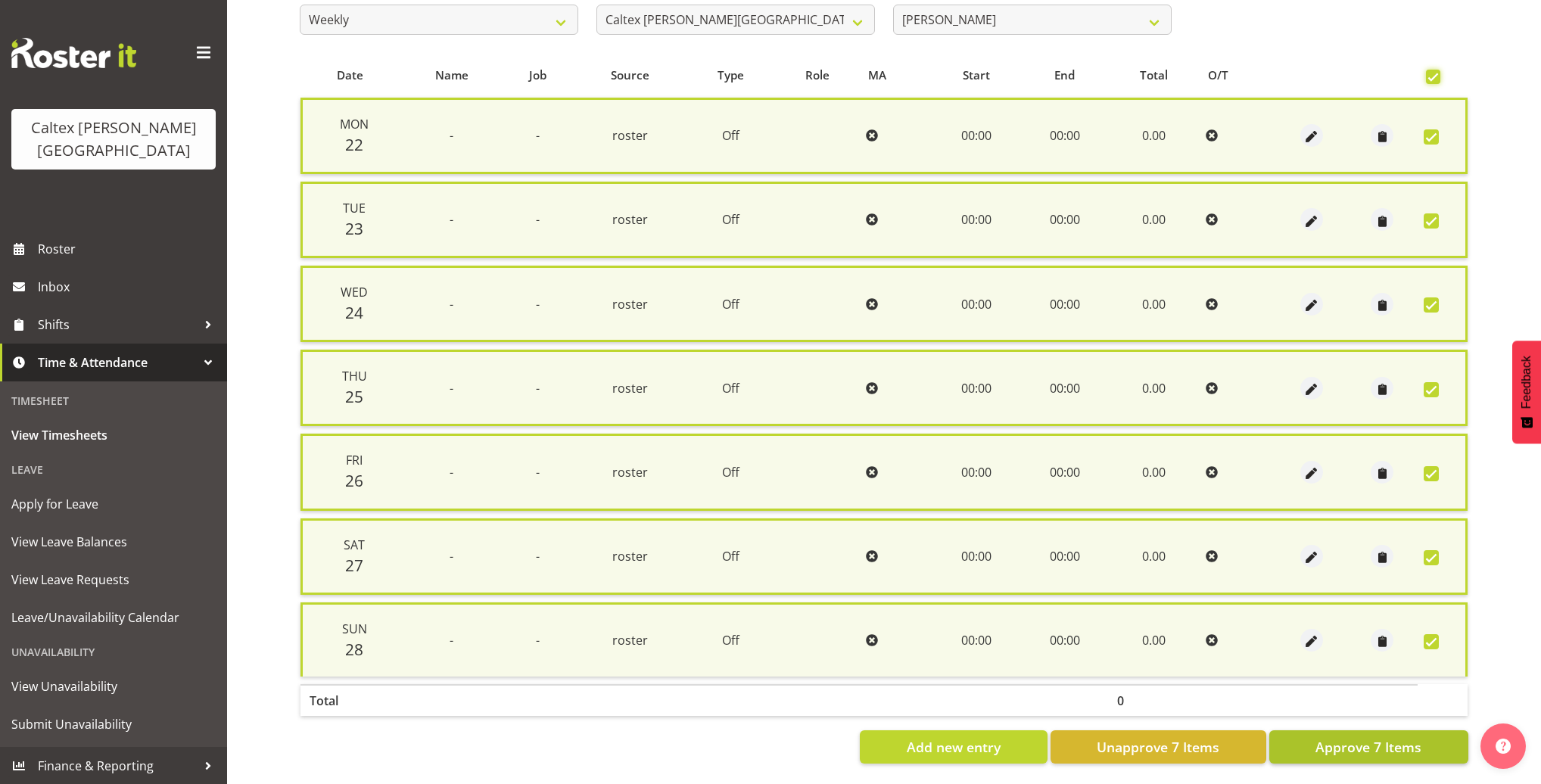
scroll to position [280, 0]
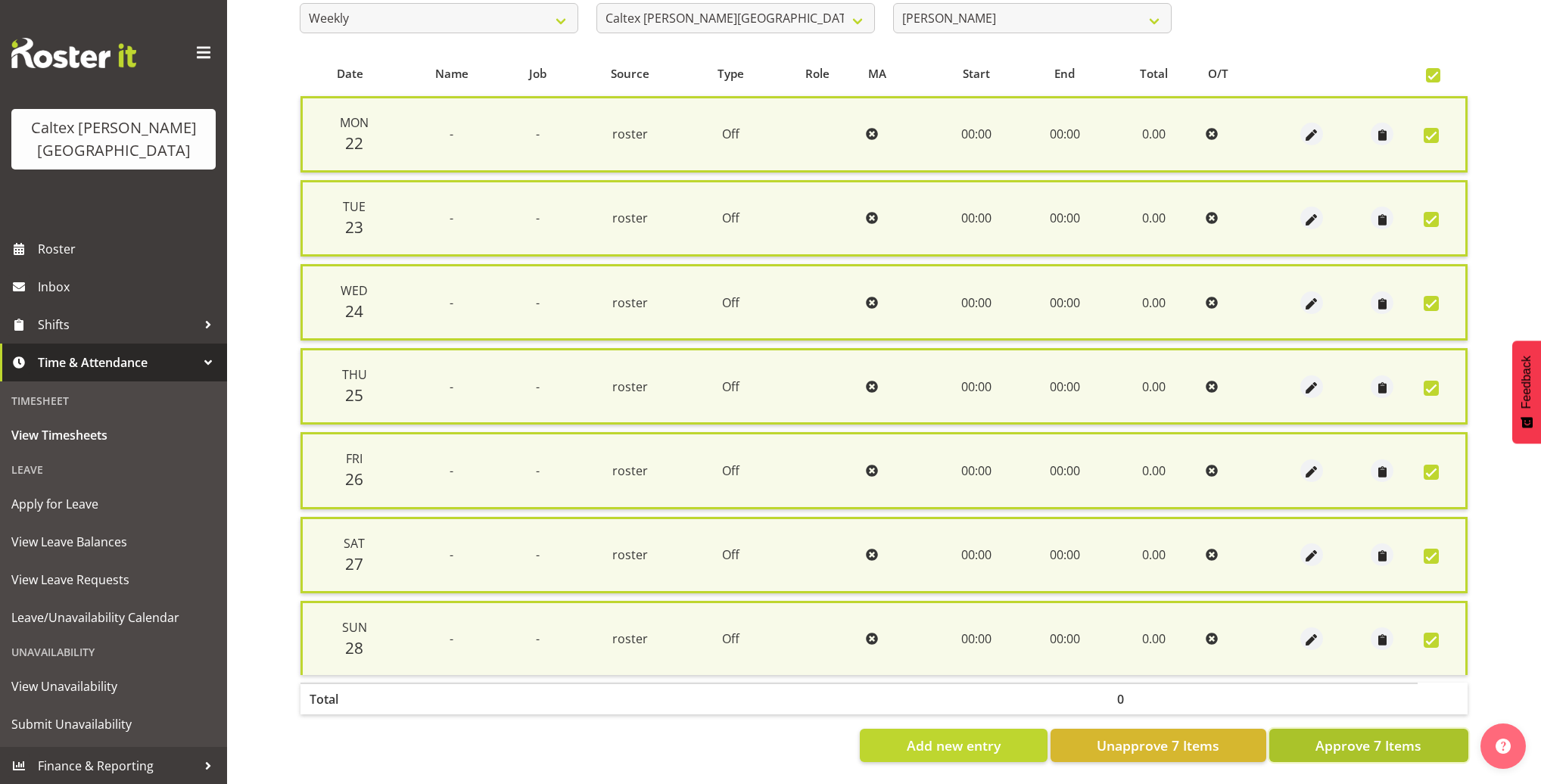
click at [1385, 736] on span "Approve 7 Items" at bounding box center [1368, 745] width 106 height 20
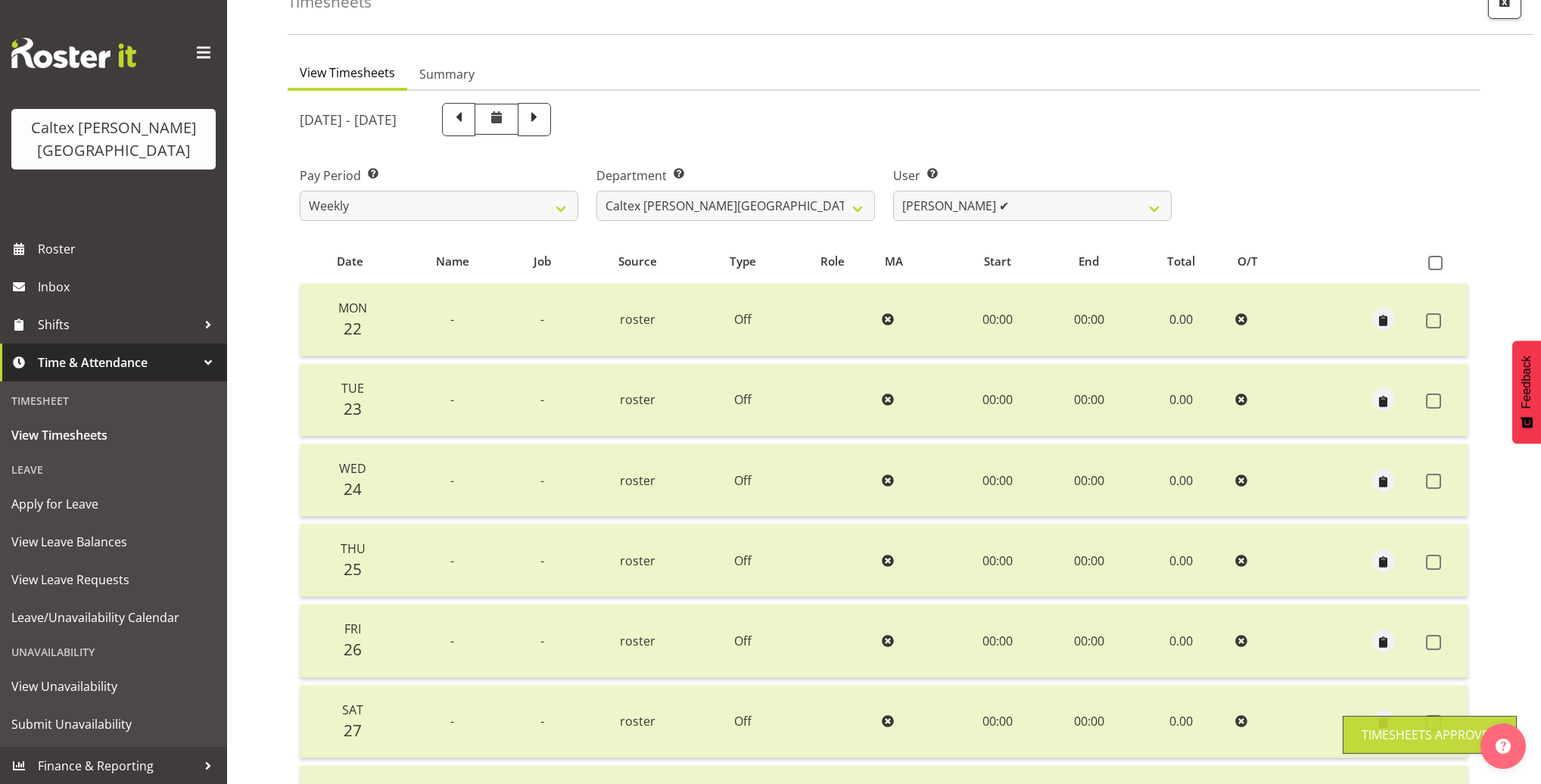
scroll to position [0, 0]
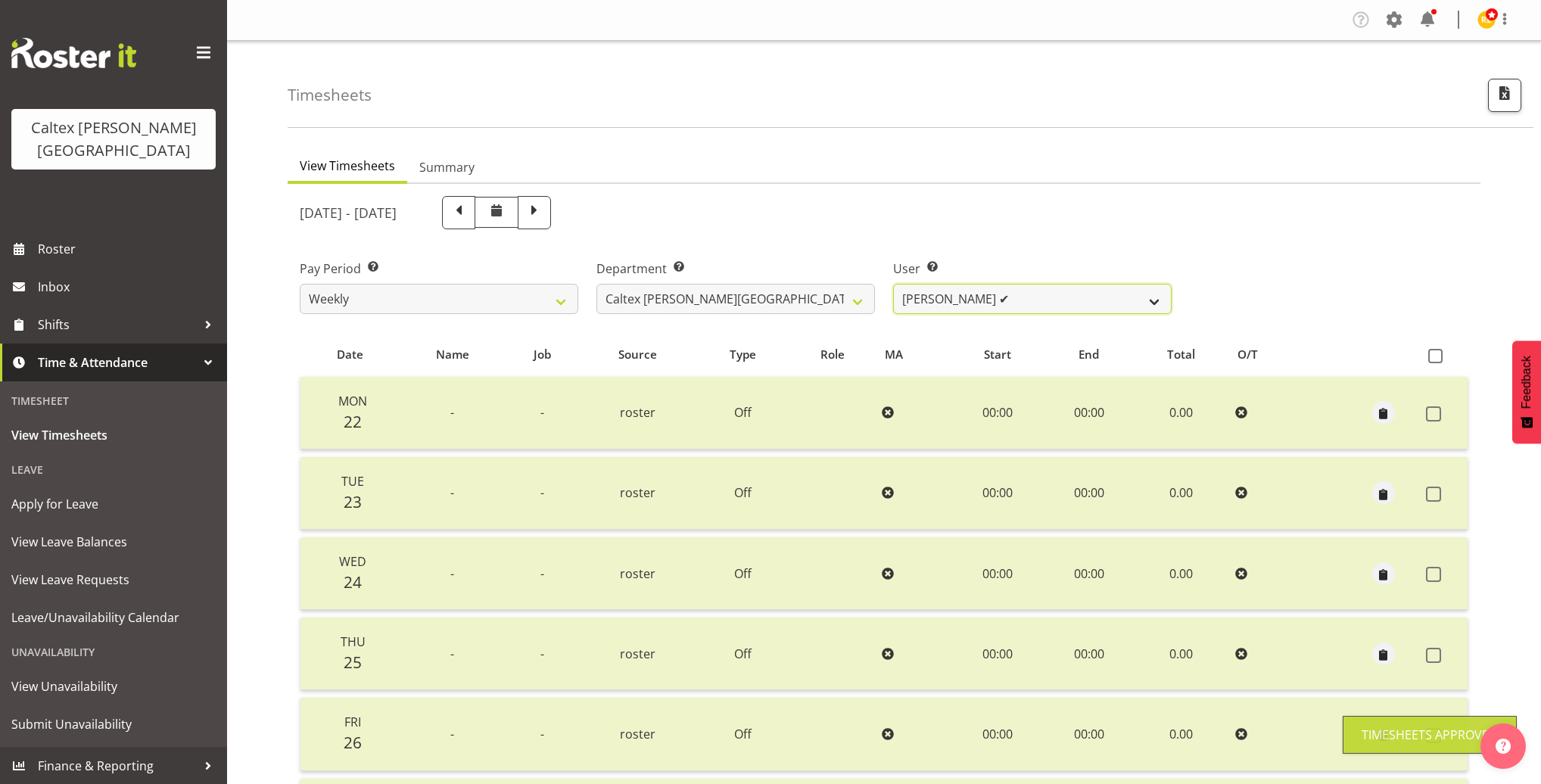
click at [1108, 299] on select "Grant, Adam ✔ Robertson, Christine ✔ Bullock, Christopher ✔ Wasley, Connor ✔ Jo…" at bounding box center [1032, 298] width 278 height 30
click at [893, 284] on select "Grant, Adam ✔ Robertson, Christine ✔ Bullock, Christopher ✔ Wasley, Connor ✔ Jo…" at bounding box center [1032, 298] width 278 height 30
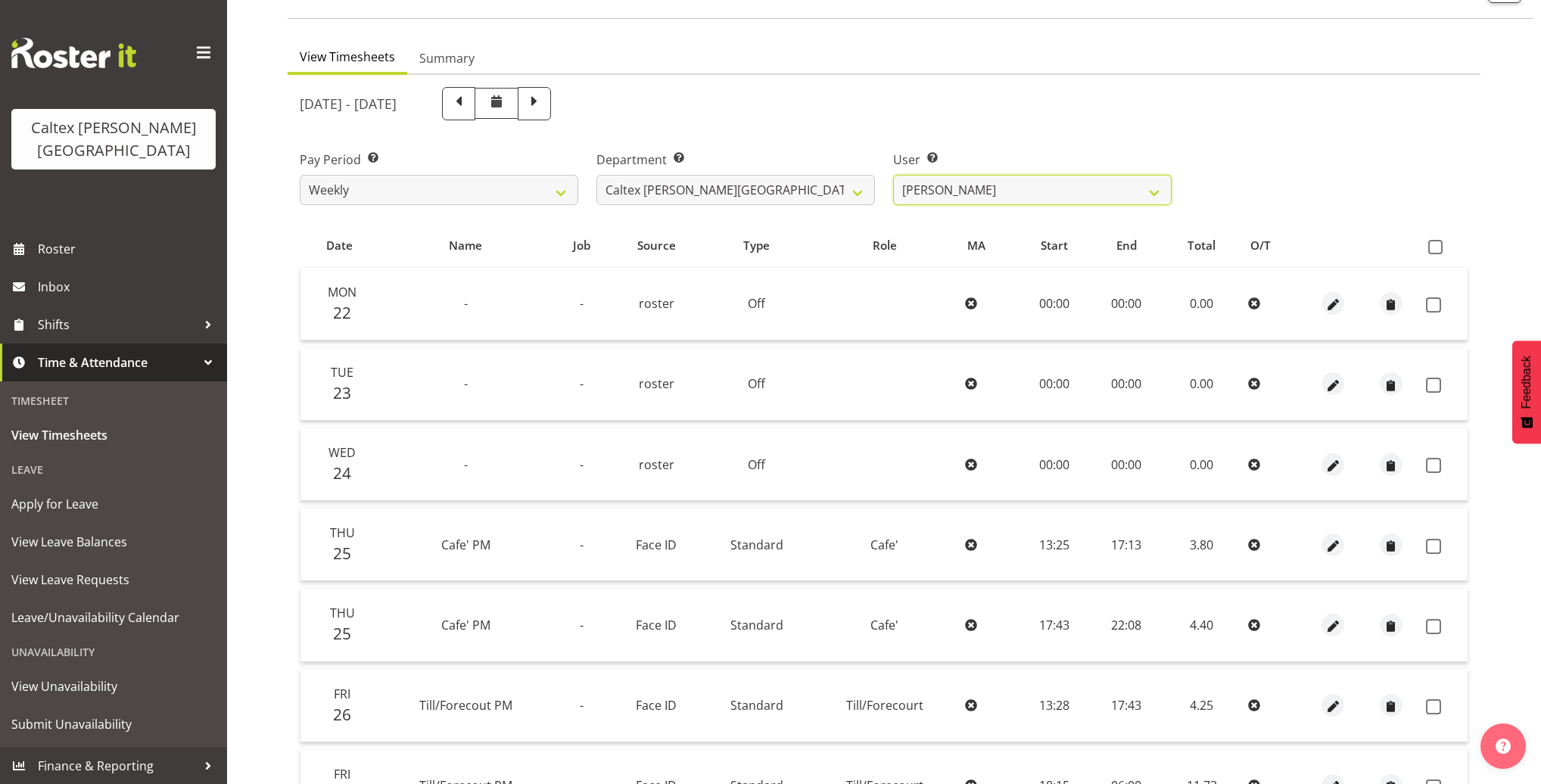
scroll to position [100, 0]
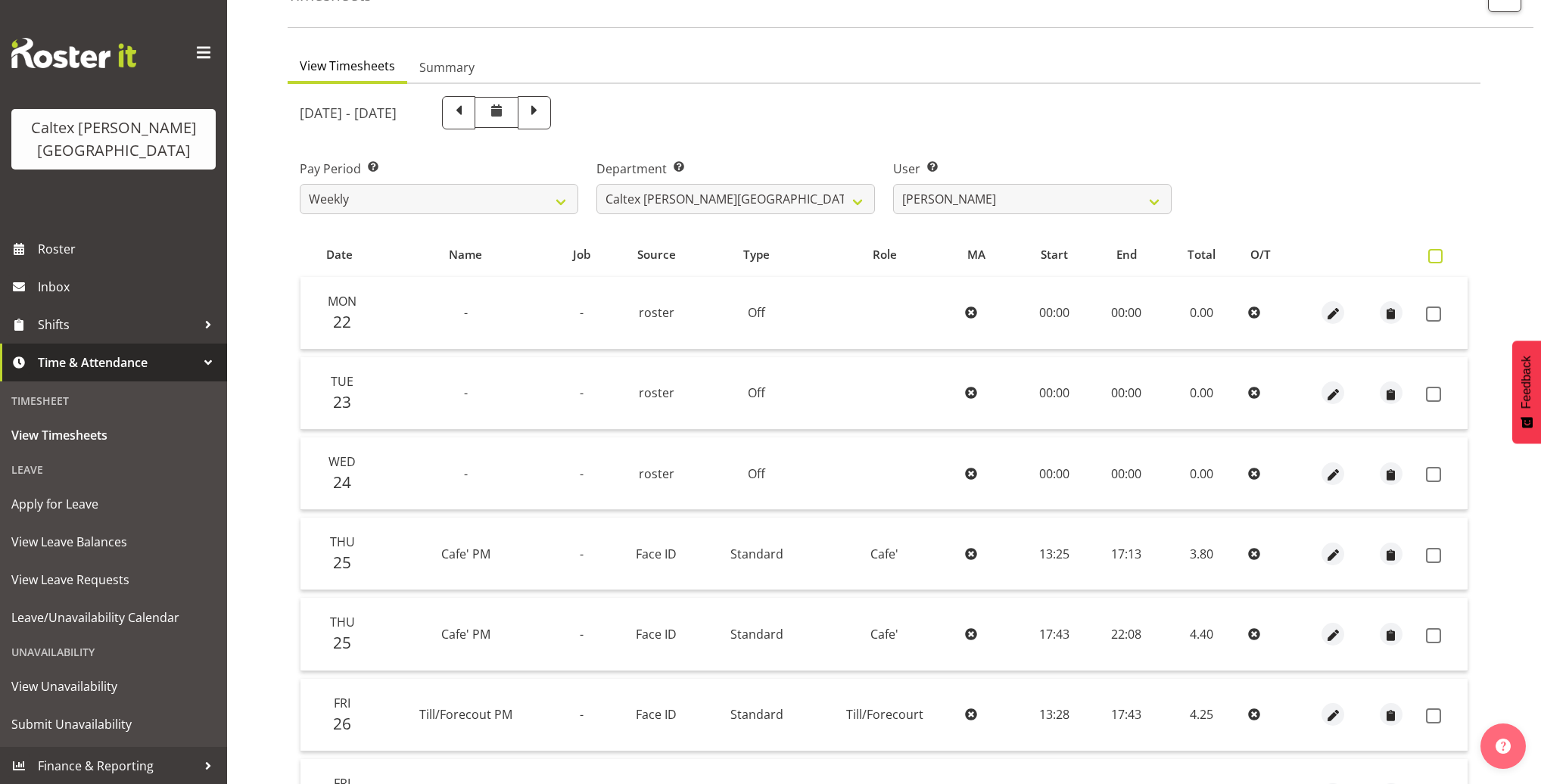
click at [1437, 259] on span at bounding box center [1434, 256] width 15 height 15
click at [1437, 259] on input "checkbox" at bounding box center [1432, 256] width 10 height 10
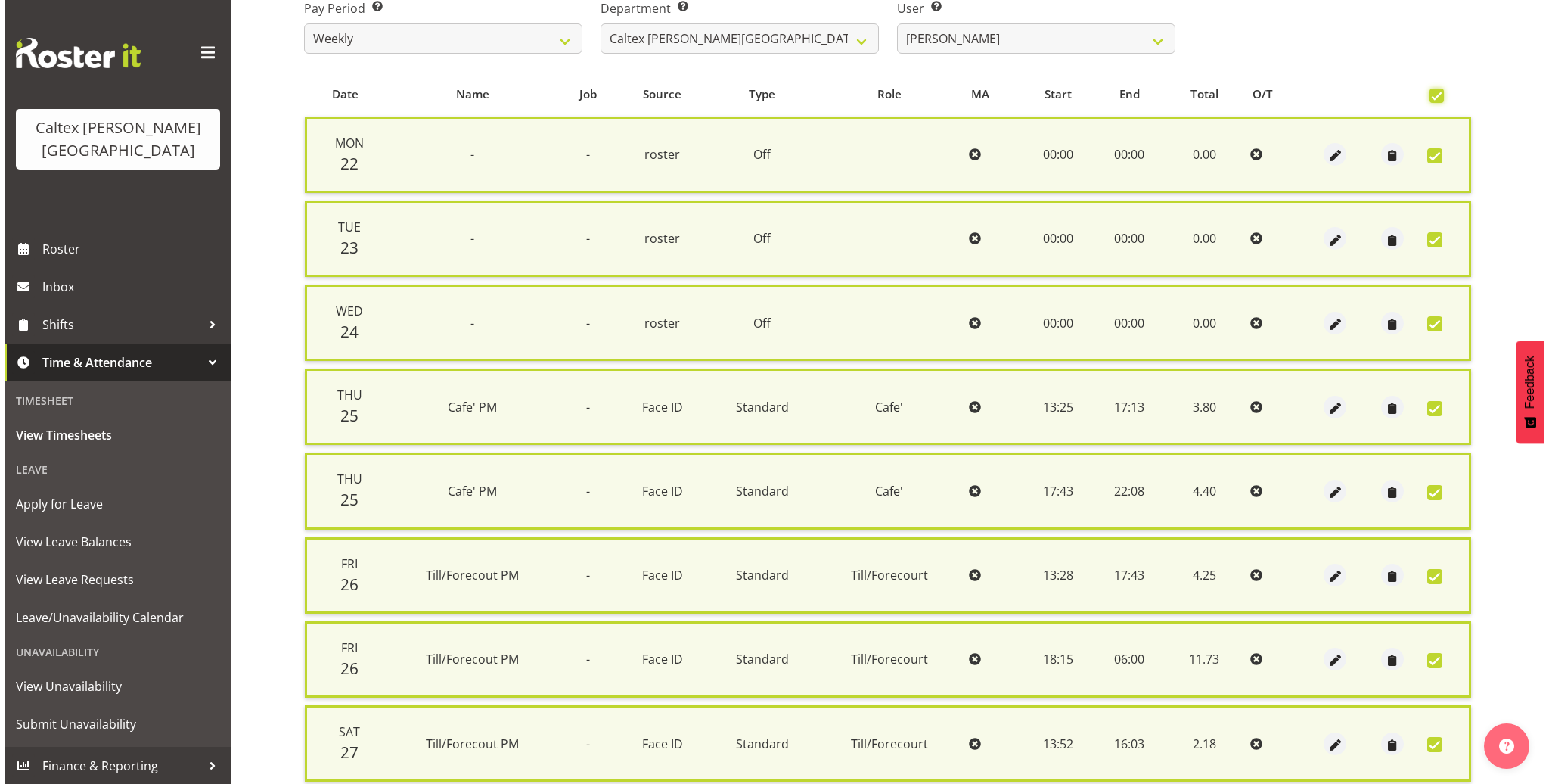
scroll to position [261, 0]
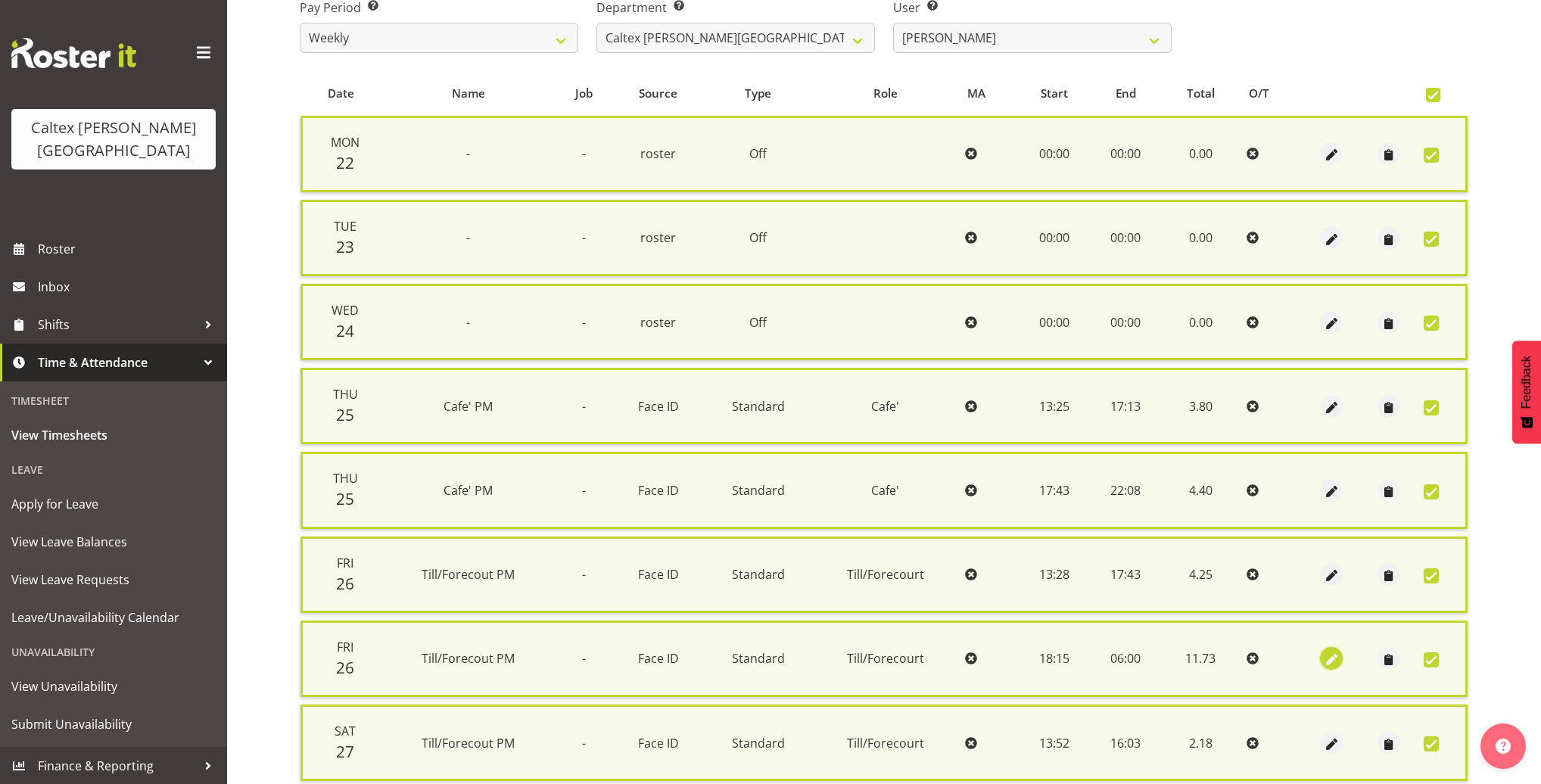
click at [1323, 651] on span "button" at bounding box center [1331, 660] width 18 height 18
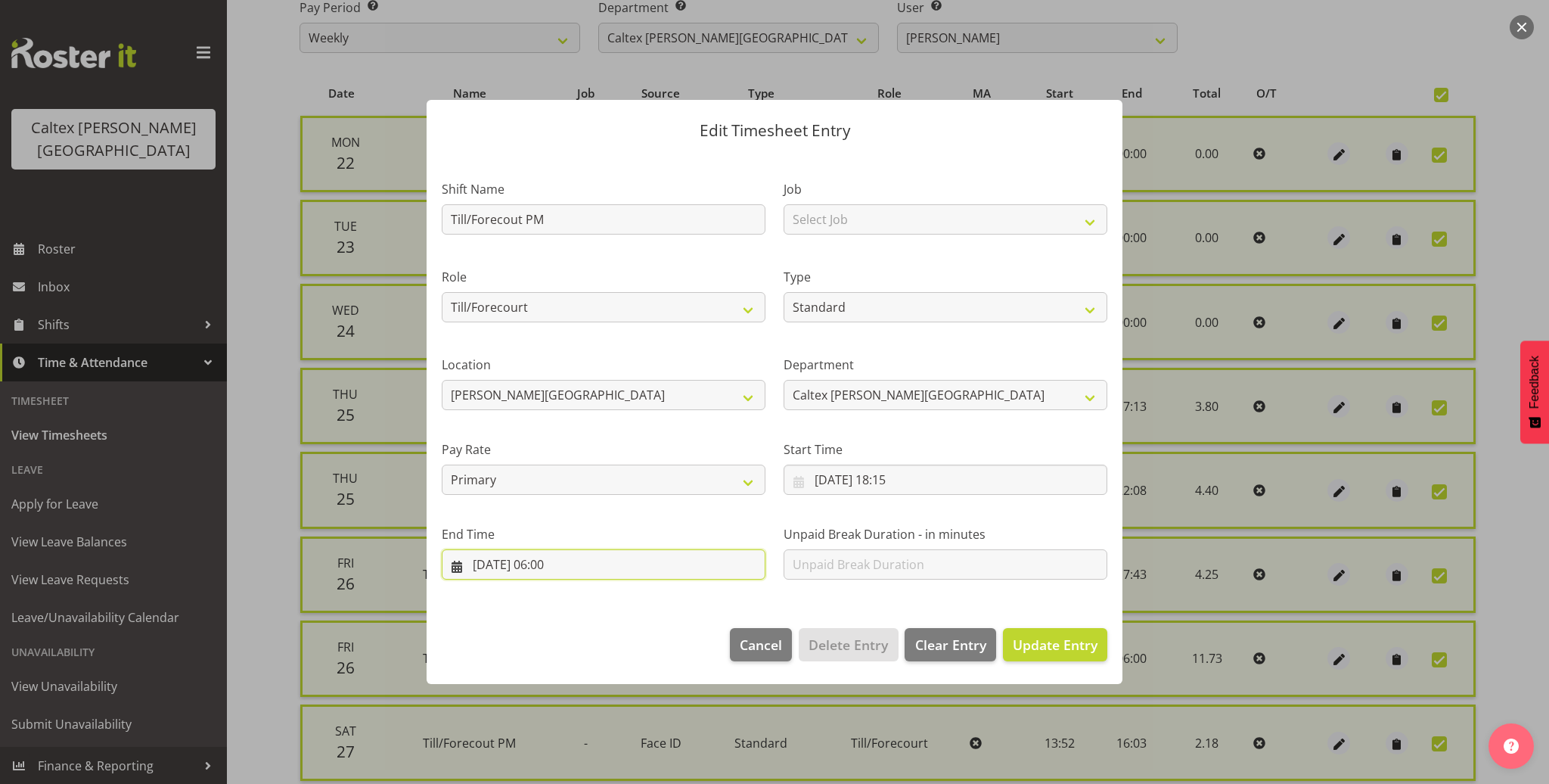
click at [569, 566] on input "27/09/2025, 06:00" at bounding box center [603, 564] width 323 height 30
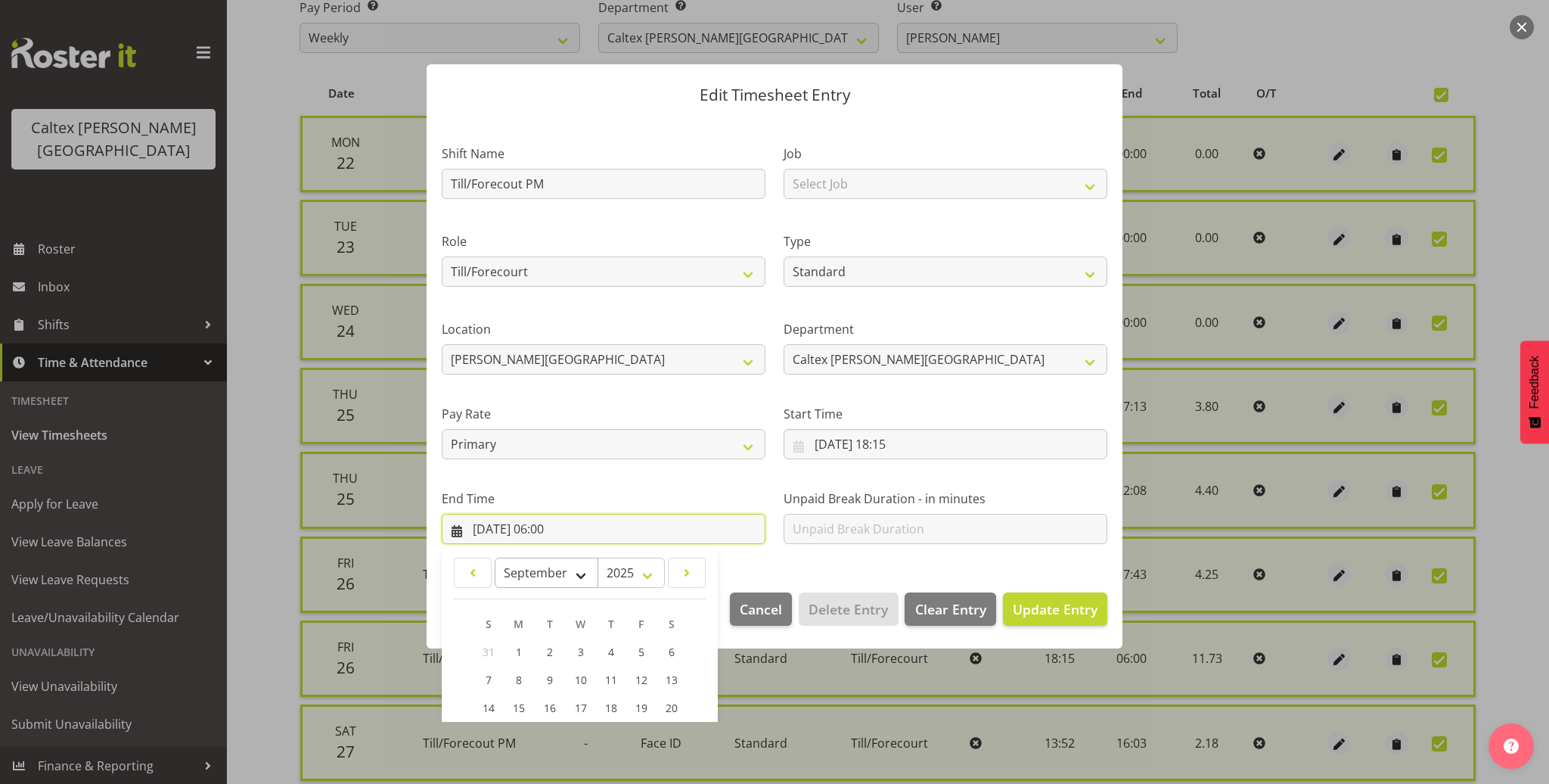
scroll to position [203, 0]
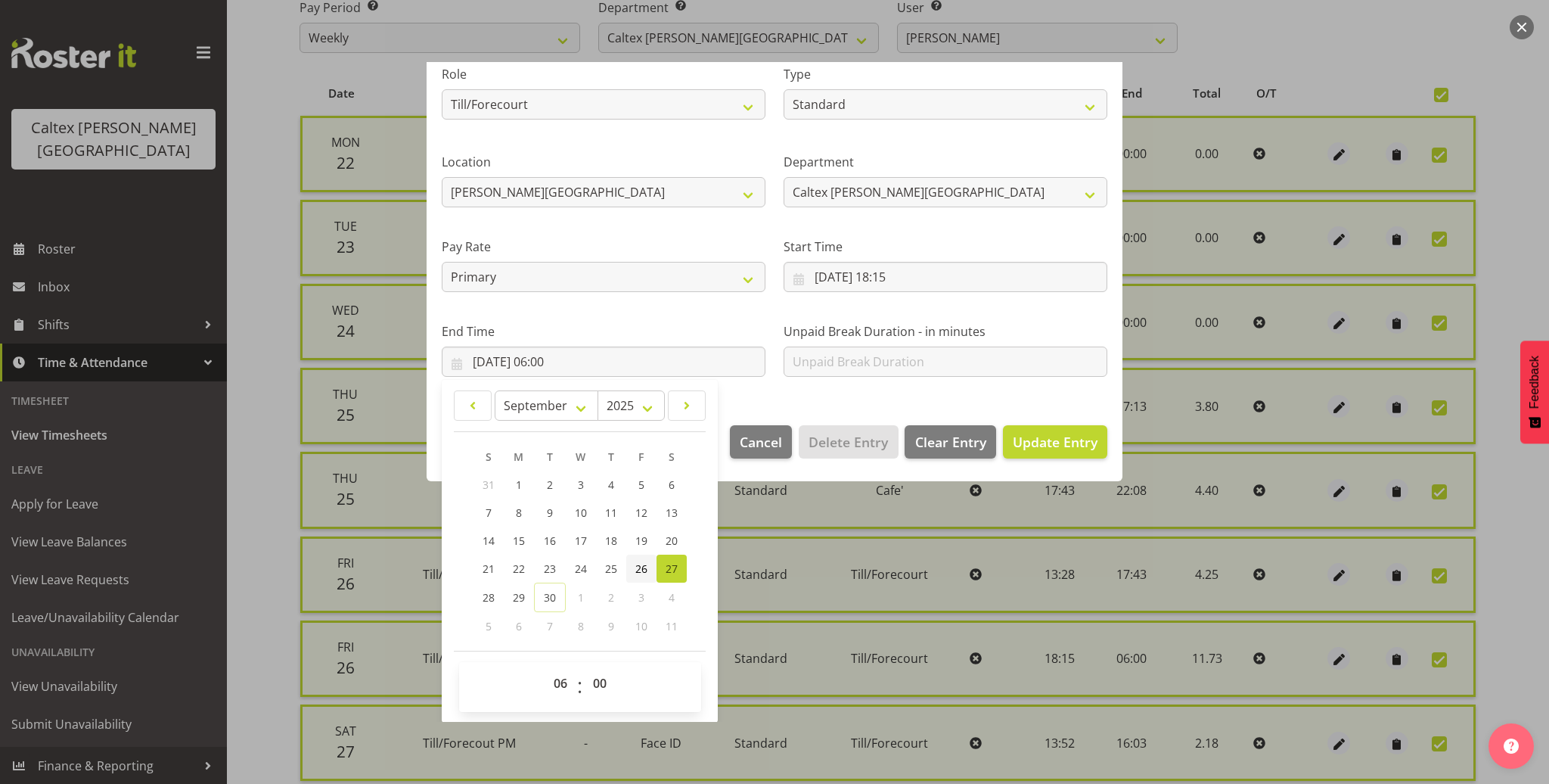
click at [639, 576] on link "26" at bounding box center [641, 568] width 30 height 28
click at [555, 683] on select "00 01 02 03 04 05 06 07 08 09 10 11 12 13 14 15 16 17 18 19 20 21 22 23" at bounding box center [563, 683] width 34 height 30
click at [546, 668] on select "00 01 02 03 04 05 06 07 08 09 10 11 12 13 14 15 16 17 18 19 20 21 22 23" at bounding box center [563, 683] width 34 height 30
click at [597, 681] on select "00 01 02 03 04 05 06 07 08 09 10 11 12 13 14 15 16 17 18 19 20 21 22 23 24 25 2…" at bounding box center [602, 683] width 34 height 30
click at [585, 668] on select "00 01 02 03 04 05 06 07 08 09 10 11 12 13 14 15 16 17 18 19 20 21 22 23 24 25 2…" at bounding box center [602, 683] width 34 height 30
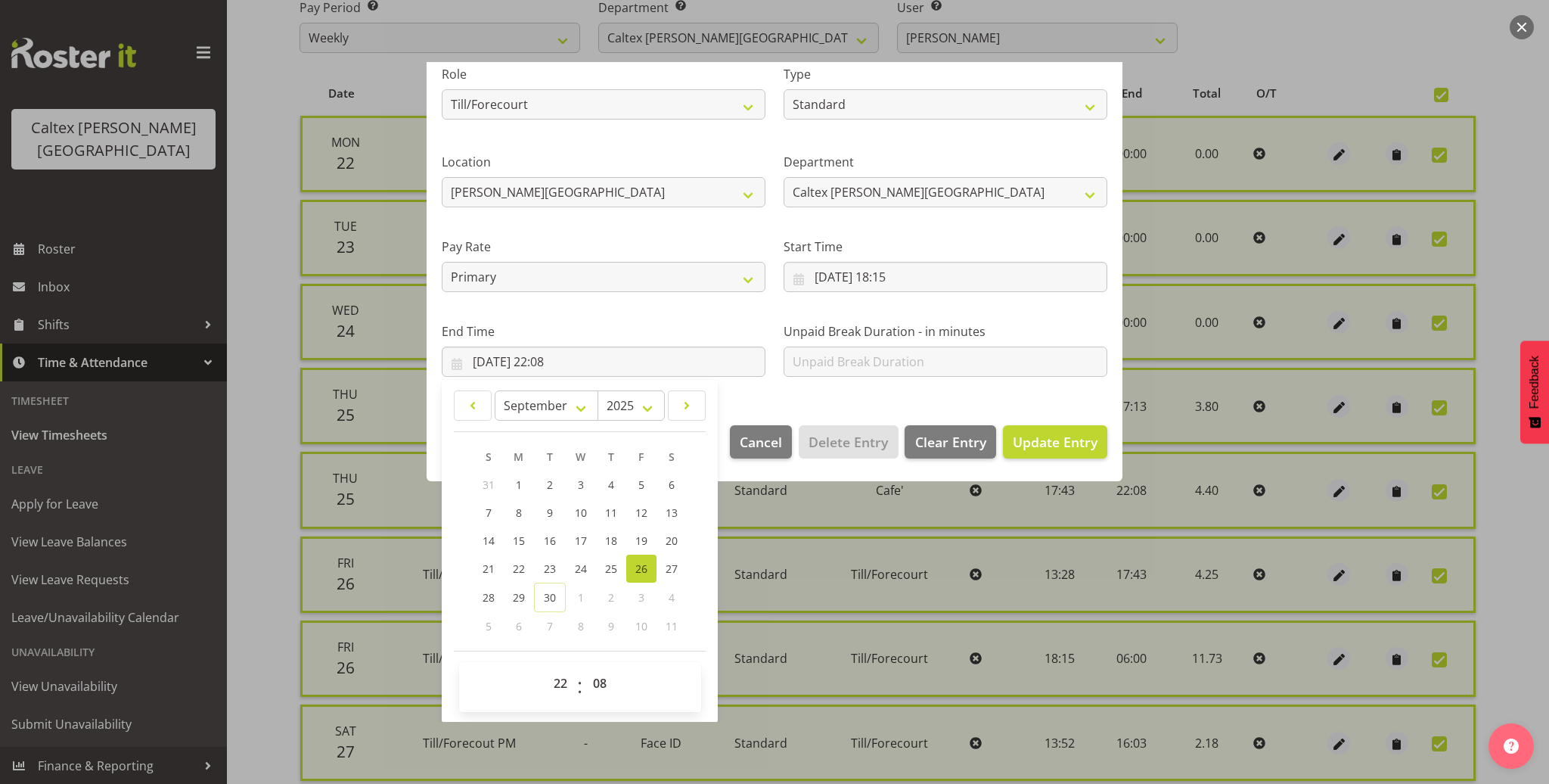
click at [752, 383] on div "End Time 26/09/2025, 22:08 January February March April May June July August Se…" at bounding box center [604, 343] width 342 height 85
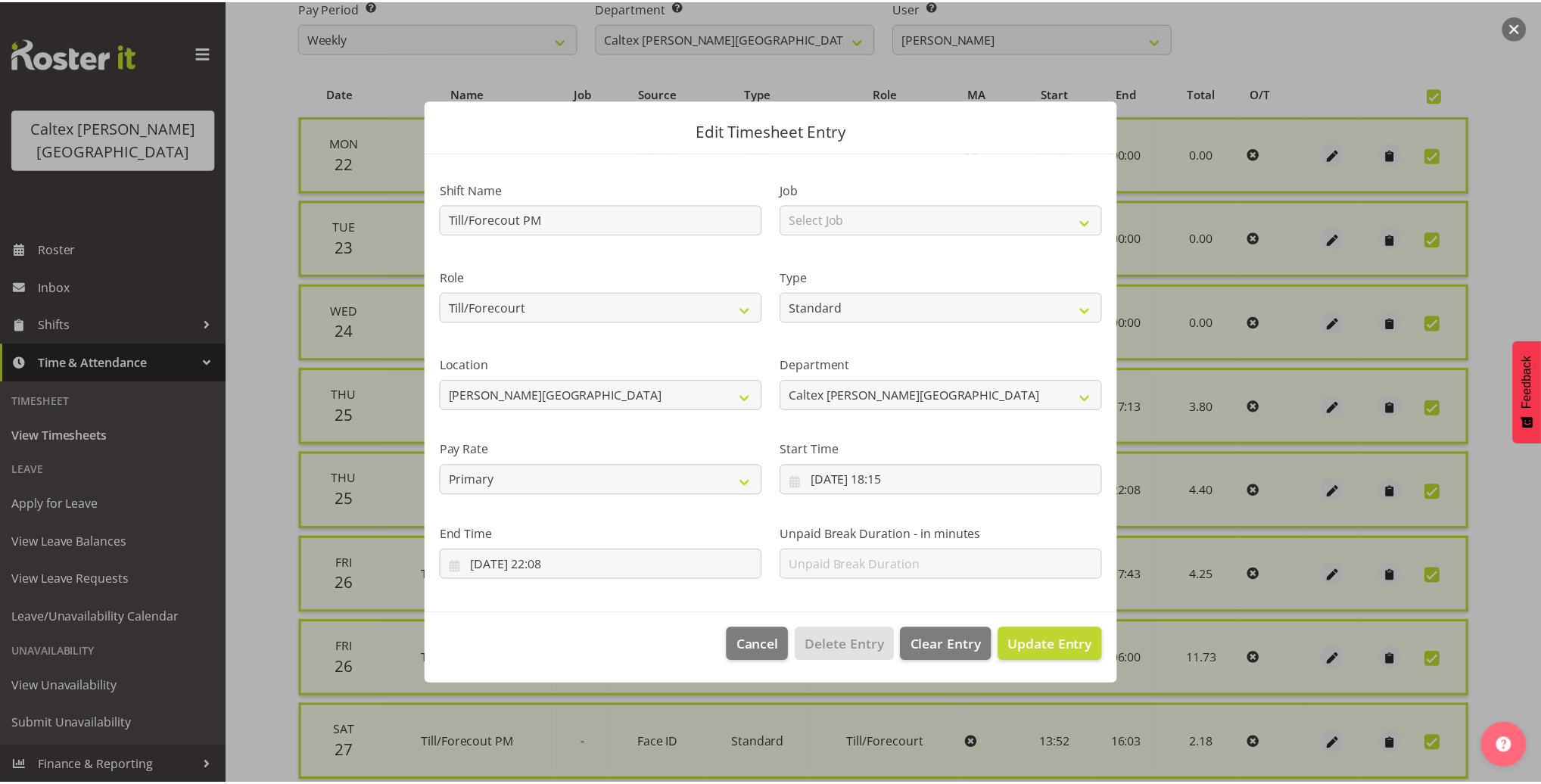
scroll to position [0, 0]
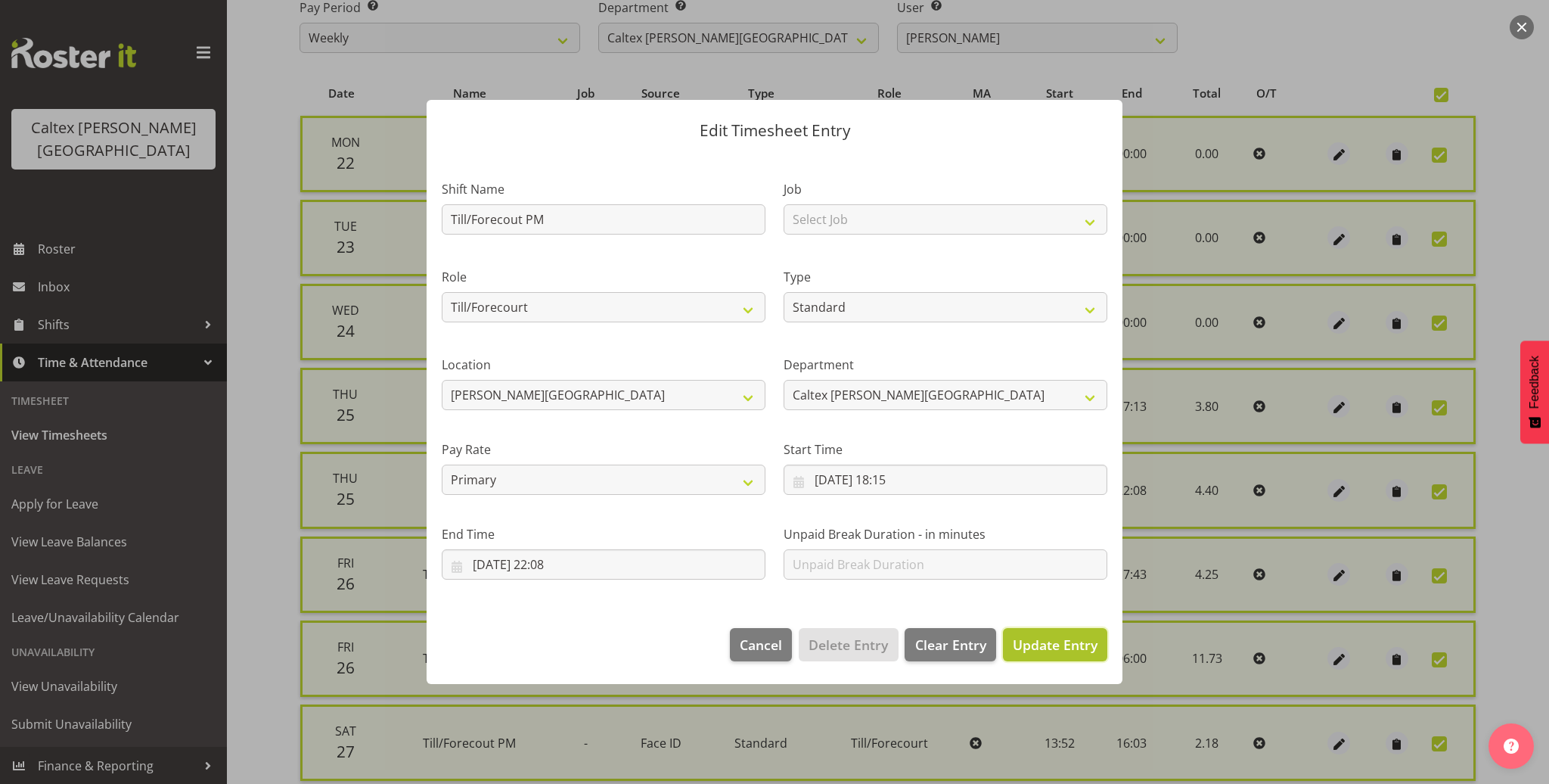
click at [1046, 642] on span "Update Entry" at bounding box center [1055, 645] width 85 height 18
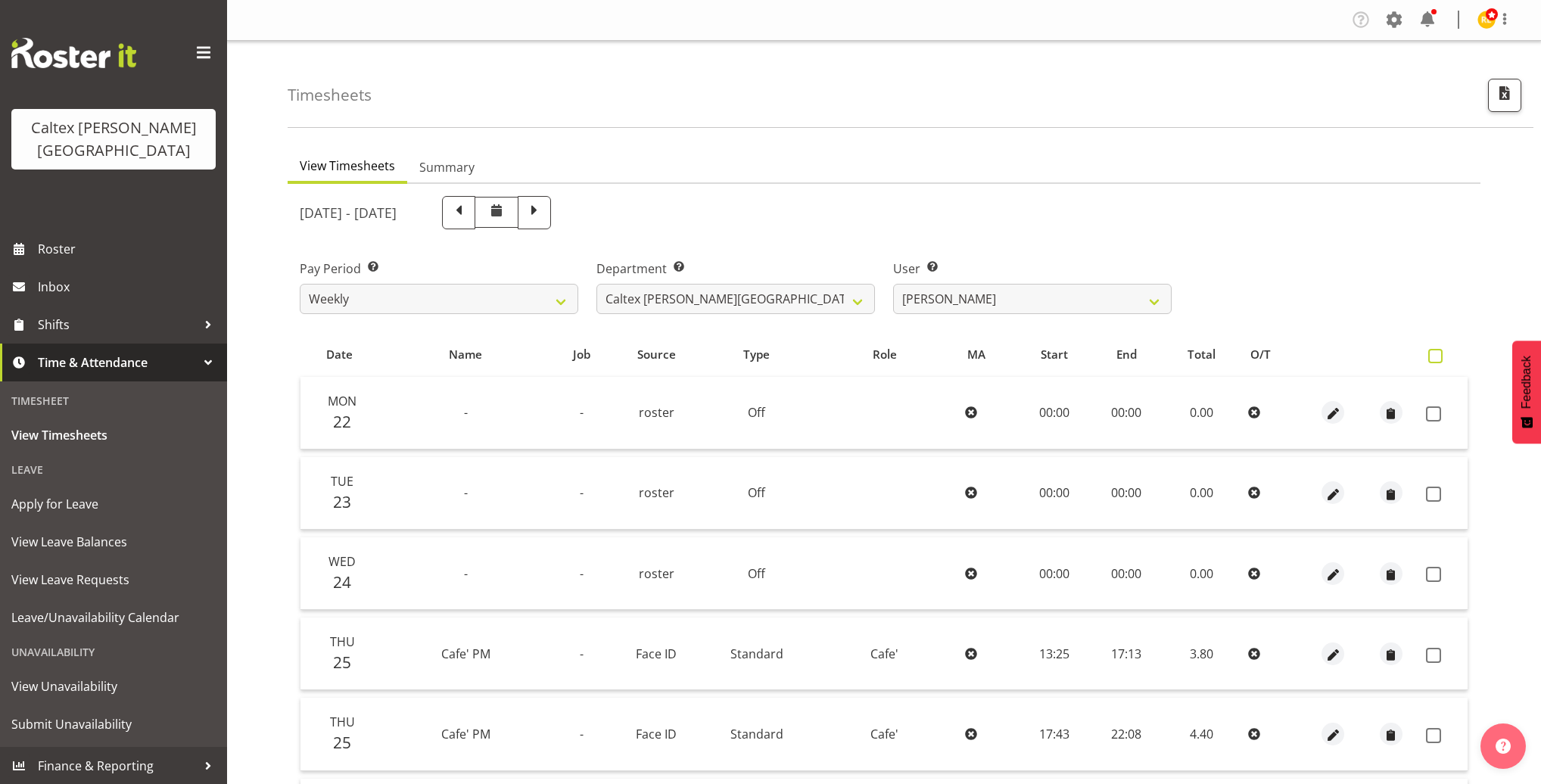
click at [1433, 354] on span at bounding box center [1434, 356] width 15 height 15
click at [1433, 354] on input "checkbox" at bounding box center [1432, 356] width 10 height 10
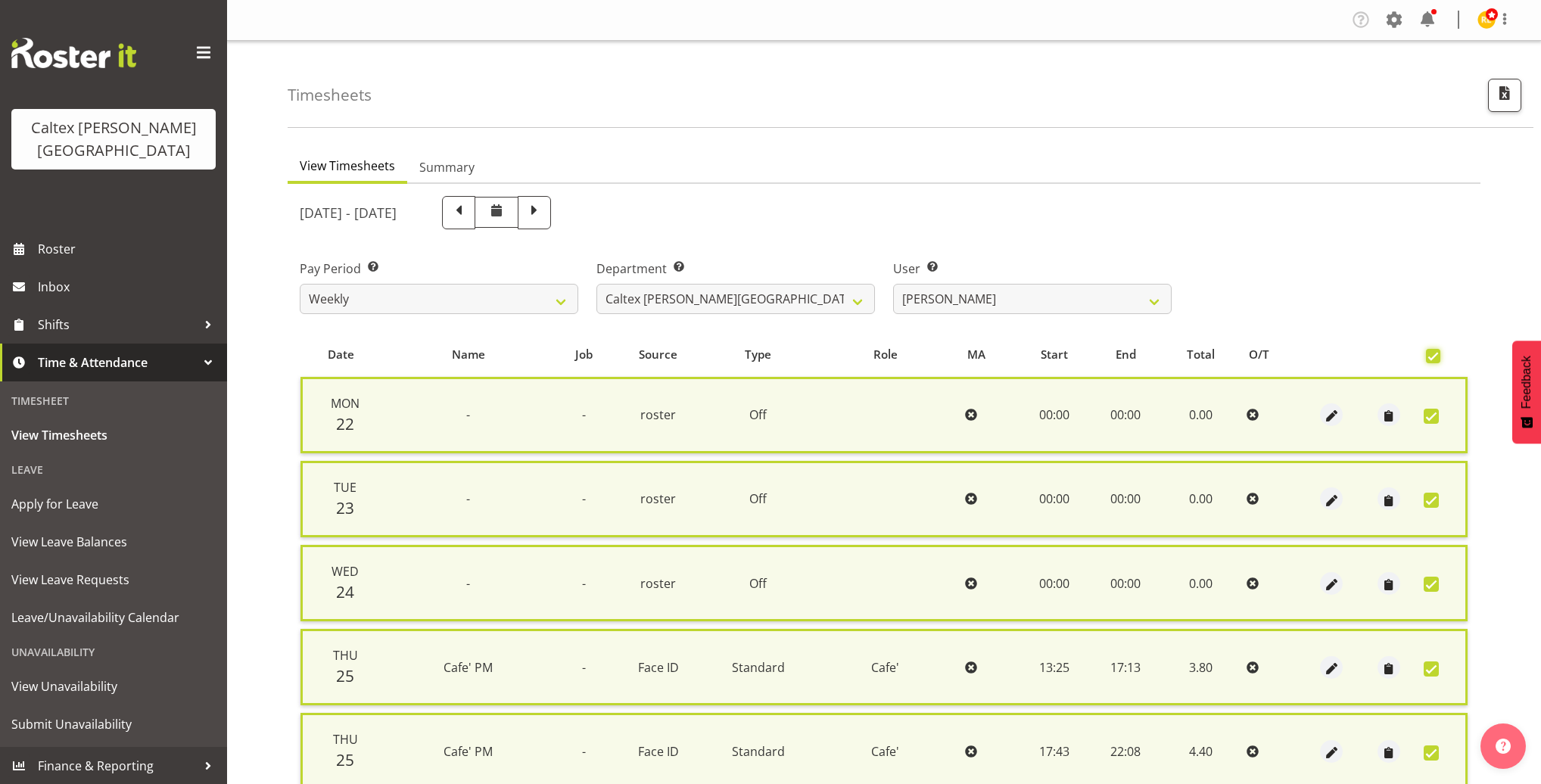
scroll to position [530, 0]
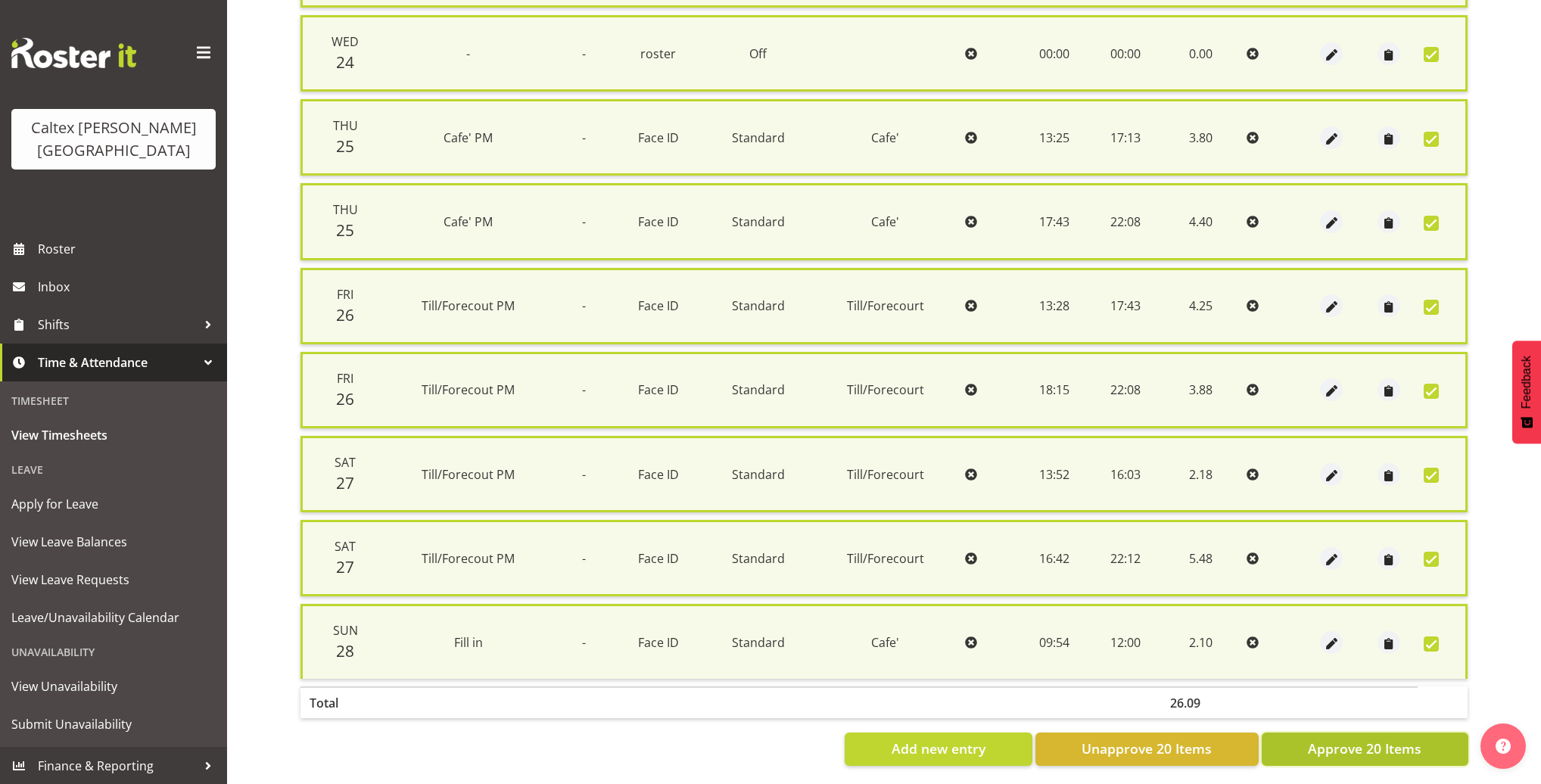
click at [1364, 738] on span "Approve 20 Items" at bounding box center [1365, 748] width 113 height 20
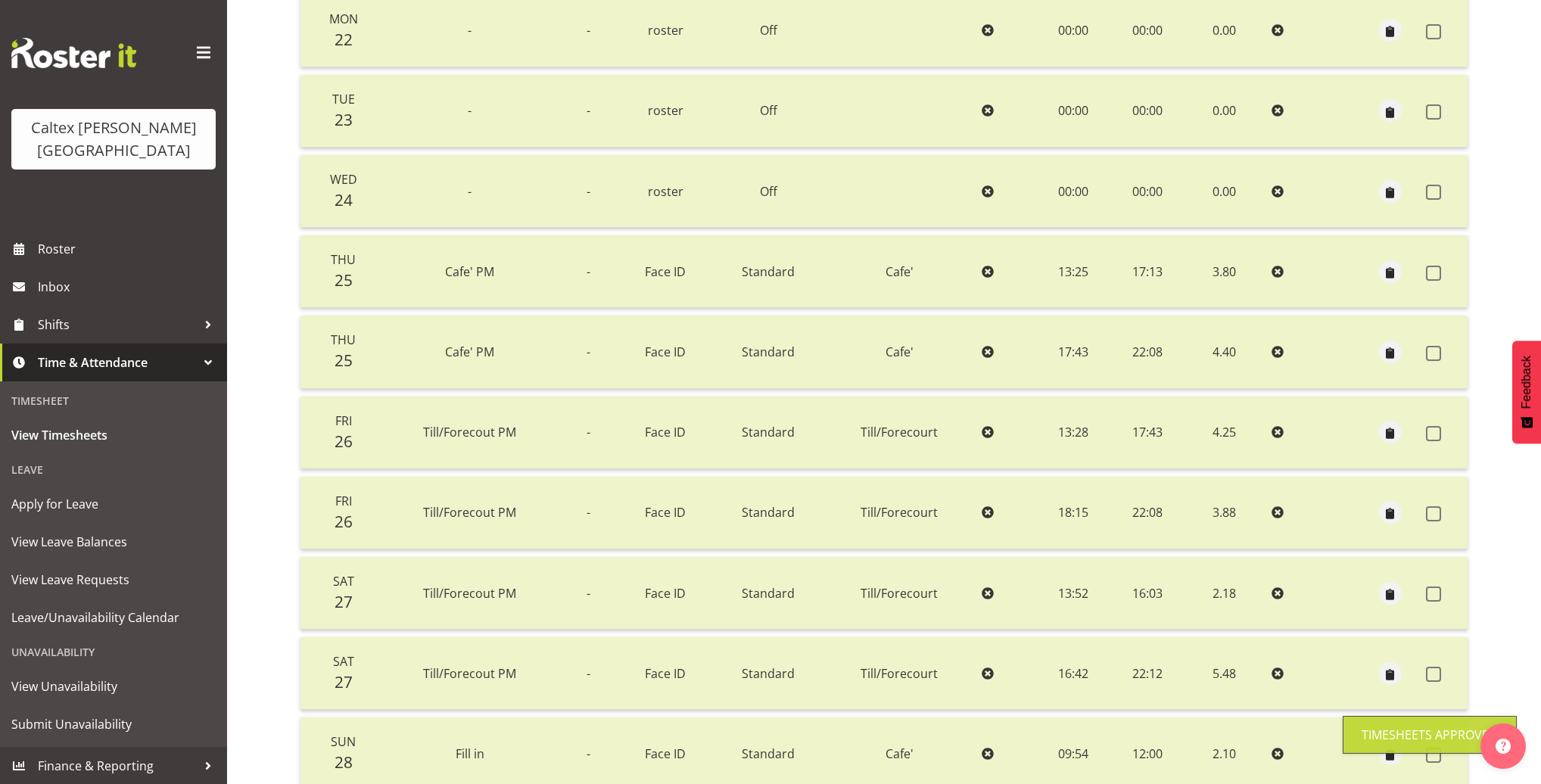
scroll to position [0, 0]
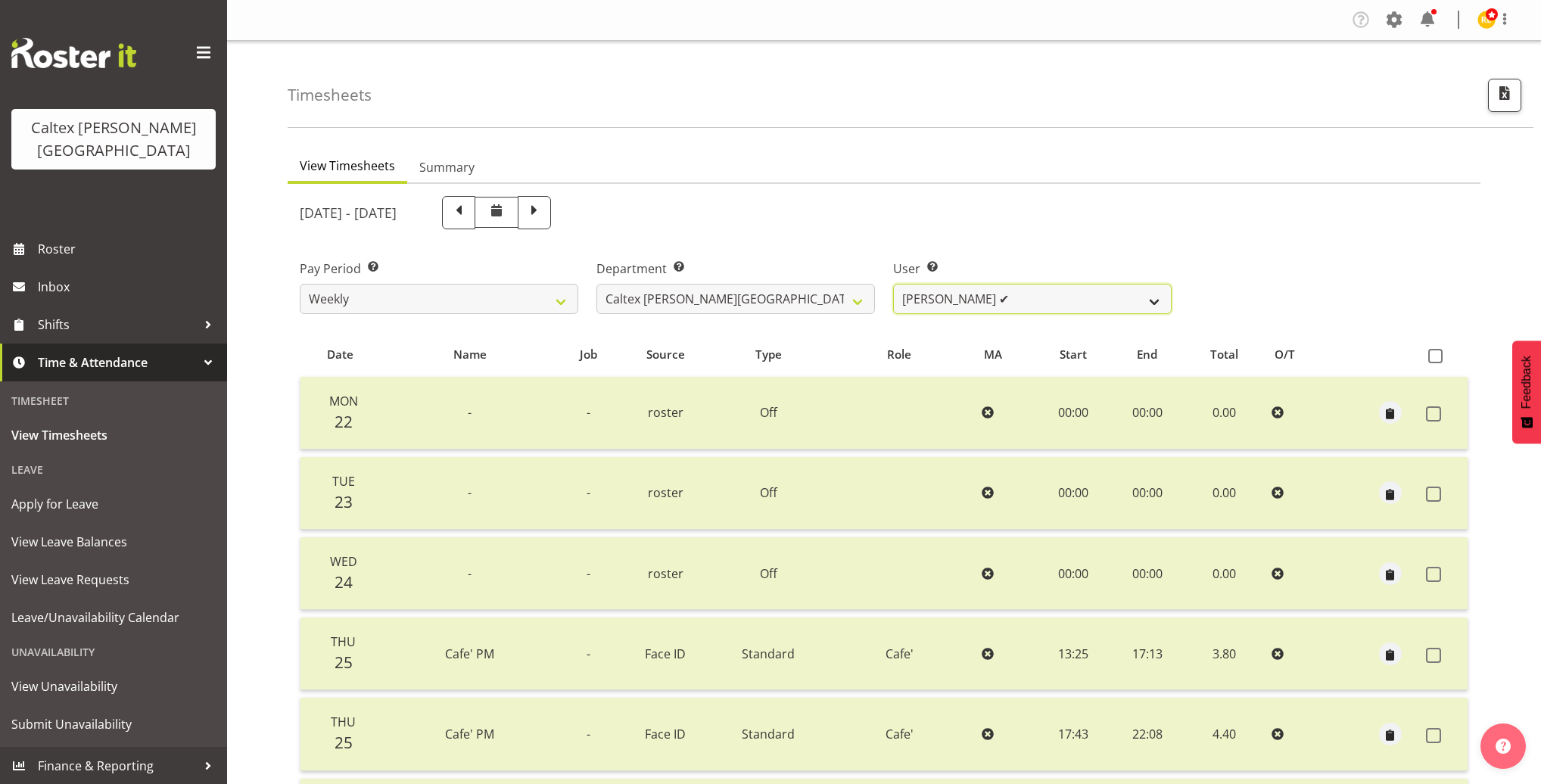
click at [1111, 300] on select "Grant, Adam ✔ Robertson, Christine ✔ Bullock, Christopher ✔ Wasley, Connor ✔ Jo…" at bounding box center [1032, 298] width 278 height 30
click at [1503, 93] on span "button" at bounding box center [1504, 93] width 20 height 20
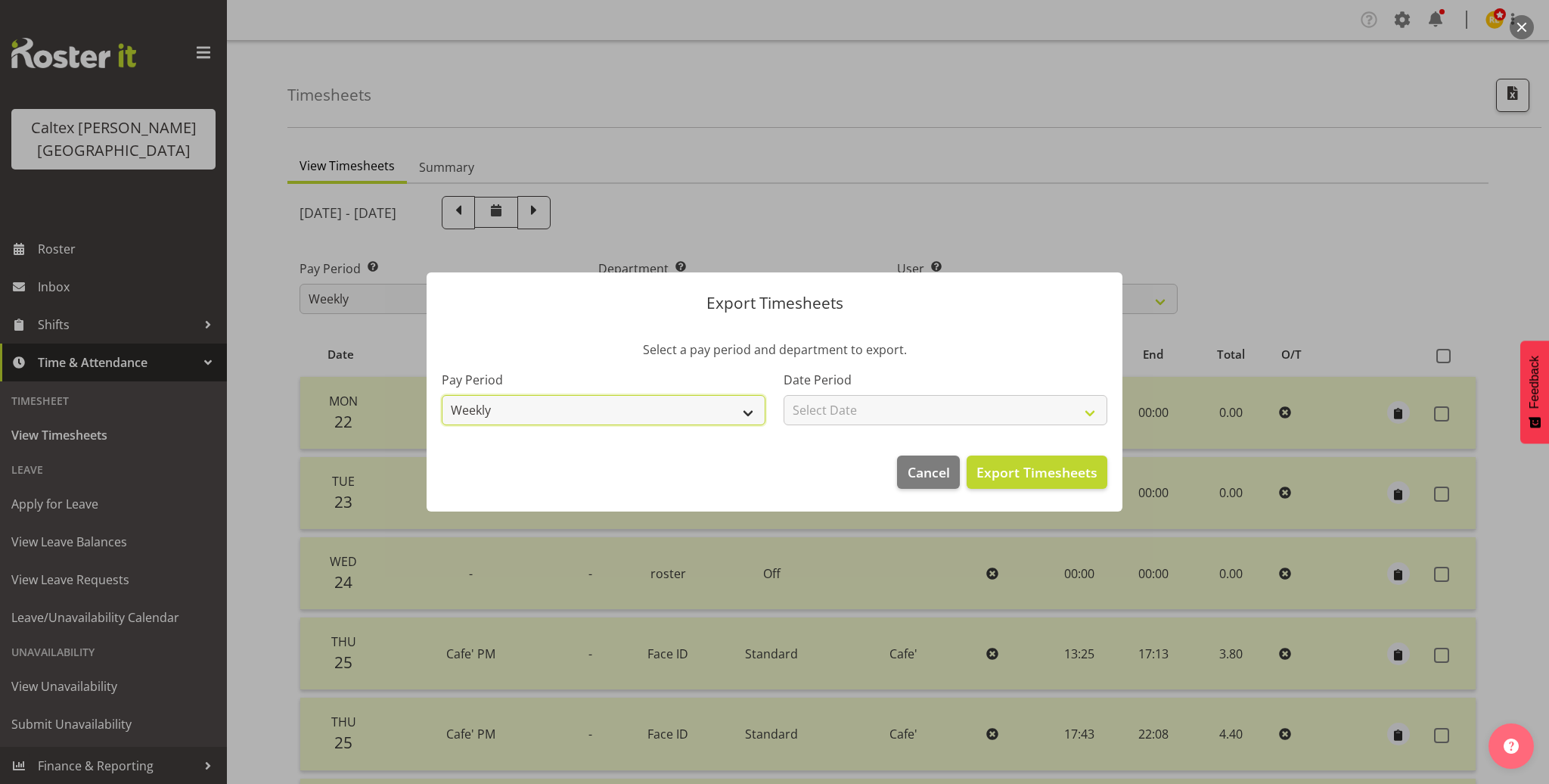
click at [703, 422] on select "Weekly" at bounding box center [603, 409] width 323 height 30
click at [898, 413] on select "Select Date Week starting 29/09/2025 Week starting 22/09/2025 Week starting 15/…" at bounding box center [946, 409] width 323 height 30
click at [784, 395] on select "Select Date Week starting 29/09/2025 Week starting 22/09/2025 Week starting 15/…" at bounding box center [946, 409] width 323 height 30
click at [1032, 471] on span "Export Timesheets" at bounding box center [1037, 472] width 121 height 20
click at [917, 491] on footer "Cancel Export Timesheets" at bounding box center [775, 475] width 696 height 71
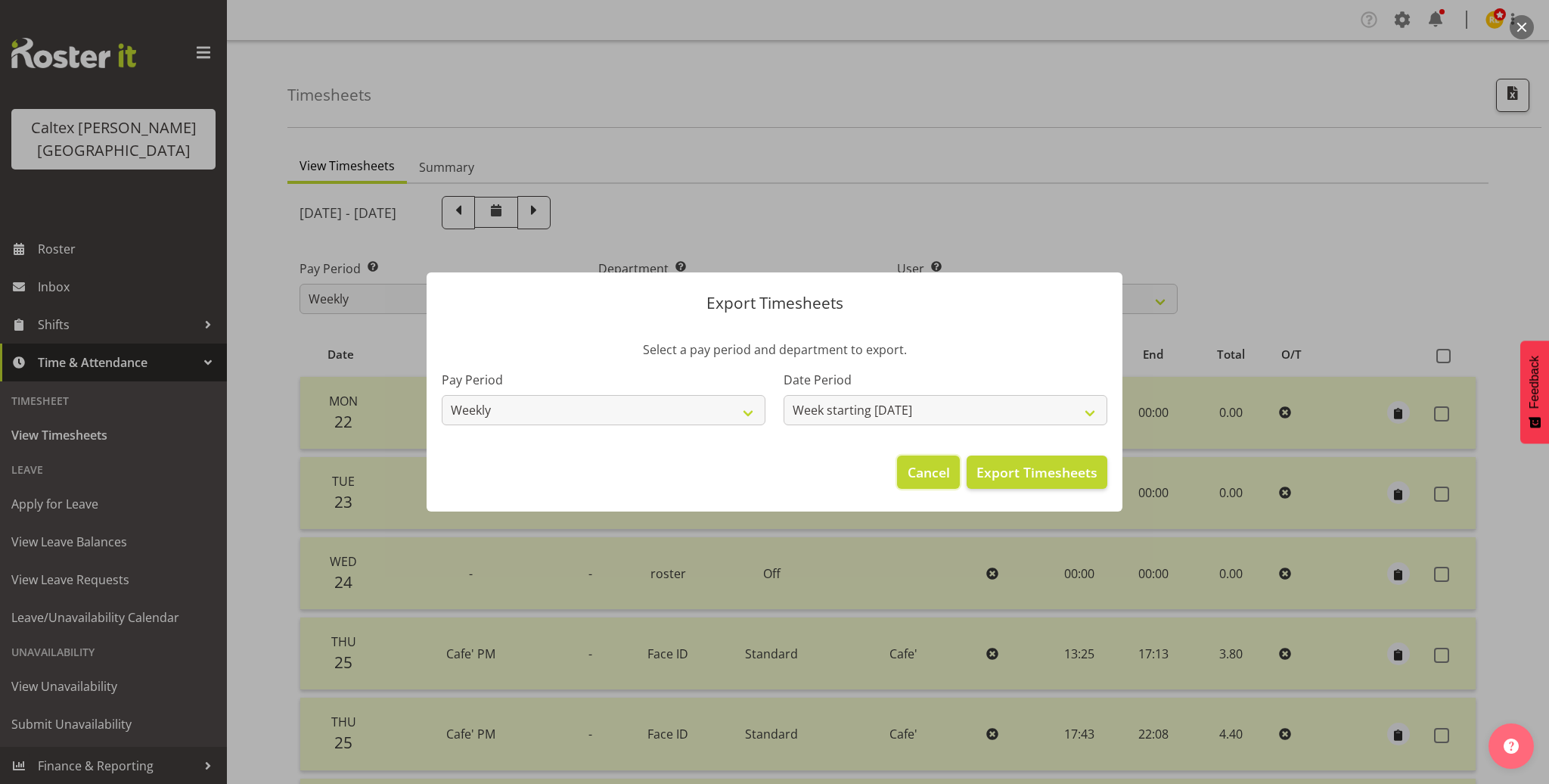
click at [922, 485] on button "Cancel" at bounding box center [928, 471] width 62 height 33
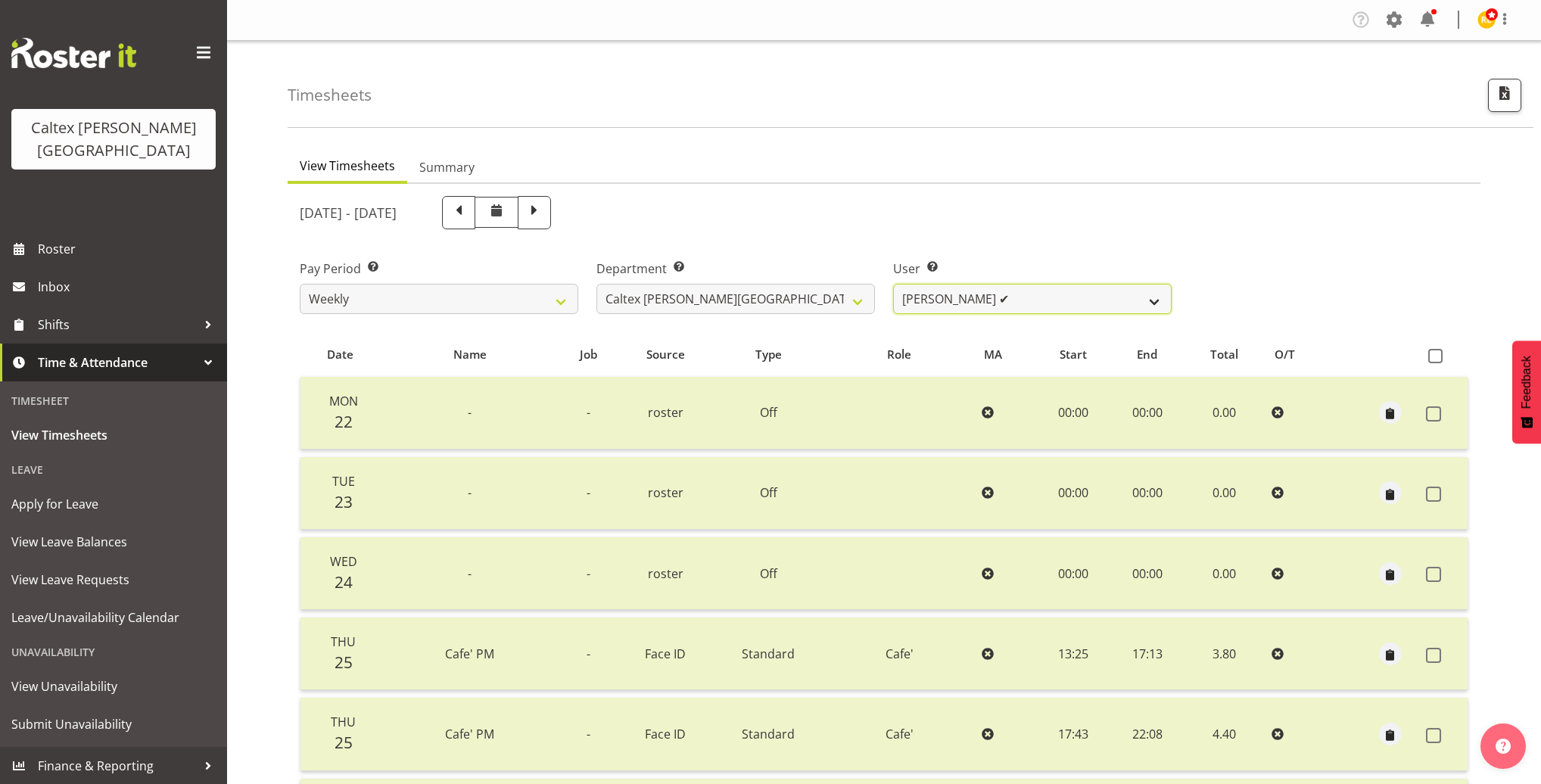
click at [1149, 298] on select "Grant, Adam ✔ Robertson, Christine ✔ Bullock, Christopher ✔ Wasley, Connor ✔ Jo…" at bounding box center [1032, 298] width 278 height 30
click at [1506, 18] on span at bounding box center [1504, 19] width 18 height 18
click at [1412, 113] on link "Log Out" at bounding box center [1431, 107] width 166 height 28
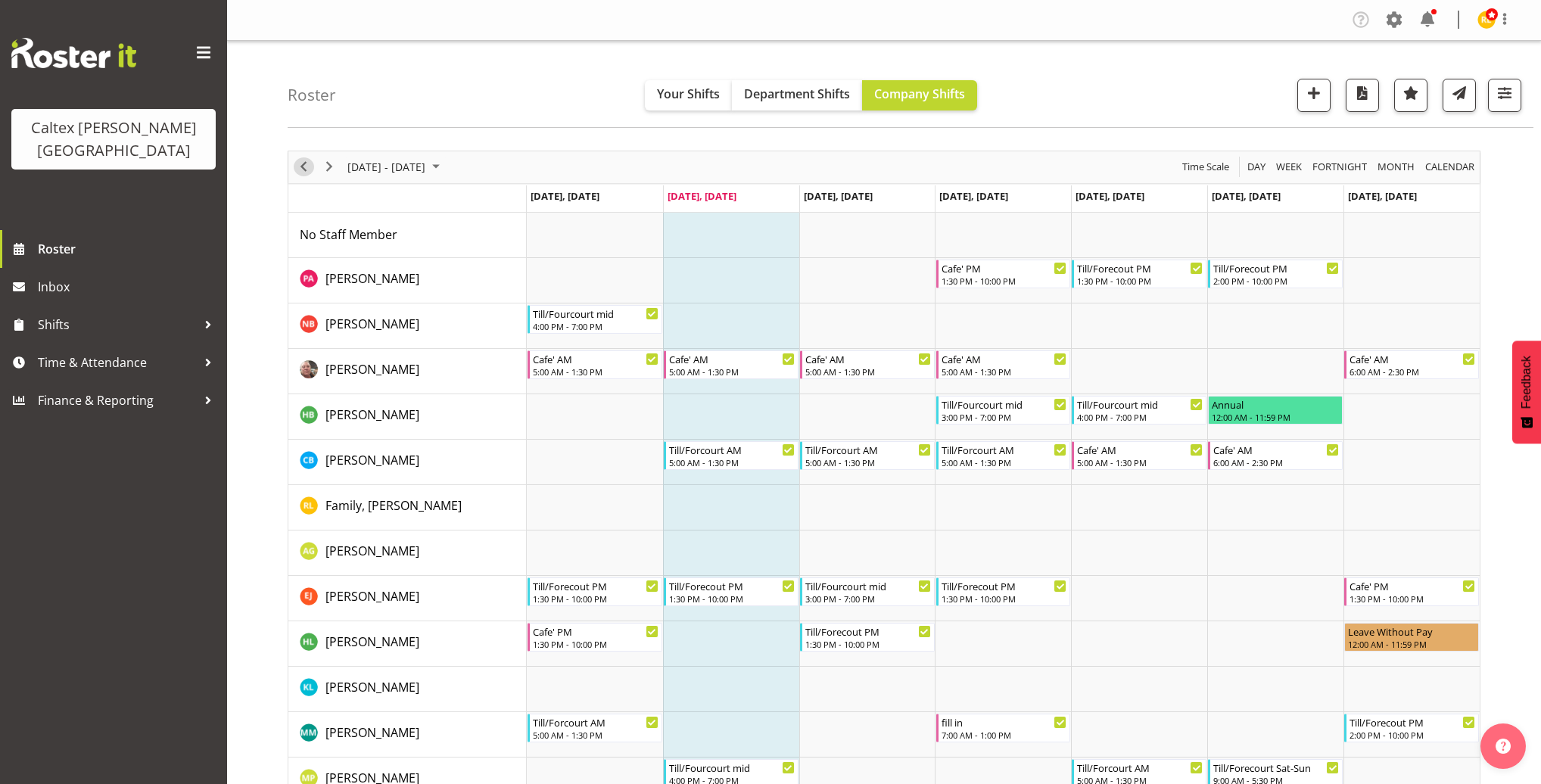
click at [307, 169] on span "Previous" at bounding box center [304, 166] width 18 height 19
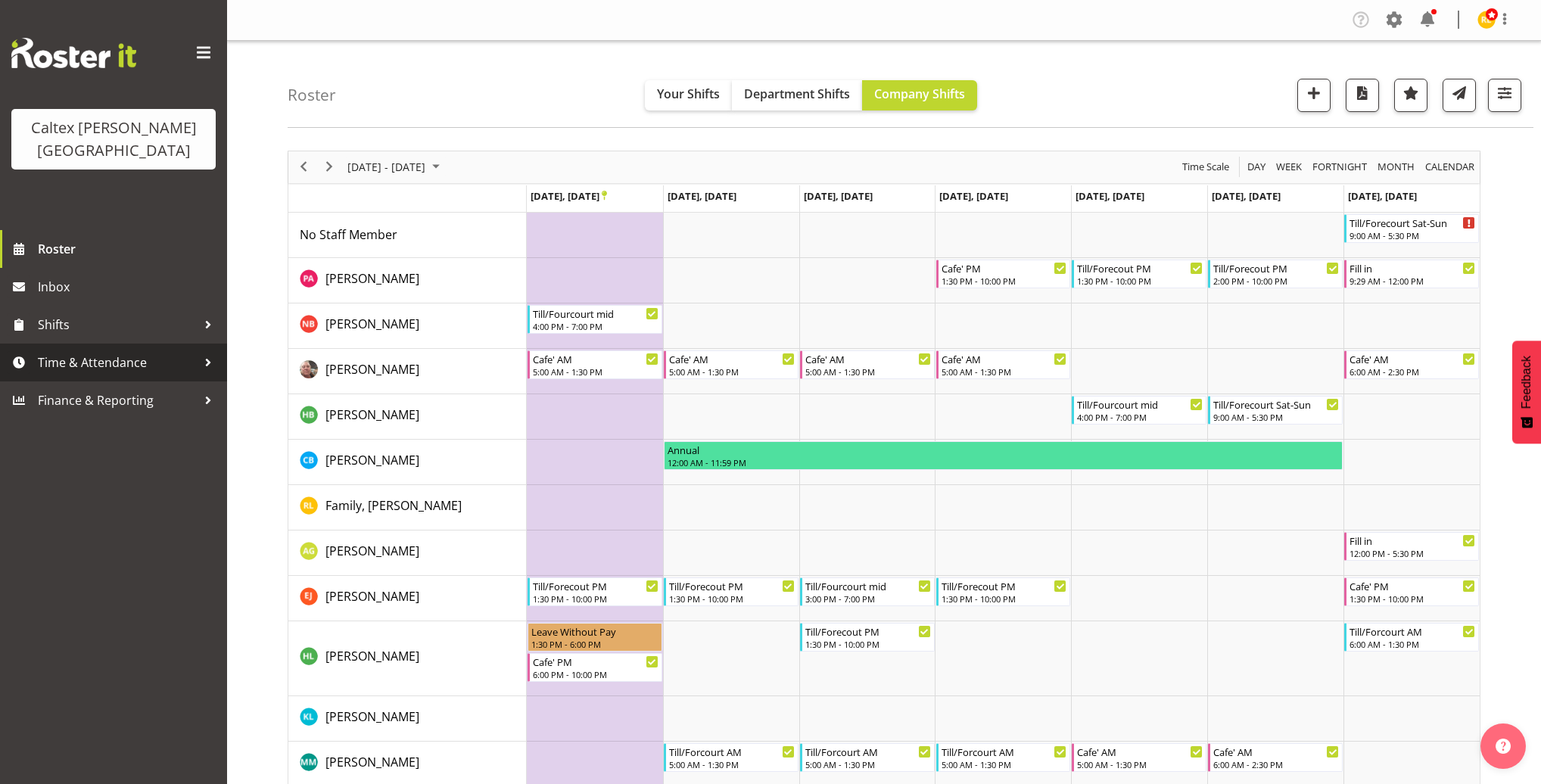
click at [125, 351] on span "Time & Attendance" at bounding box center [117, 362] width 159 height 23
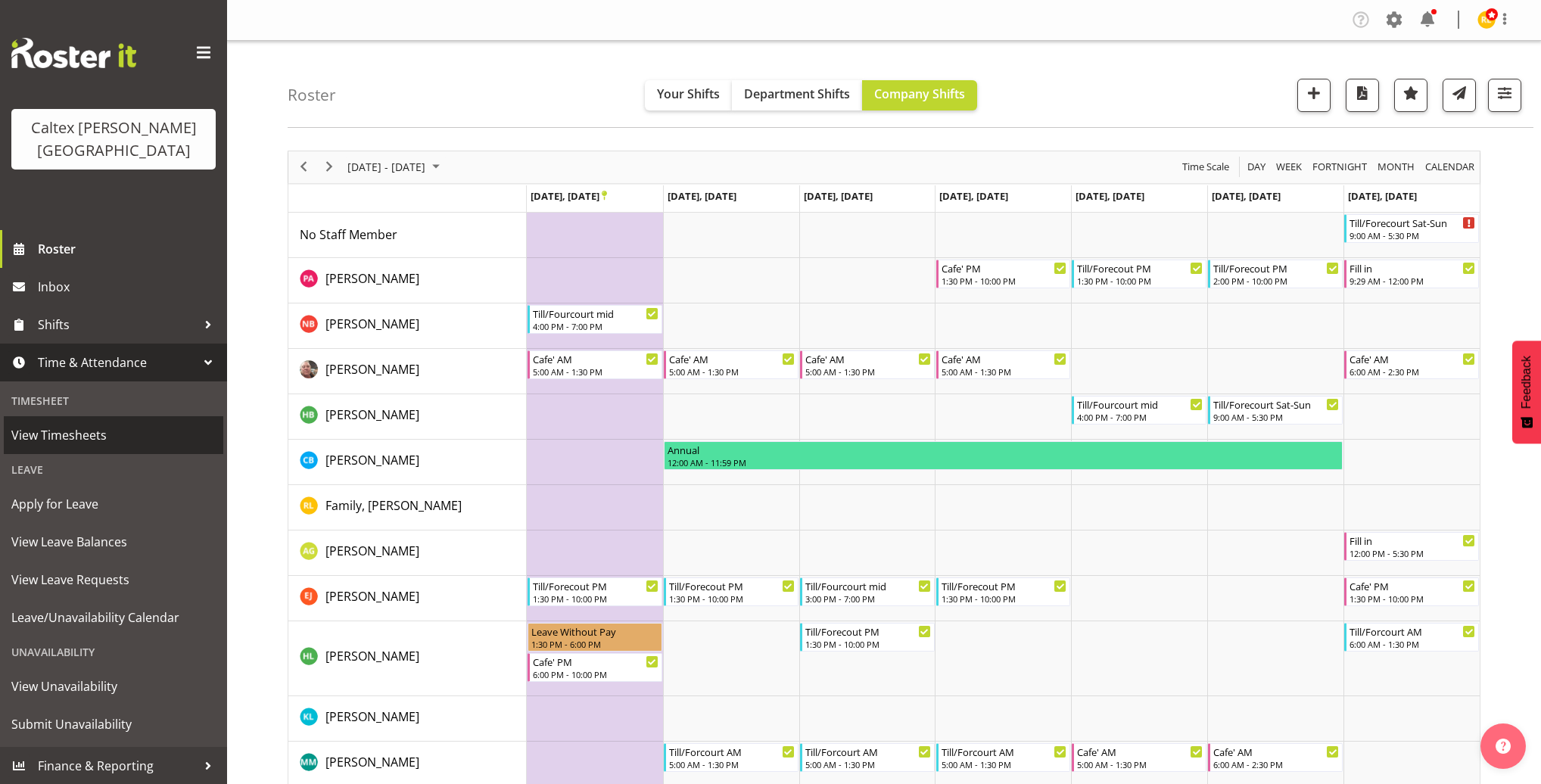
click at [58, 424] on span "View Timesheets" at bounding box center [113, 435] width 204 height 23
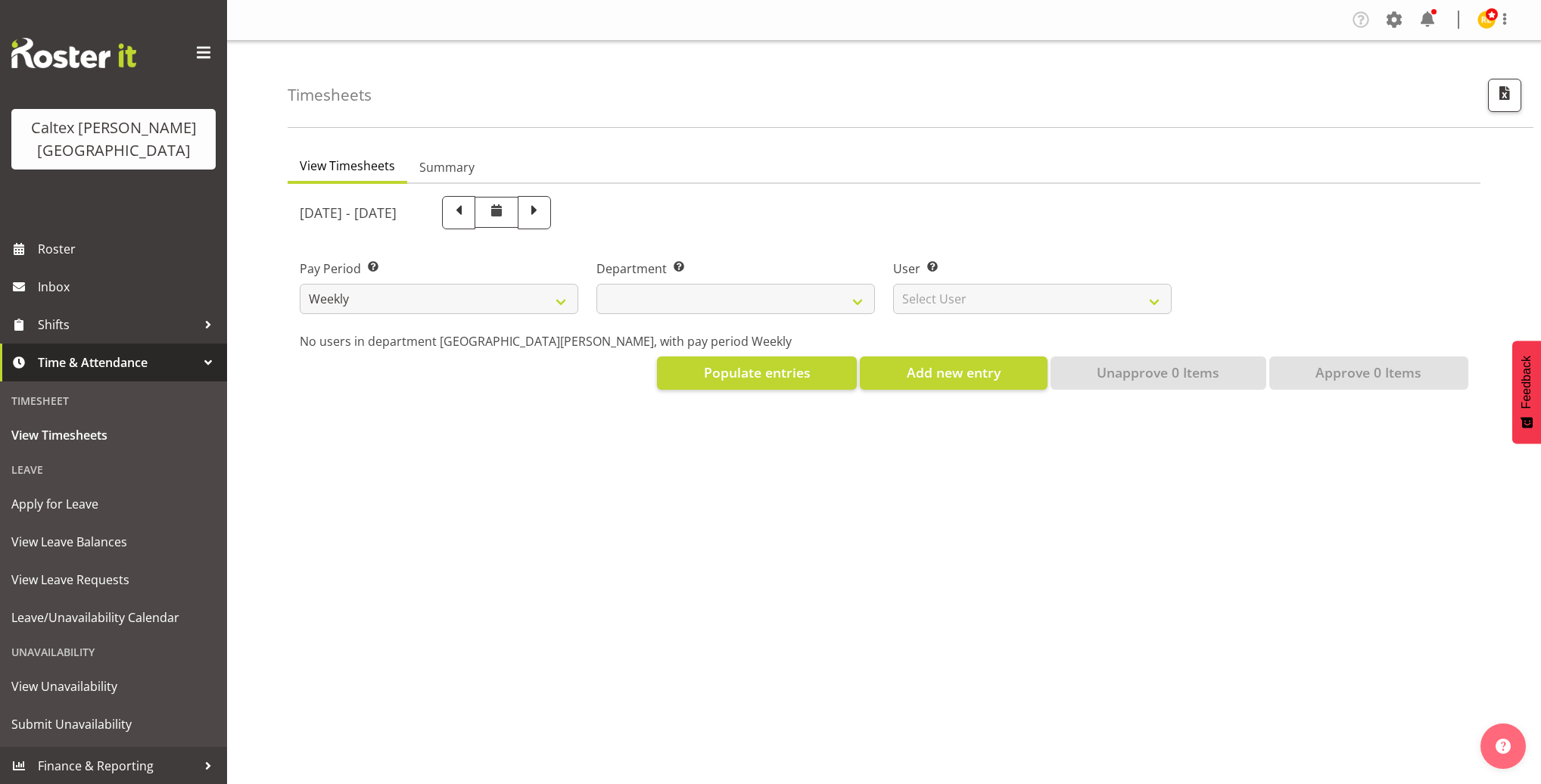
select select
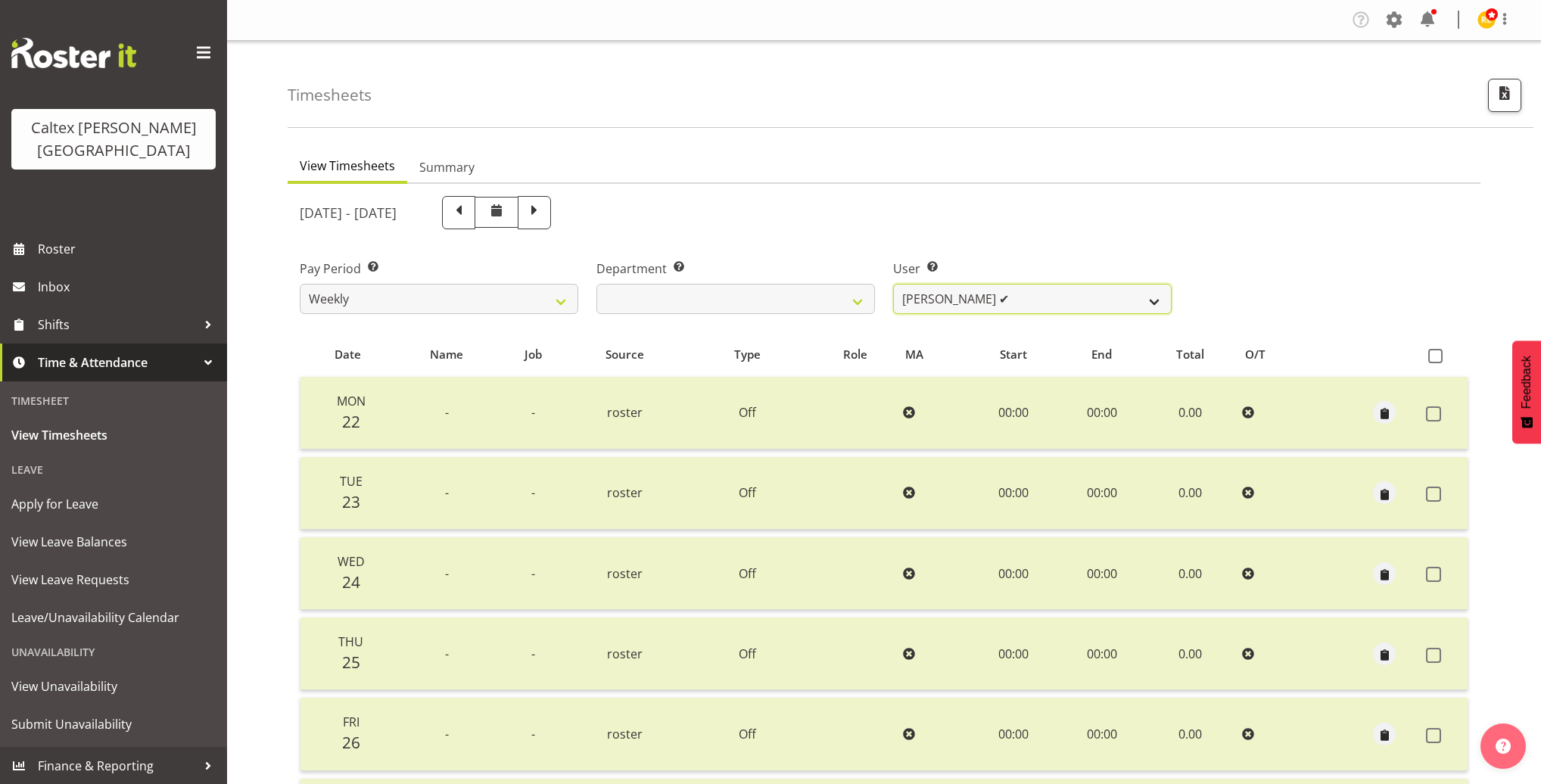
click at [1046, 297] on select "[PERSON_NAME] ✔ [PERSON_NAME] ✔ [PERSON_NAME] ✔ [PERSON_NAME], [PERSON_NAME] ✔ …" at bounding box center [1032, 298] width 278 height 30
select select "11355"
click at [893, 284] on select "[PERSON_NAME] ✔ [PERSON_NAME] ✔ [PERSON_NAME] ✔ [PERSON_NAME], [PERSON_NAME] ✔ …" at bounding box center [1032, 298] width 278 height 30
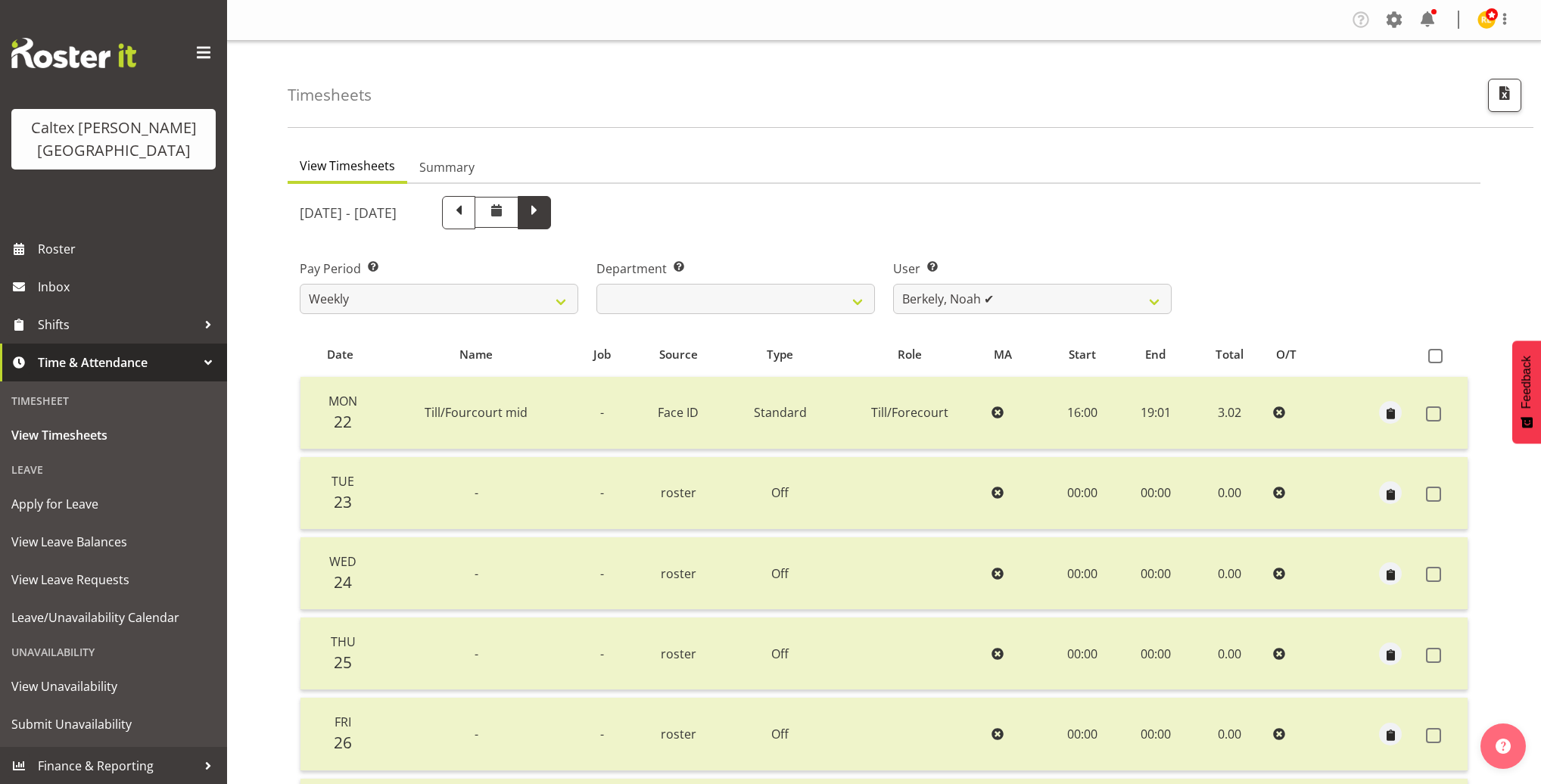
click at [544, 214] on span at bounding box center [534, 212] width 20 height 20
select select
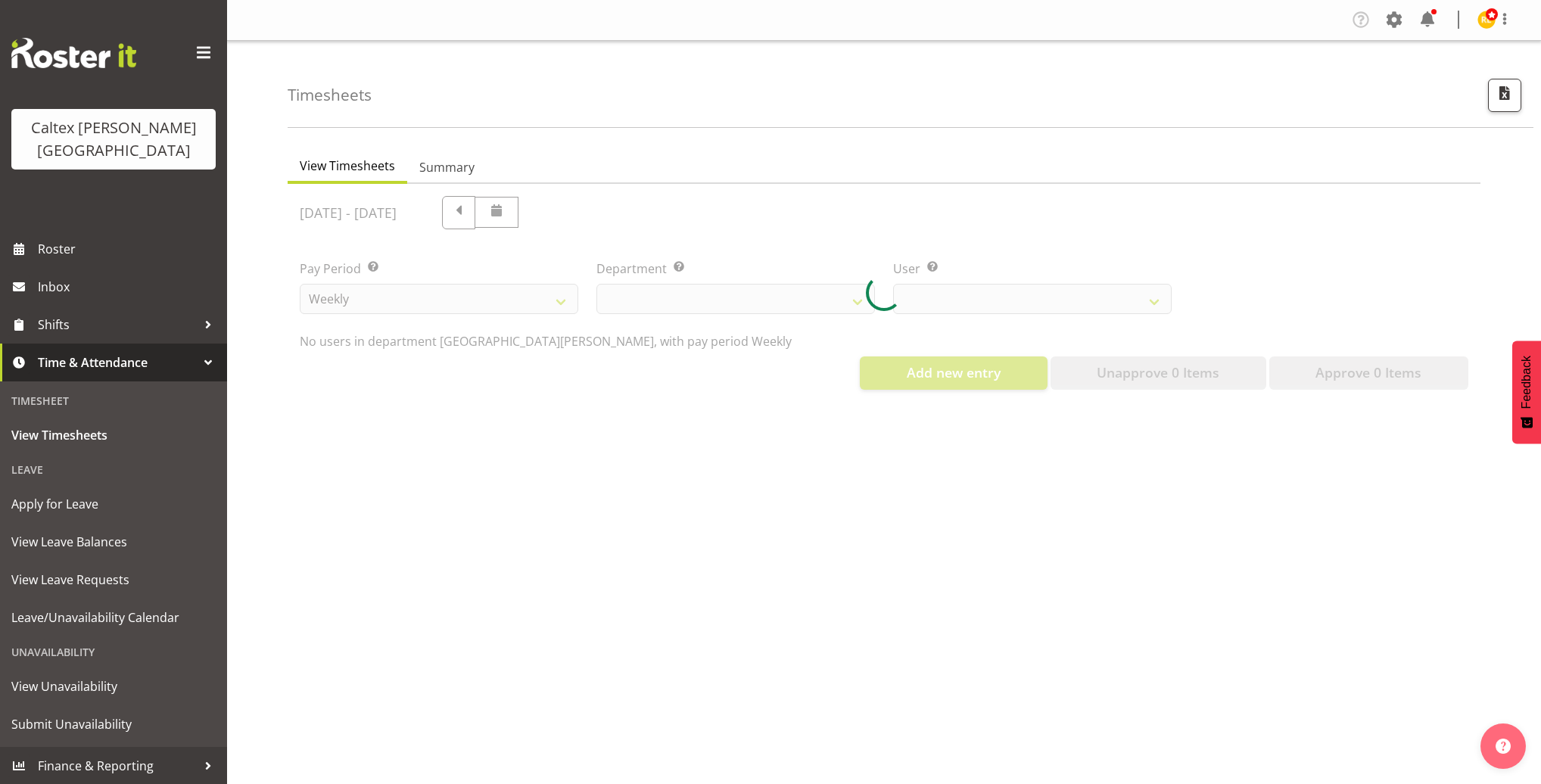
select select "11355"
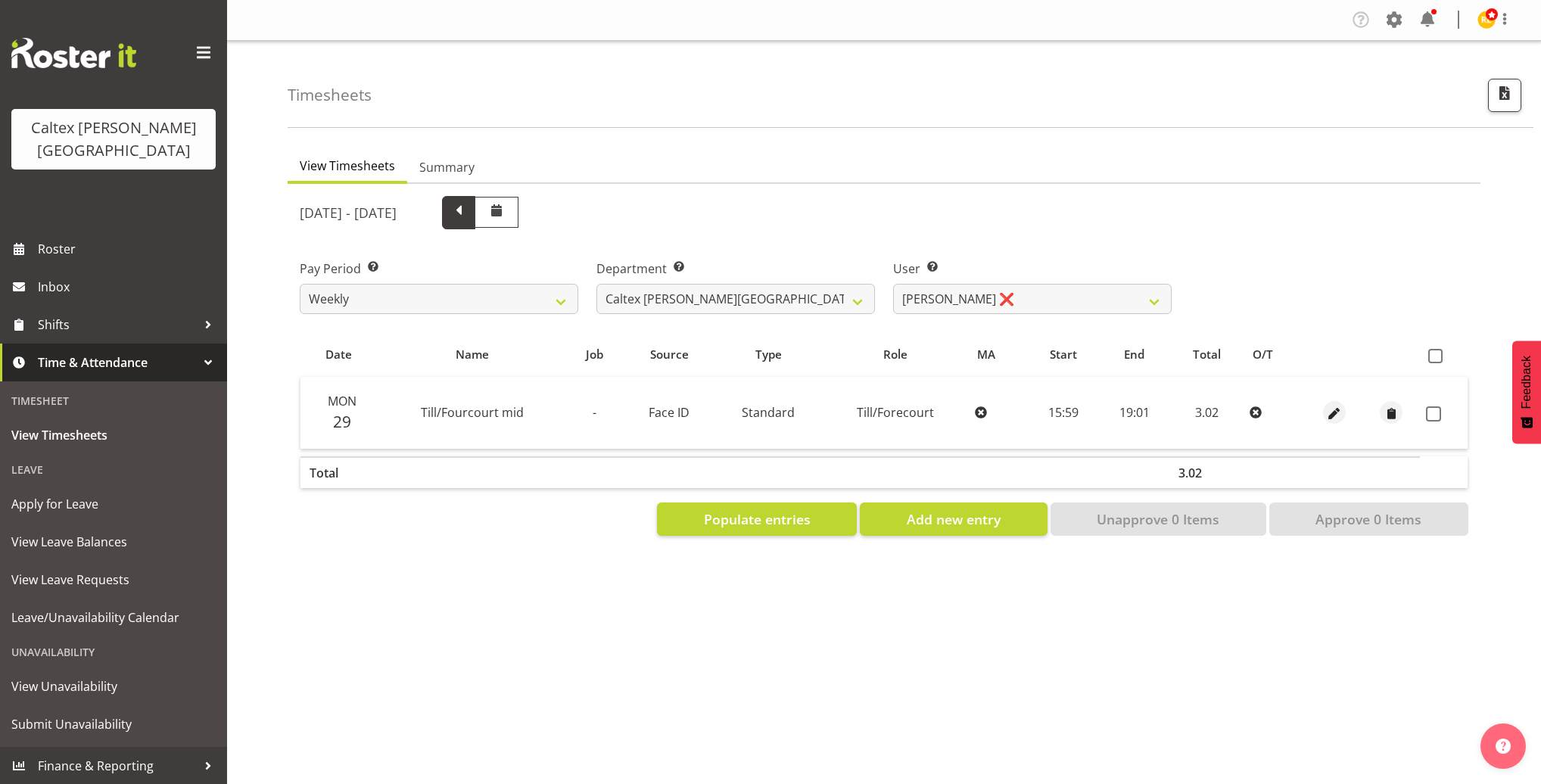
click at [468, 217] on span at bounding box center [458, 212] width 20 height 20
select select
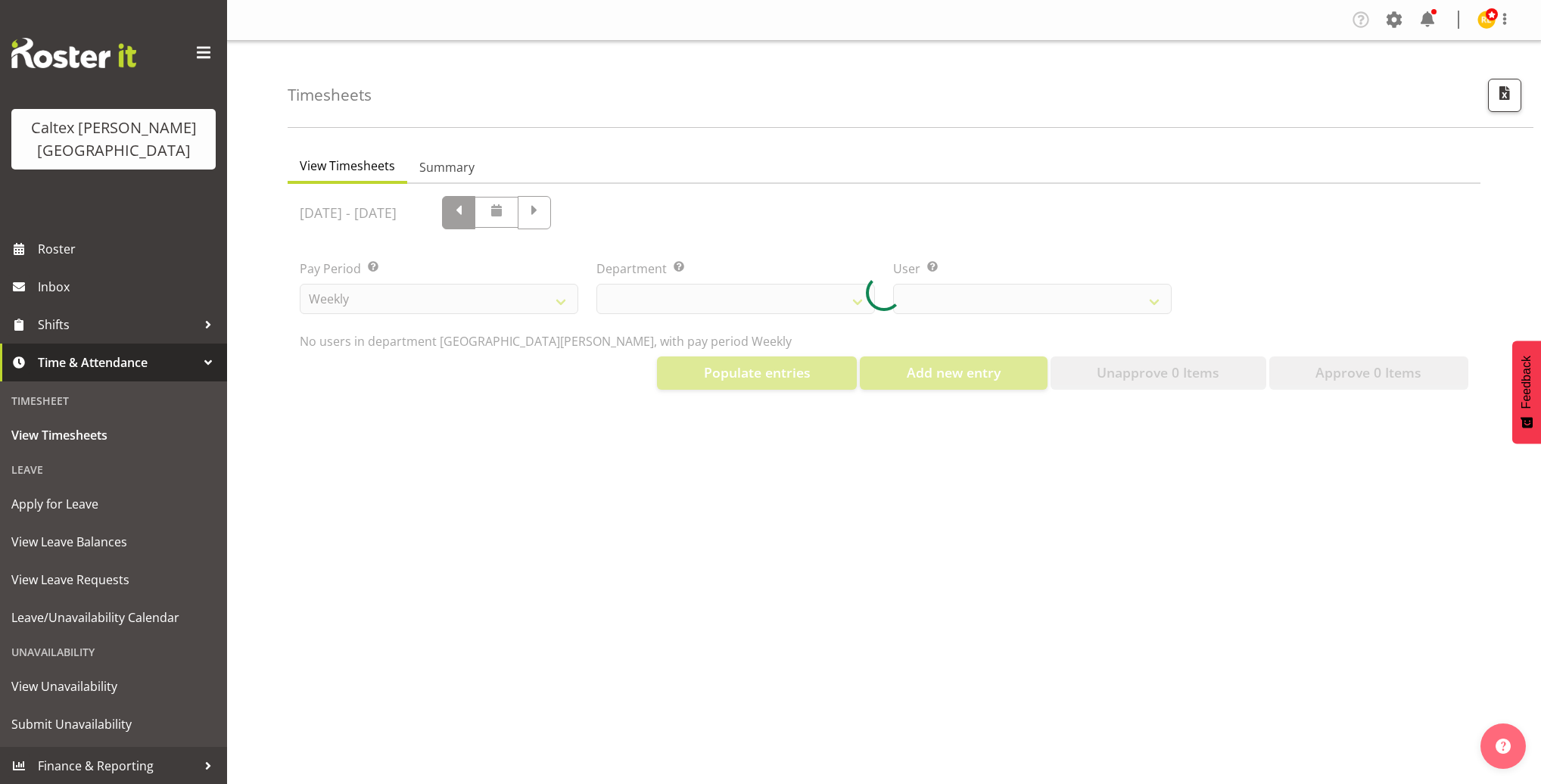
select select "11355"
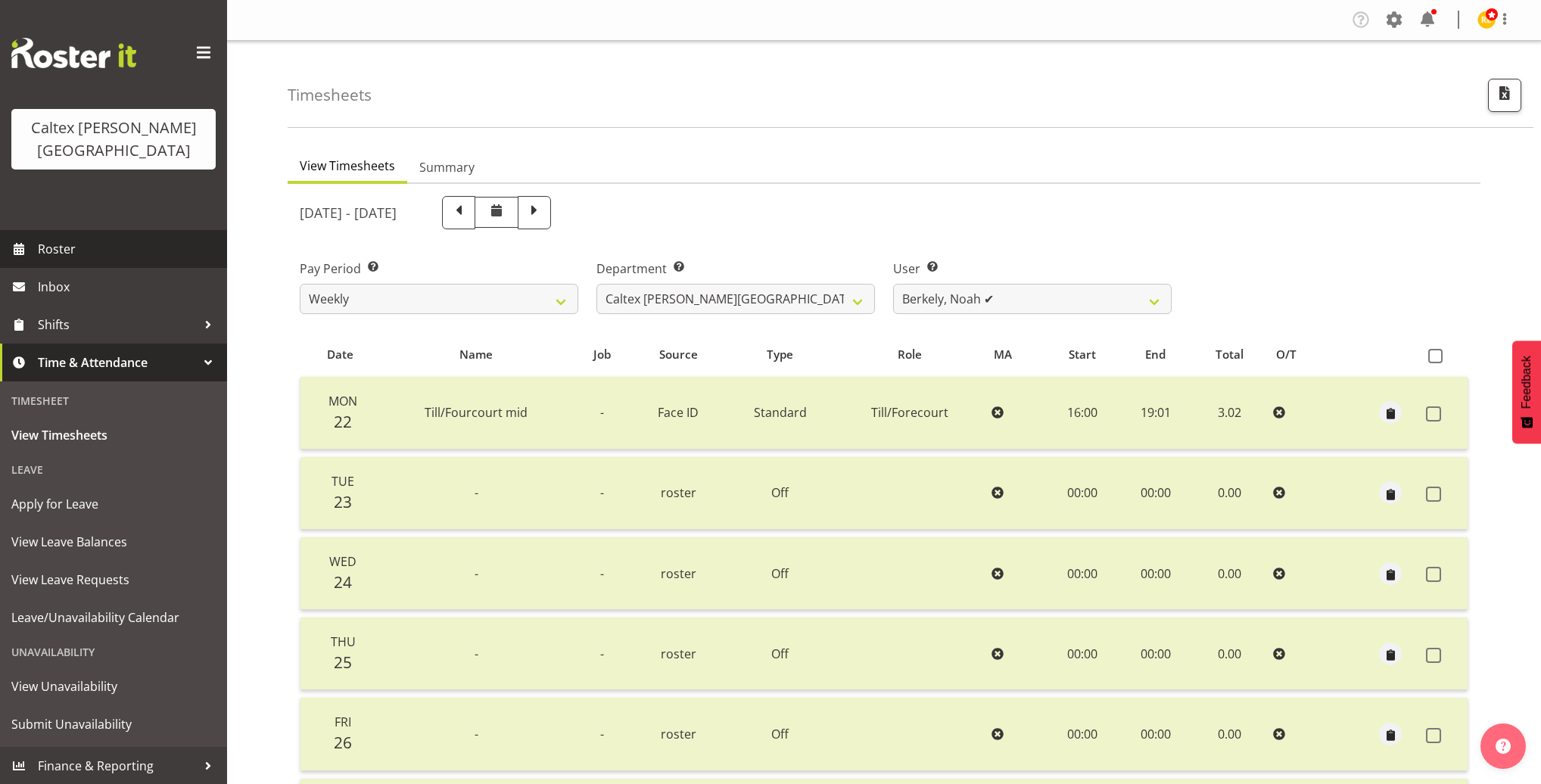
click at [69, 238] on span "Roster" at bounding box center [128, 249] width 182 height 23
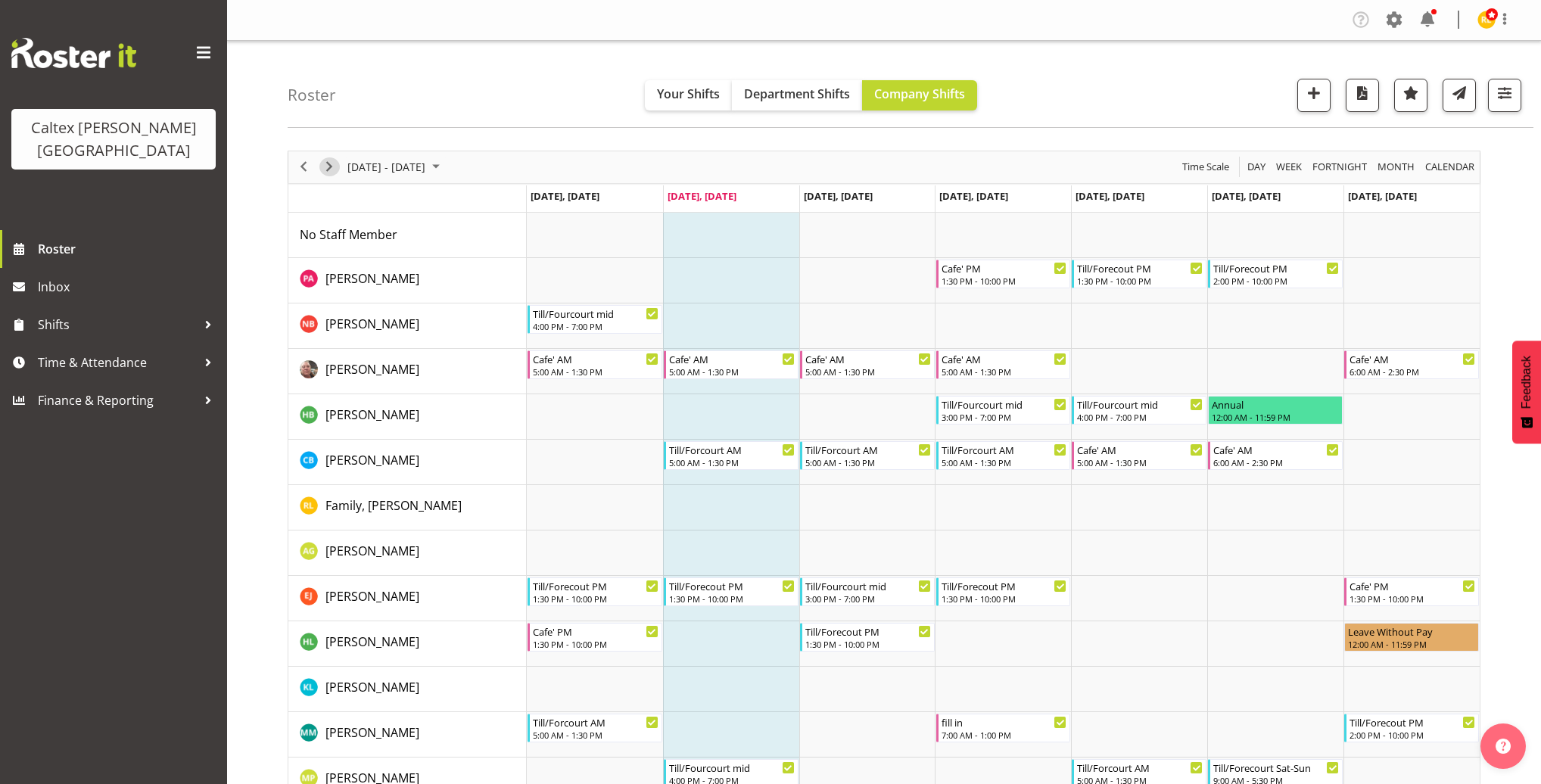
click at [324, 170] on span "Next" at bounding box center [329, 166] width 18 height 19
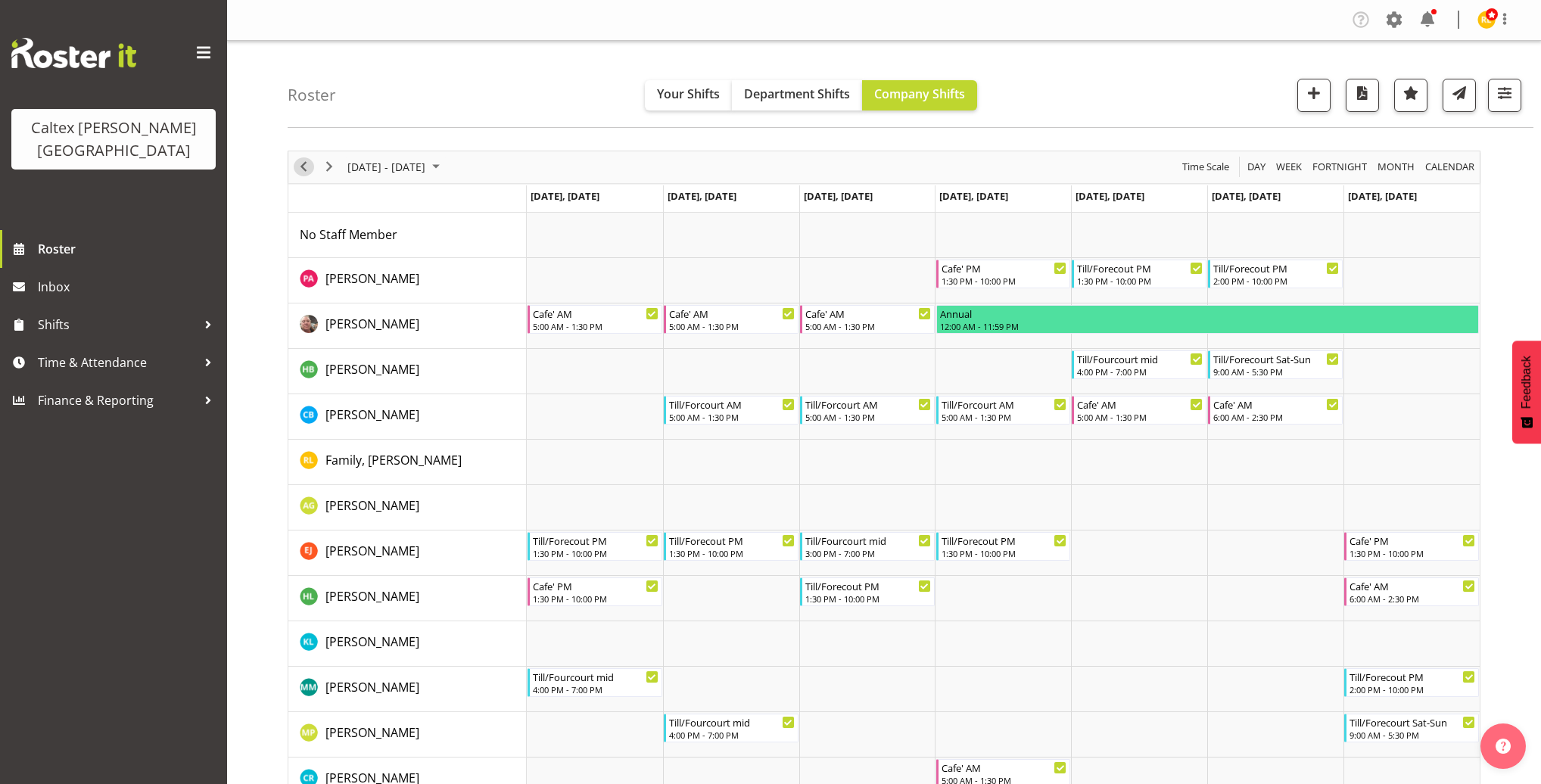
click at [306, 175] on span "Previous" at bounding box center [304, 166] width 18 height 19
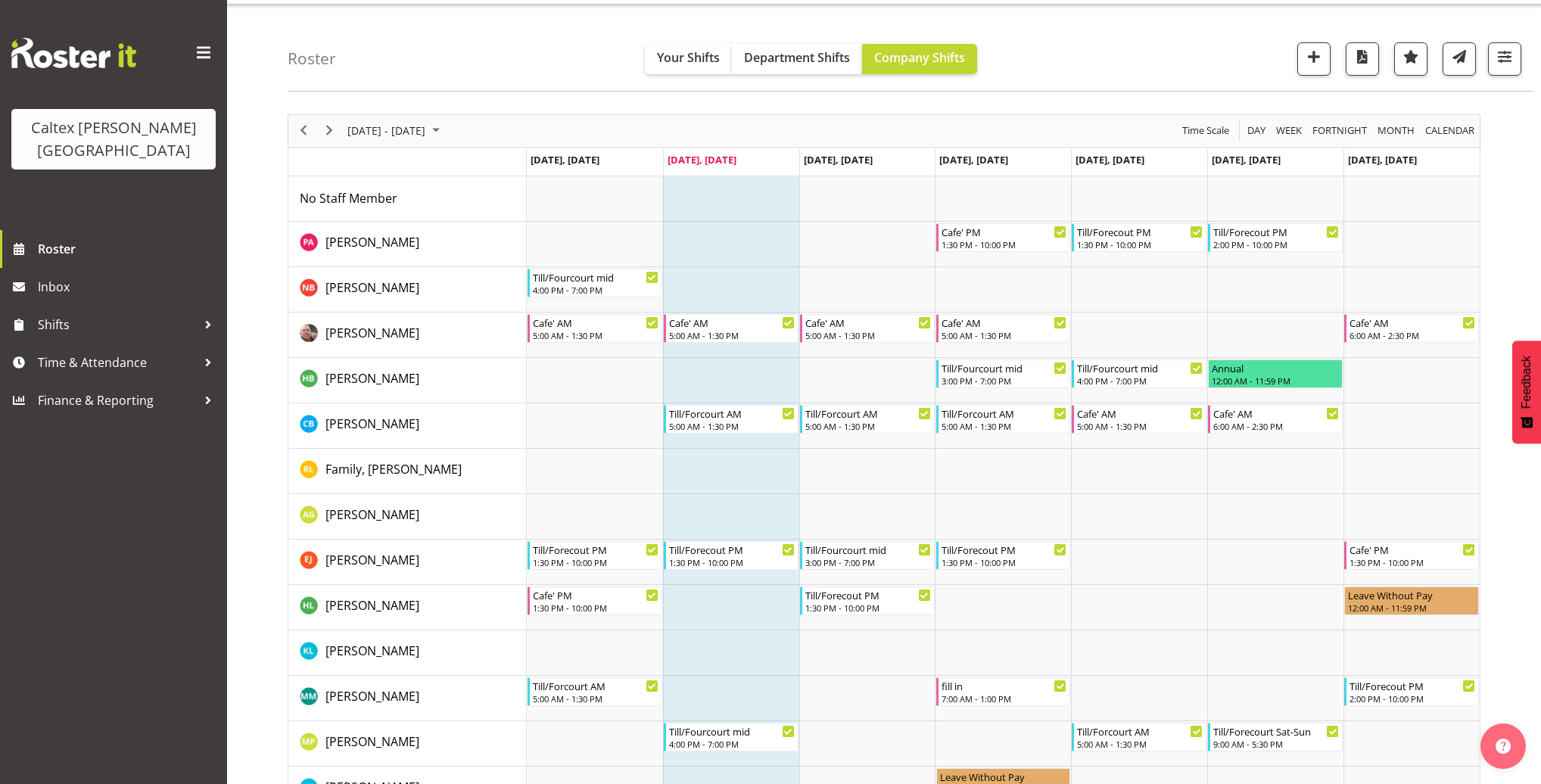
scroll to position [24, 0]
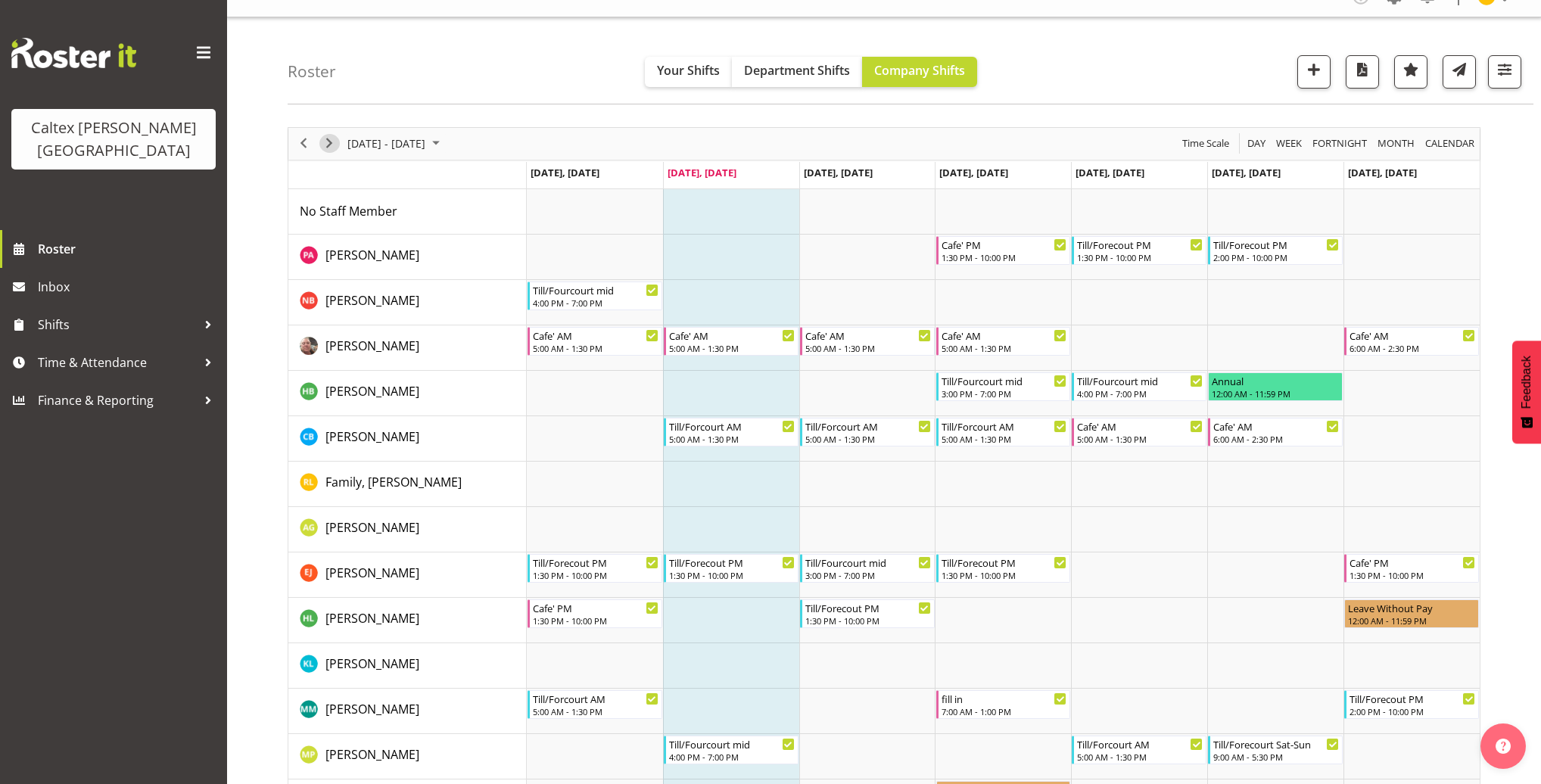
click at [332, 138] on span "Next" at bounding box center [329, 143] width 18 height 19
